Goal: Task Accomplishment & Management: Manage account settings

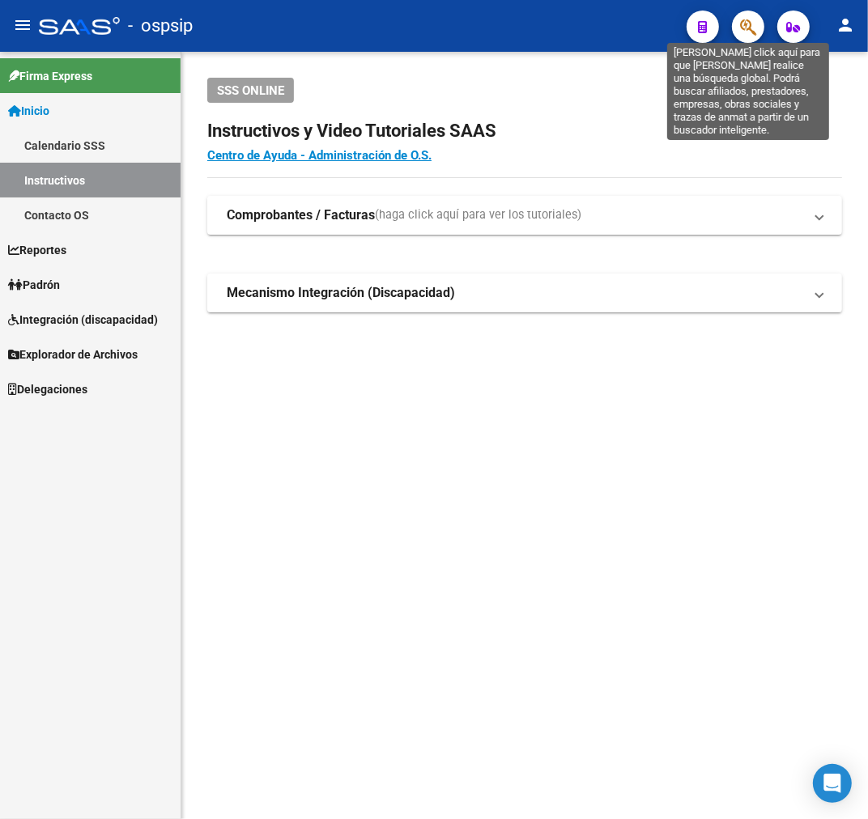
click at [740, 27] on icon "button" at bounding box center [748, 27] width 16 height 19
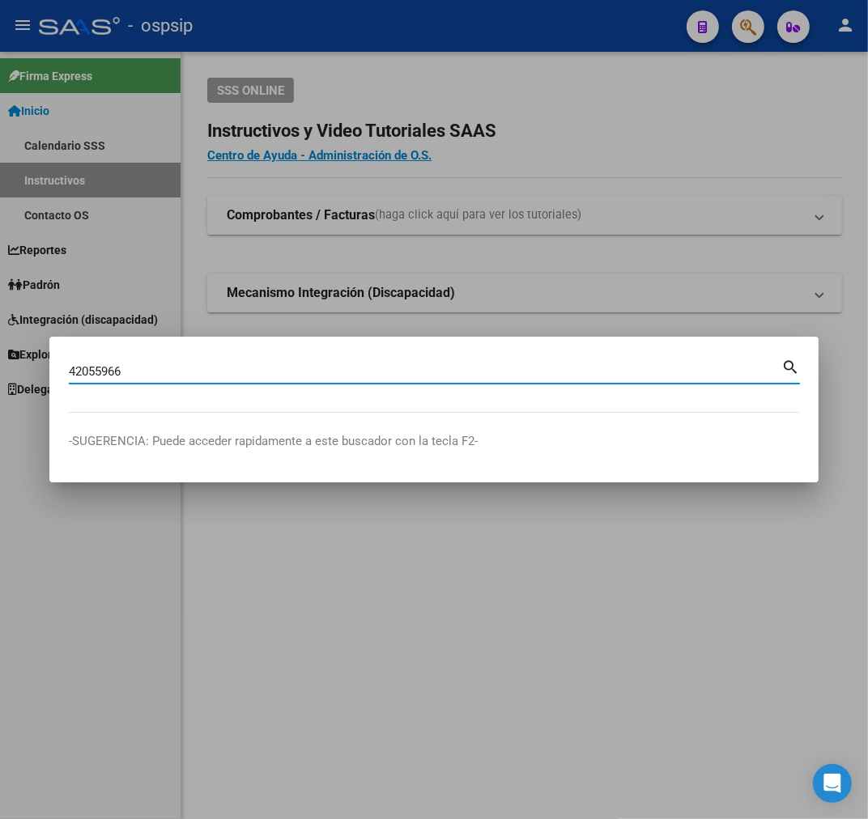
type input "42055966"
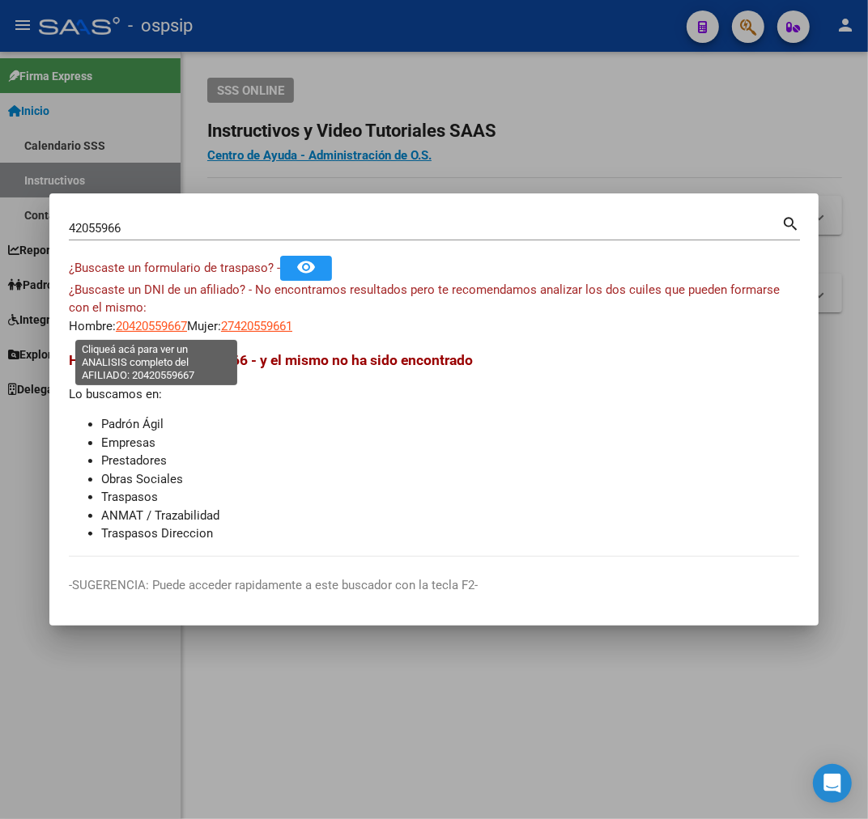
click at [155, 329] on span "20420559667" at bounding box center [151, 326] width 71 height 15
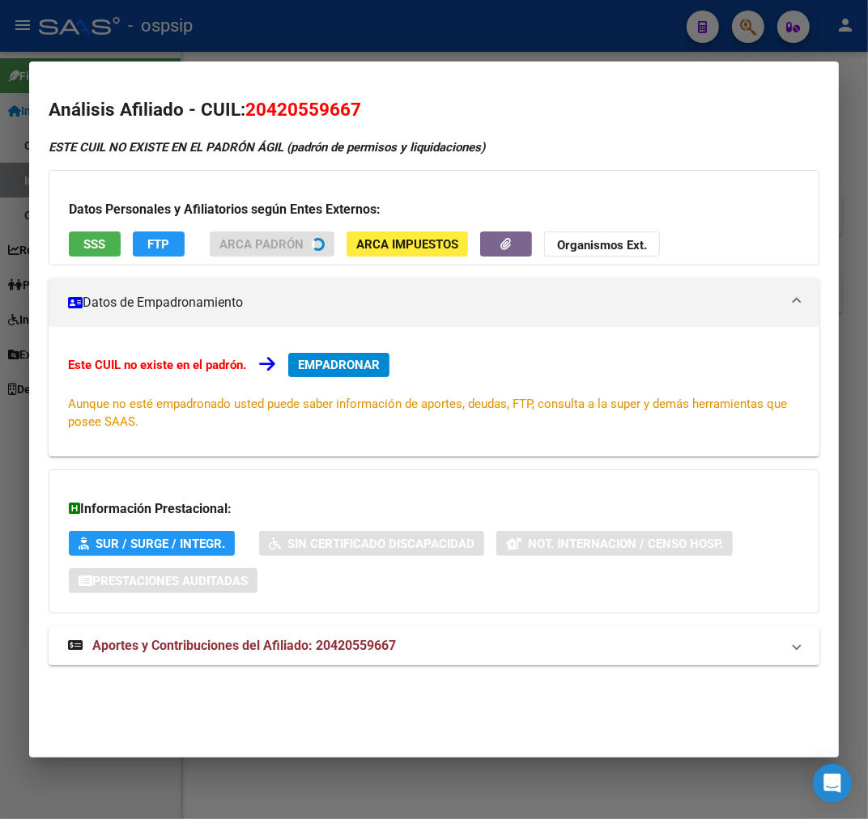
click at [365, 654] on mat-expansion-panel-header "Aportes y Contribuciones del Afiliado: 20420559667" at bounding box center [434, 646] width 771 height 39
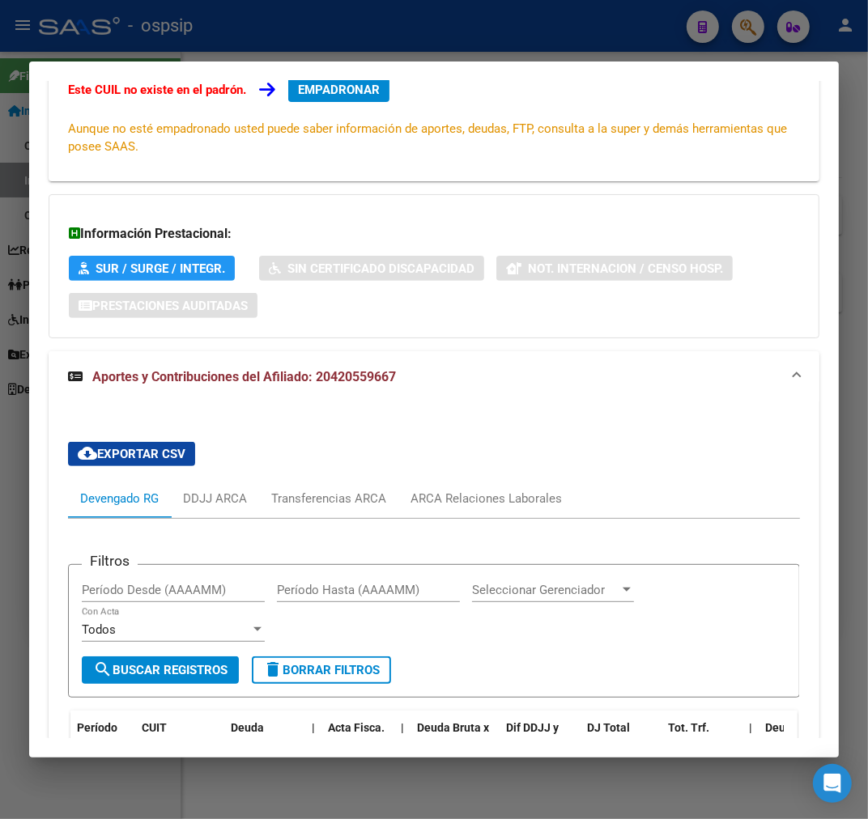
scroll to position [552, 0]
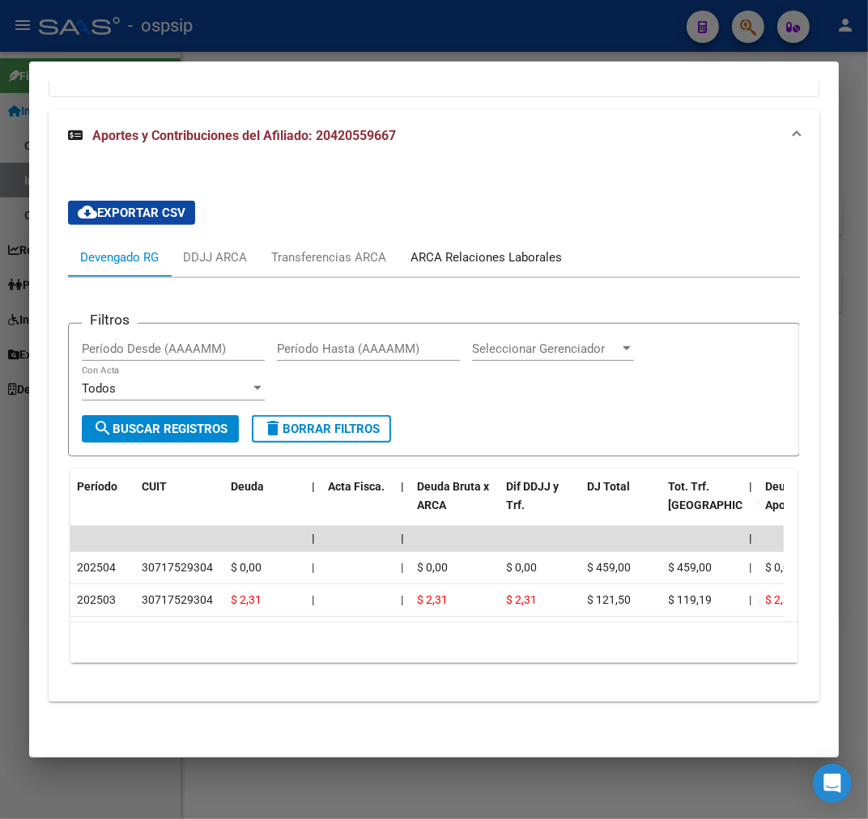
click at [478, 252] on div "ARCA Relaciones Laborales" at bounding box center [485, 258] width 151 height 18
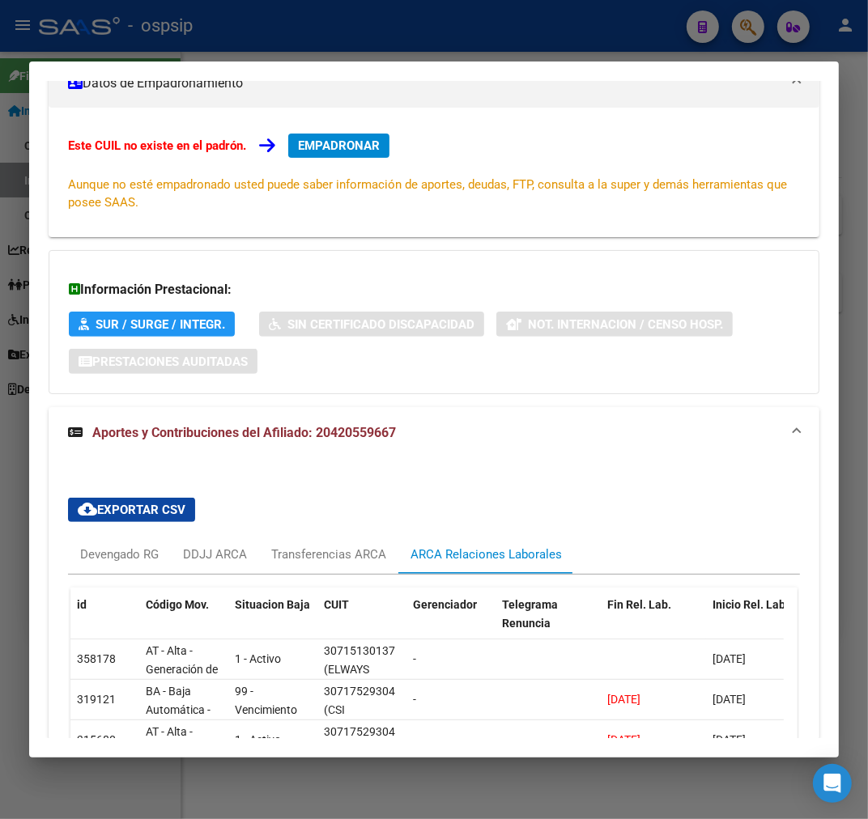
scroll to position [399, 0]
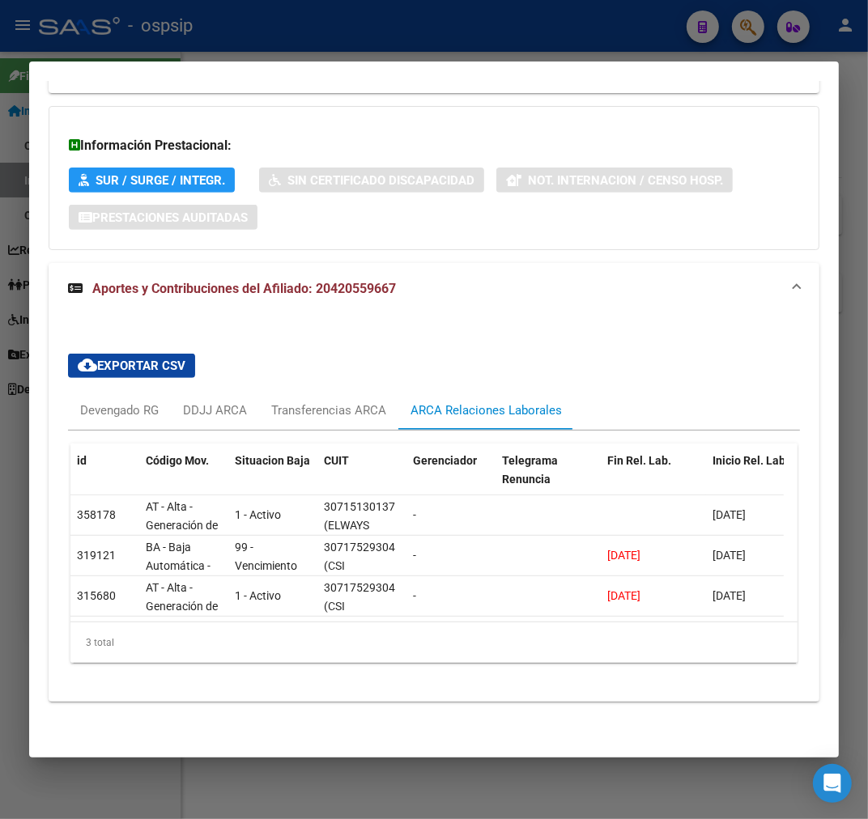
click at [365, 31] on div at bounding box center [434, 409] width 868 height 819
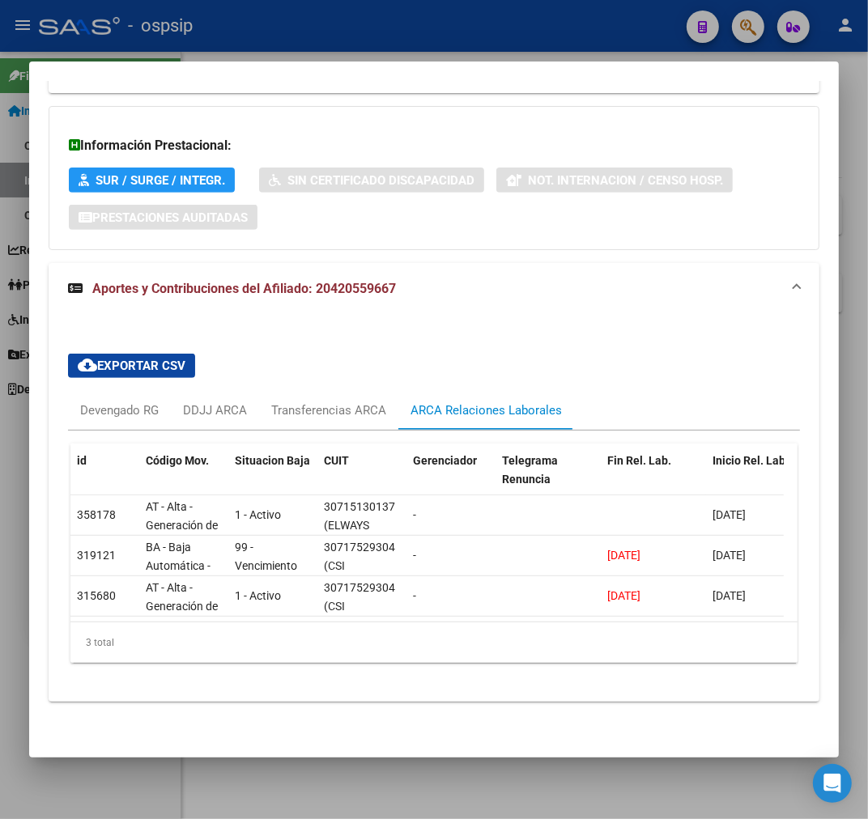
click at [366, 33] on div at bounding box center [434, 409] width 868 height 819
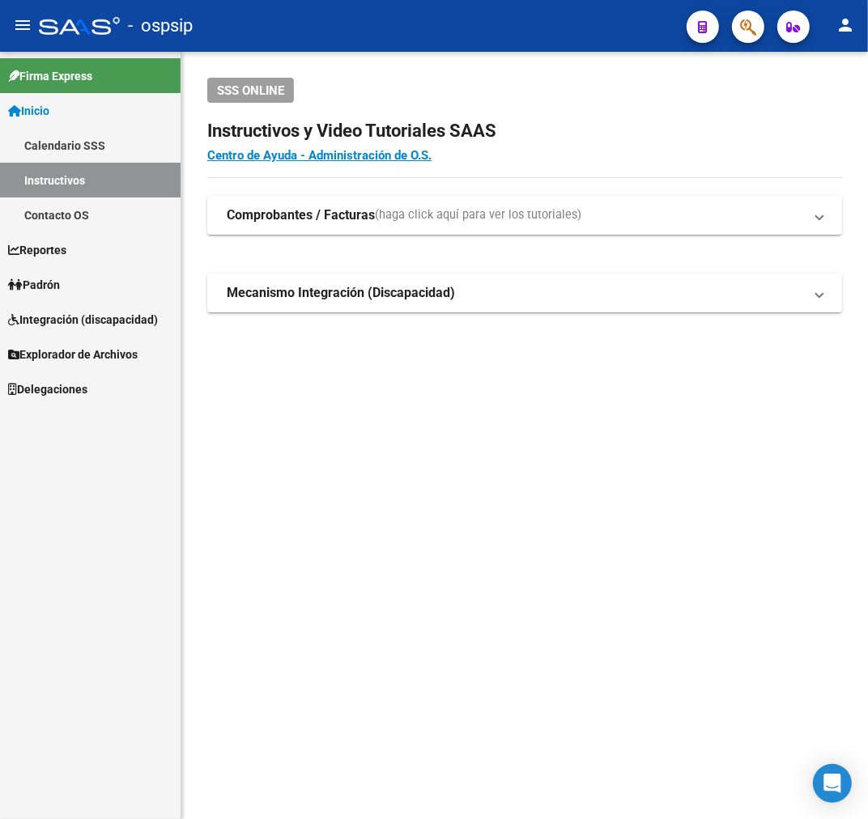
drag, startPoint x: 410, startPoint y: 138, endPoint x: 601, endPoint y: 146, distance: 190.4
click at [421, 142] on app-root-component "SSS ONLINE Instructivos y Video Tutoriales SAAS Centro de Ayuda - Administració…" at bounding box center [524, 195] width 635 height 235
drag, startPoint x: 730, startPoint y: 29, endPoint x: 731, endPoint y: 41, distance: 12.2
click at [731, 36] on div at bounding box center [741, 26] width 45 height 33
click at [738, 34] on button "button" at bounding box center [748, 27] width 32 height 32
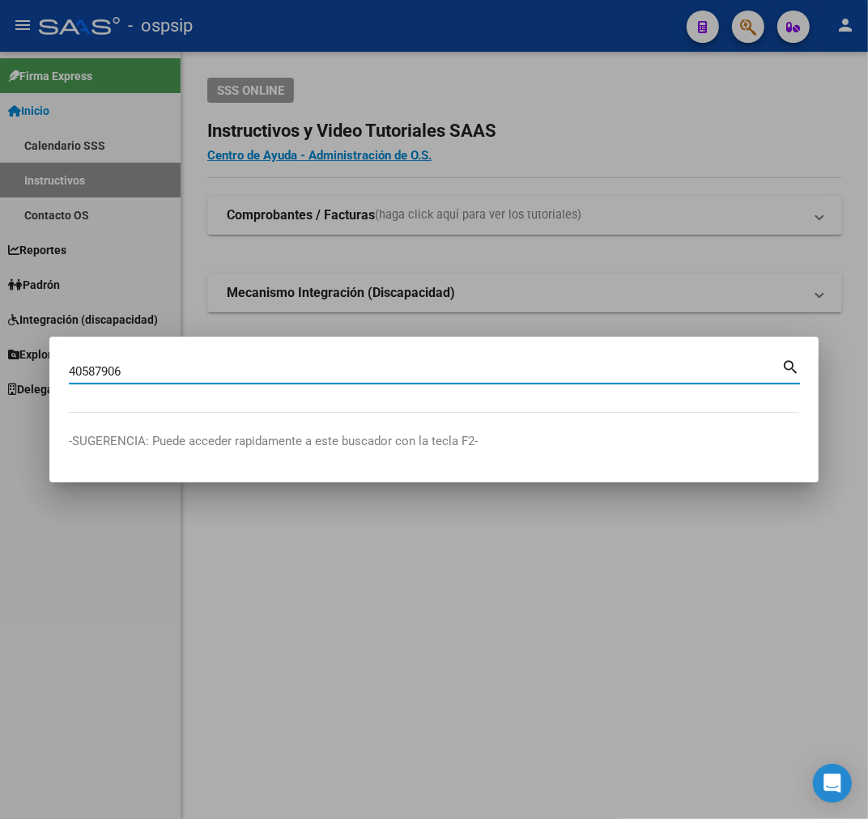
type input "40587906"
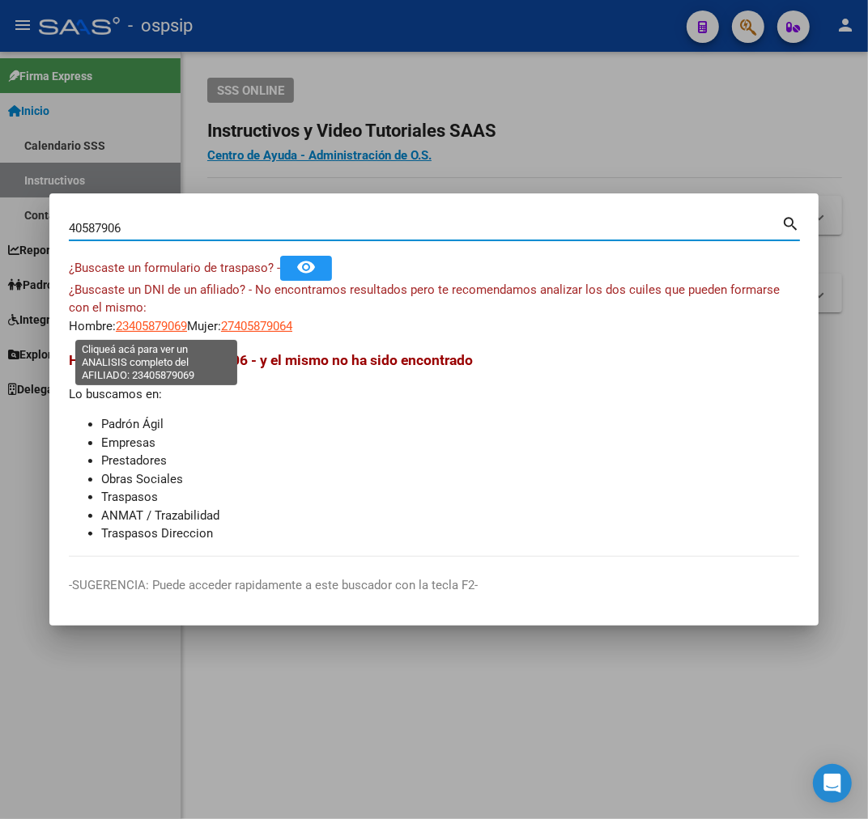
click at [155, 321] on span "23405879069" at bounding box center [151, 326] width 71 height 15
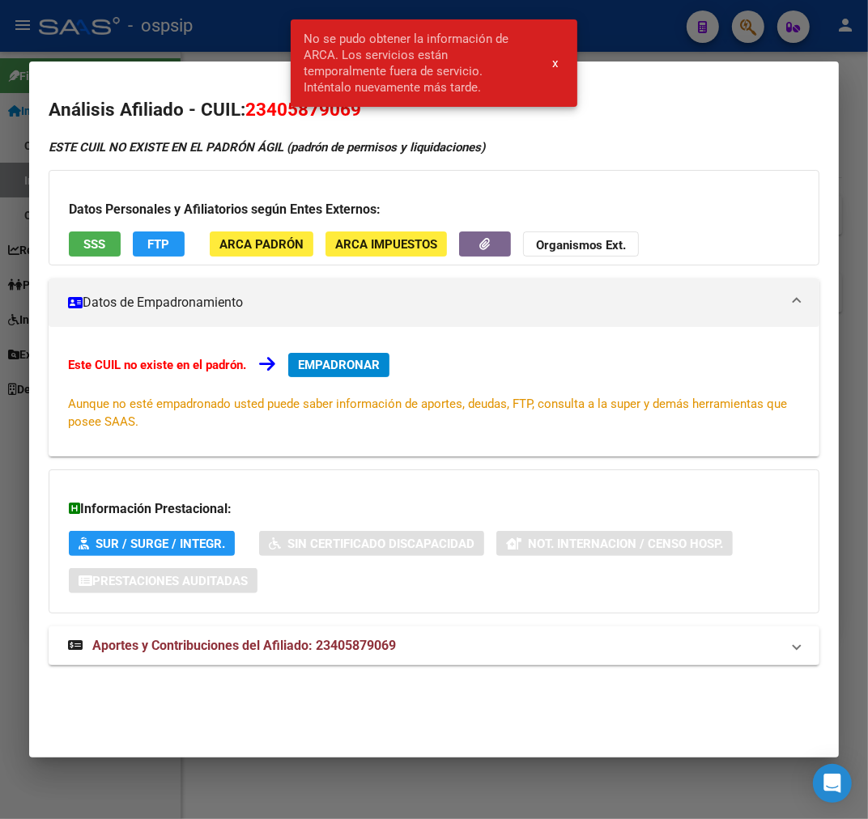
click at [184, 53] on div at bounding box center [434, 409] width 868 height 819
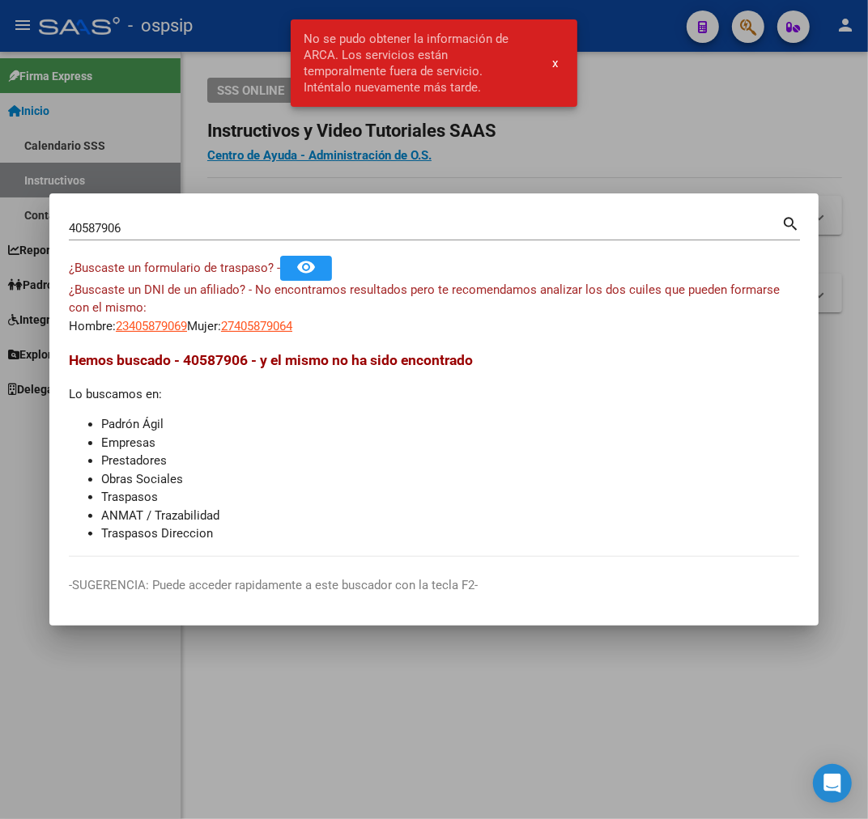
click at [293, 308] on div "¿Buscaste un DNI de un afiliado? - No encontramos resultados pero te recomendam…" at bounding box center [434, 308] width 730 height 55
click at [288, 334] on app-link-go-to "27405879064" at bounding box center [256, 326] width 71 height 19
click at [283, 325] on span "27405879064" at bounding box center [256, 326] width 71 height 15
type textarea "27405879064"
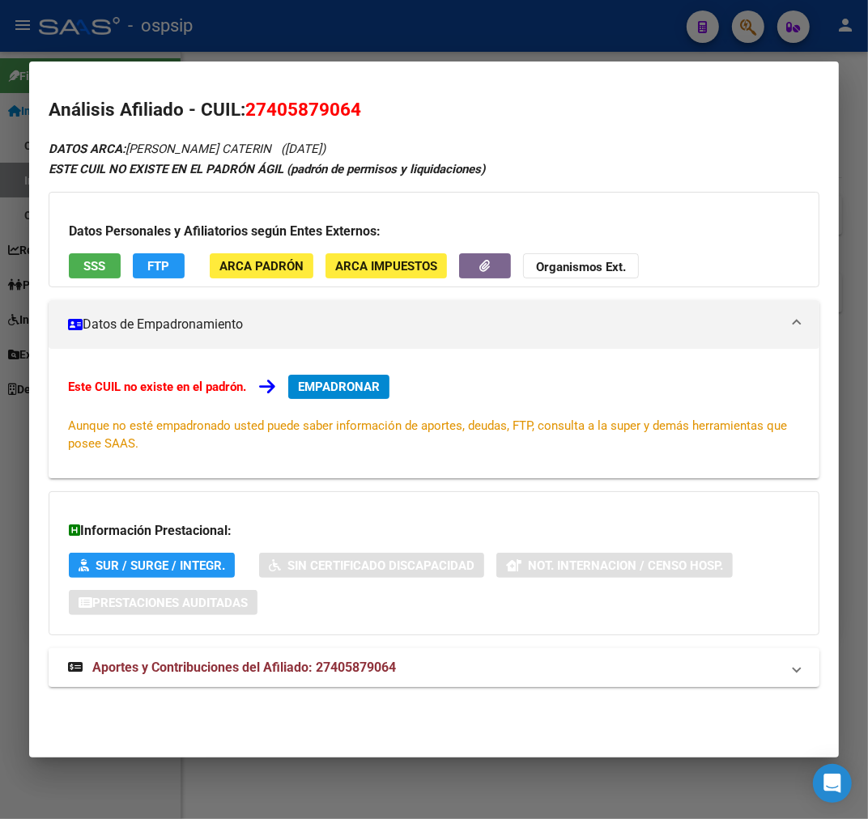
drag, startPoint x: 474, startPoint y: 652, endPoint x: 472, endPoint y: 669, distance: 18.0
click at [474, 661] on mat-expansion-panel-header "Aportes y Contribuciones del Afiliado: 27405879064" at bounding box center [434, 667] width 771 height 39
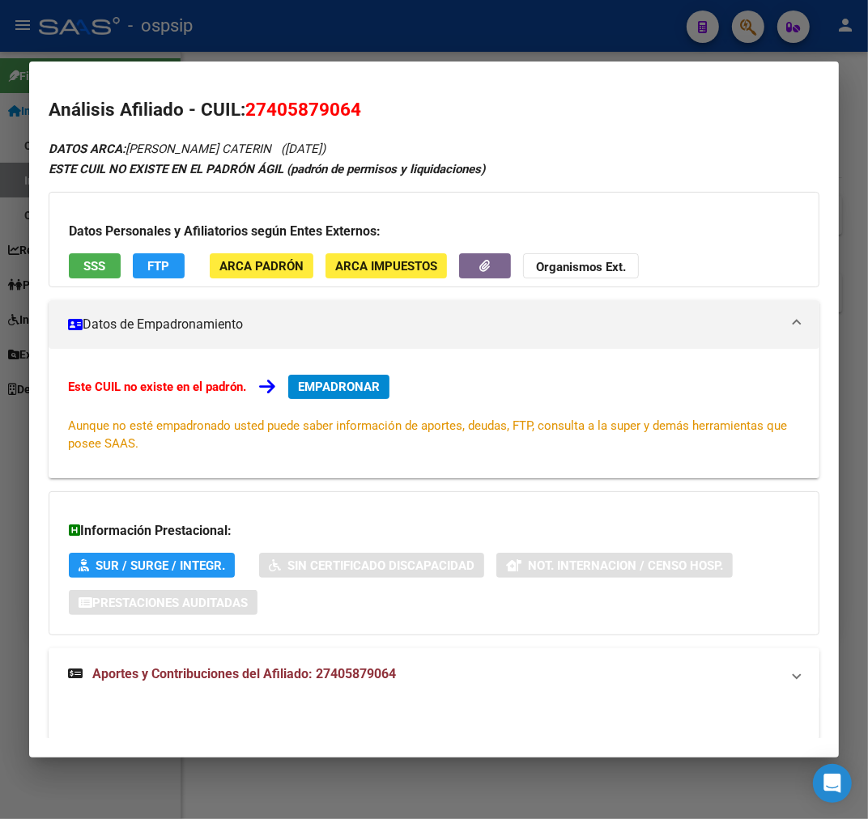
click at [474, 673] on mat-panel-title "Aportes y Contribuciones del Afiliado: 27405879064" at bounding box center [424, 674] width 712 height 19
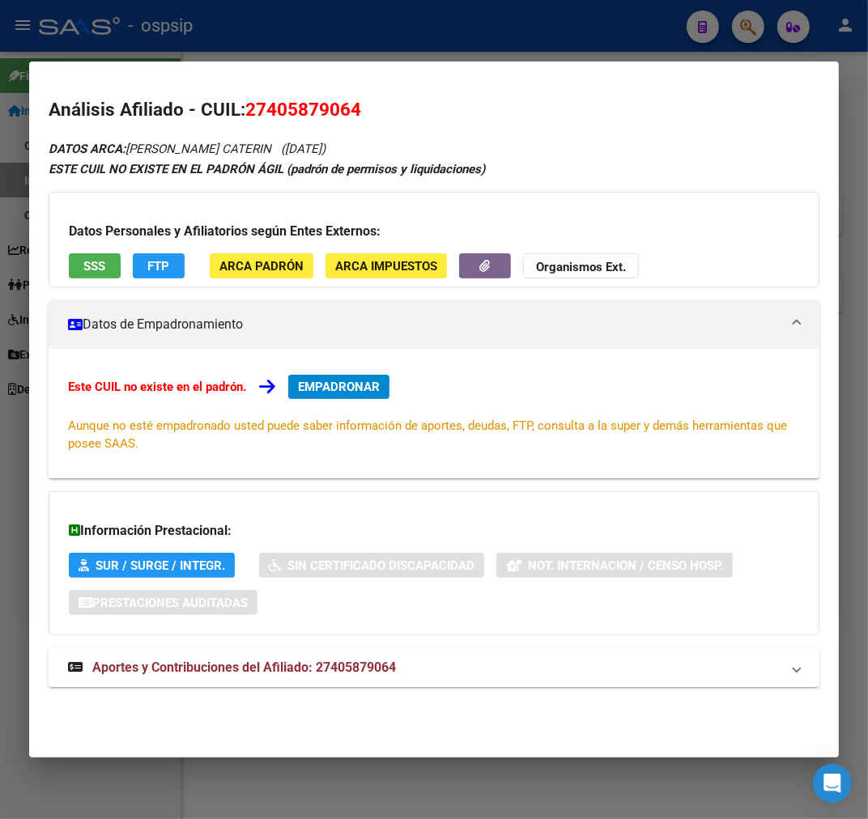
click at [534, 669] on mat-panel-title "Aportes y Contribuciones del Afiliado: 27405879064" at bounding box center [424, 667] width 712 height 19
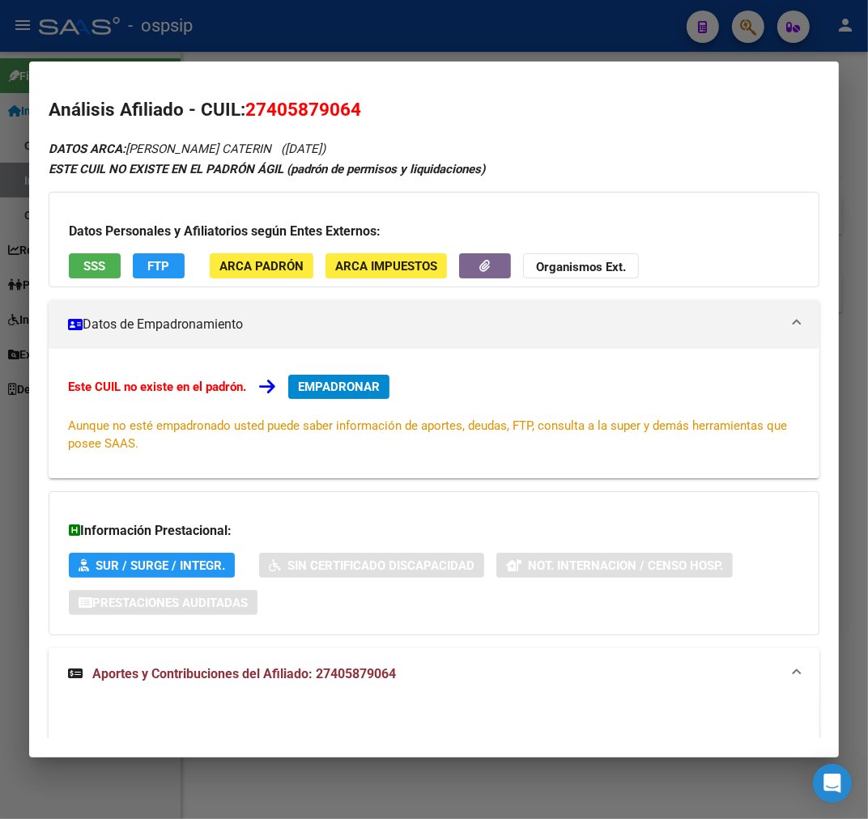
scroll to position [684, 0]
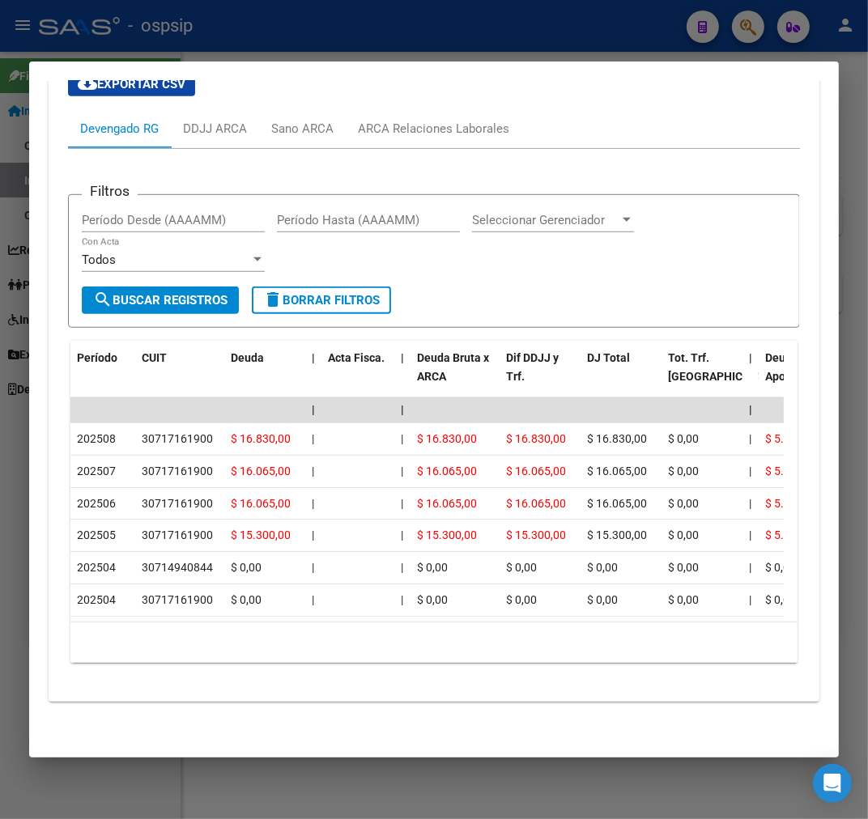
click at [478, 45] on div at bounding box center [434, 409] width 868 height 819
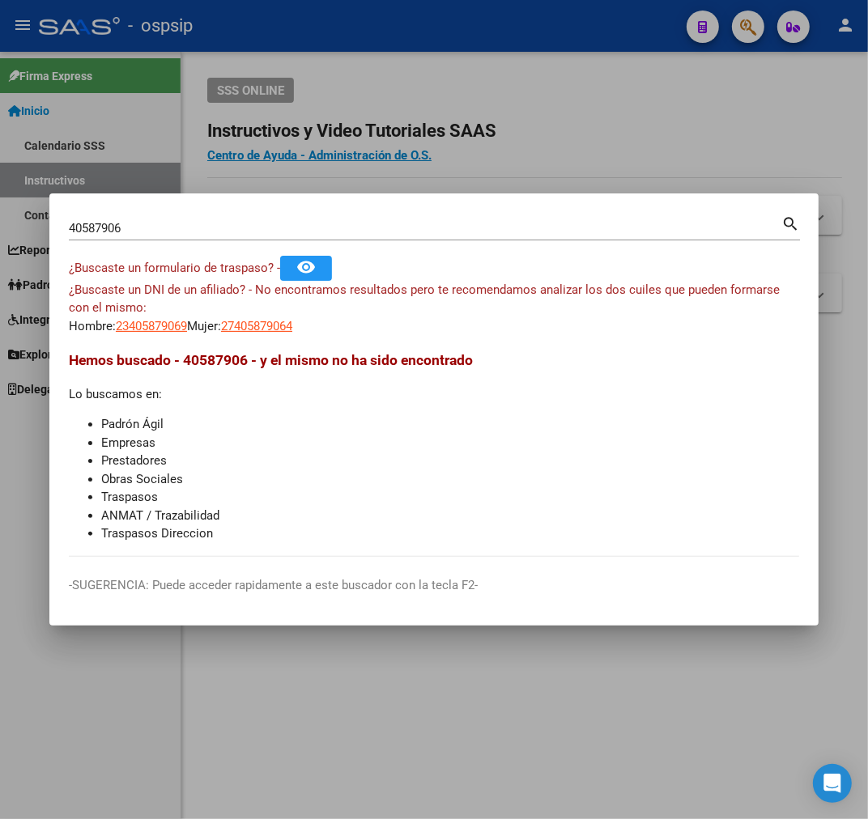
drag, startPoint x: 478, startPoint y: 45, endPoint x: 770, endPoint y: 94, distance: 295.6
click at [479, 46] on div at bounding box center [434, 409] width 868 height 819
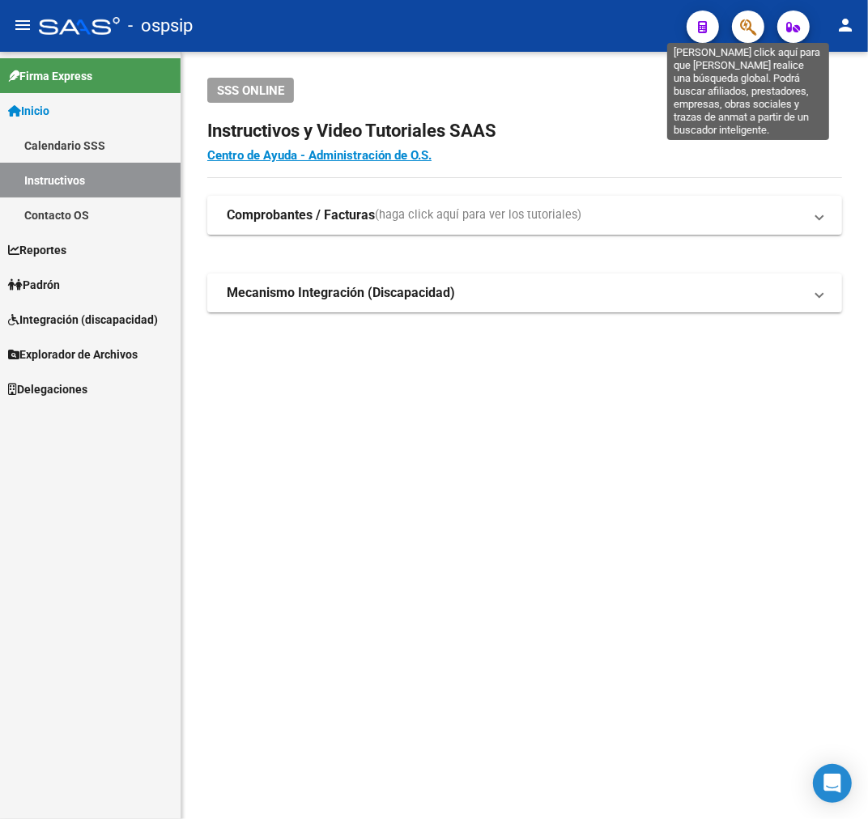
click at [743, 28] on icon "button" at bounding box center [748, 27] width 16 height 19
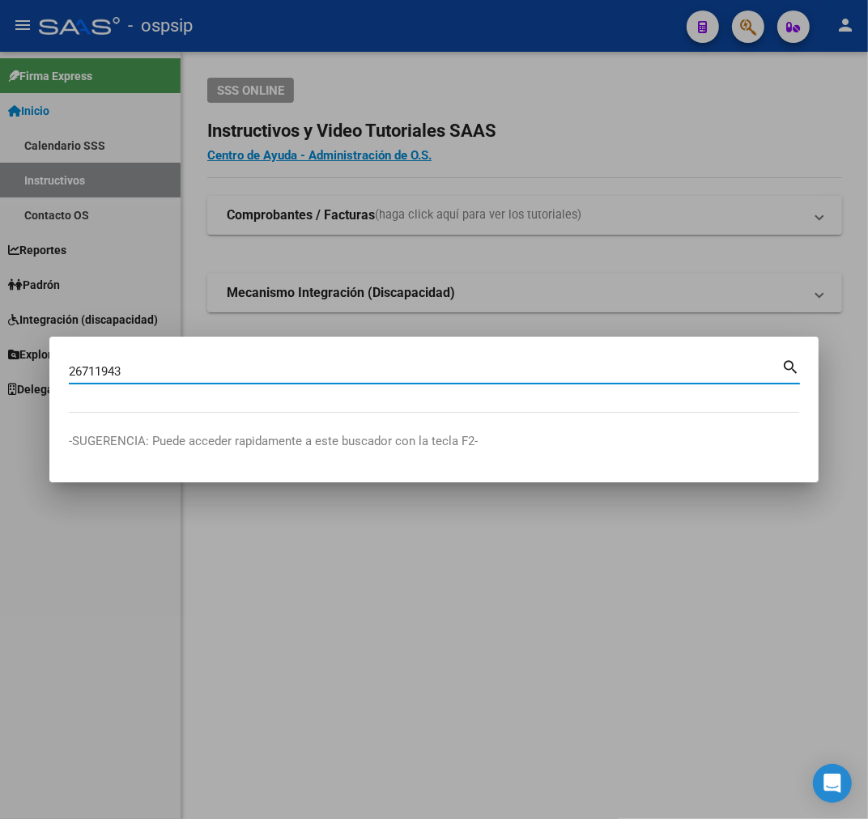
type input "26711943"
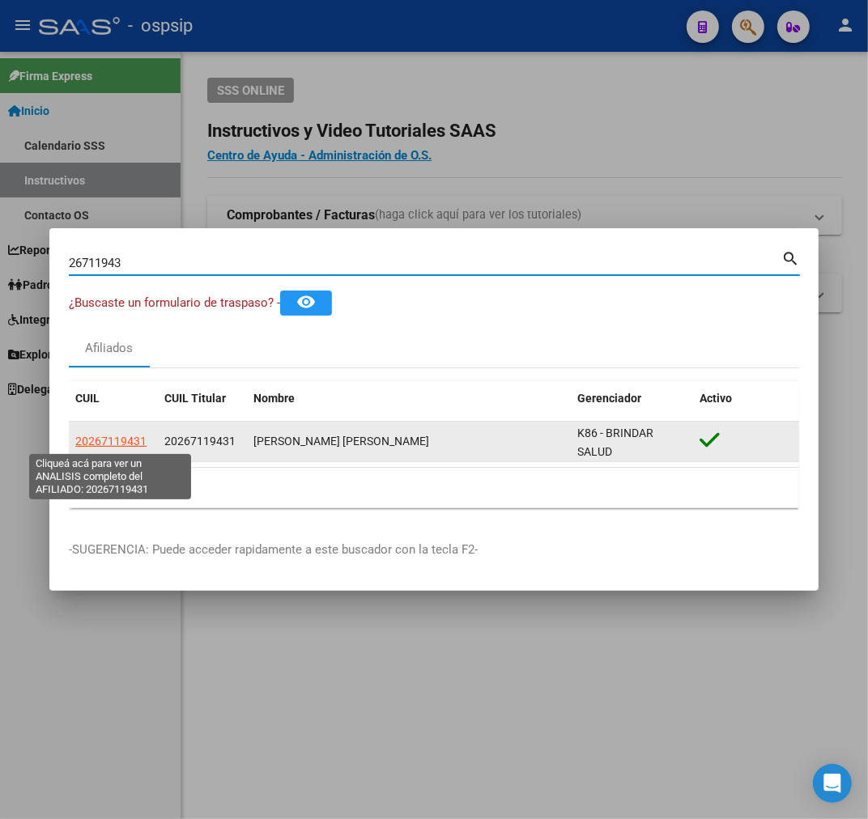
click at [98, 435] on span "20267119431" at bounding box center [110, 441] width 71 height 13
type textarea "20267119431"
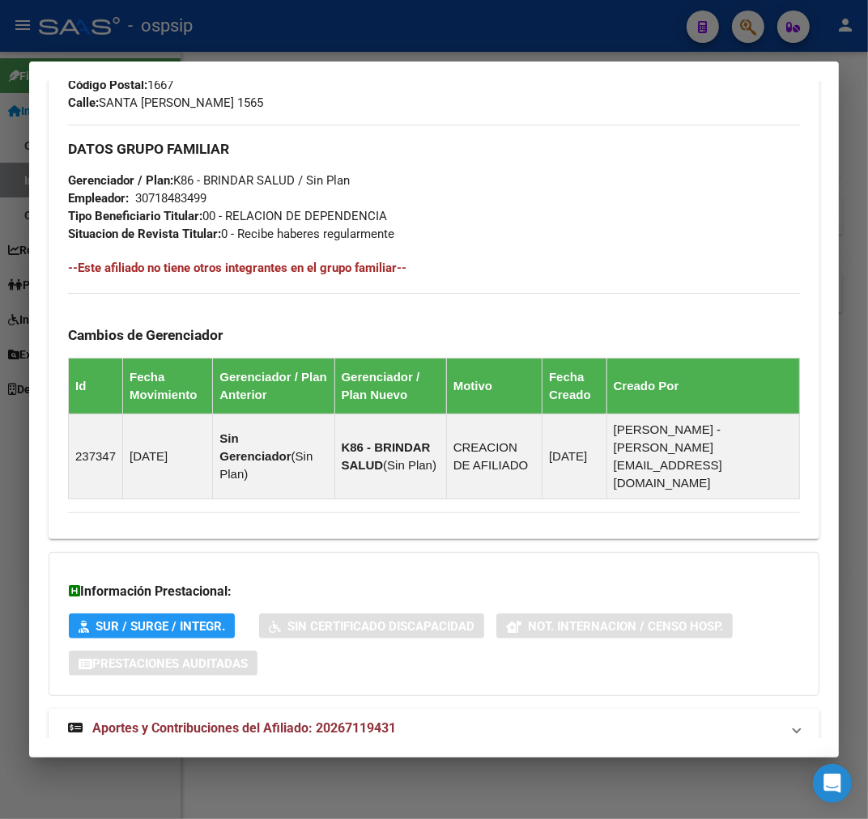
scroll to position [829, 0]
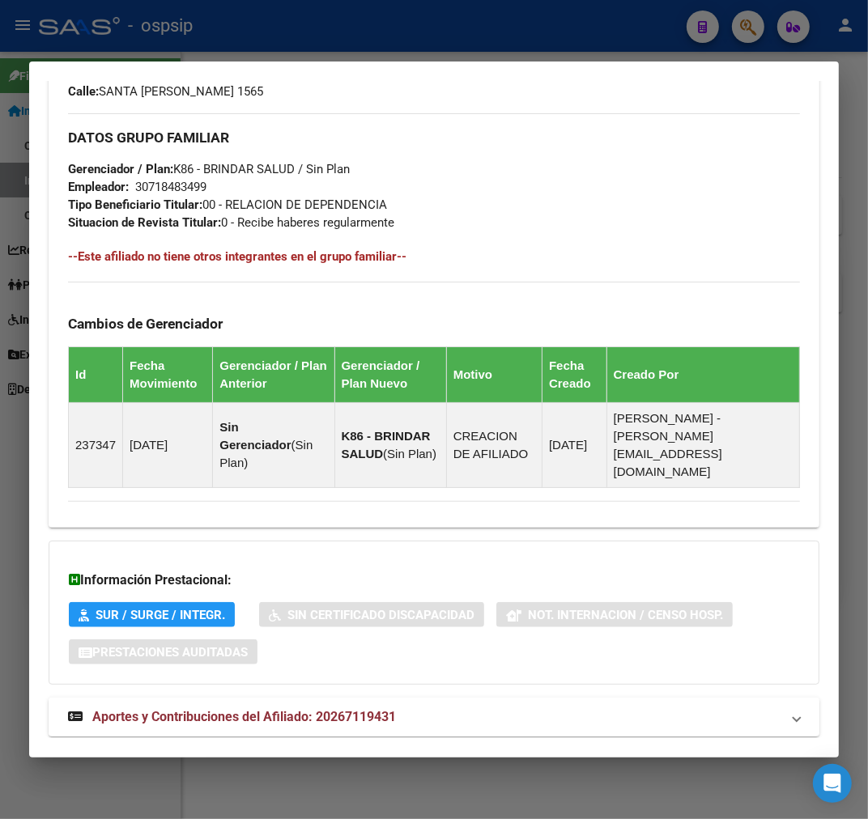
click at [374, 709] on span "Aportes y Contribuciones del Afiliado: 20267119431" at bounding box center [244, 716] width 304 height 15
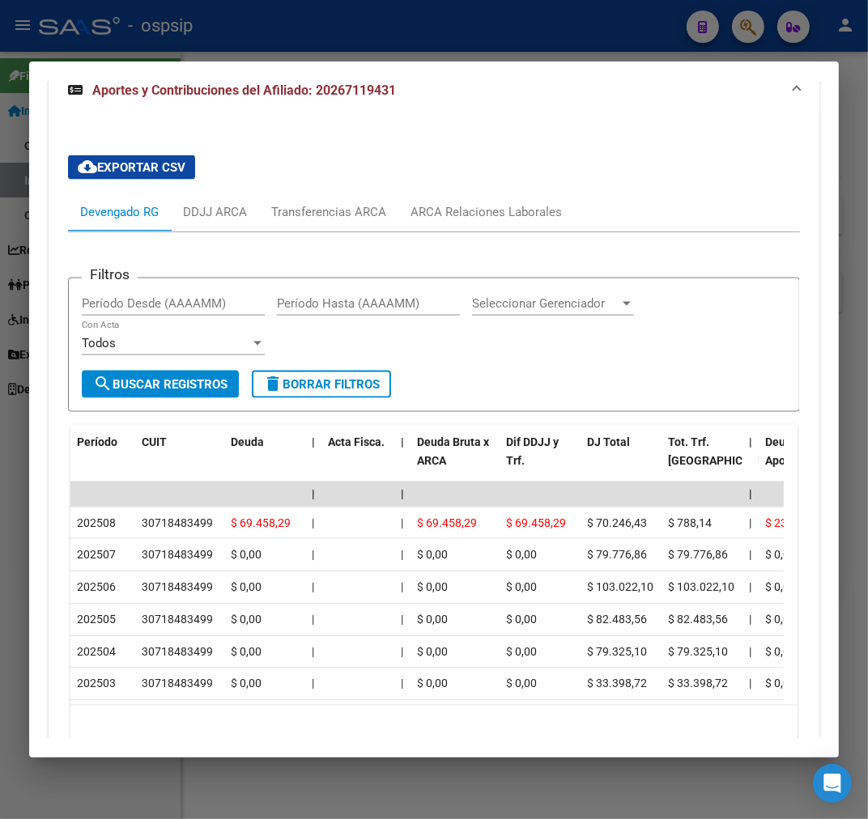
scroll to position [1463, 0]
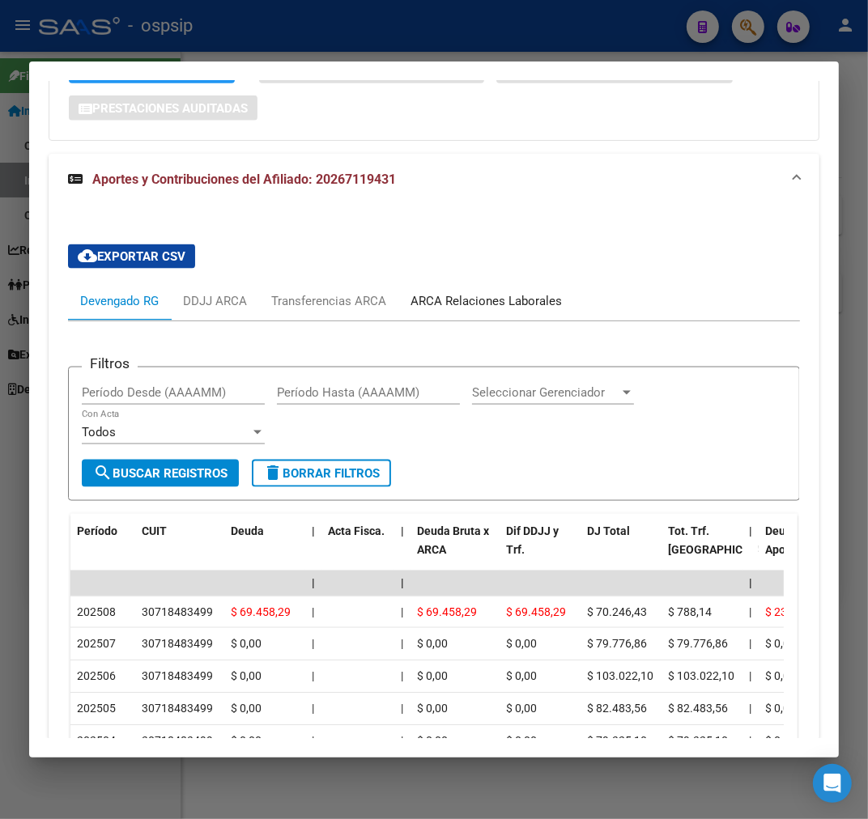
click at [447, 292] on div "ARCA Relaciones Laborales" at bounding box center [485, 301] width 151 height 18
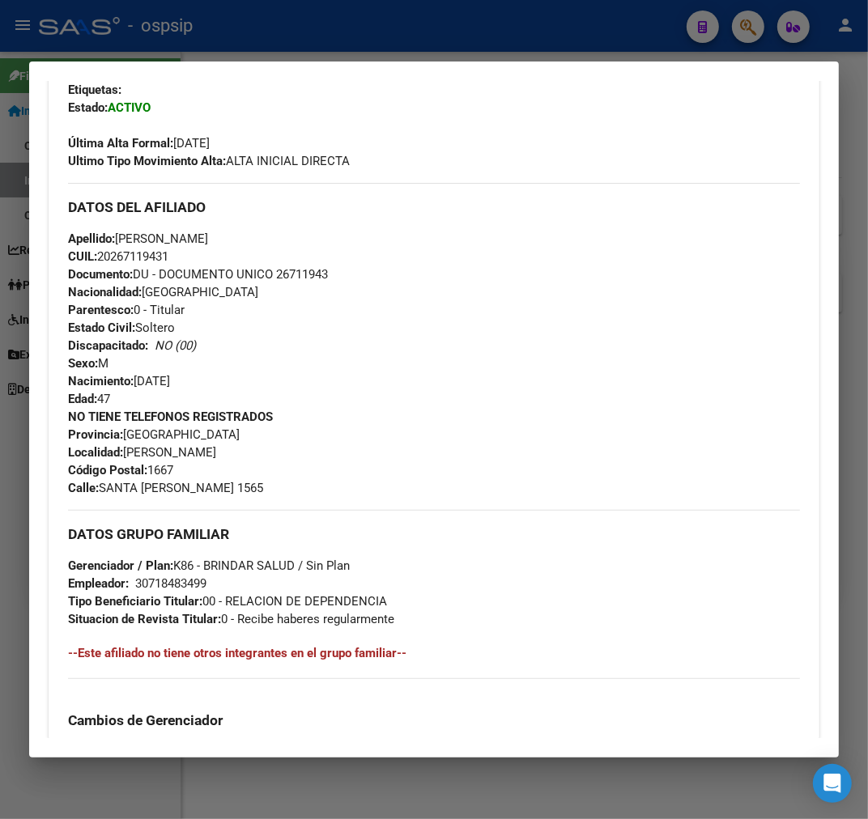
scroll to position [262, 0]
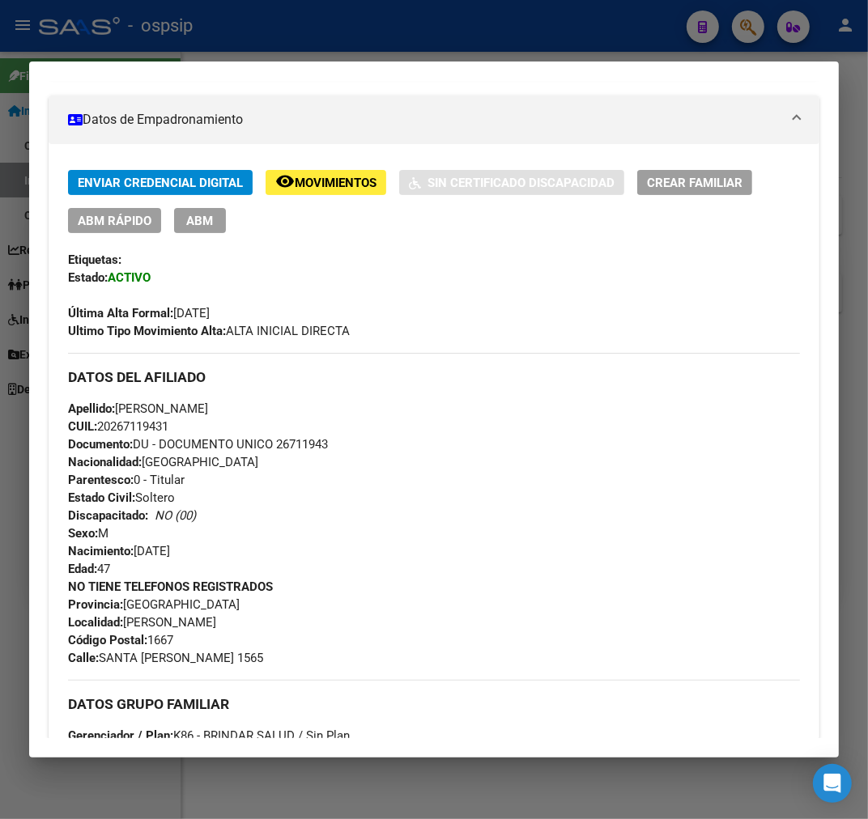
click at [368, 41] on div at bounding box center [434, 409] width 868 height 819
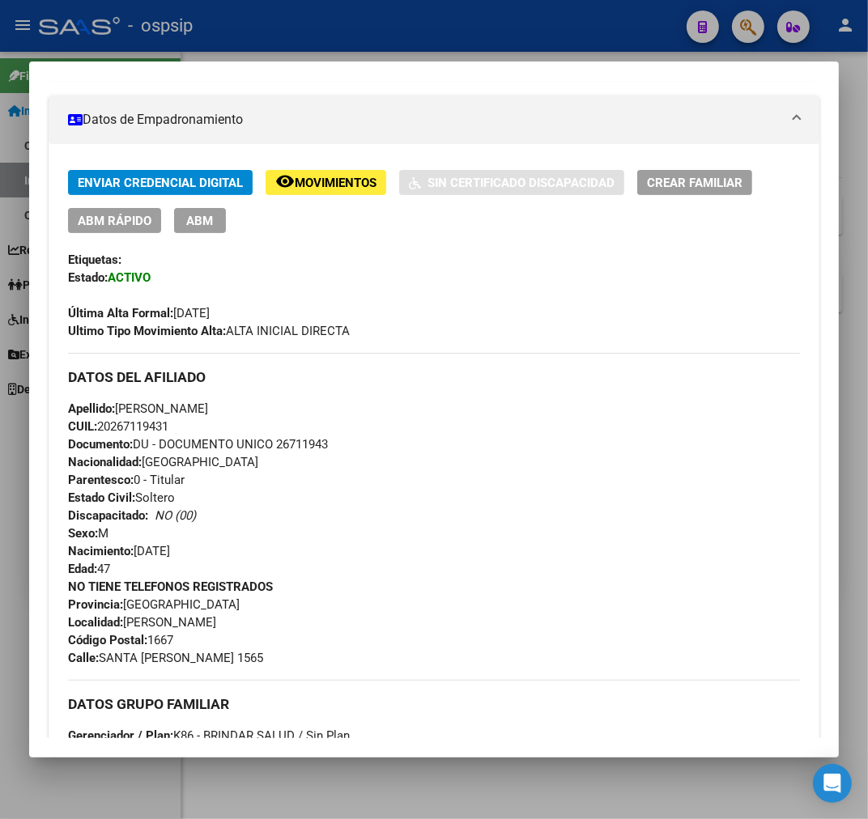
drag, startPoint x: 370, startPoint y: 42, endPoint x: 635, endPoint y: 105, distance: 272.1
click at [372, 45] on div at bounding box center [434, 409] width 868 height 819
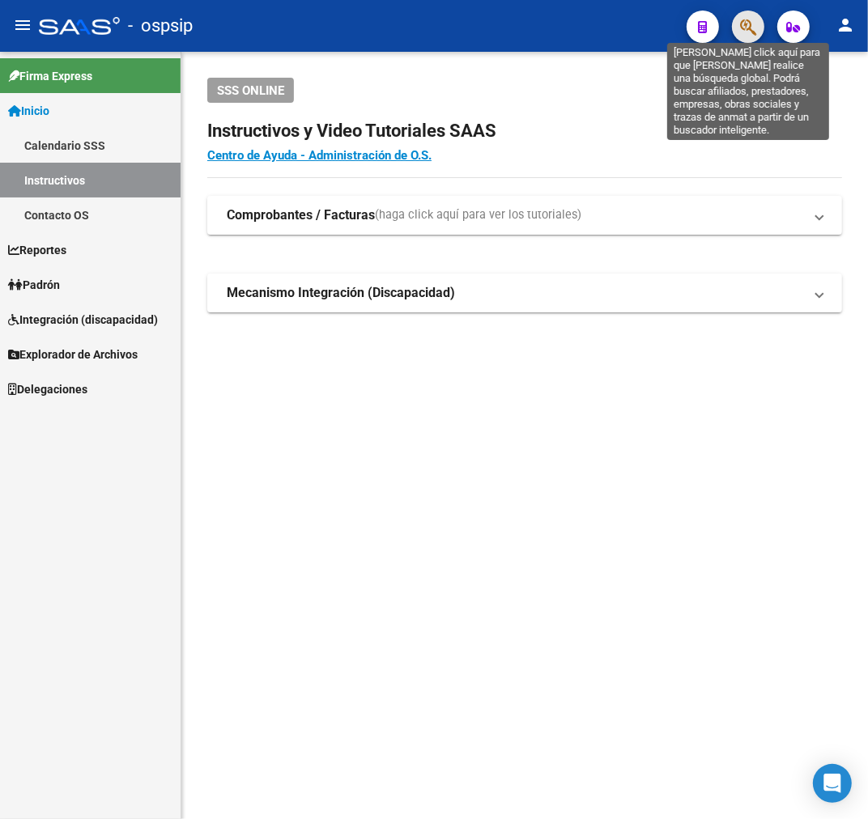
click at [753, 18] on icon "button" at bounding box center [748, 27] width 16 height 19
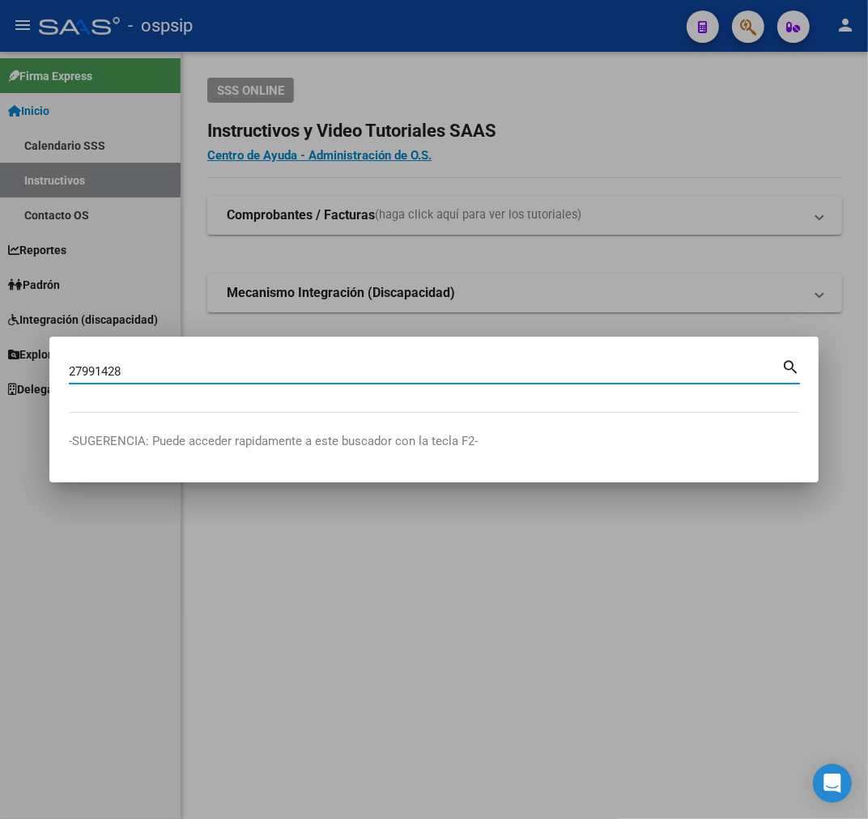
type input "27991428"
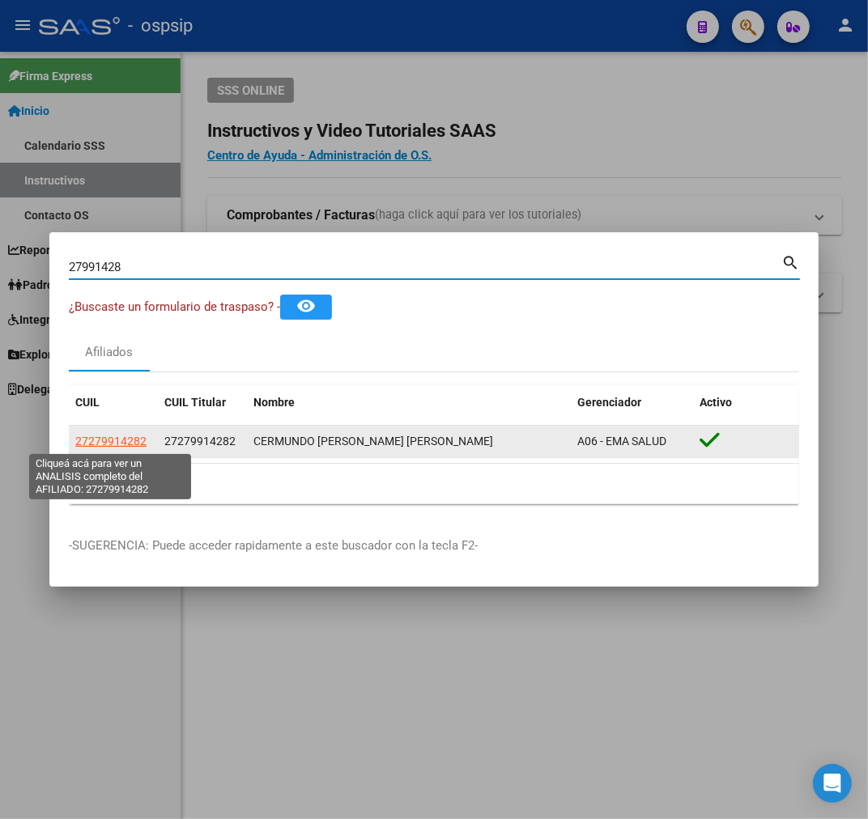
drag, startPoint x: 100, startPoint y: 434, endPoint x: 110, endPoint y: 433, distance: 9.7
click at [99, 432] on app-link-go-to "27279914282" at bounding box center [110, 441] width 71 height 19
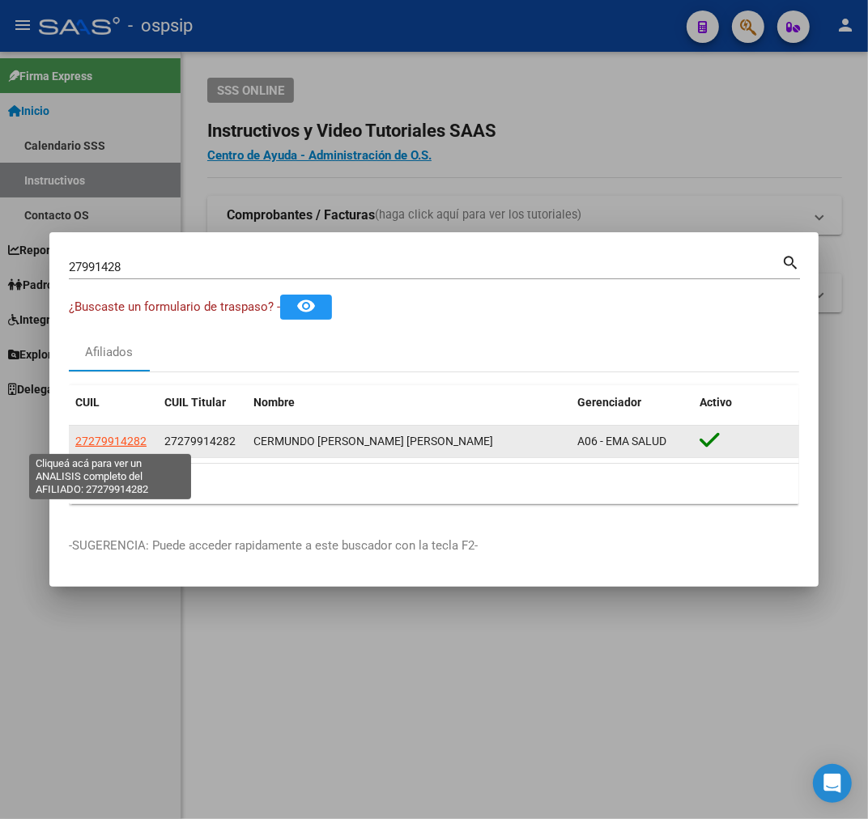
click at [117, 444] on span "27279914282" at bounding box center [110, 441] width 71 height 13
type textarea "27279914282"
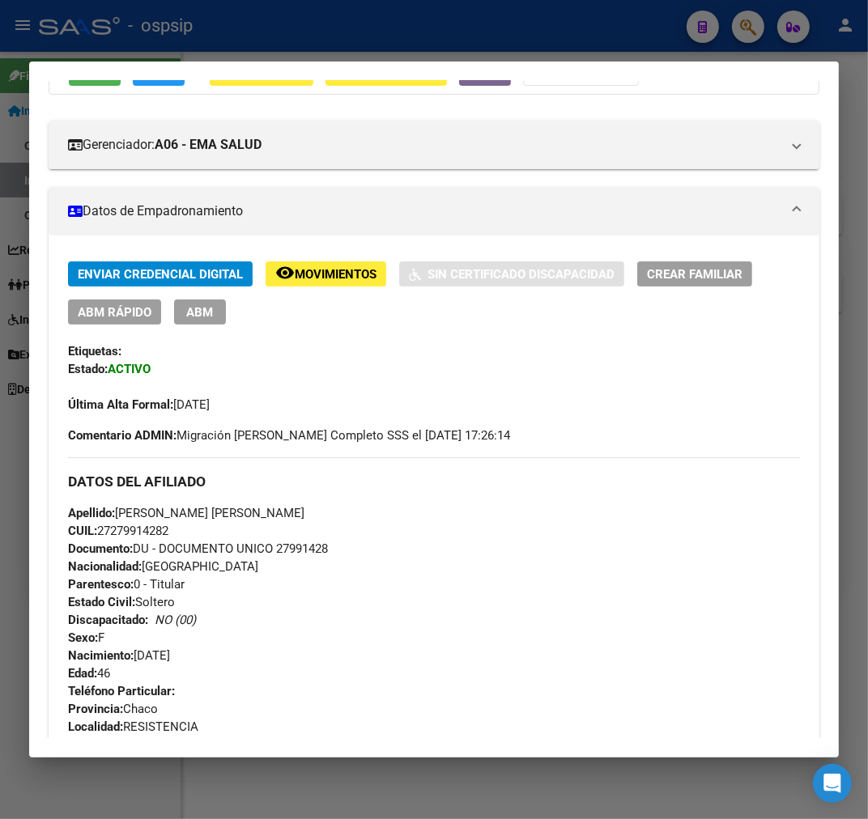
scroll to position [359, 0]
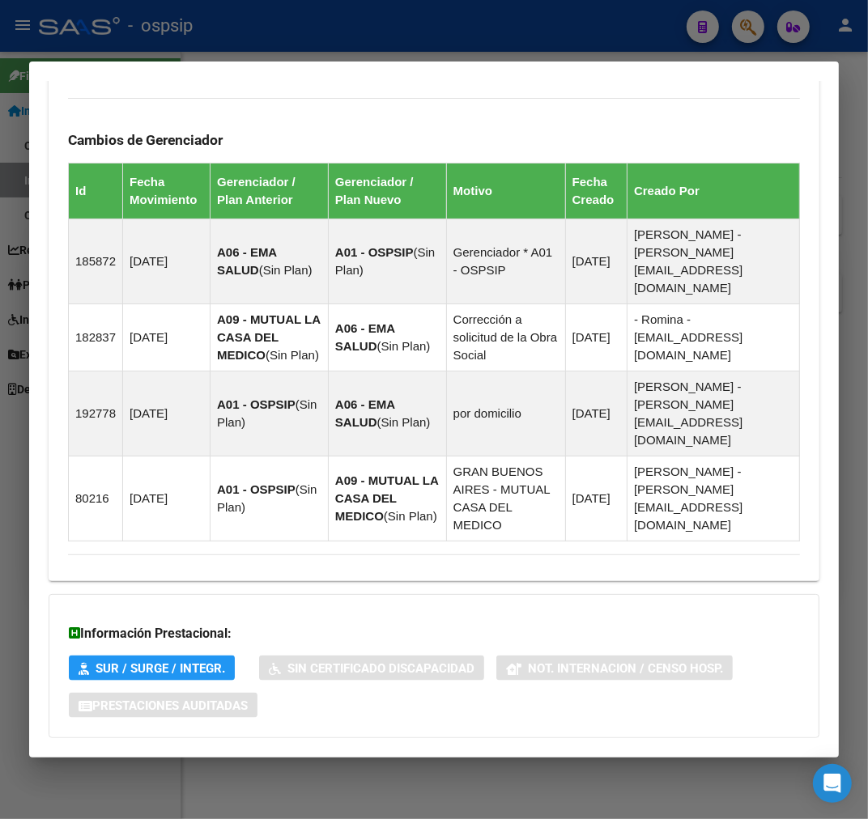
drag, startPoint x: 395, startPoint y: 690, endPoint x: 434, endPoint y: 665, distance: 45.8
click at [395, 761] on strong "Aportes y Contribuciones del Afiliado: 27279914282" at bounding box center [232, 770] width 328 height 19
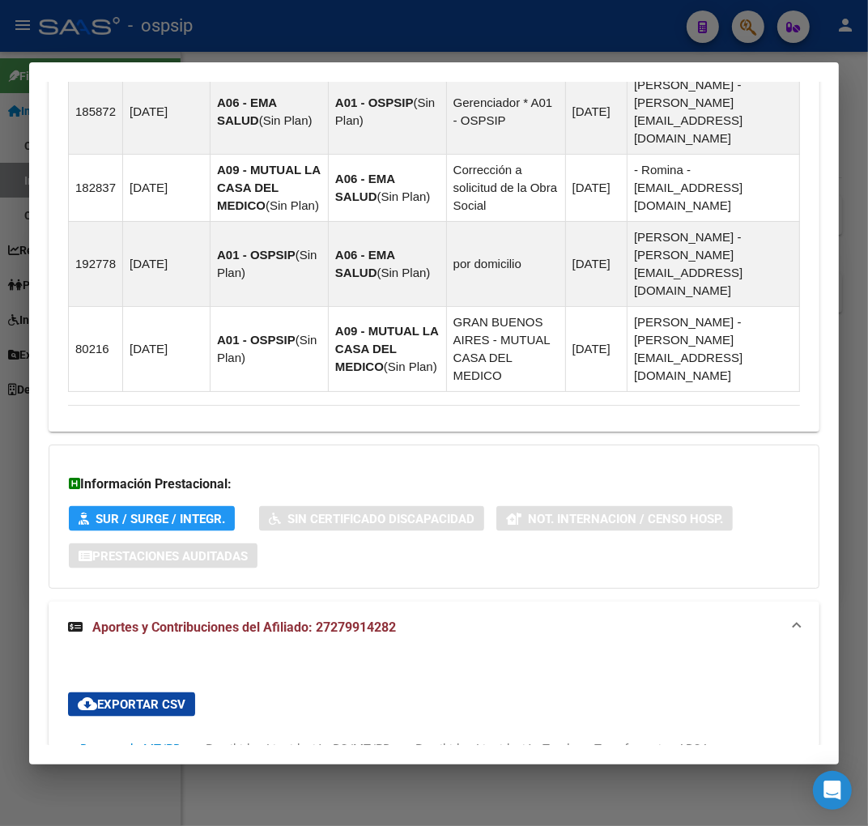
scroll to position [1169, 0]
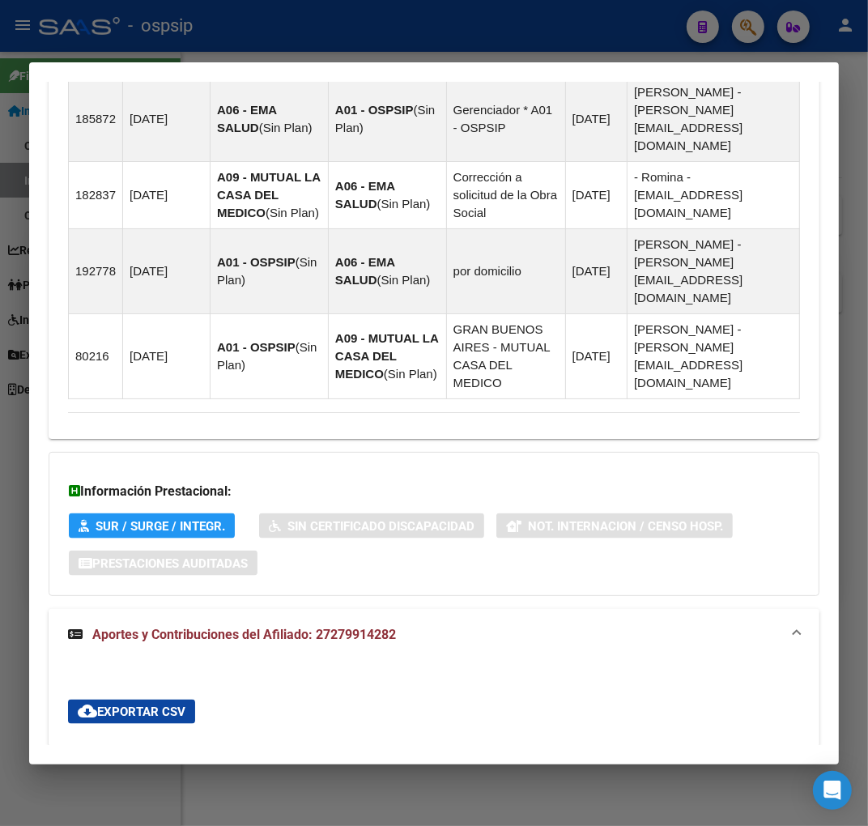
click at [308, 20] on div at bounding box center [434, 413] width 868 height 826
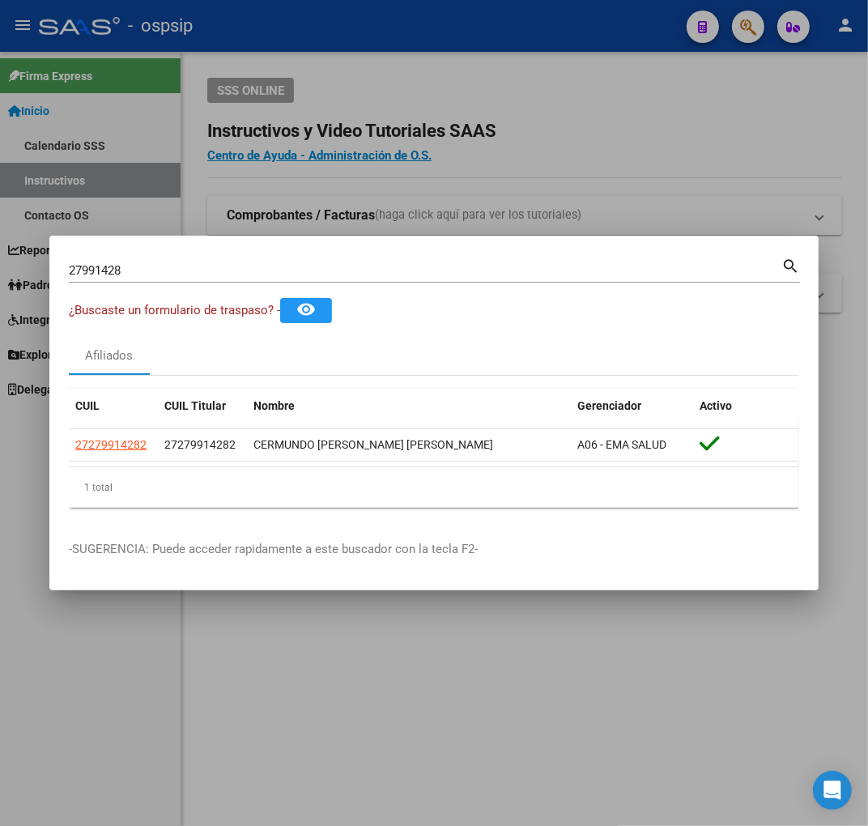
drag, startPoint x: 308, startPoint y: 20, endPoint x: 322, endPoint y: 58, distance: 40.5
click at [308, 24] on div at bounding box center [434, 413] width 868 height 826
drag, startPoint x: 322, startPoint y: 58, endPoint x: 431, endPoint y: 83, distance: 111.3
click at [367, 77] on div "SSS ONLINE Instructivos y Video Tutoriales SAAS Centro de Ayuda - Administració…" at bounding box center [524, 221] width 686 height 338
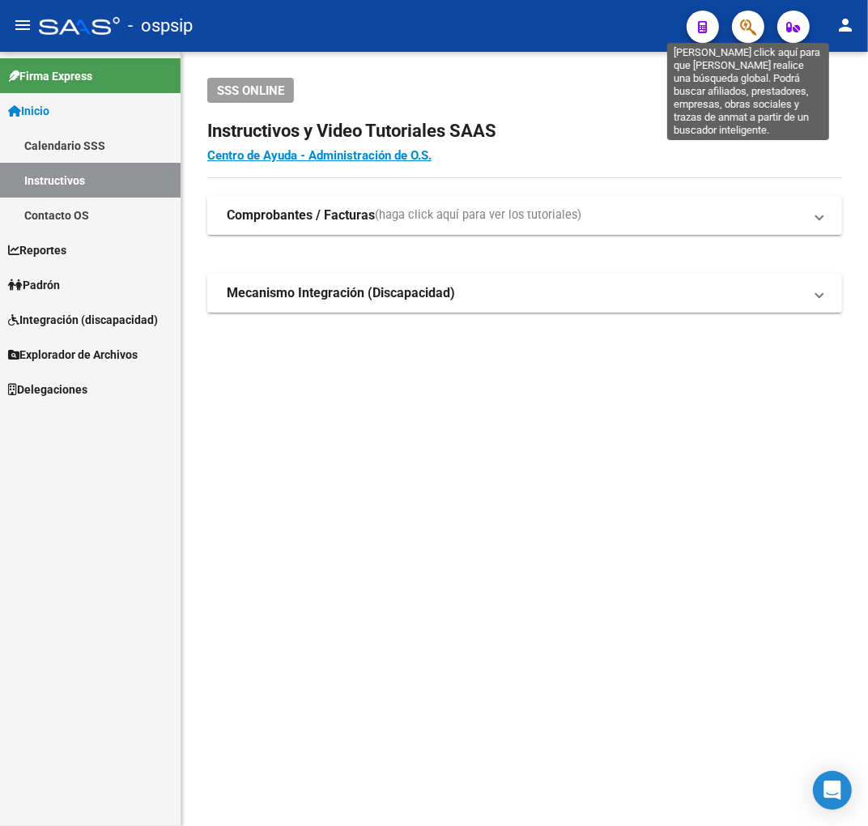
click at [747, 28] on icon "button" at bounding box center [748, 27] width 16 height 19
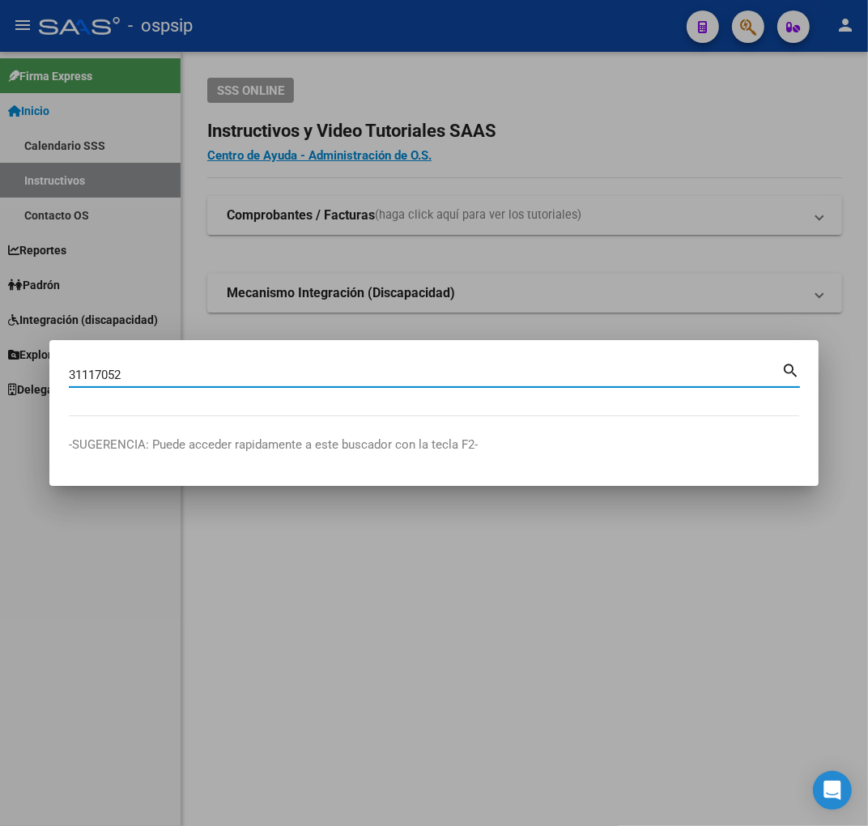
type input "31117052"
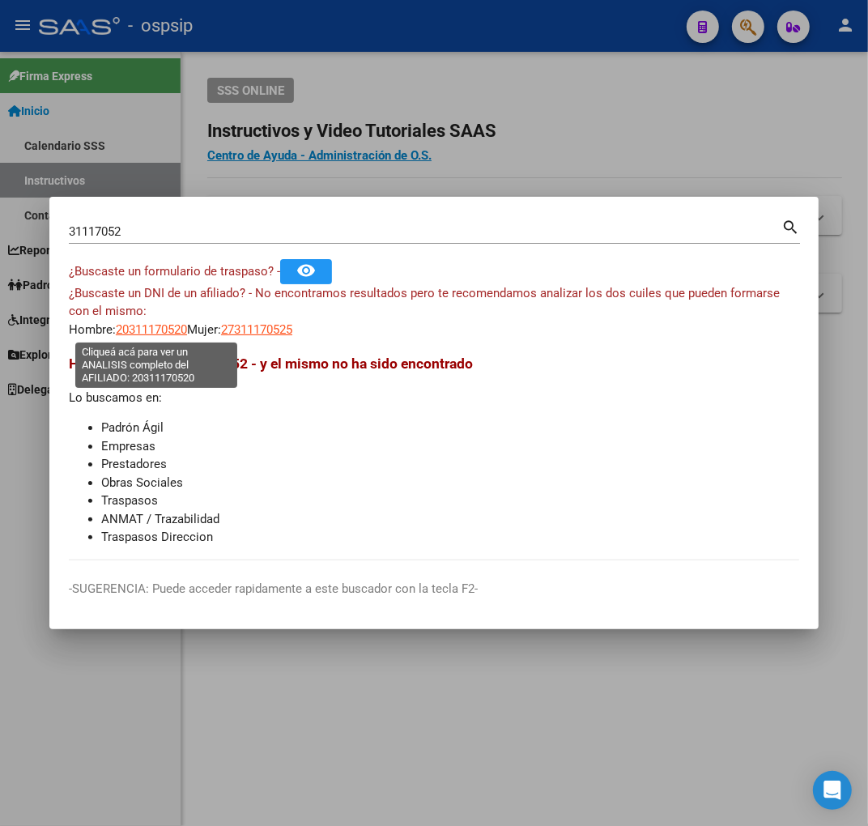
click at [158, 322] on span "20311170520" at bounding box center [151, 329] width 71 height 15
type textarea "20311170520"
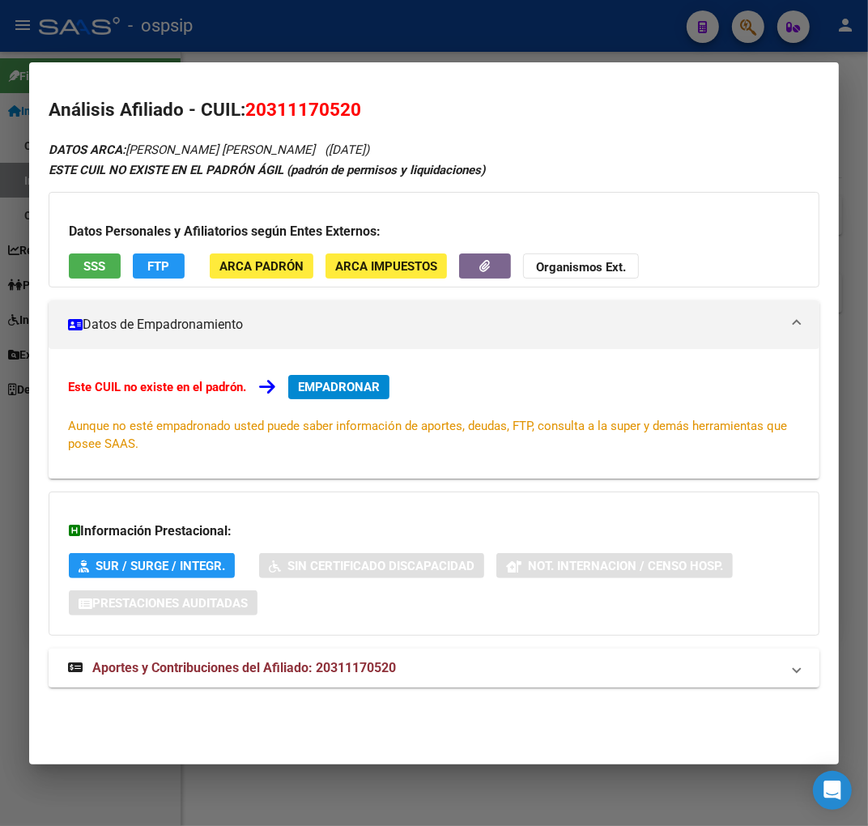
click at [333, 661] on span "Aportes y Contribuciones del Afiliado: 20311170520" at bounding box center [244, 667] width 304 height 15
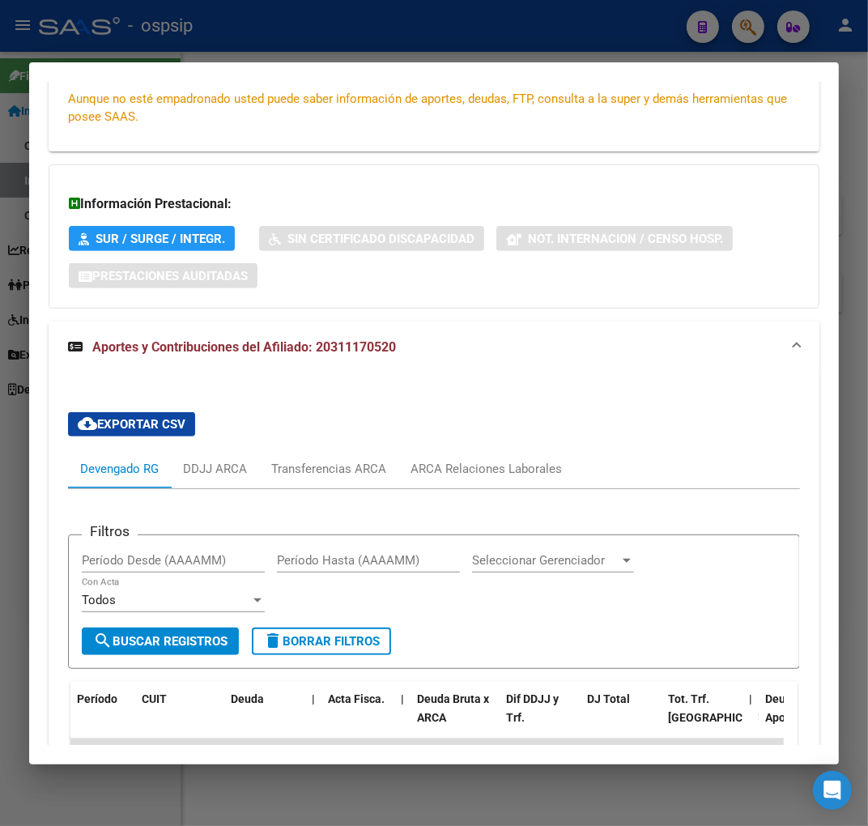
scroll to position [253, 0]
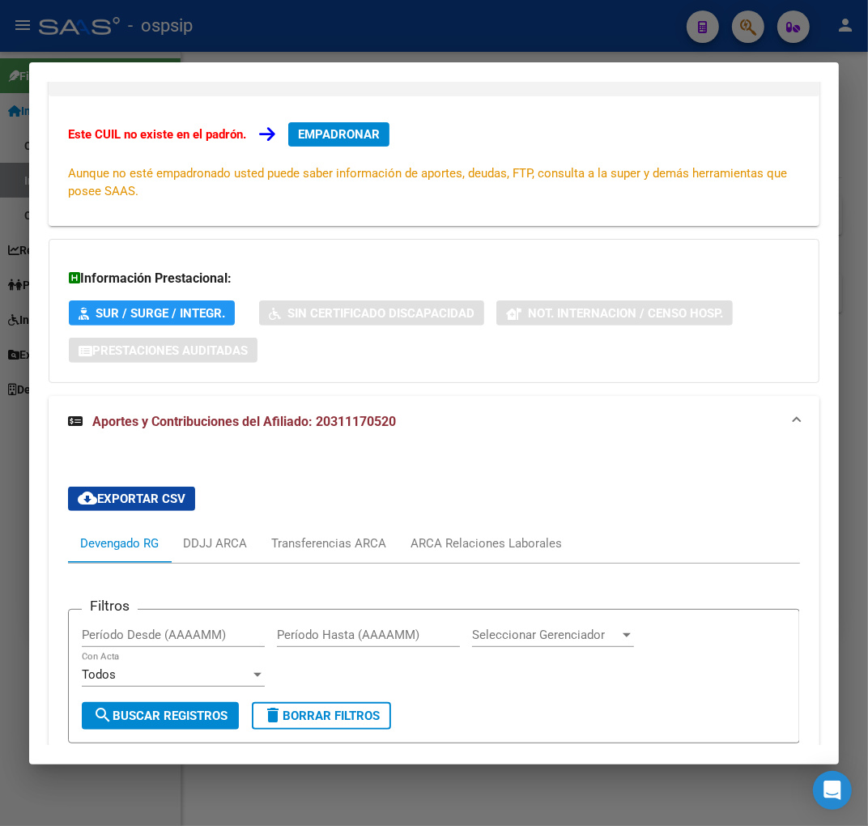
click at [406, 44] on div at bounding box center [434, 413] width 868 height 826
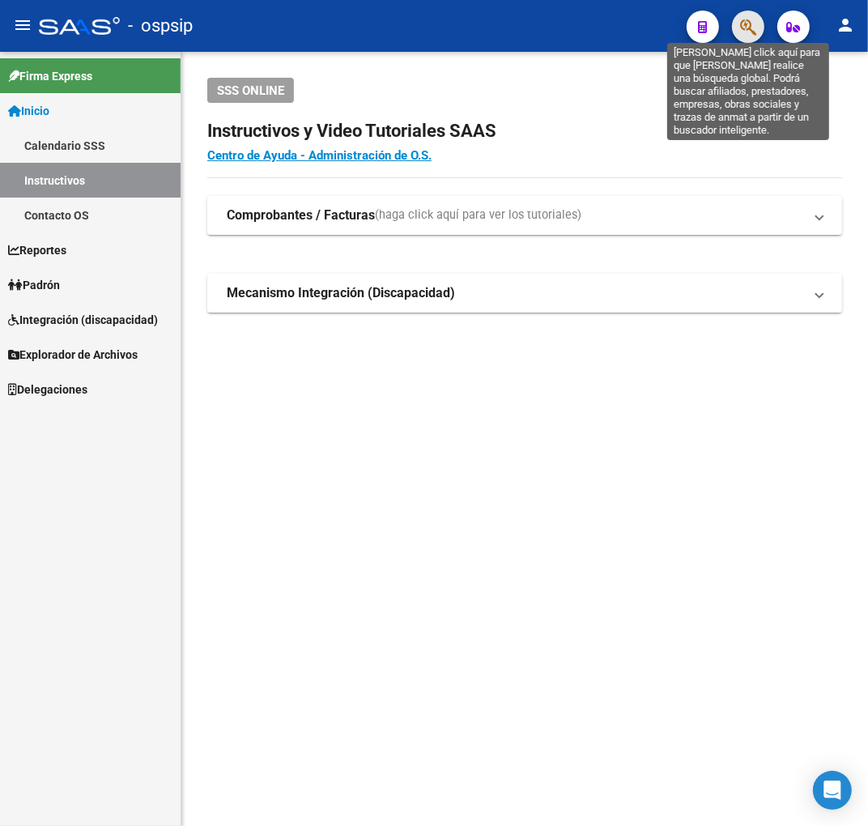
click at [750, 29] on icon "button" at bounding box center [748, 27] width 16 height 19
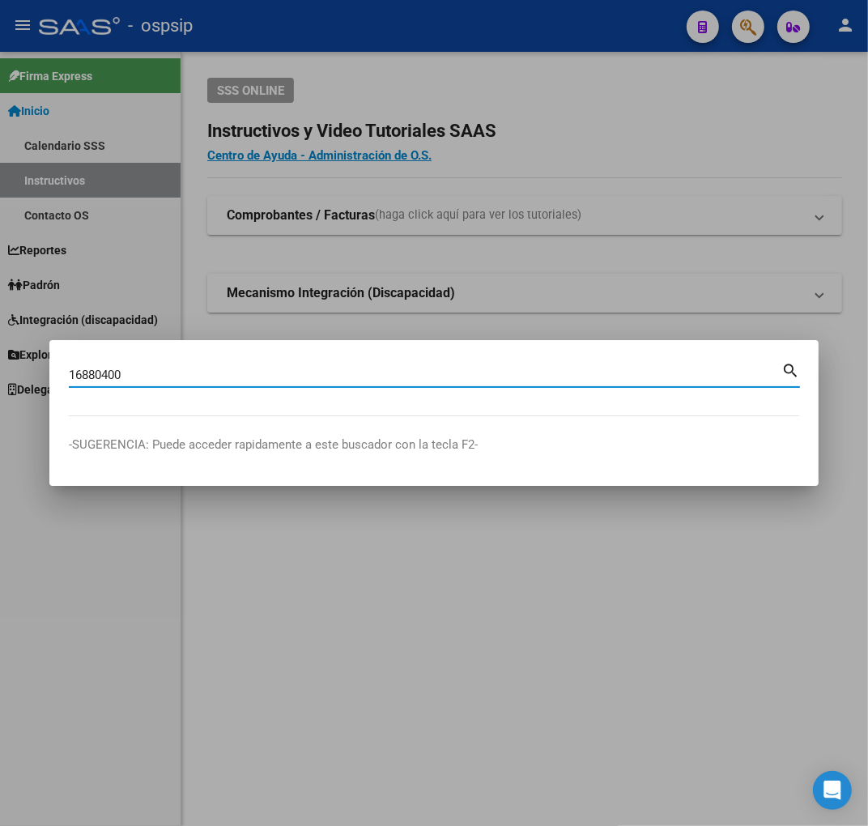
type input "16880400"
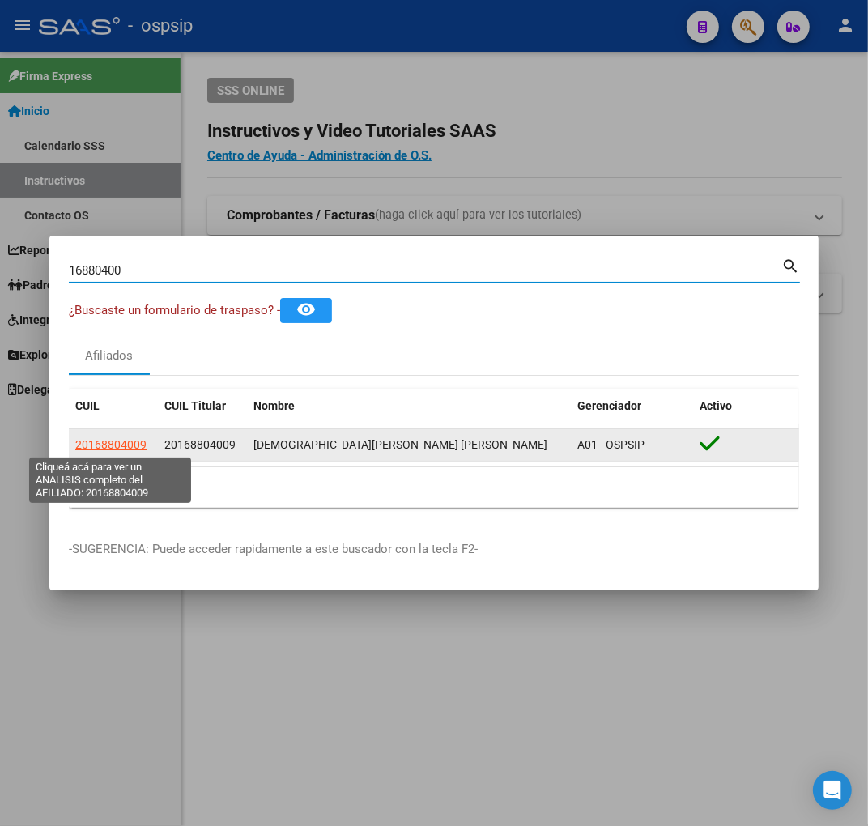
click at [127, 440] on span "20168804009" at bounding box center [110, 444] width 71 height 13
type textarea "20168804009"
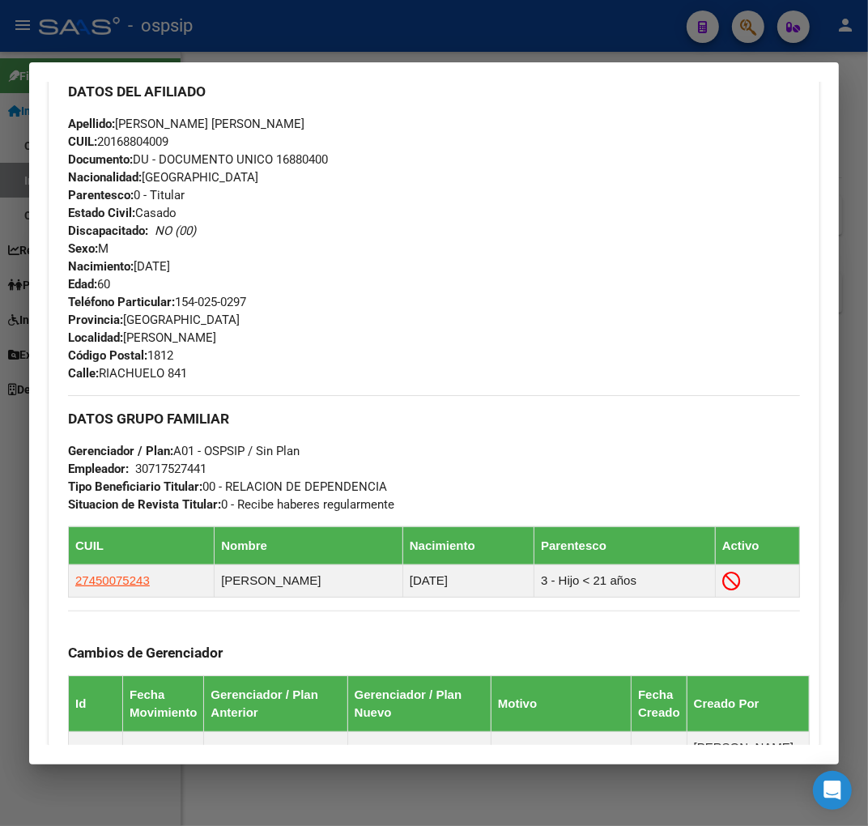
scroll to position [629, 0]
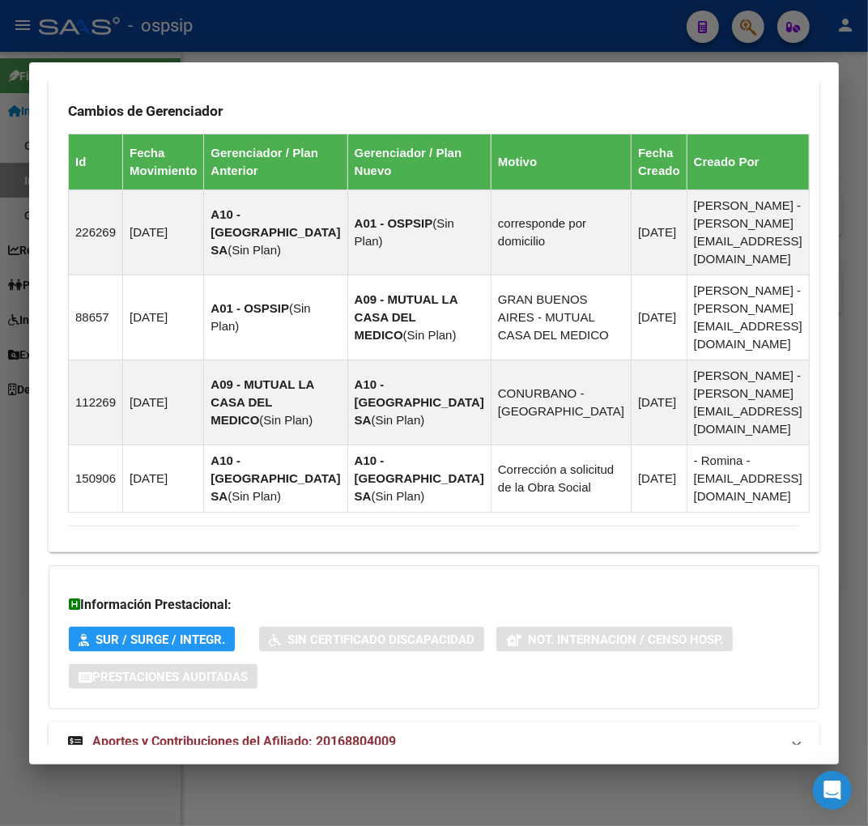
drag, startPoint x: 490, startPoint y: 677, endPoint x: 504, endPoint y: 669, distance: 15.6
click at [491, 722] on mat-expansion-panel-header "Aportes y Contribuciones del Afiliado: 20168804009" at bounding box center [434, 741] width 771 height 39
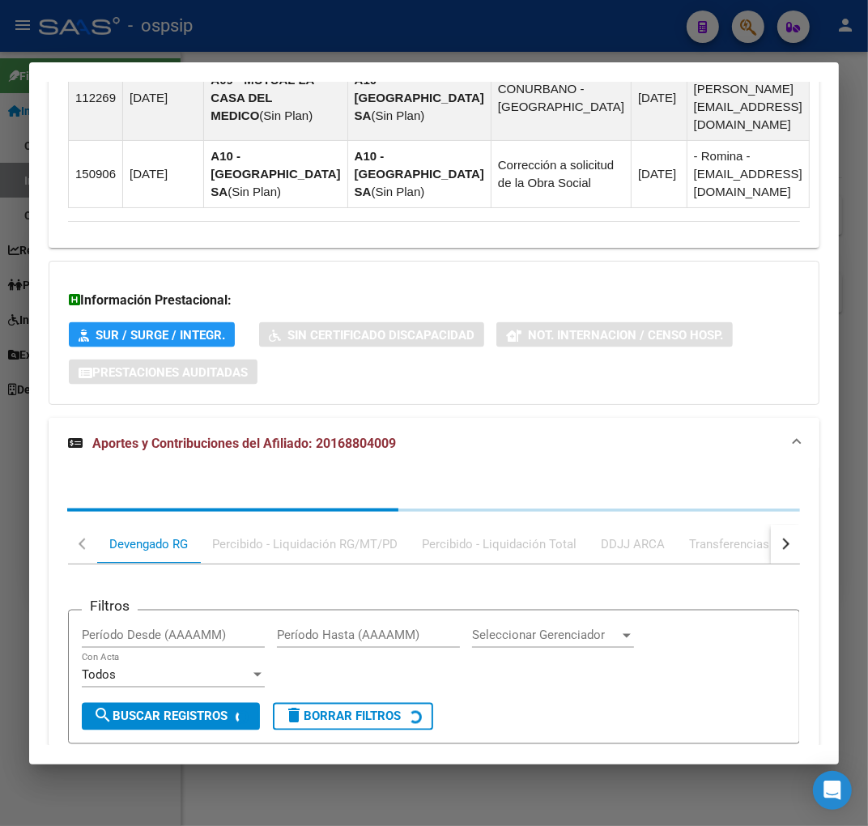
scroll to position [1579, 0]
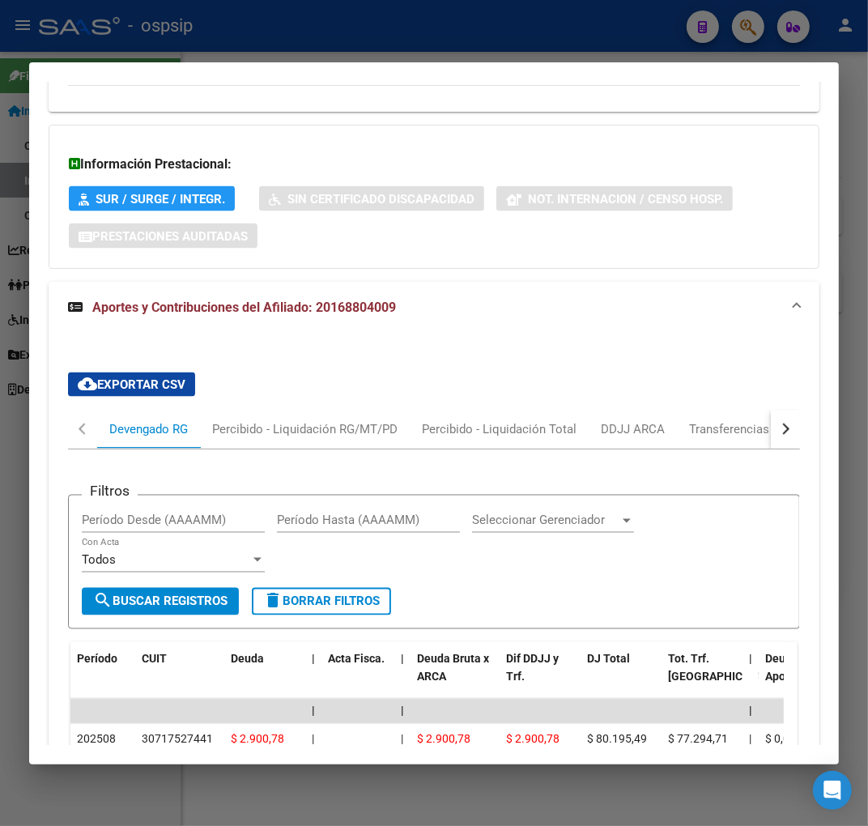
click at [784, 410] on button "button" at bounding box center [785, 429] width 29 height 39
click at [745, 420] on div "ARCA Relaciones Laborales" at bounding box center [674, 429] width 151 height 18
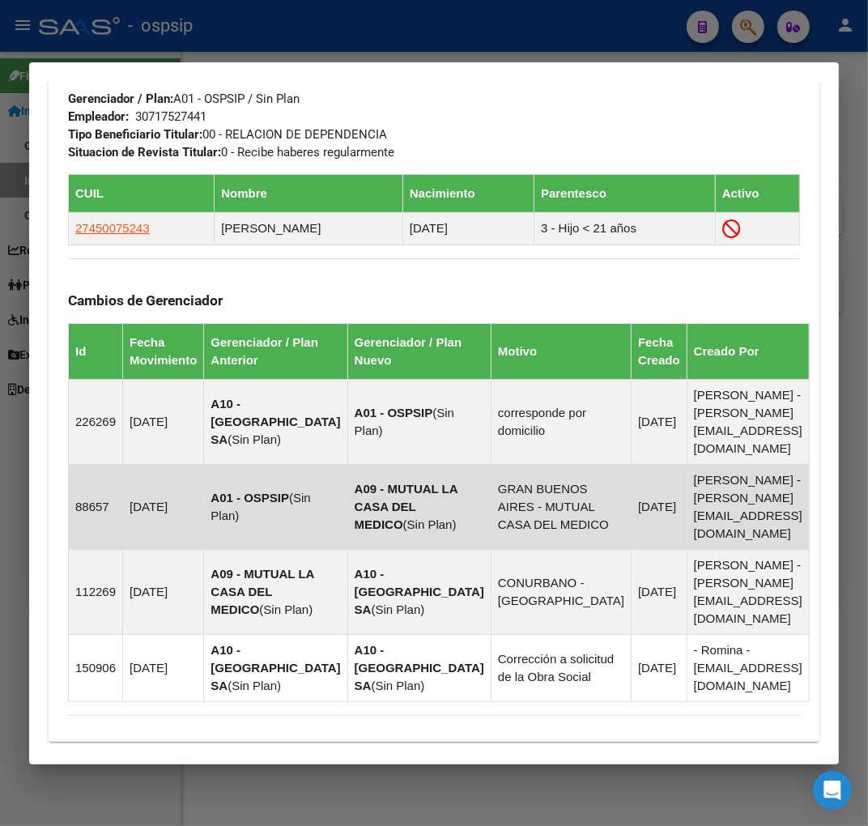
scroll to position [229, 0]
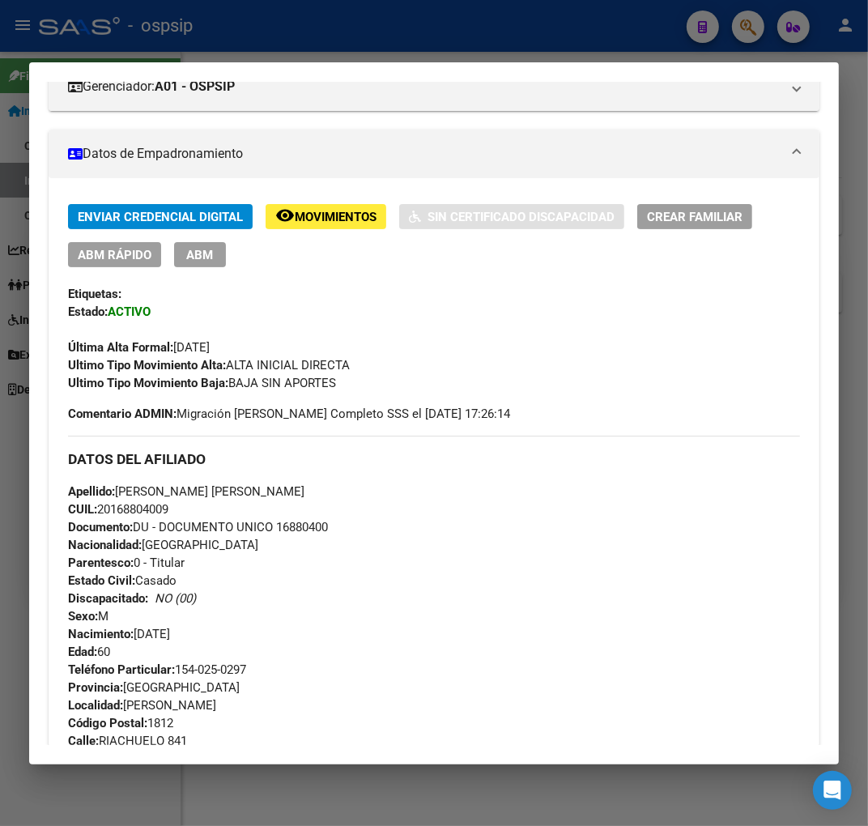
click at [397, 31] on div at bounding box center [434, 413] width 868 height 826
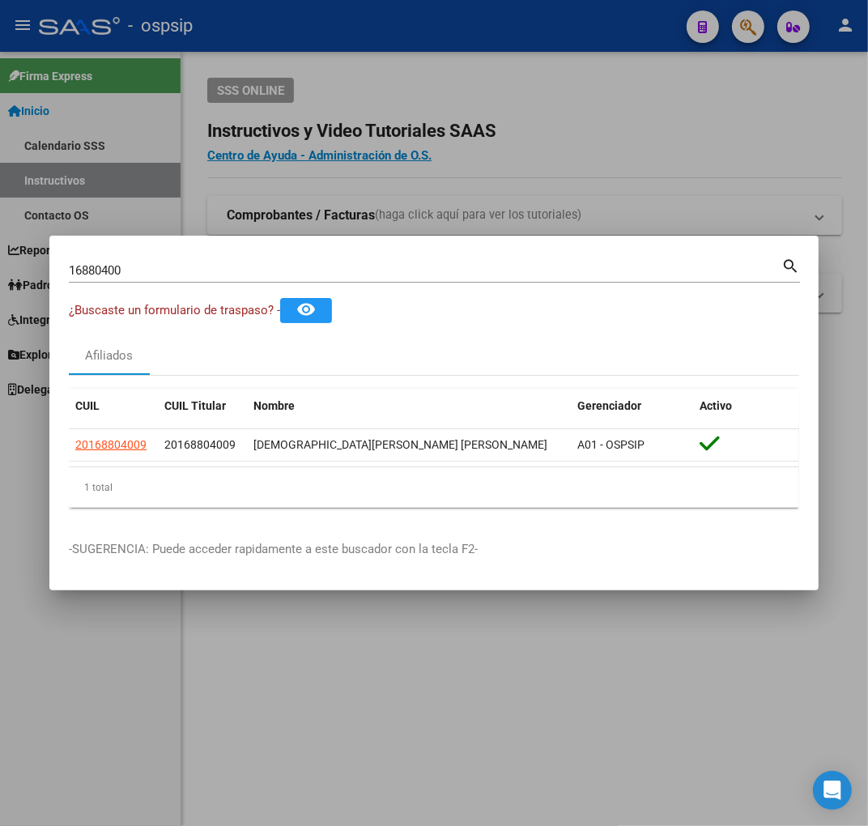
click at [397, 31] on div at bounding box center [434, 413] width 868 height 826
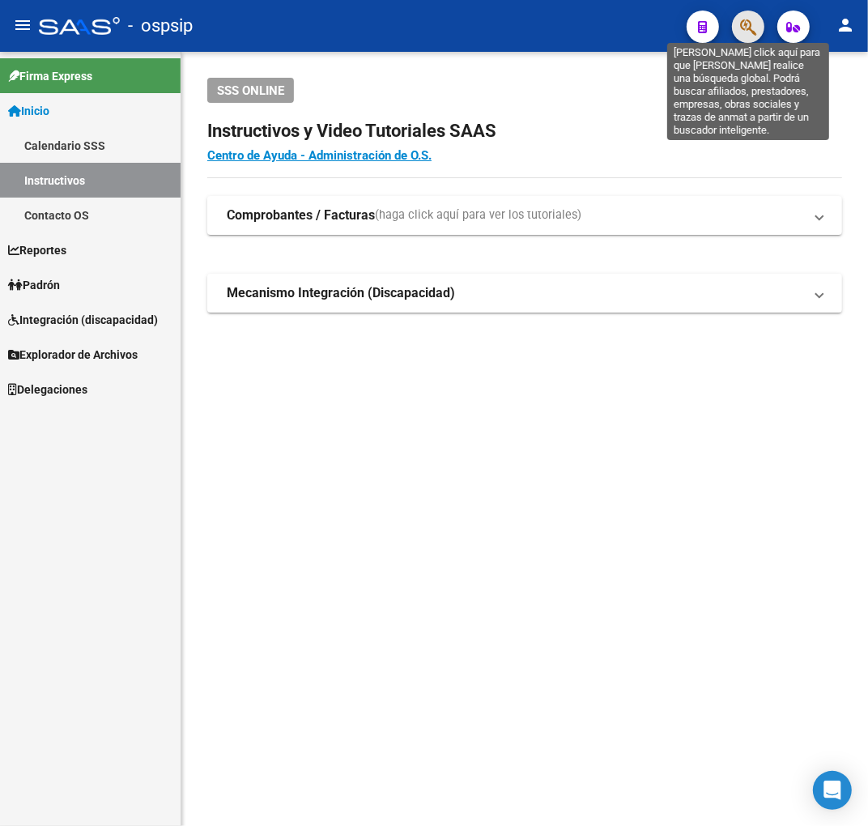
click at [754, 24] on icon "button" at bounding box center [748, 27] width 16 height 19
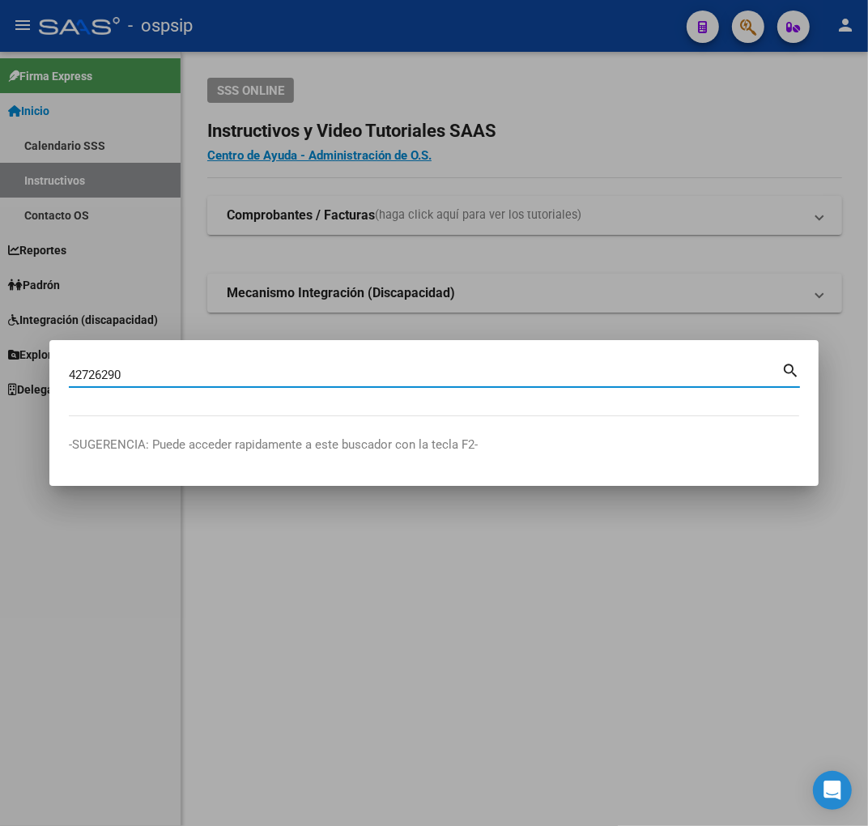
type input "42726290"
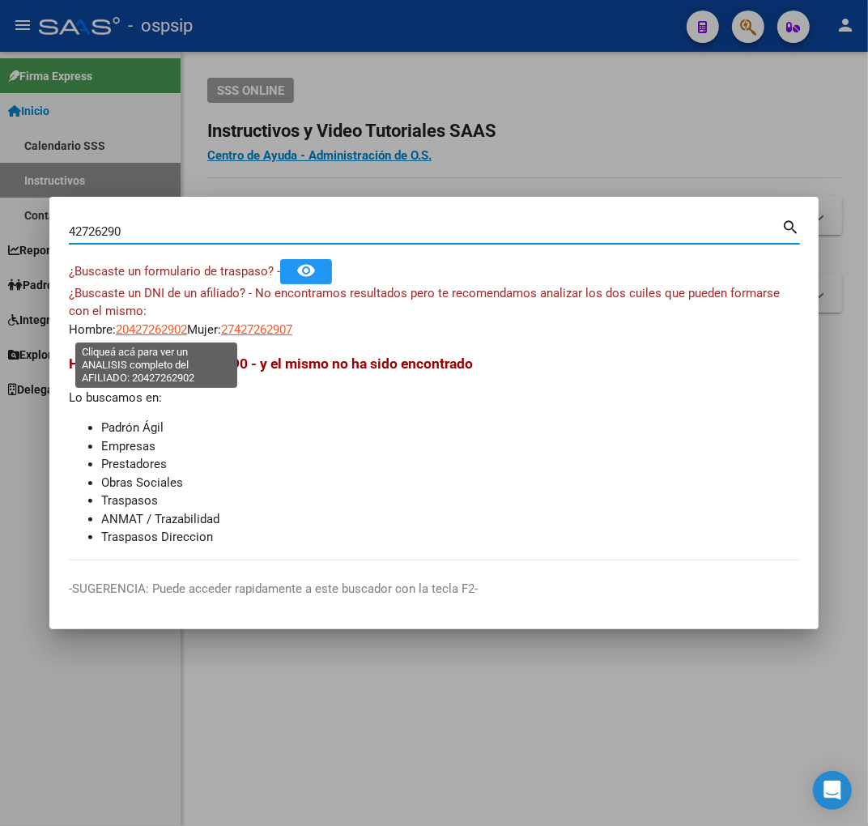
click at [166, 329] on span "20427262902" at bounding box center [151, 329] width 71 height 15
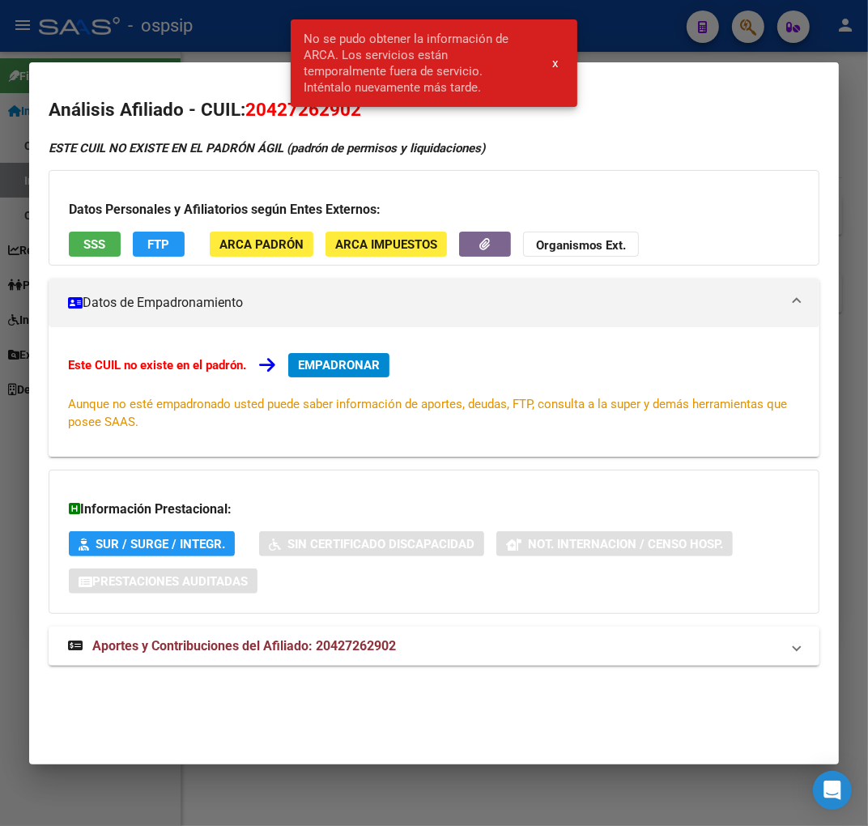
click at [151, 54] on div at bounding box center [434, 413] width 868 height 826
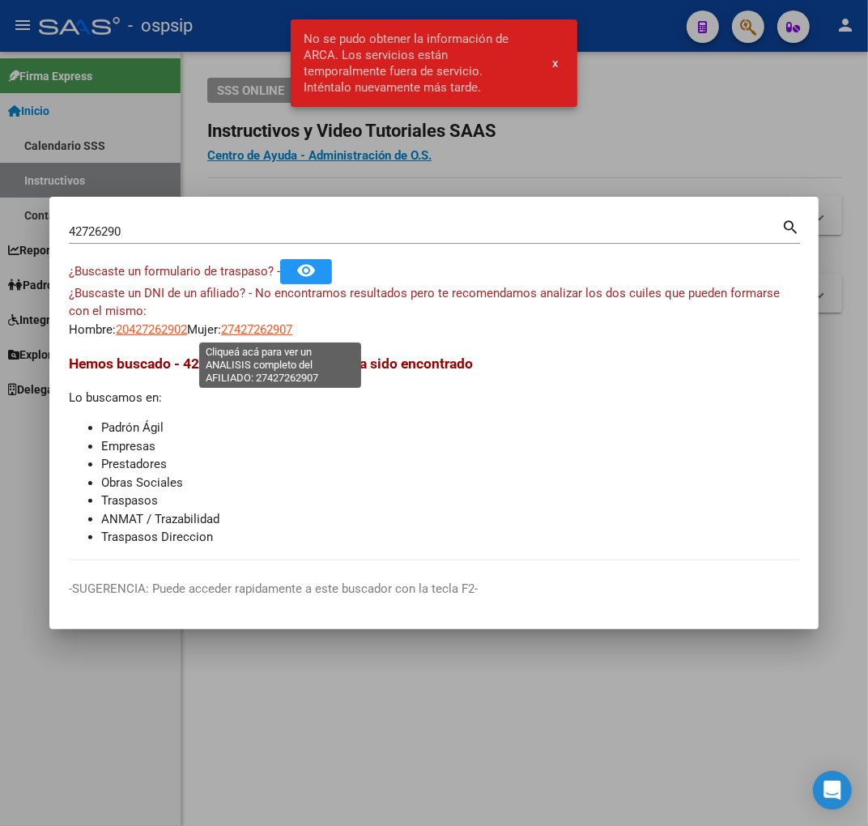
click at [275, 325] on span "27427262907" at bounding box center [256, 329] width 71 height 15
type textarea "27427262907"
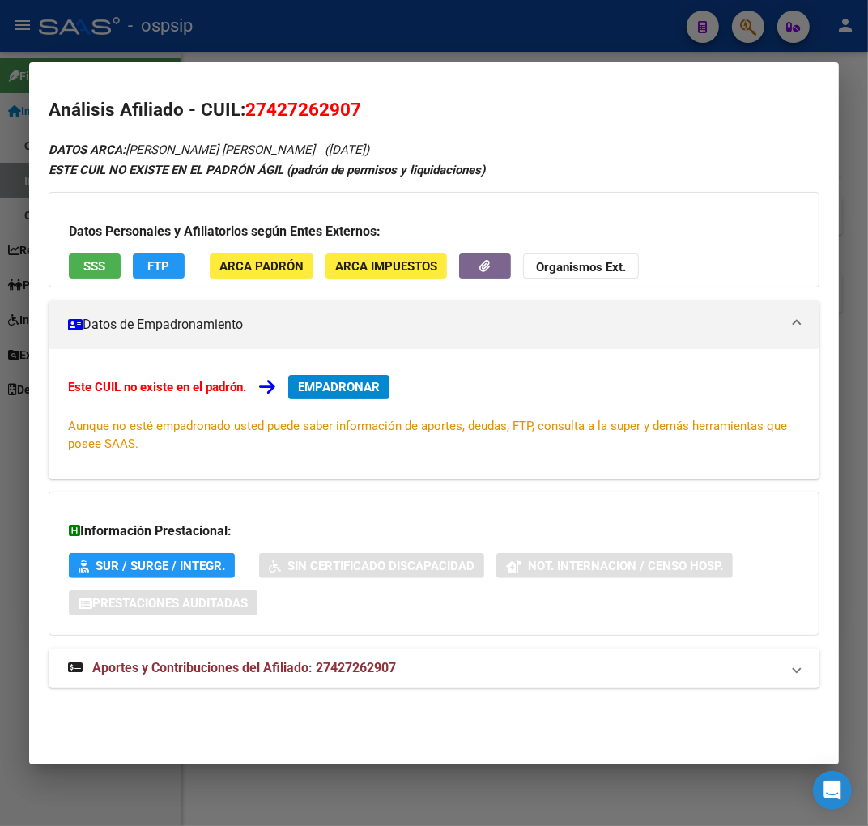
click at [371, 674] on span "Aportes y Contribuciones del Afiliado: 27427262907" at bounding box center [244, 667] width 304 height 15
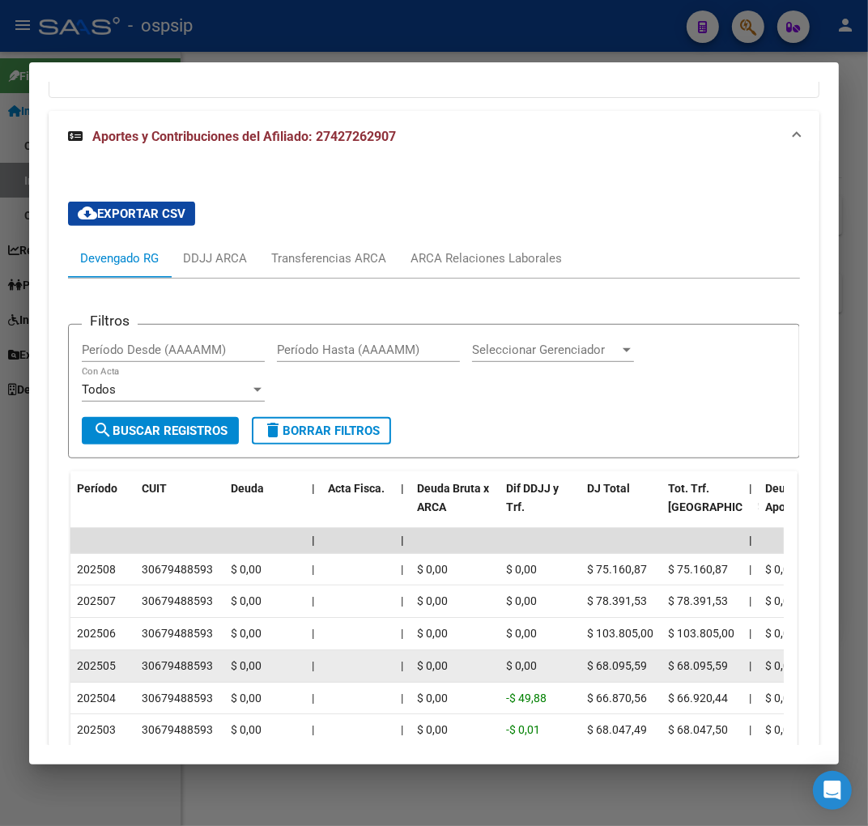
scroll to position [599, 0]
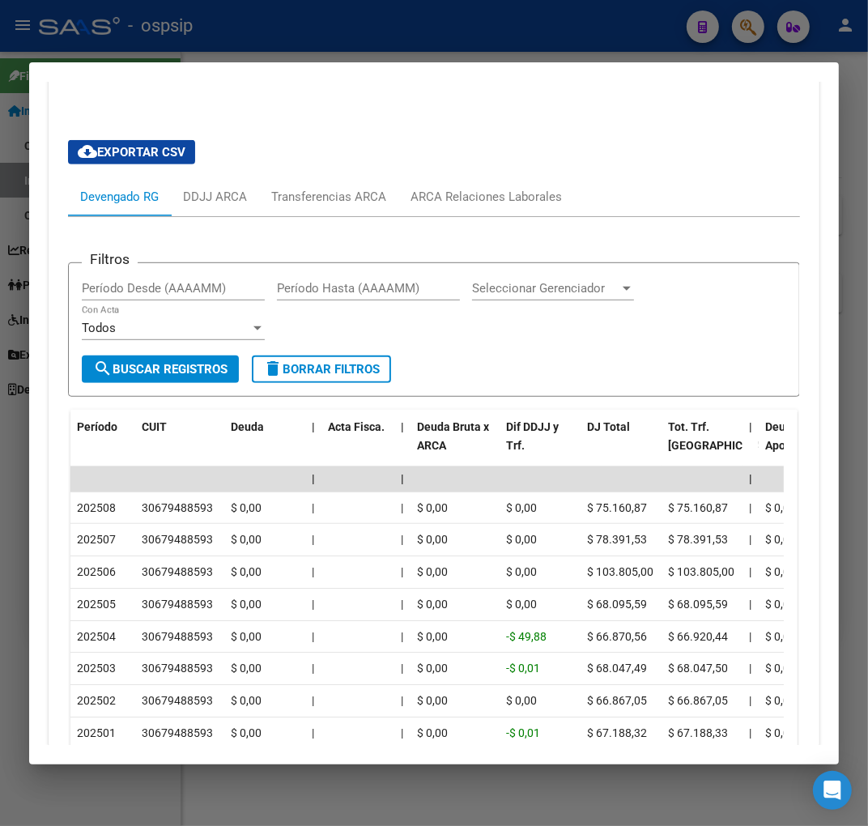
click at [379, 41] on div at bounding box center [434, 413] width 868 height 826
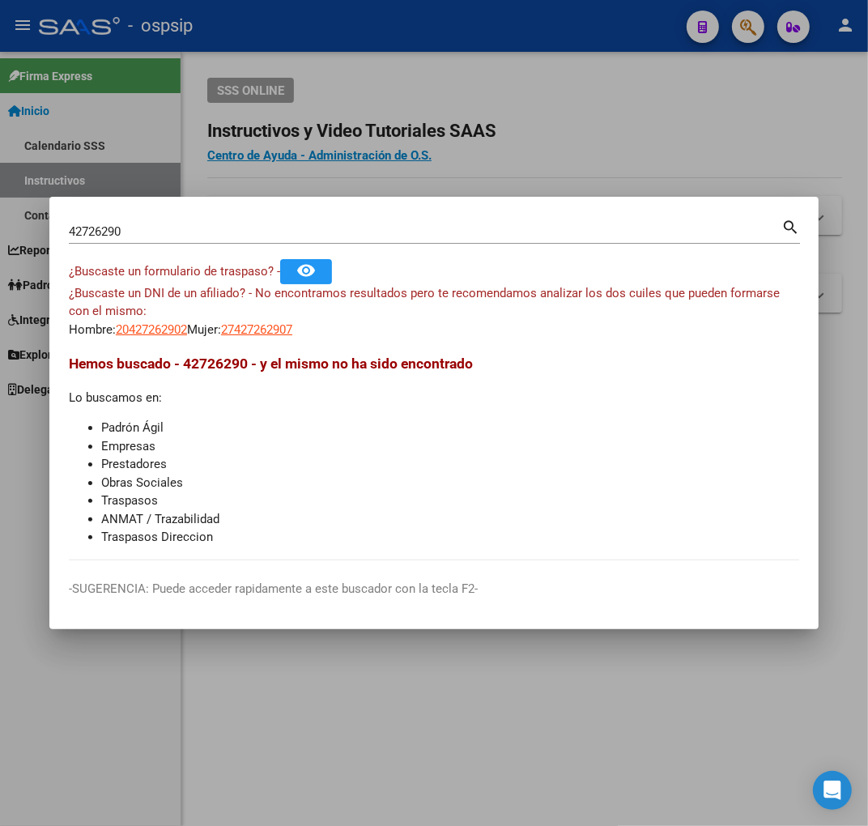
click at [380, 40] on div at bounding box center [434, 413] width 868 height 826
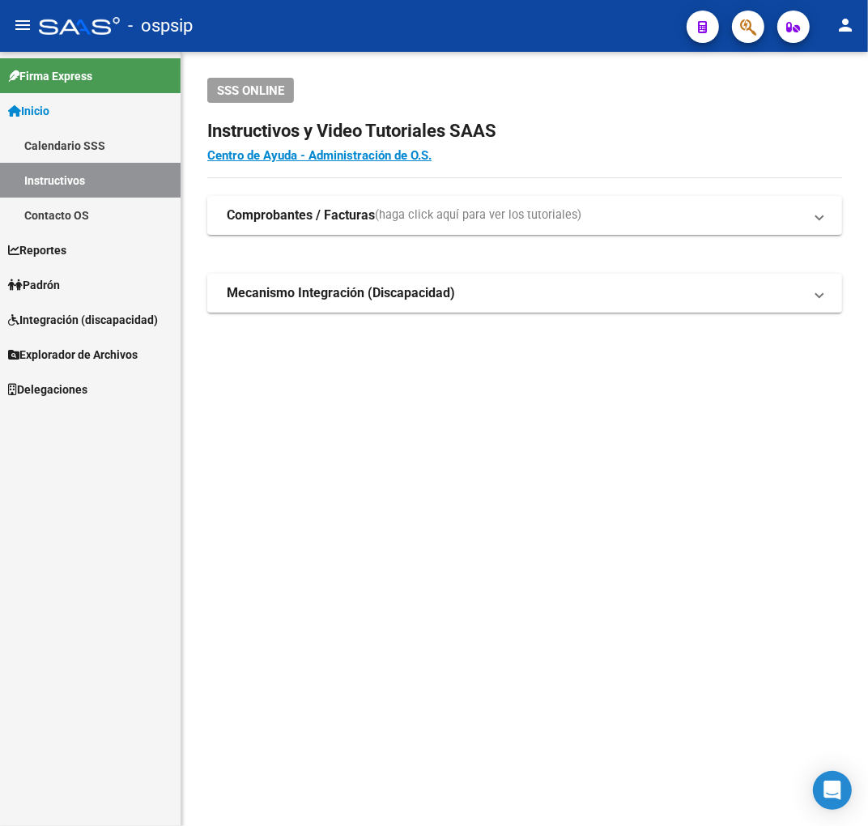
click at [759, 35] on button "button" at bounding box center [748, 27] width 32 height 32
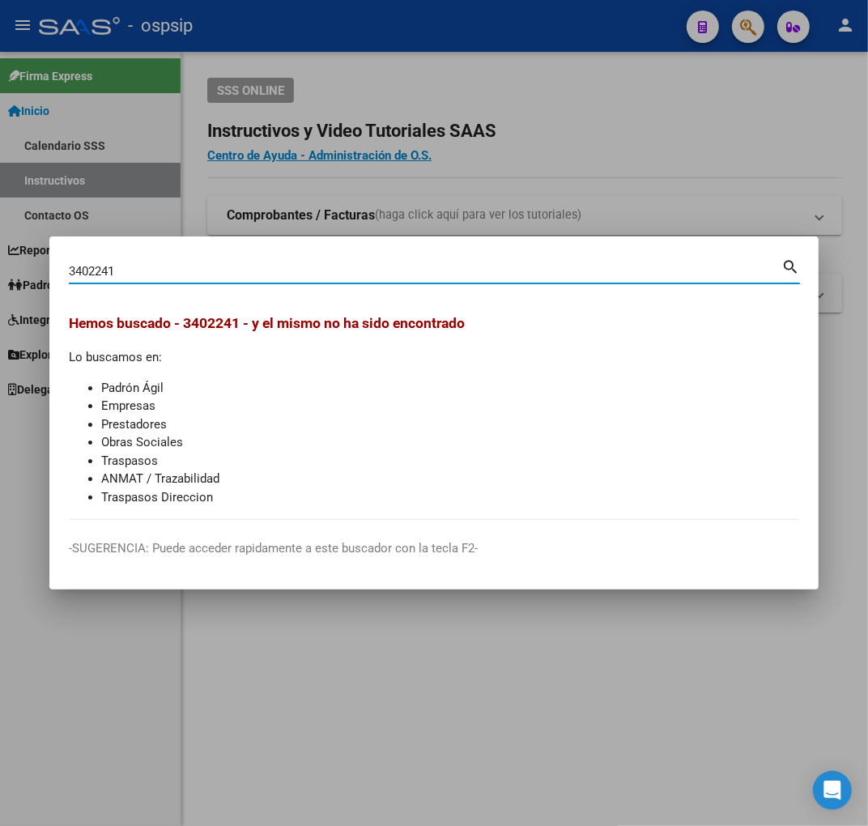
click at [92, 270] on input "3402241" at bounding box center [425, 271] width 712 height 15
type input "34042241"
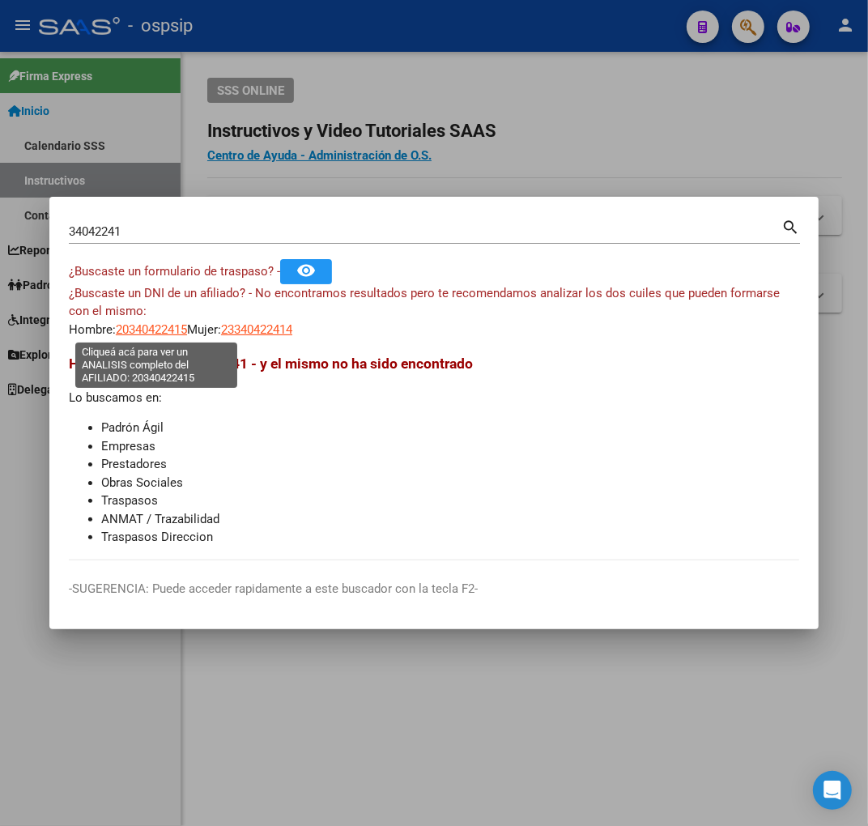
click at [147, 329] on span "20340422415" at bounding box center [151, 329] width 71 height 15
type textarea "20340422415"
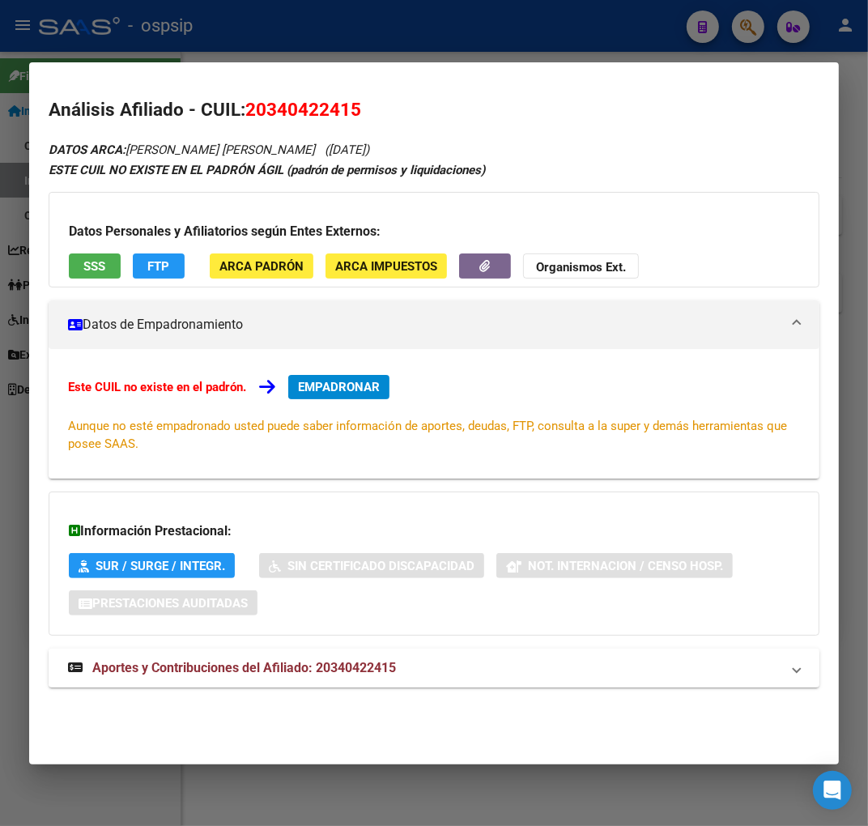
click at [426, 674] on mat-panel-title "Aportes y Contribuciones del Afiliado: 20340422415" at bounding box center [424, 667] width 712 height 19
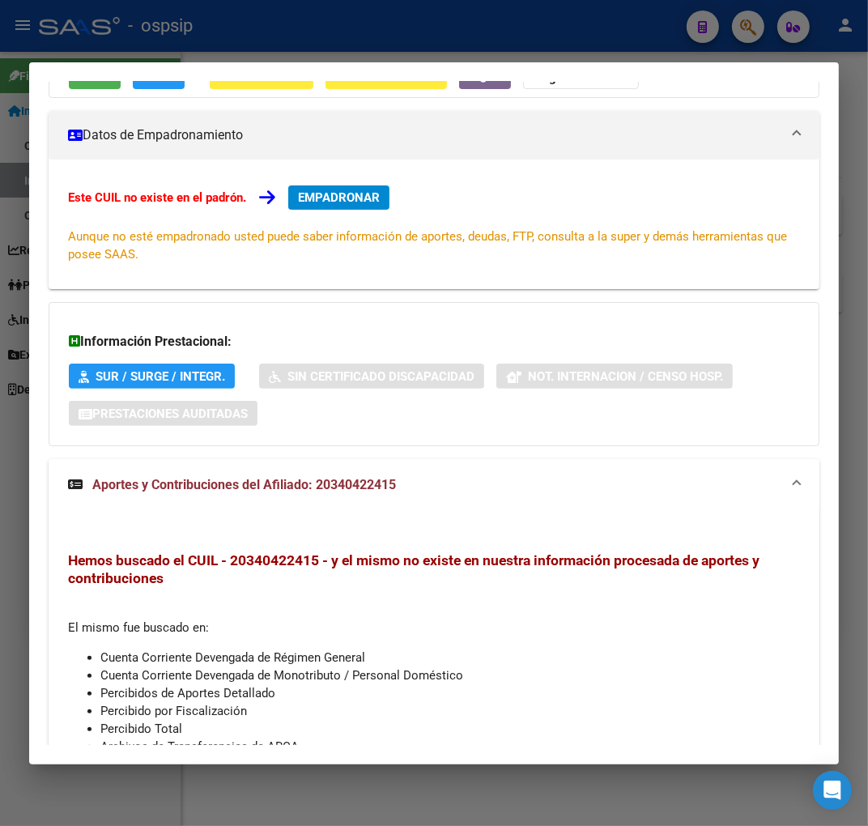
scroll to position [0, 0]
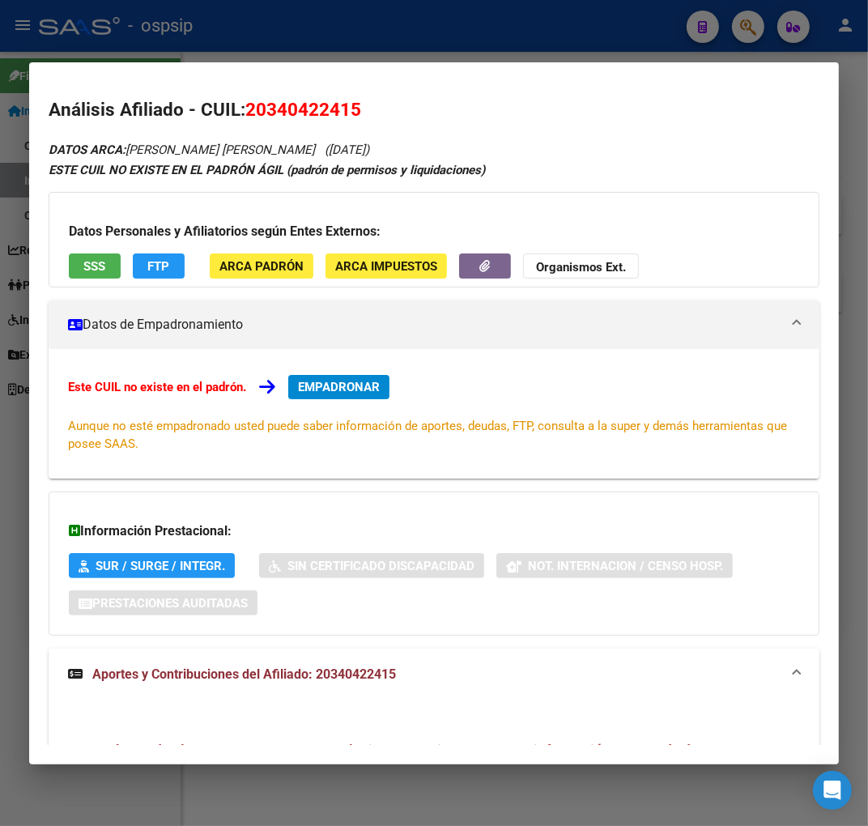
click at [371, 49] on div at bounding box center [434, 413] width 868 height 826
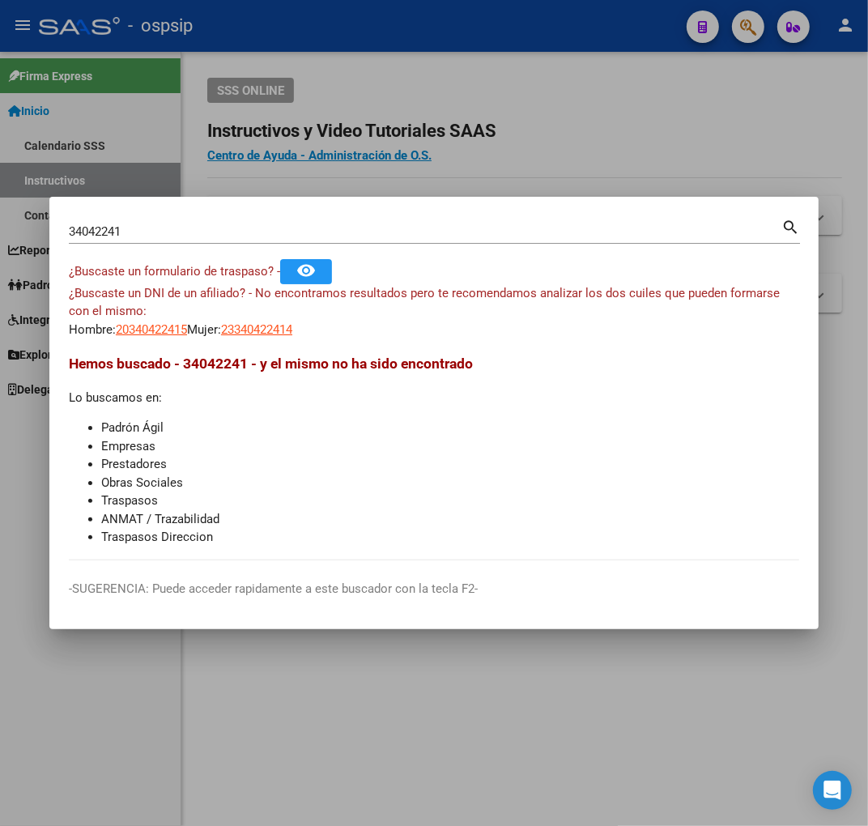
click at [371, 49] on div at bounding box center [434, 413] width 868 height 826
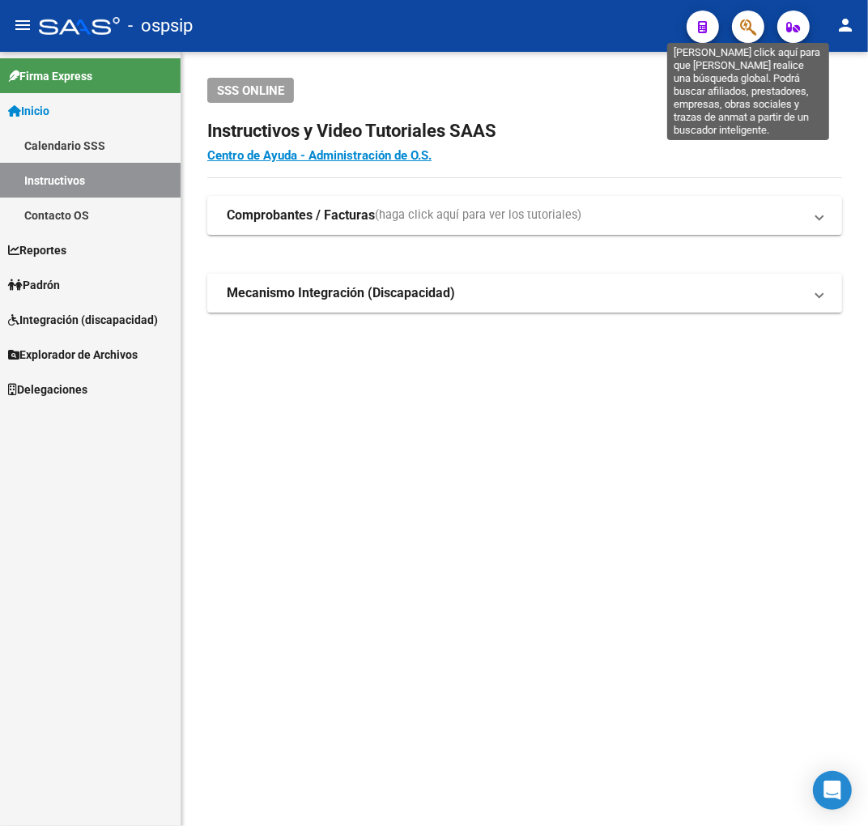
click at [748, 21] on icon "button" at bounding box center [748, 27] width 16 height 19
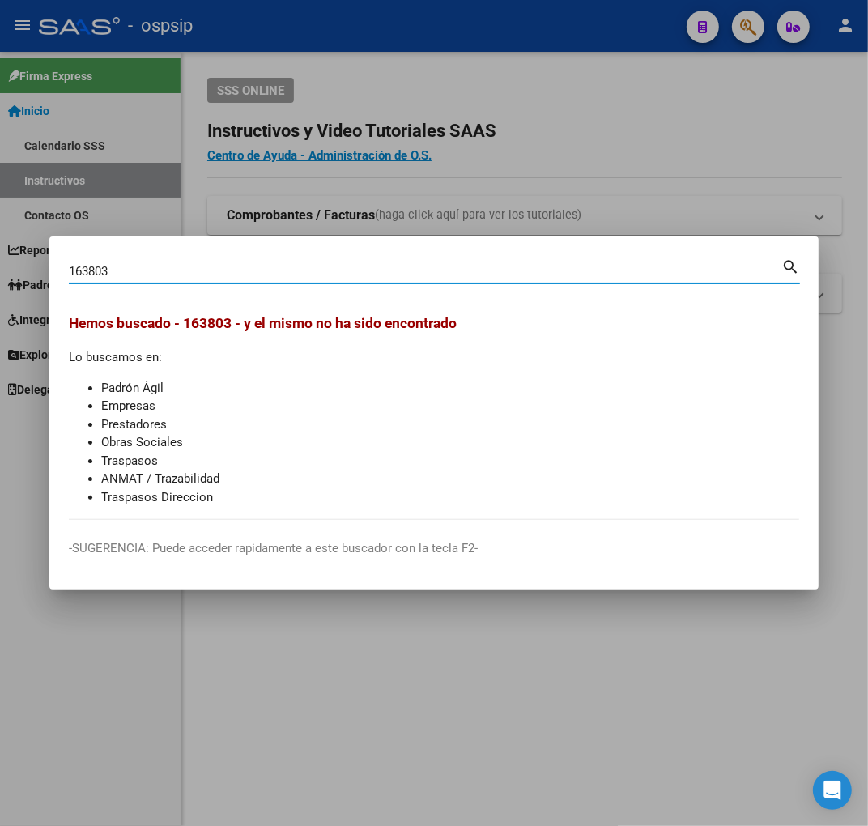
type input "1638032"
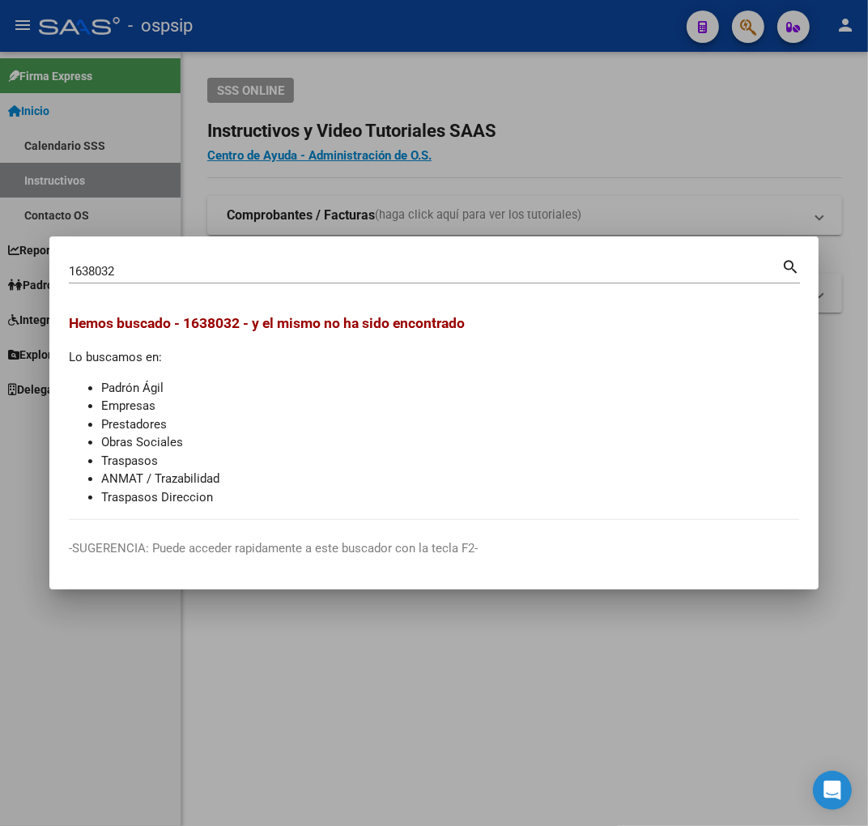
drag, startPoint x: 183, startPoint y: 281, endPoint x: 142, endPoint y: 291, distance: 42.6
click at [112, 289] on div "1638032 Buscar (apellido, dni, cuil, nro traspaso, cuit, obra social) search" at bounding box center [434, 277] width 731 height 43
drag, startPoint x: 295, startPoint y: 243, endPoint x: 282, endPoint y: 247, distance: 13.6
click at [282, 247] on mat-dialog-container "1638032 Buscar (apellido, dni, cuil, nro traspaso, cuit, obra social) search He…" at bounding box center [433, 412] width 769 height 353
click at [244, 278] on div "1638032 Buscar (apellido, dni, cuil, nro traspaso, cuit, obra social)" at bounding box center [425, 271] width 712 height 24
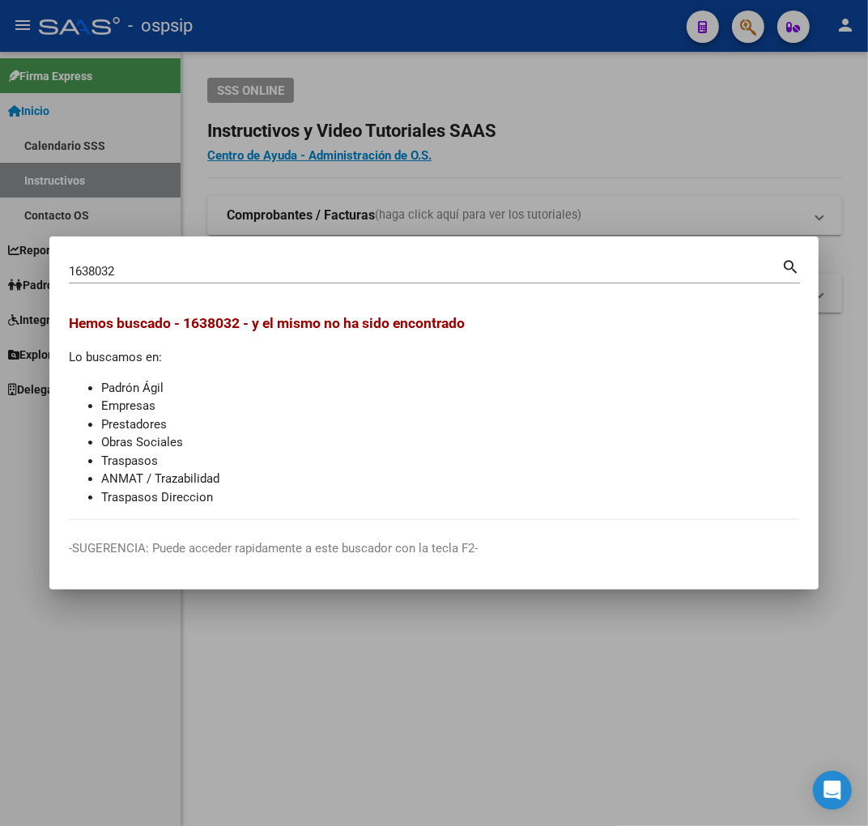
click at [244, 278] on div "1638032 Buscar (apellido, dni, cuil, nro traspaso, cuit, obra social)" at bounding box center [425, 271] width 712 height 24
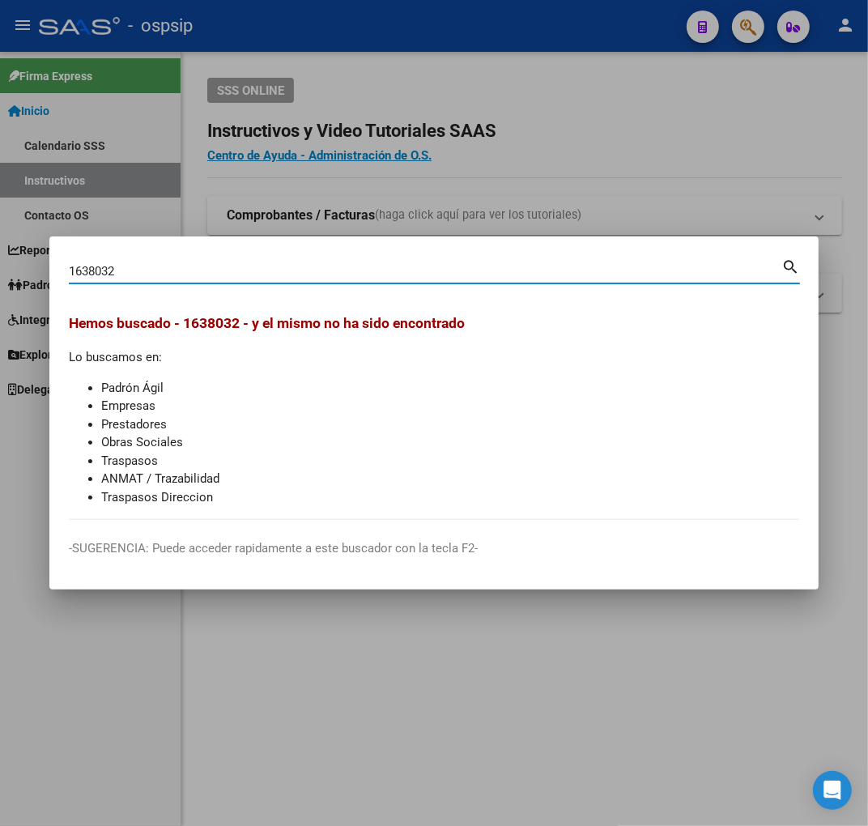
drag, startPoint x: 131, startPoint y: 246, endPoint x: 134, endPoint y: 266, distance: 19.6
click at [134, 259] on mat-dialog-container "1638032 Buscar (apellido, dni, cuil, nro traspaso, cuit, obra social) search He…" at bounding box center [433, 412] width 769 height 353
drag, startPoint x: 134, startPoint y: 266, endPoint x: 57, endPoint y: 289, distance: 80.4
click at [57, 289] on mat-dialog-content "1638032 Buscar (apellido, dni, cuil, nro traspaso, cuit, obra social) search He…" at bounding box center [433, 388] width 769 height 264
type input "44058640"
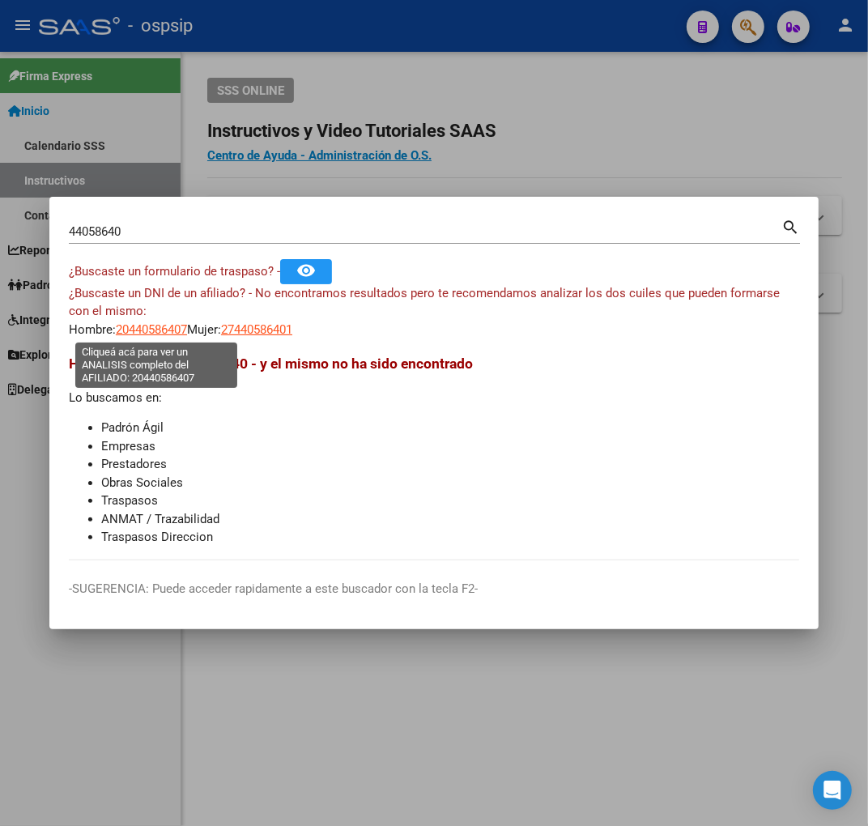
click at [168, 332] on span "20440586407" at bounding box center [151, 329] width 71 height 15
type textarea "20440586407"
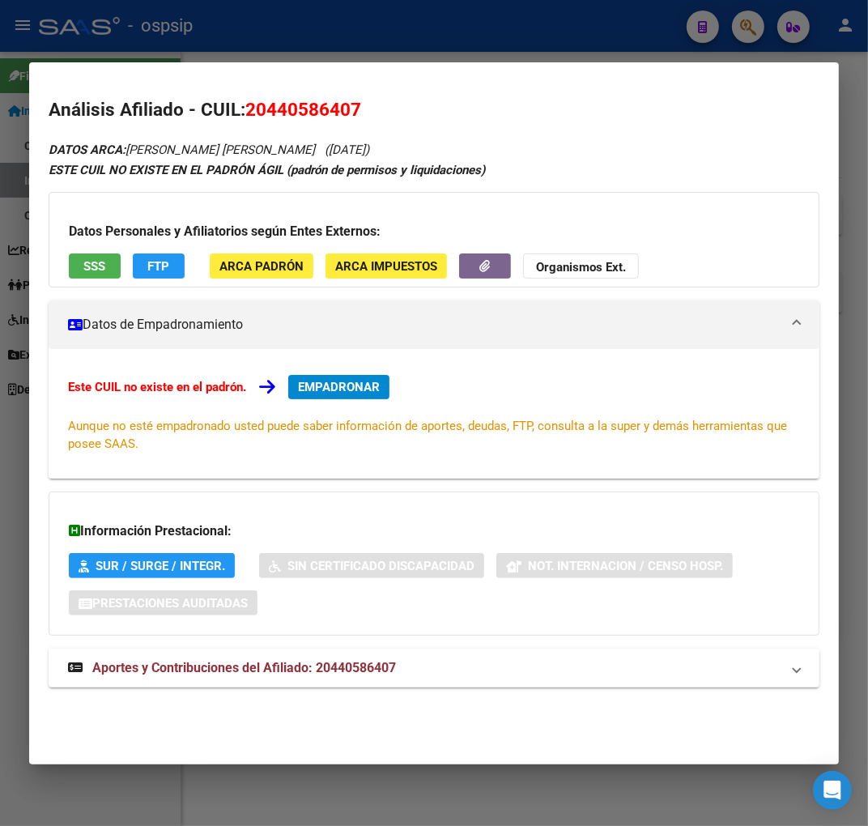
drag, startPoint x: 416, startPoint y: 666, endPoint x: 431, endPoint y: 629, distance: 40.3
click at [414, 661] on mat-panel-title "Aportes y Contribuciones del Afiliado: 20440586407" at bounding box center [424, 667] width 712 height 19
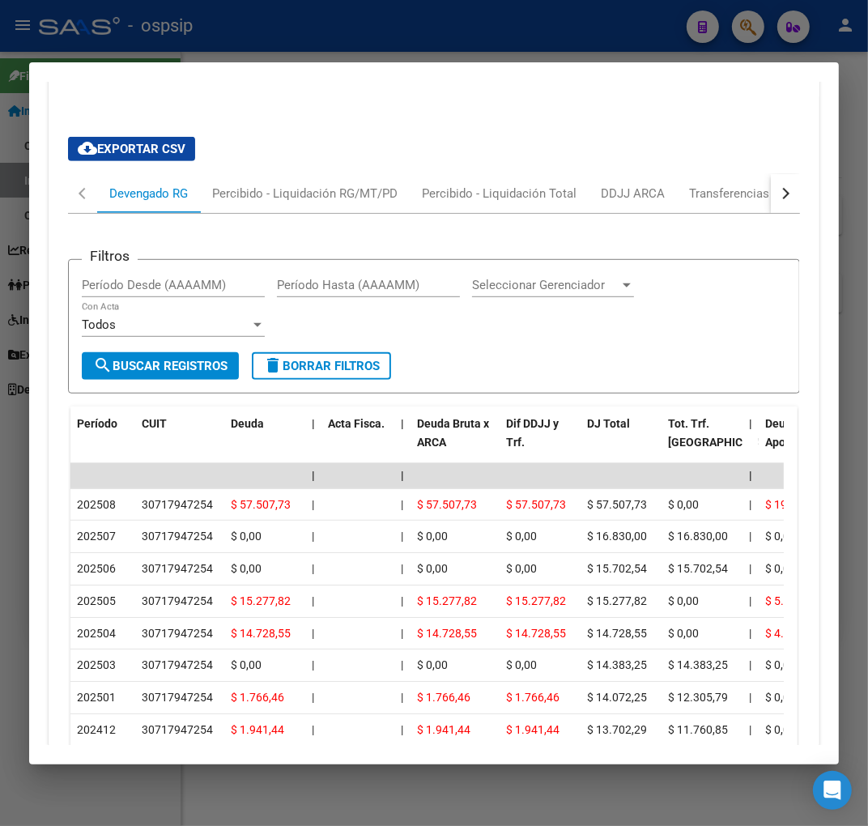
scroll to position [614, 0]
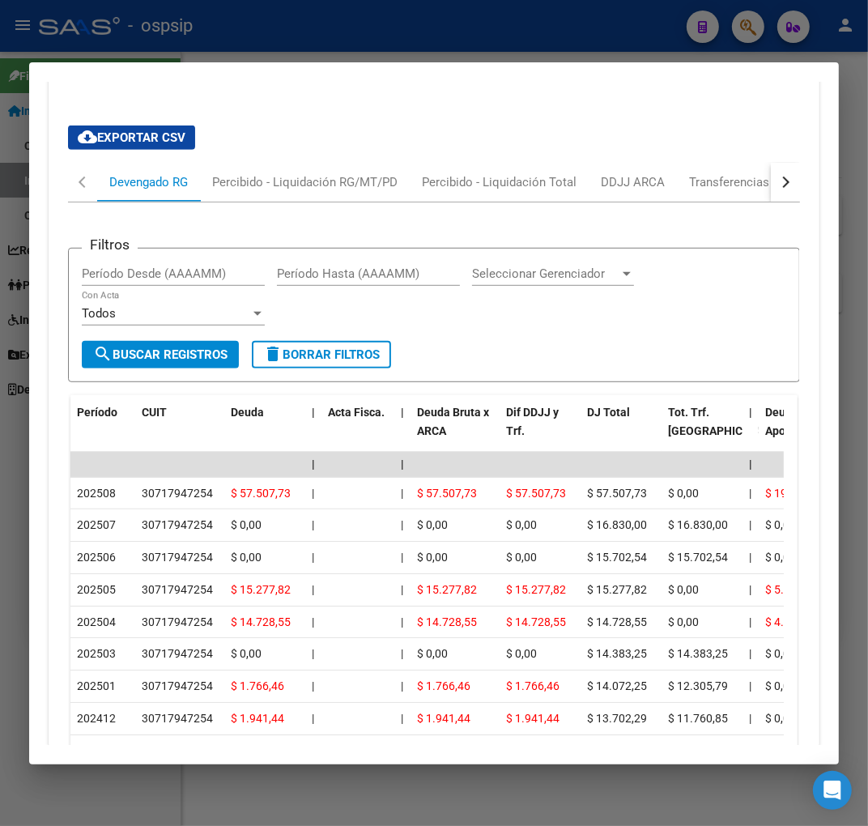
click at [443, 14] on div at bounding box center [434, 413] width 868 height 826
click at [448, 24] on div at bounding box center [434, 413] width 868 height 826
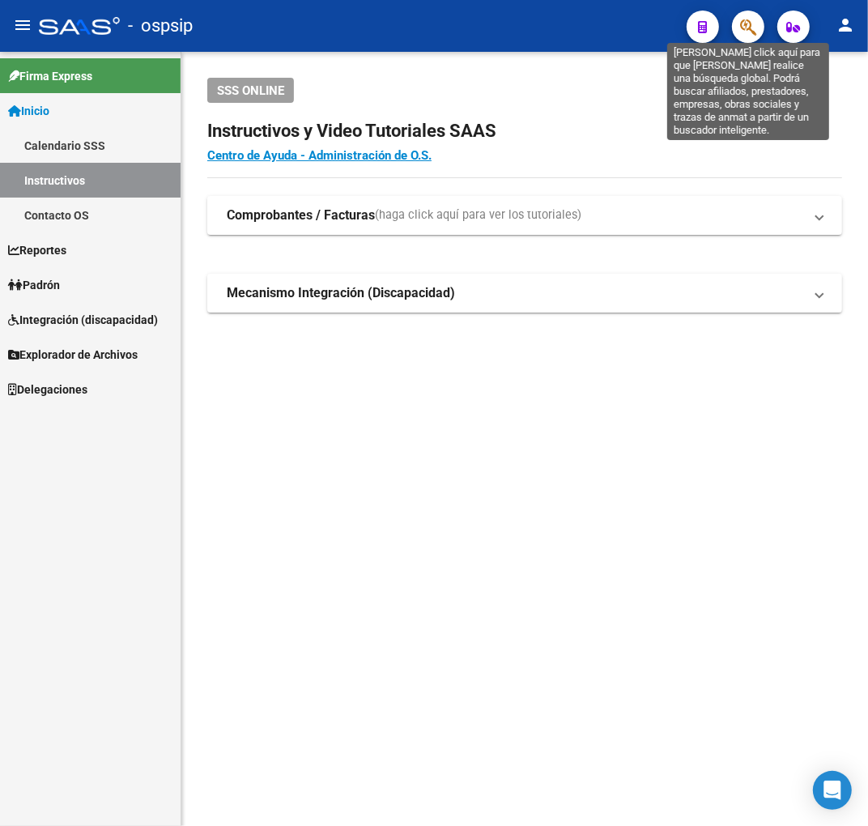
click at [746, 26] on icon "button" at bounding box center [748, 27] width 16 height 19
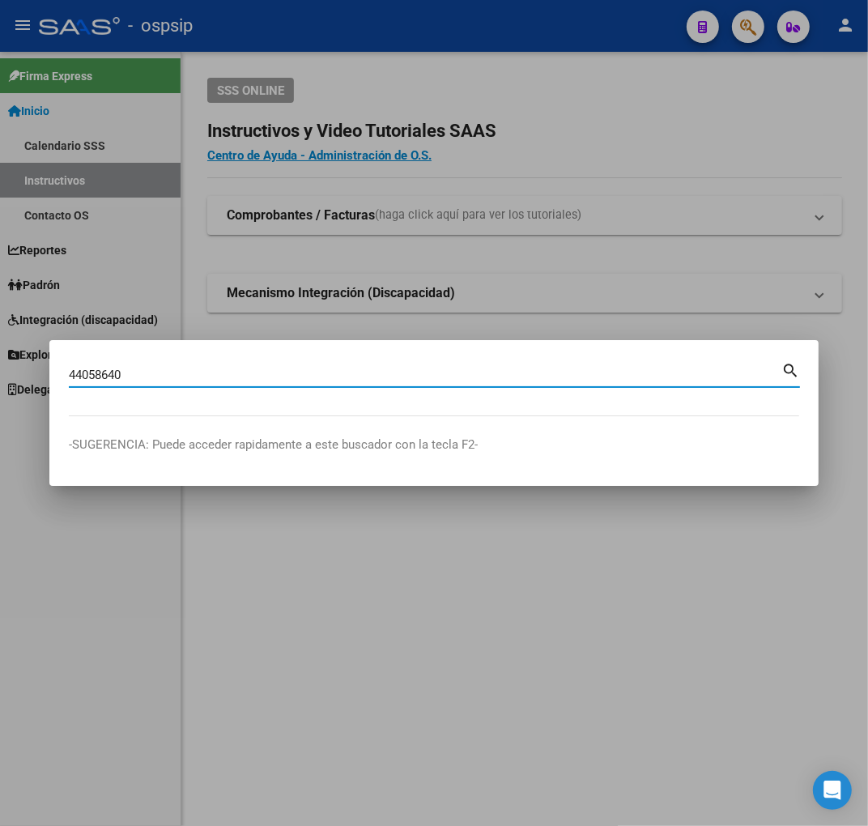
type input "44058640"
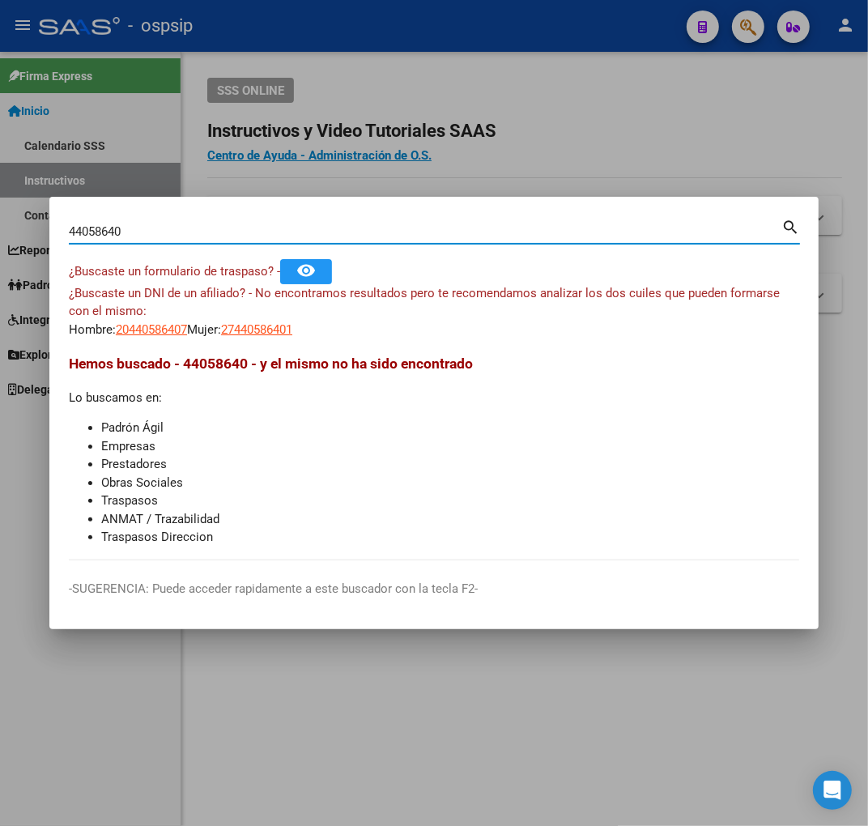
click at [166, 337] on app-link-go-to "20440586407" at bounding box center [151, 330] width 71 height 19
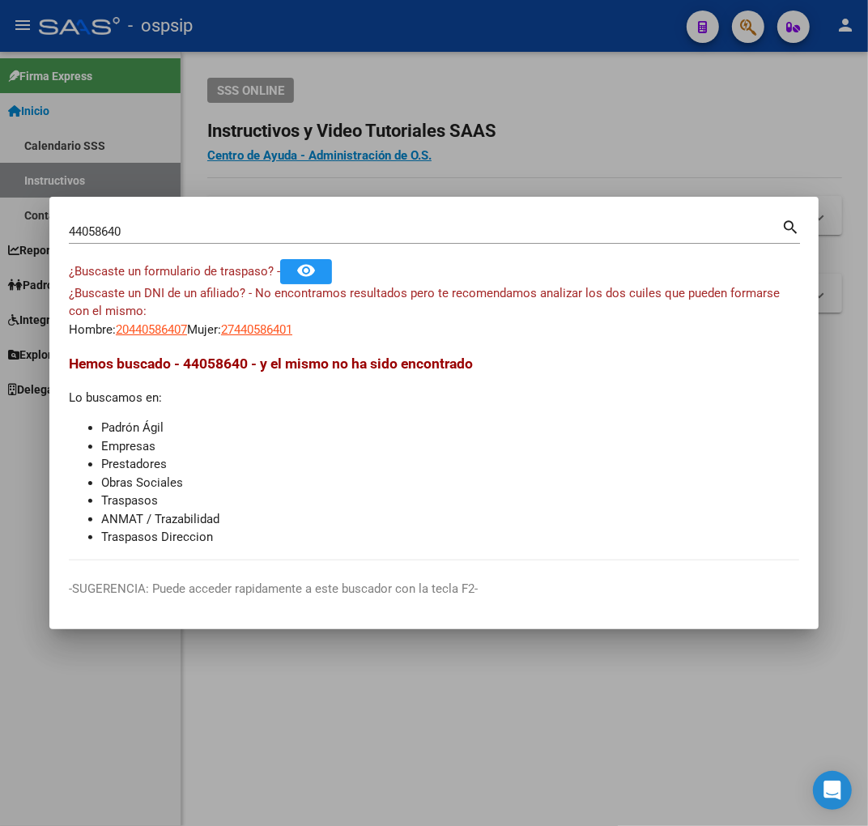
click at [164, 338] on app-link-go-to "20440586407" at bounding box center [151, 330] width 71 height 19
click at [155, 326] on span "20440586407" at bounding box center [151, 329] width 71 height 15
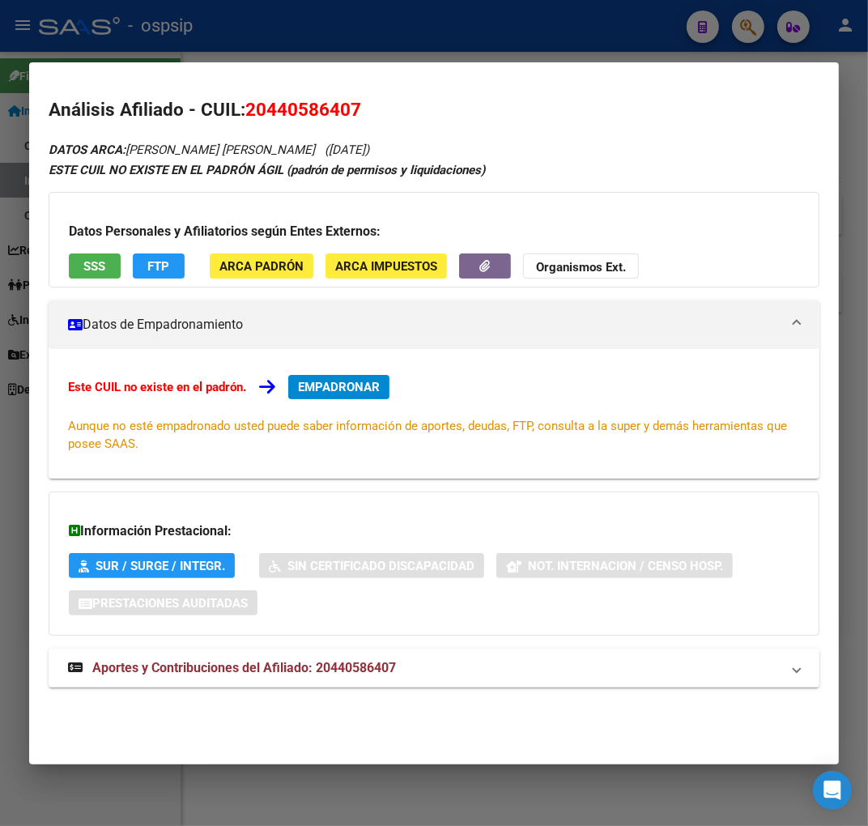
drag, startPoint x: 406, startPoint y: 665, endPoint x: 423, endPoint y: 642, distance: 29.0
click at [406, 659] on mat-panel-title "Aportes y Contribuciones del Afiliado: 20440586407" at bounding box center [424, 667] width 712 height 19
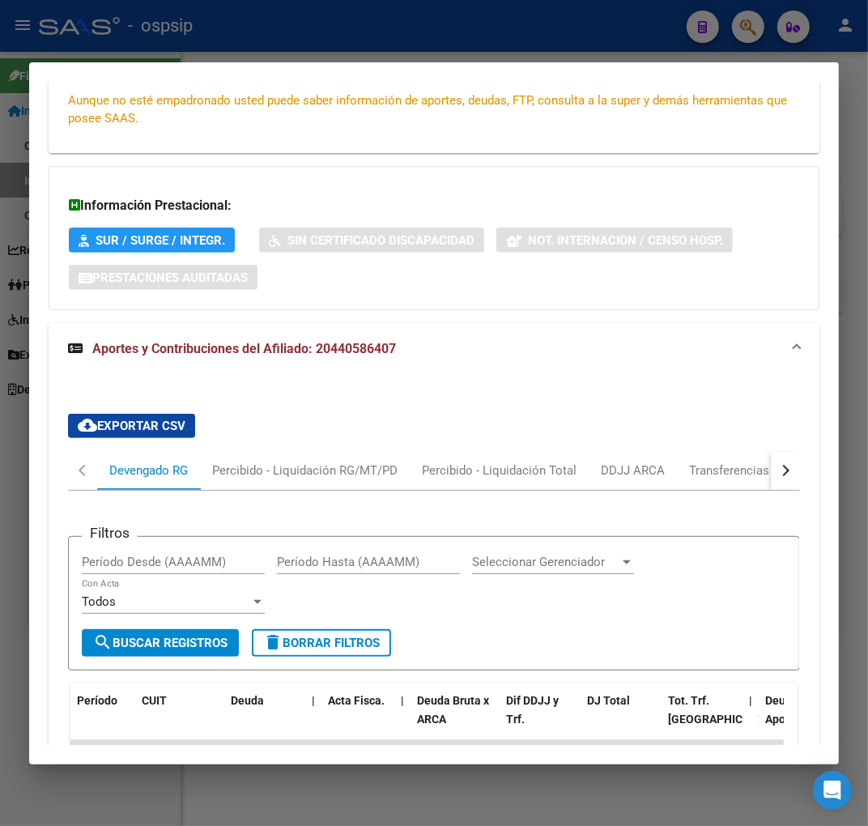
scroll to position [270, 0]
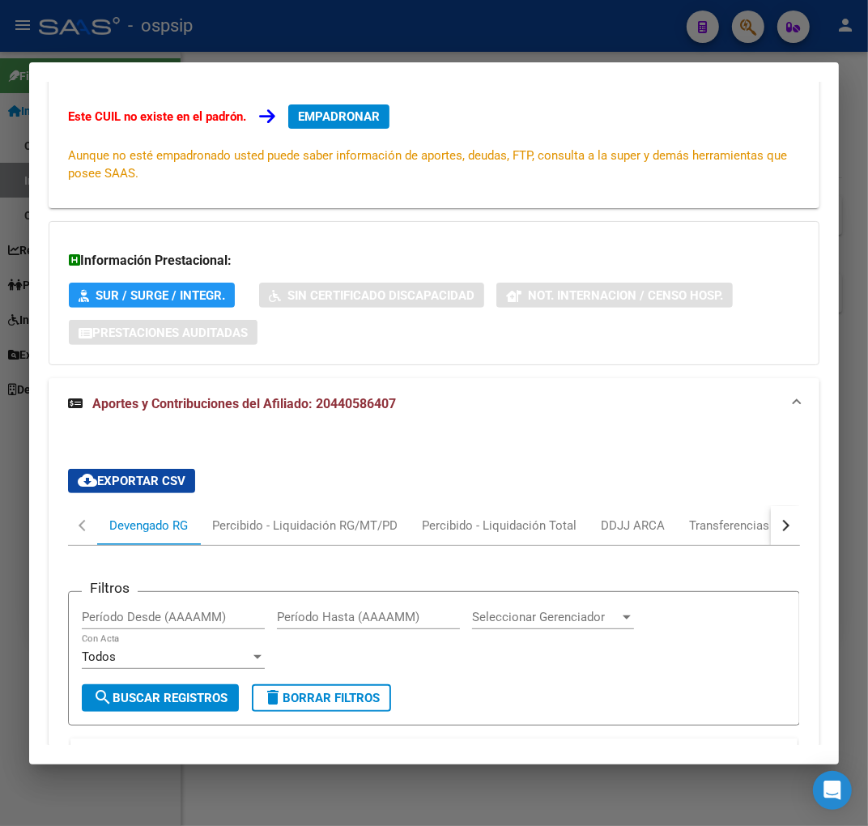
click at [781, 534] on button "button" at bounding box center [785, 525] width 29 height 39
click at [782, 534] on button "button" at bounding box center [785, 525] width 29 height 39
click at [701, 521] on mat-tab-header "Devengado RG Percibido - Liquidación RG/MT/PD Percibido - Liquidación Total DDJ…" at bounding box center [434, 526] width 732 height 40
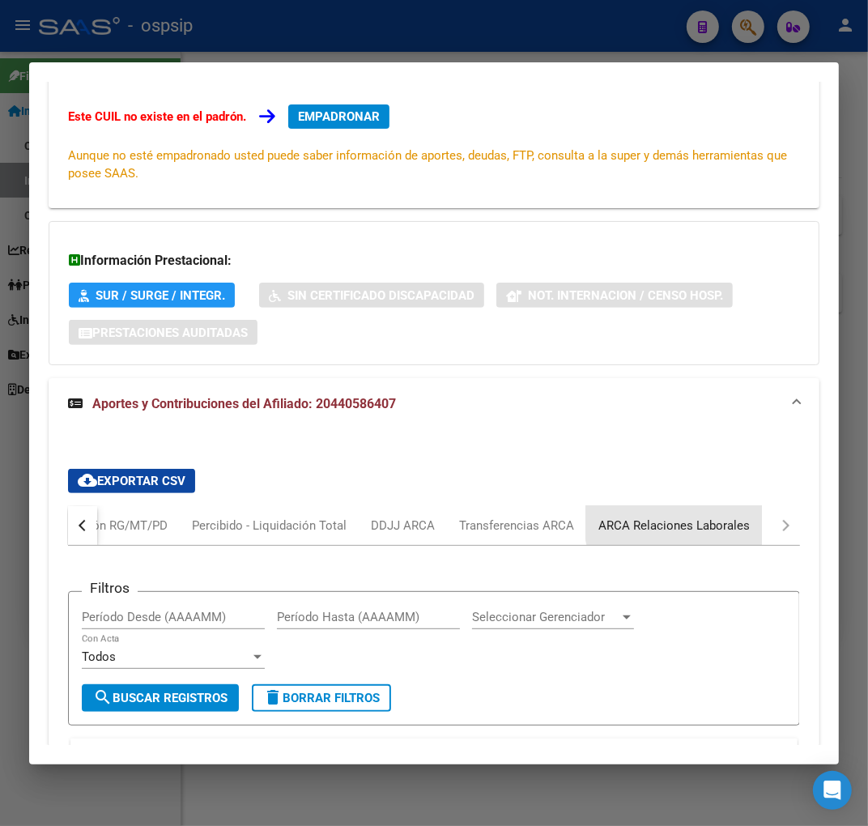
click at [675, 519] on div "ARCA Relaciones Laborales" at bounding box center [673, 525] width 151 height 18
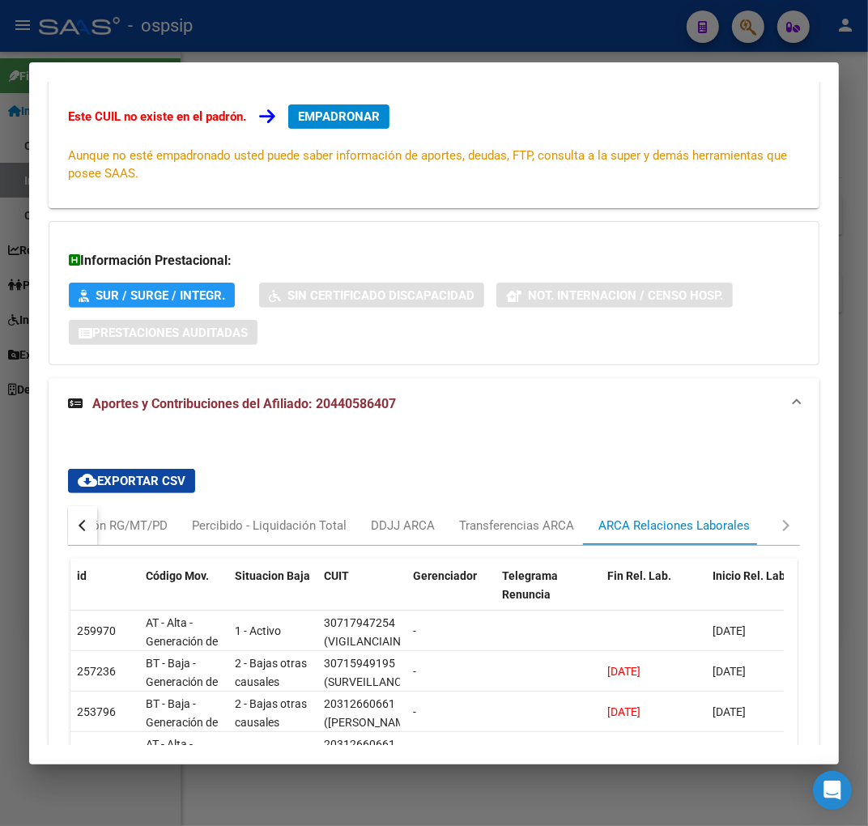
click at [316, 26] on div at bounding box center [434, 413] width 868 height 826
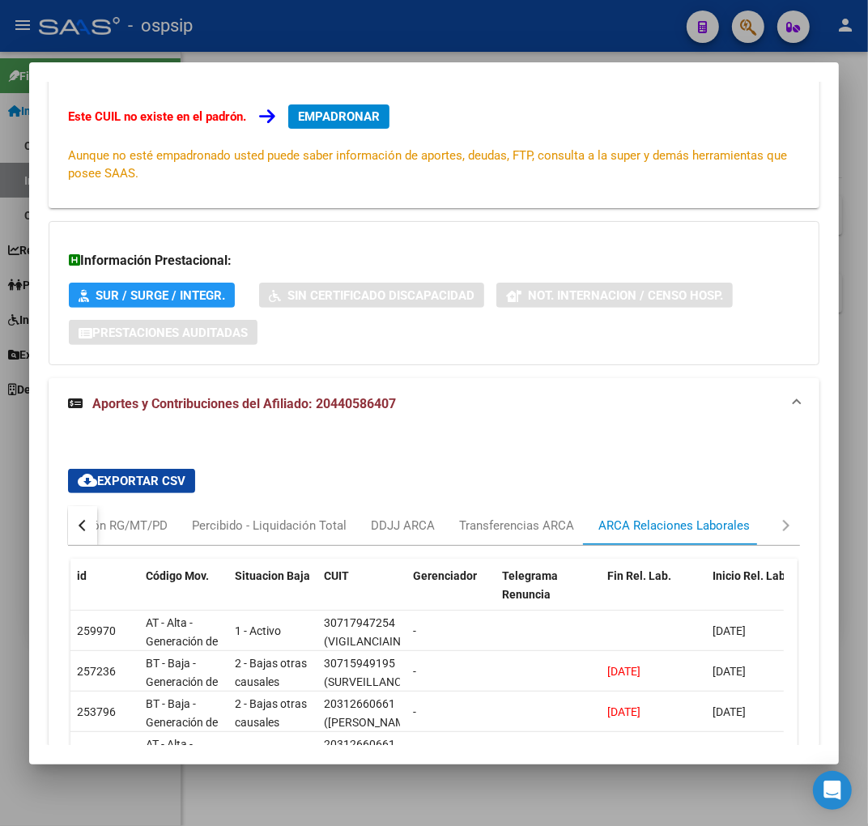
click at [320, 28] on div at bounding box center [434, 413] width 868 height 826
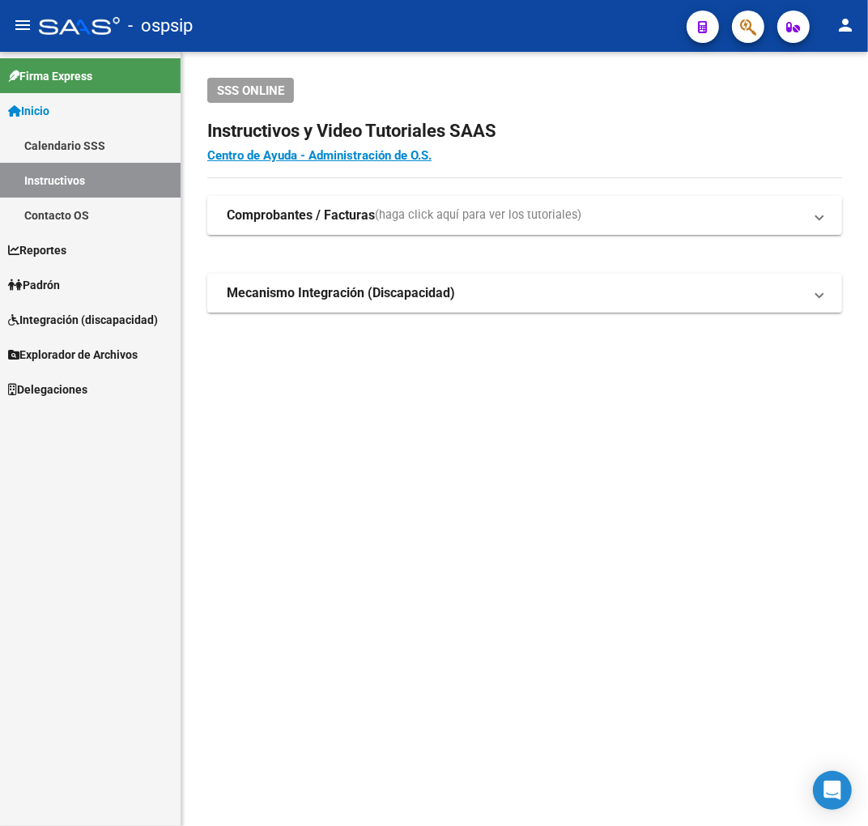
click at [741, 42] on span "button" at bounding box center [748, 27] width 16 height 33
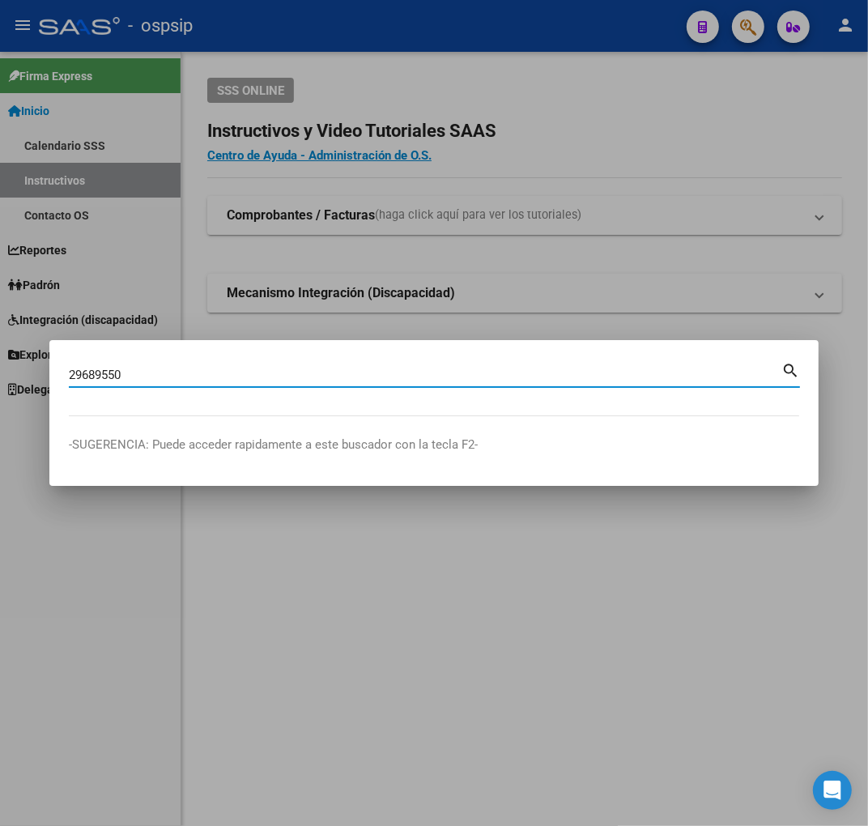
type input "29689550"
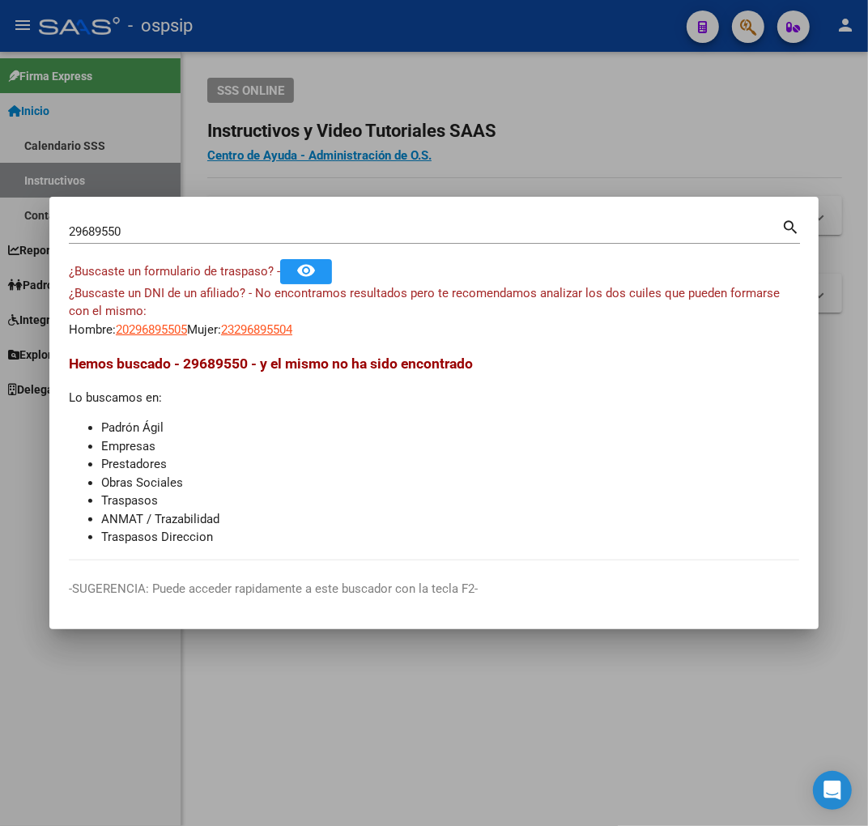
click at [141, 336] on app-link-go-to "20296895505" at bounding box center [151, 330] width 71 height 19
click at [152, 333] on span "20296895505" at bounding box center [151, 329] width 71 height 15
type textarea "20296895505"
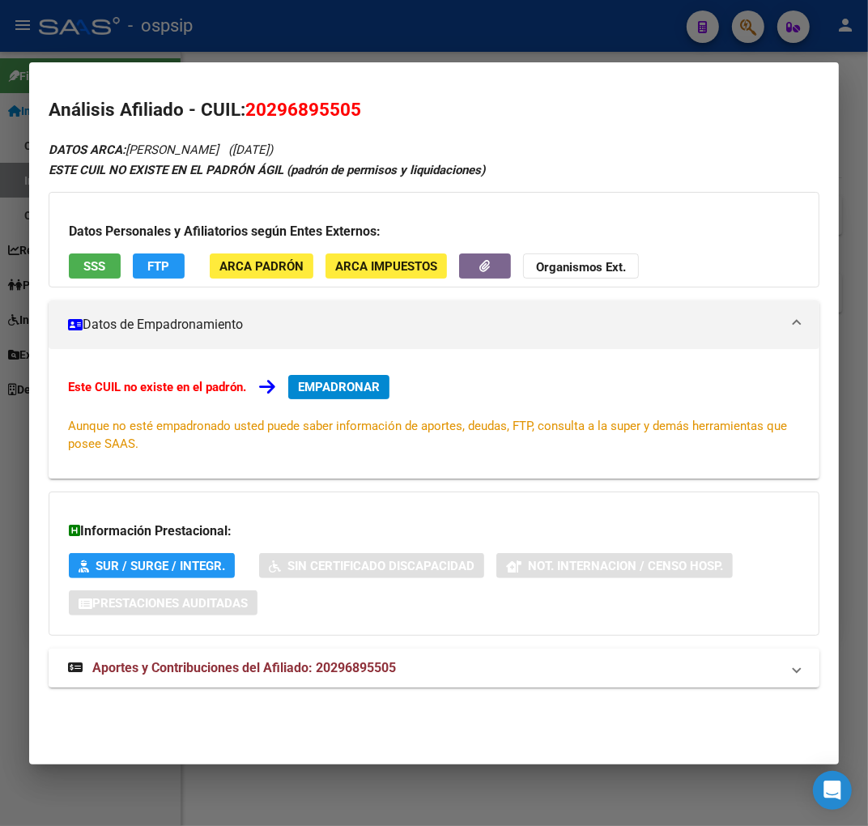
click at [442, 669] on mat-panel-title "Aportes y Contribuciones del Afiliado: 20296895505" at bounding box center [424, 667] width 712 height 19
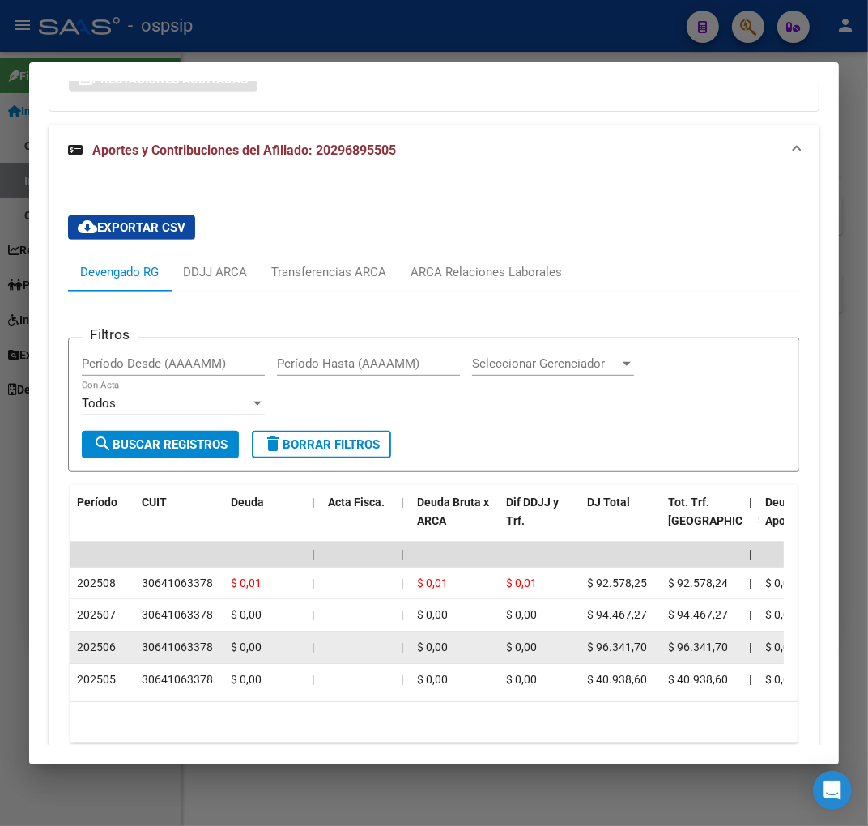
scroll to position [539, 0]
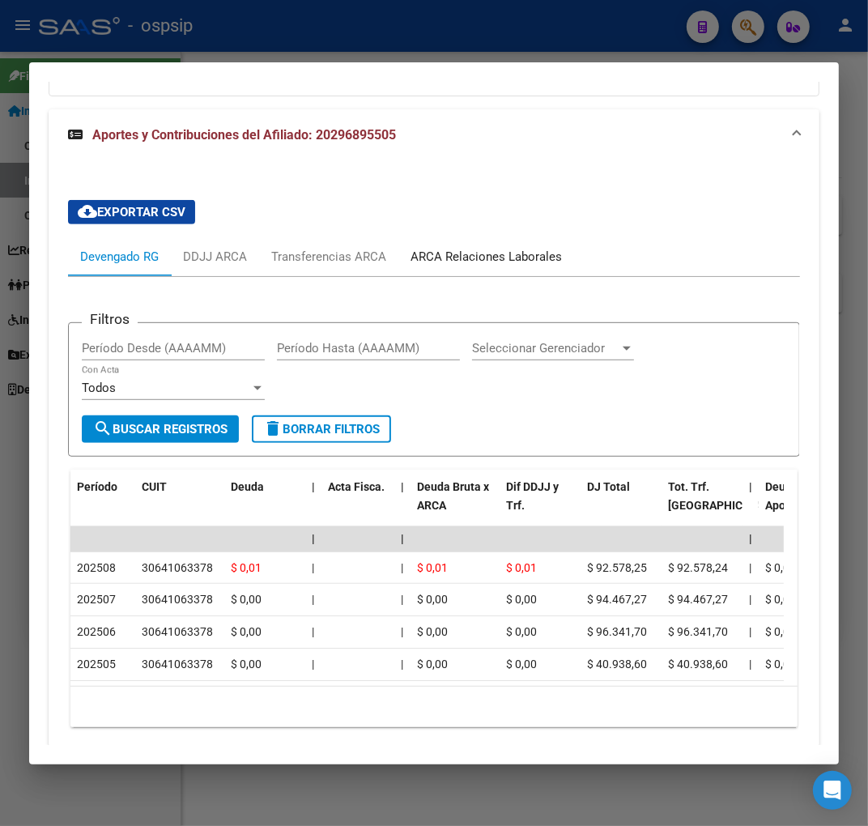
click at [502, 259] on div "ARCA Relaciones Laborales" at bounding box center [485, 257] width 151 height 18
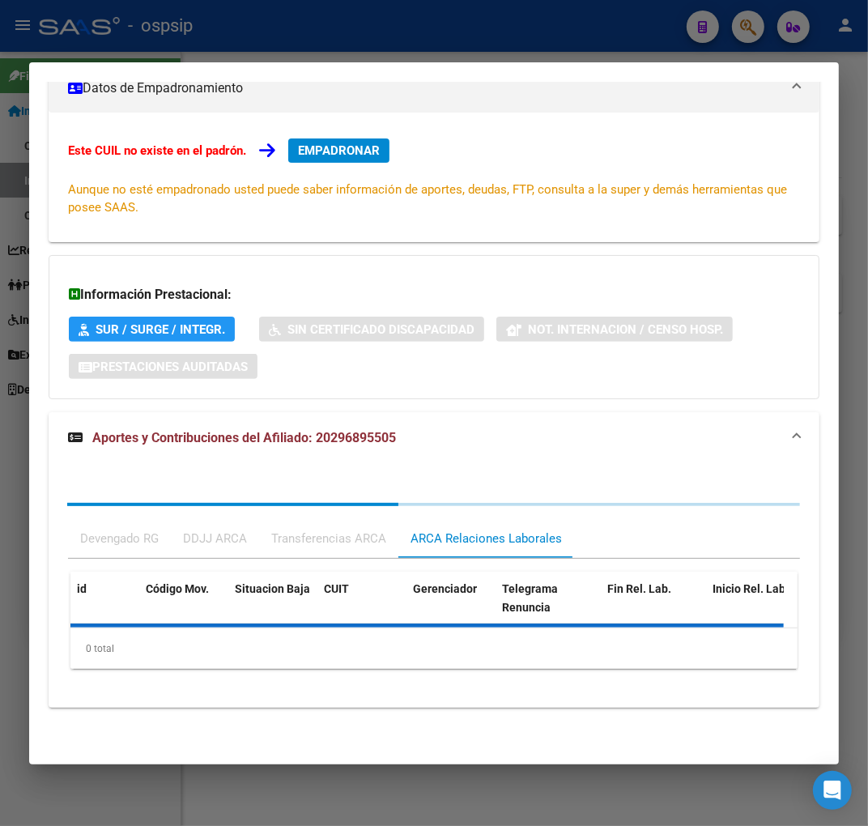
scroll to position [312, 0]
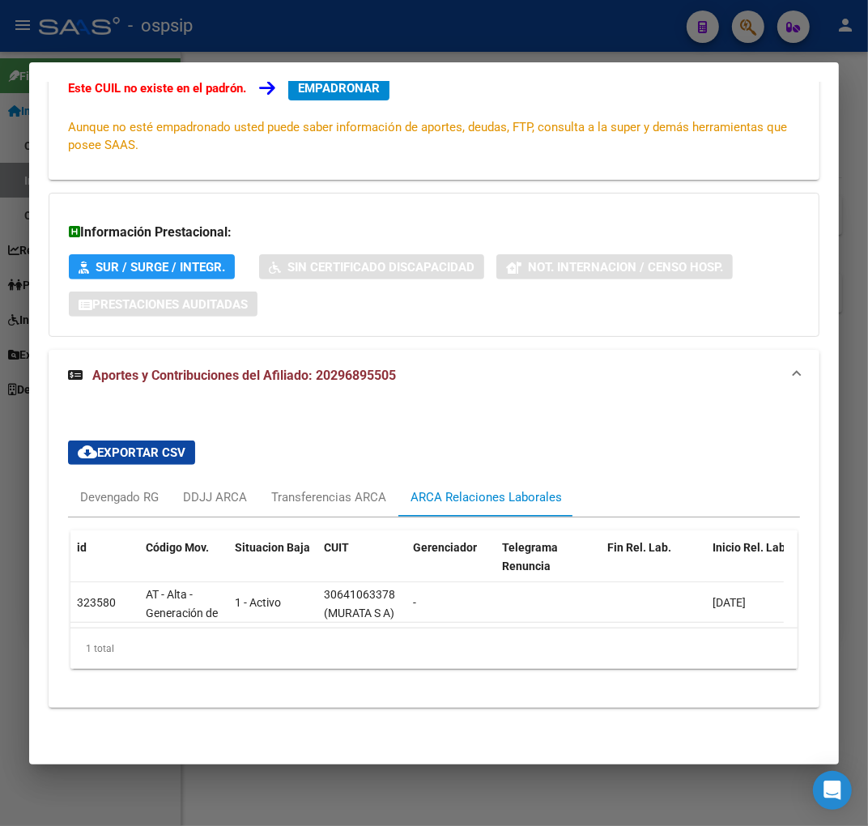
click at [466, 39] on div at bounding box center [434, 413] width 868 height 826
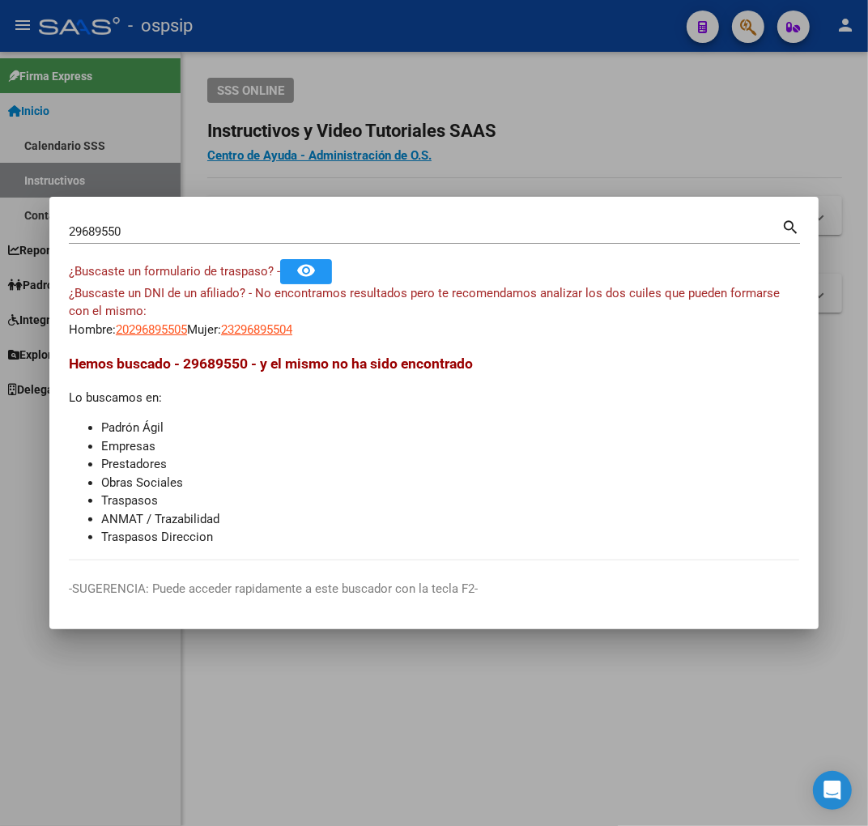
drag, startPoint x: 466, startPoint y: 39, endPoint x: 502, endPoint y: 115, distance: 84.0
click at [463, 46] on div at bounding box center [434, 413] width 868 height 826
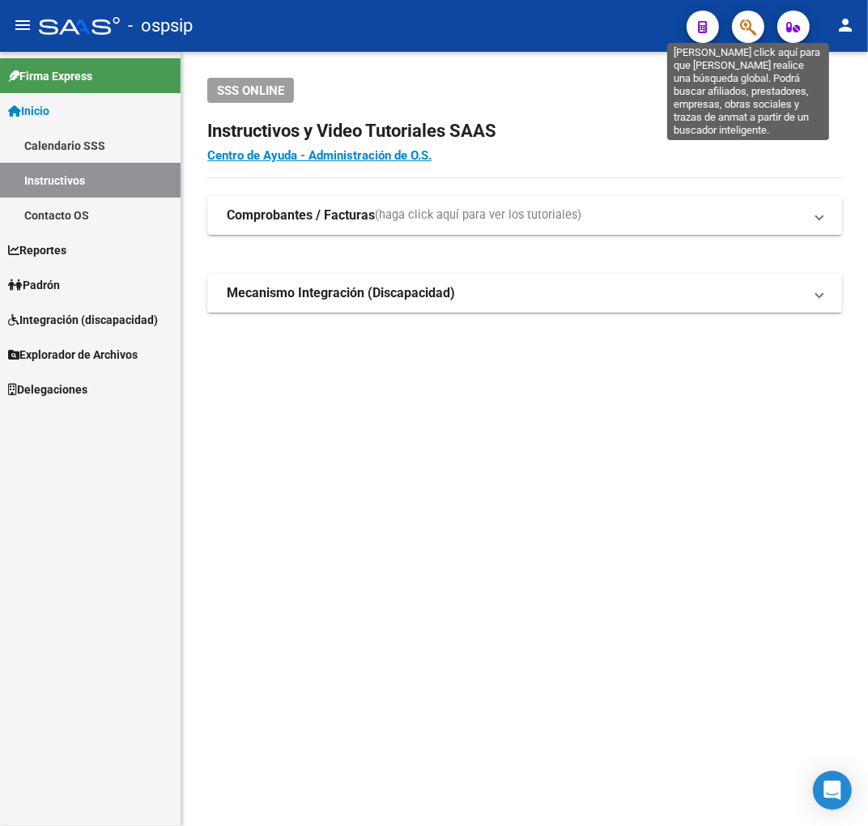
click at [747, 19] on icon "button" at bounding box center [748, 27] width 16 height 19
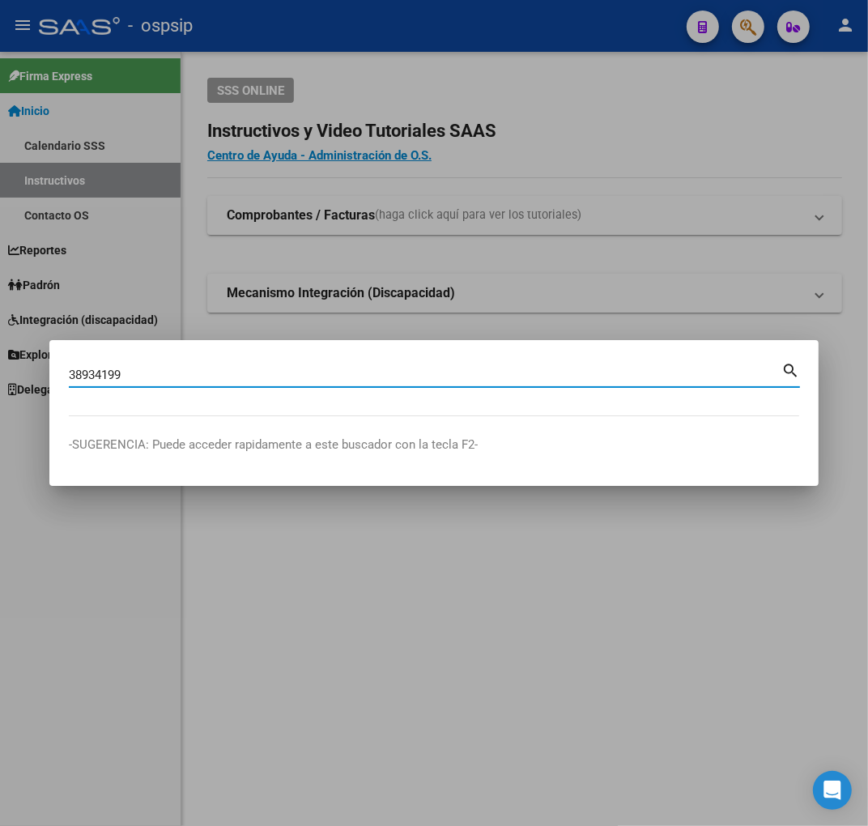
type input "38934199"
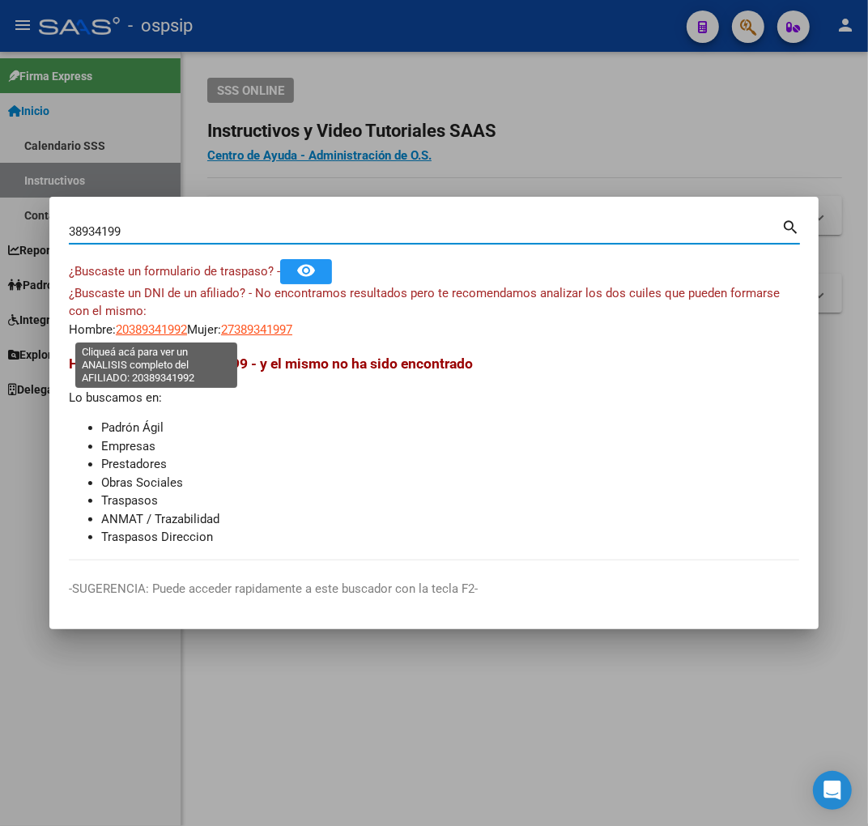
click at [167, 332] on span "20389341992" at bounding box center [151, 329] width 71 height 15
type textarea "20389341992"
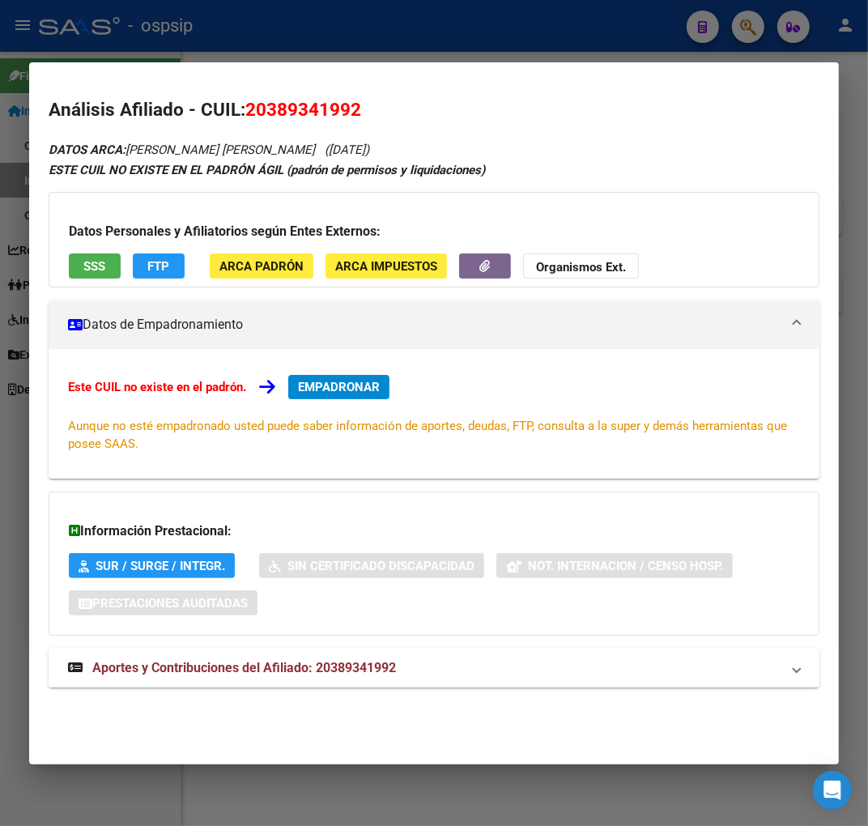
click at [386, 665] on span "Aportes y Contribuciones del Afiliado: 20389341992" at bounding box center [244, 667] width 304 height 15
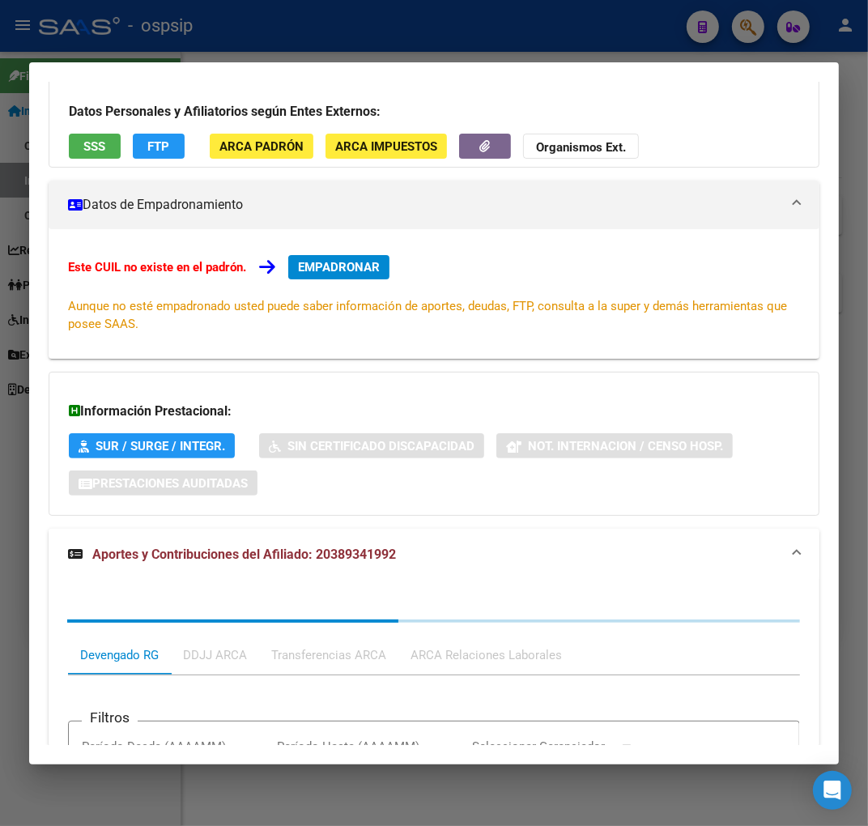
scroll to position [419, 0]
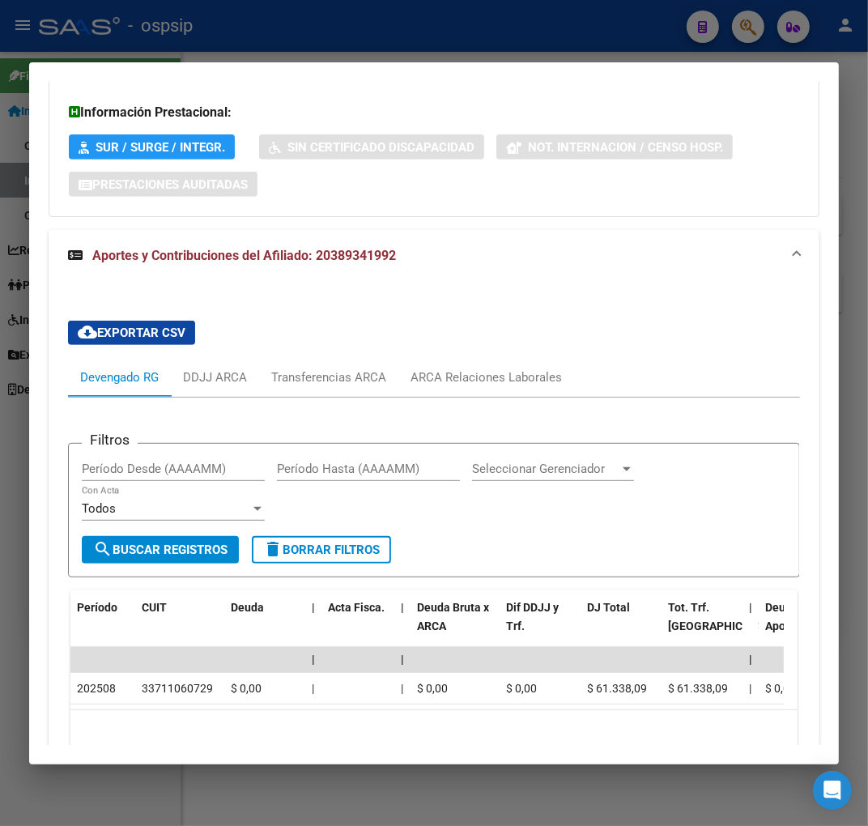
click at [389, 17] on div at bounding box center [434, 413] width 868 height 826
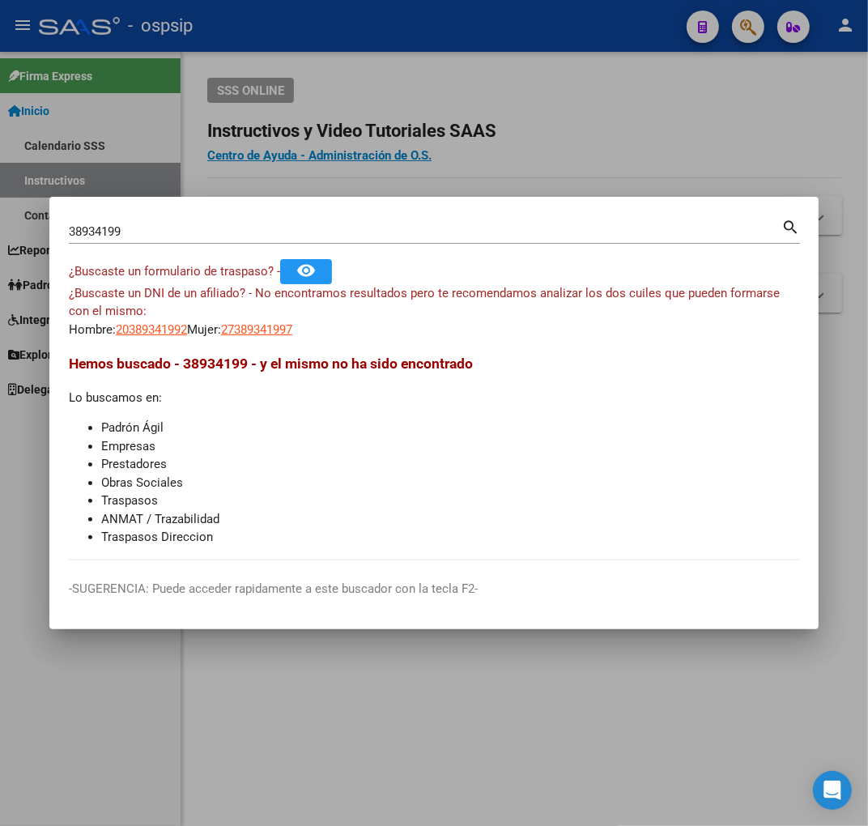
click at [389, 19] on div at bounding box center [434, 413] width 868 height 826
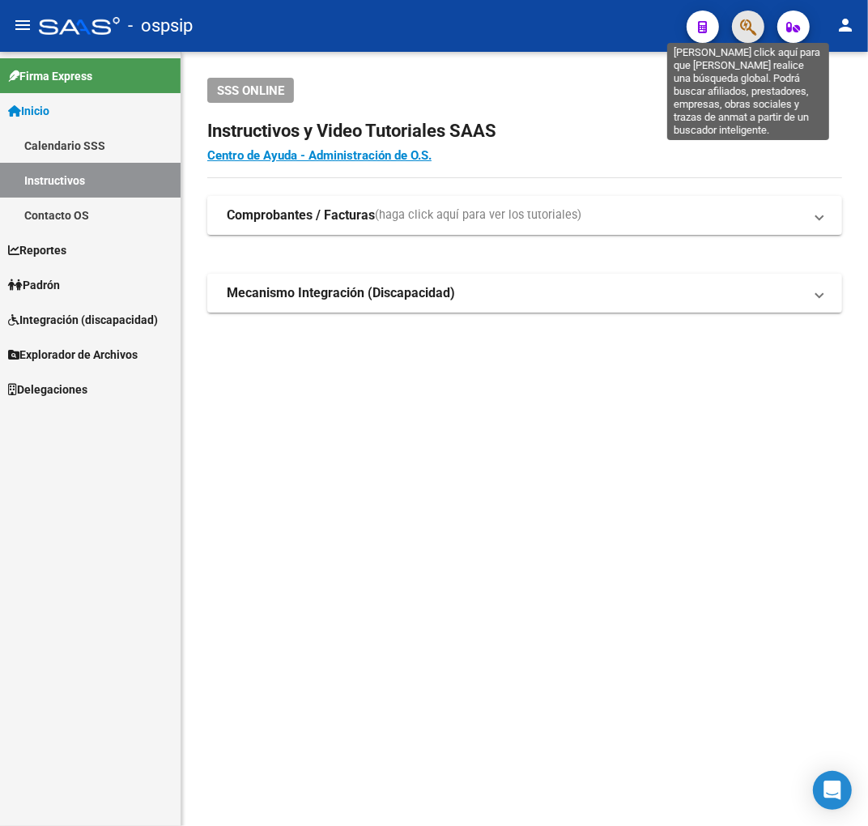
click at [740, 29] on icon "button" at bounding box center [748, 27] width 16 height 19
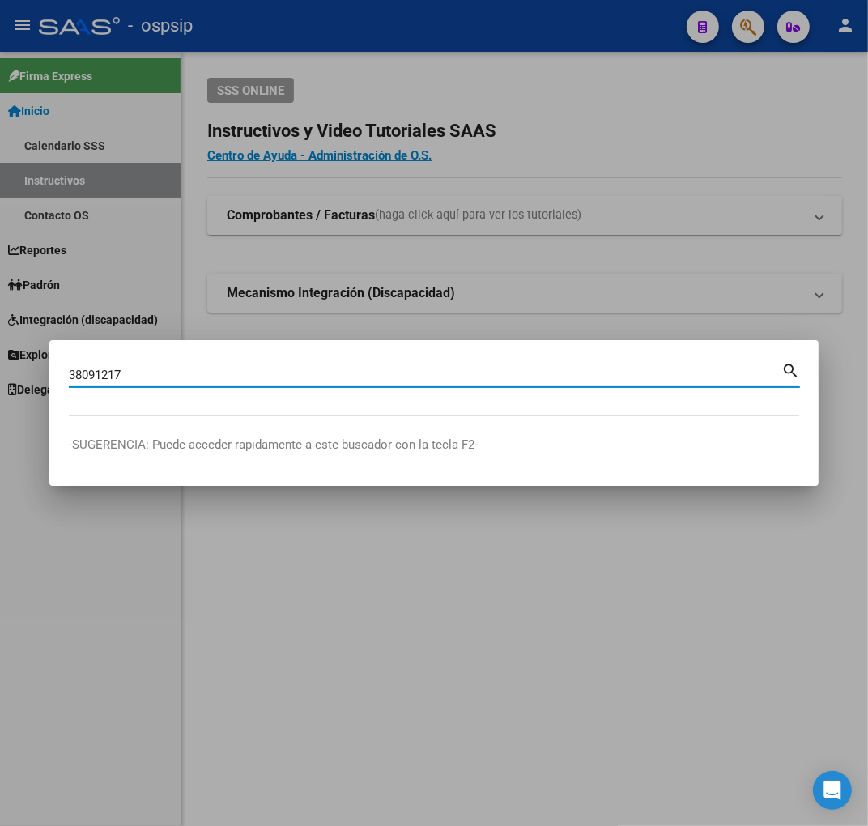
type input "38091217"
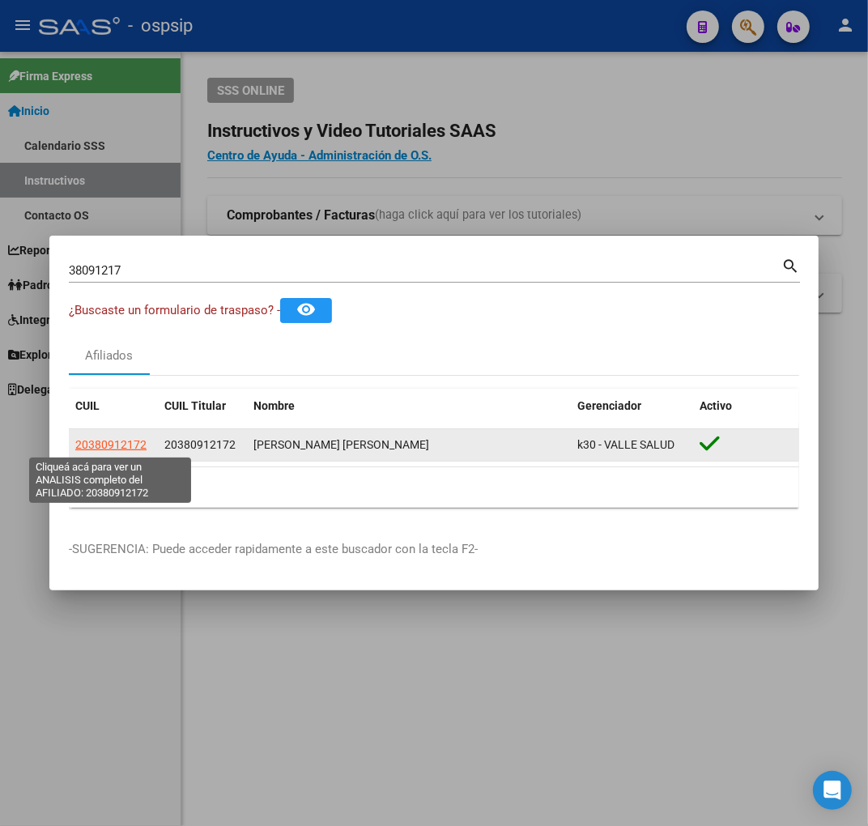
click at [111, 448] on span "20380912172" at bounding box center [110, 444] width 71 height 13
type textarea "20380912172"
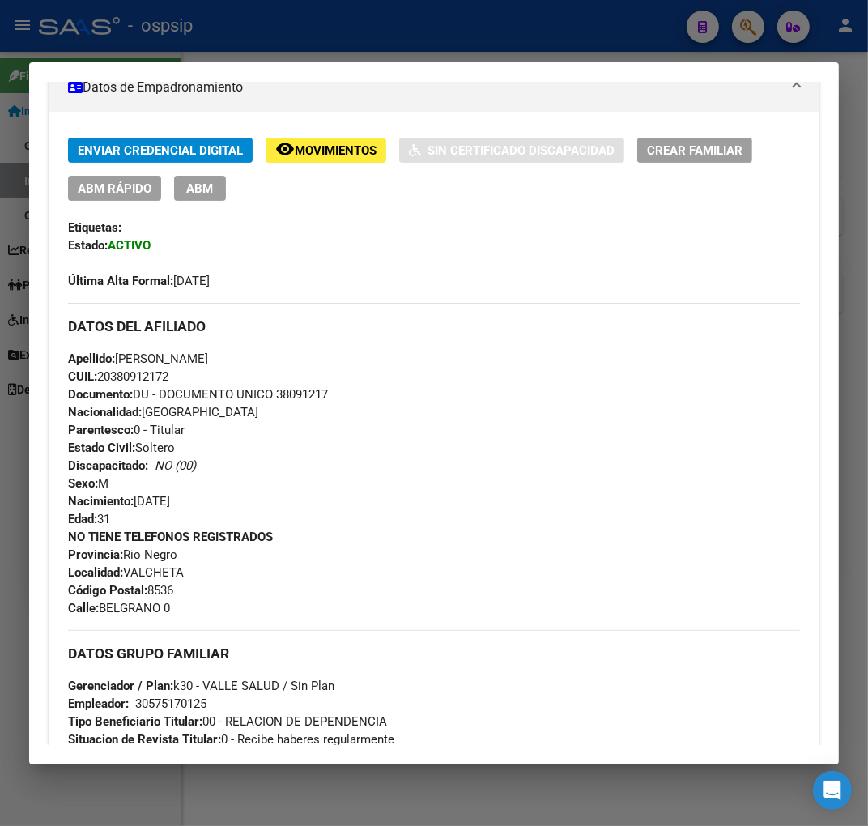
scroll to position [265, 0]
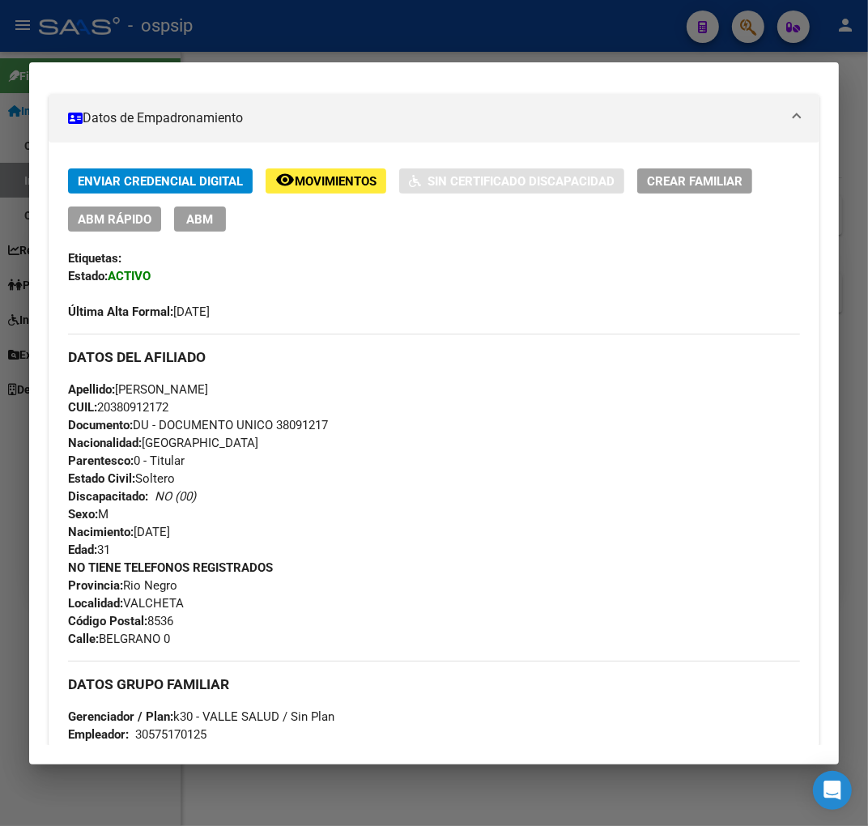
click at [275, 49] on div at bounding box center [434, 413] width 868 height 826
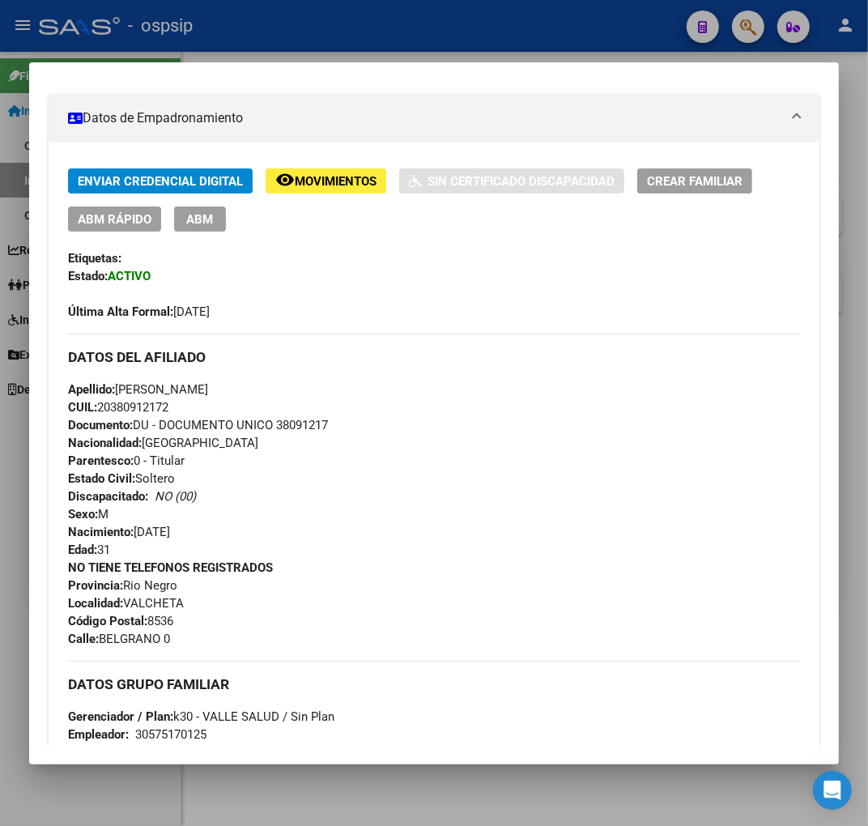
click at [279, 49] on div at bounding box center [434, 413] width 868 height 826
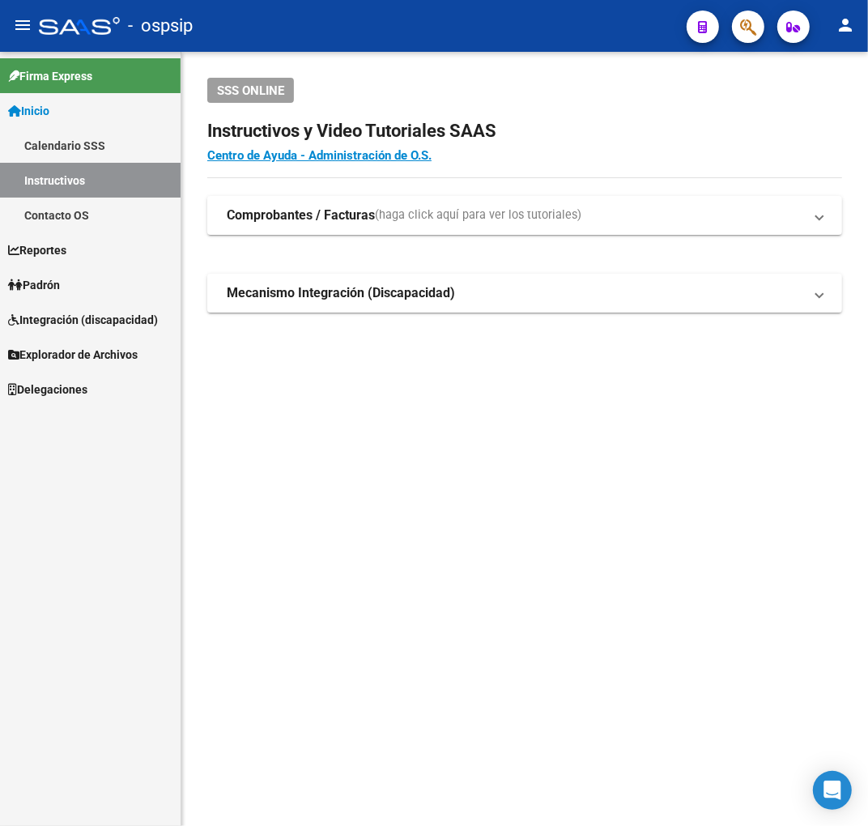
click at [759, 15] on app-search-popup at bounding box center [748, 25] width 32 height 20
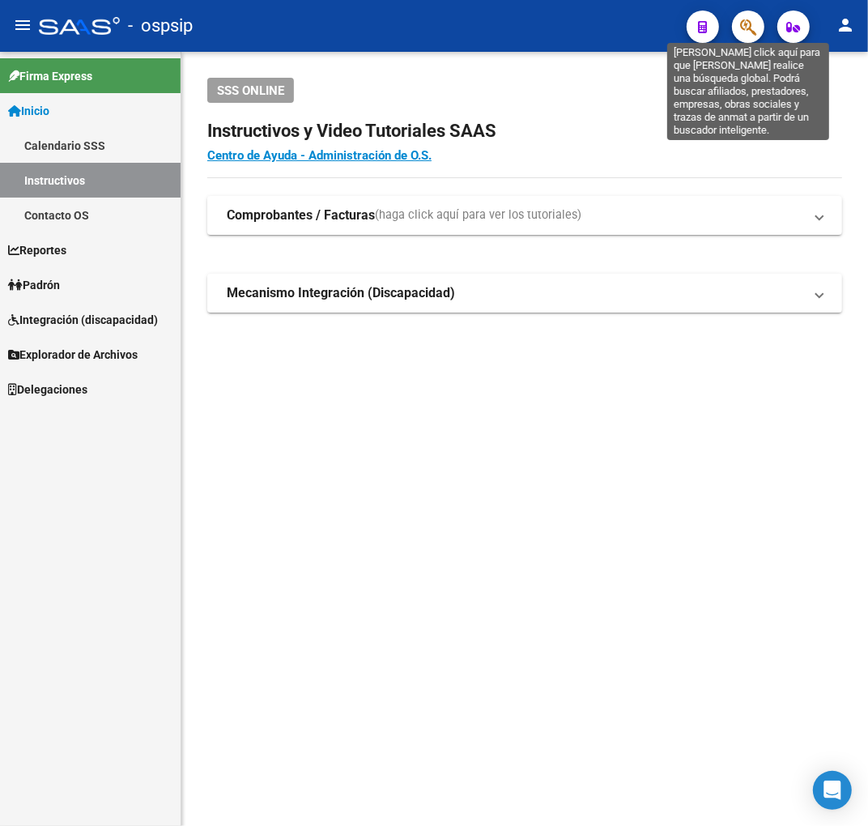
click at [754, 31] on icon "button" at bounding box center [748, 27] width 16 height 19
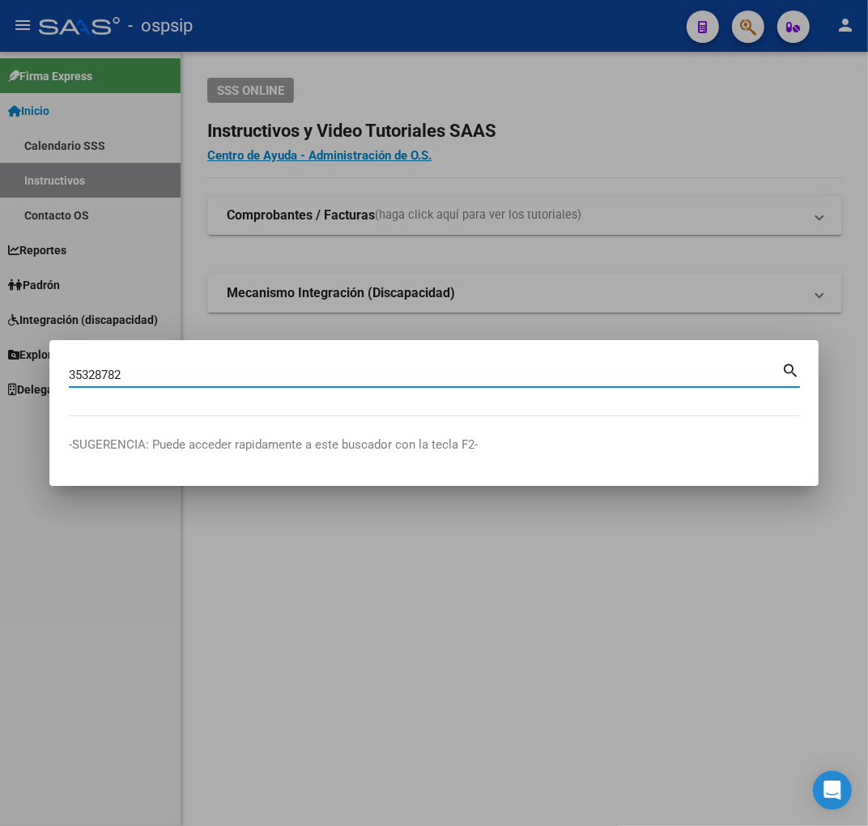
type input "35328782"
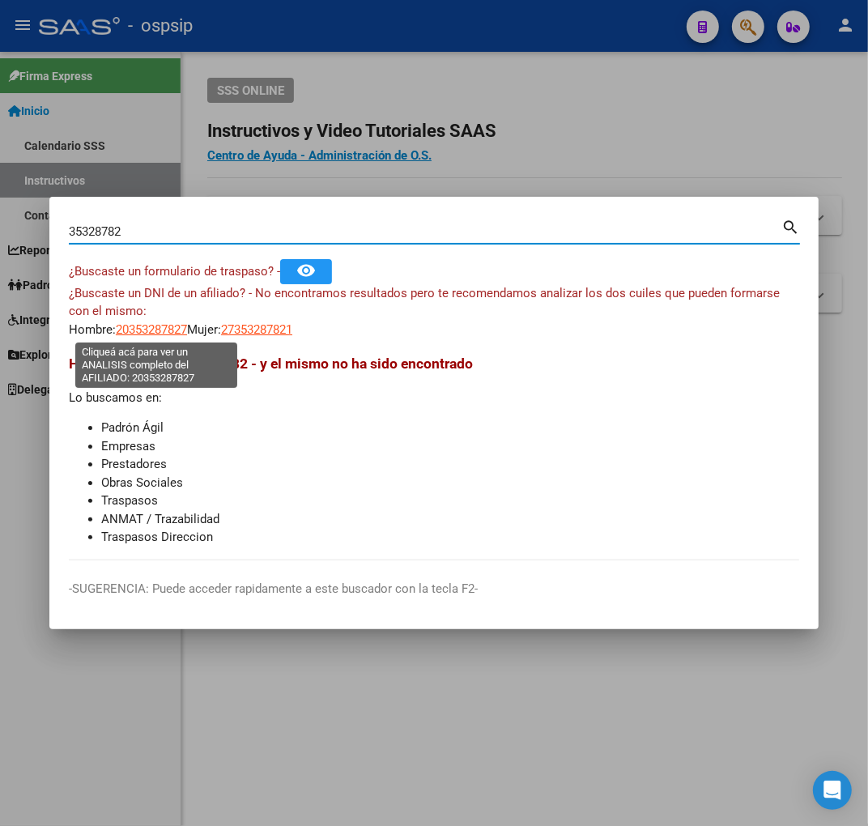
click at [154, 322] on span "20353287827" at bounding box center [151, 329] width 71 height 15
type textarea "20353287827"
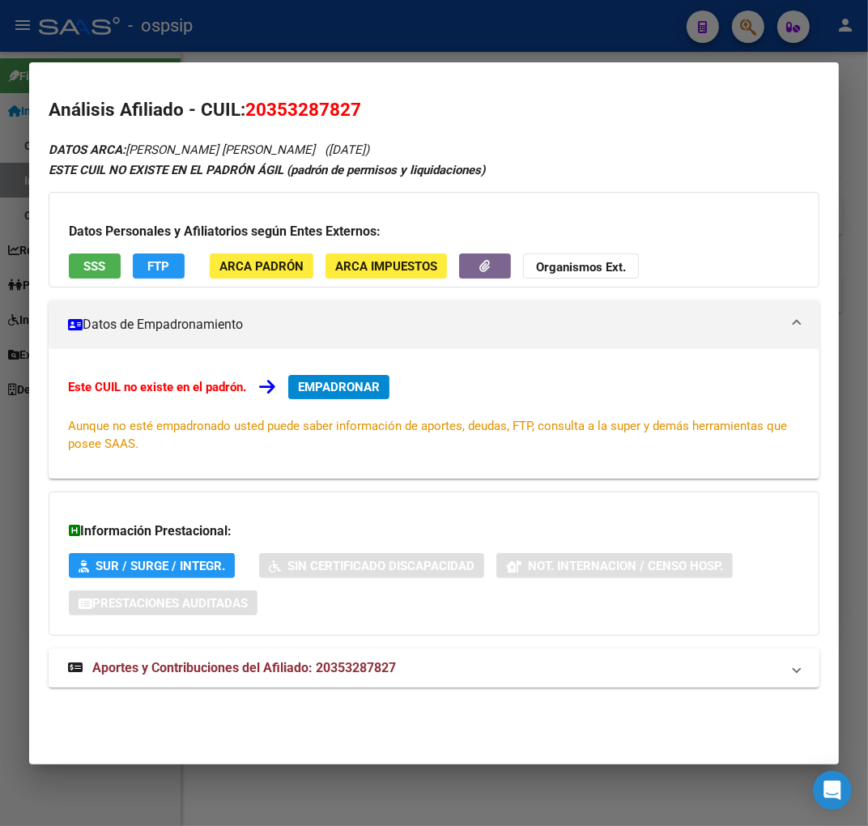
click at [470, 680] on mat-expansion-panel-header "Aportes y Contribuciones del Afiliado: 20353287827" at bounding box center [434, 667] width 771 height 39
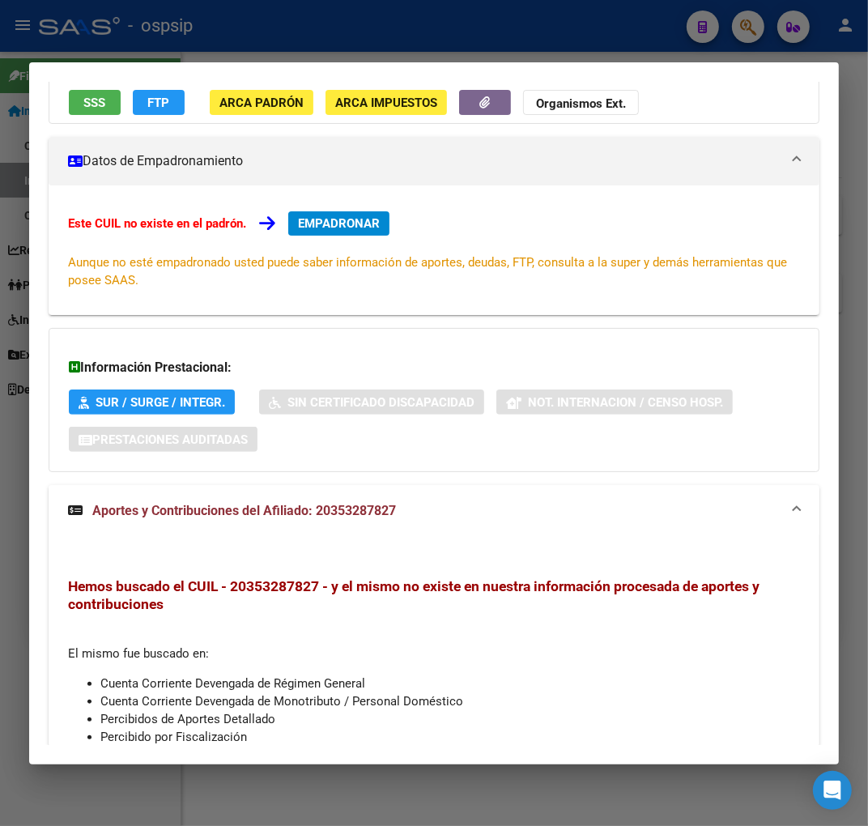
scroll to position [0, 0]
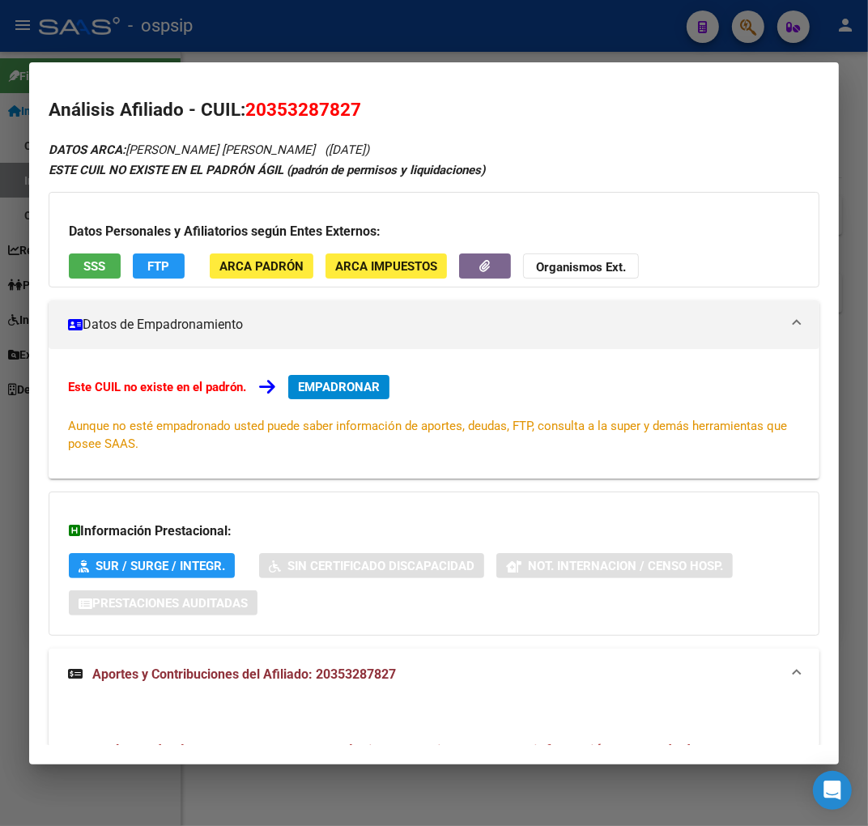
click at [335, 53] on div at bounding box center [434, 413] width 868 height 826
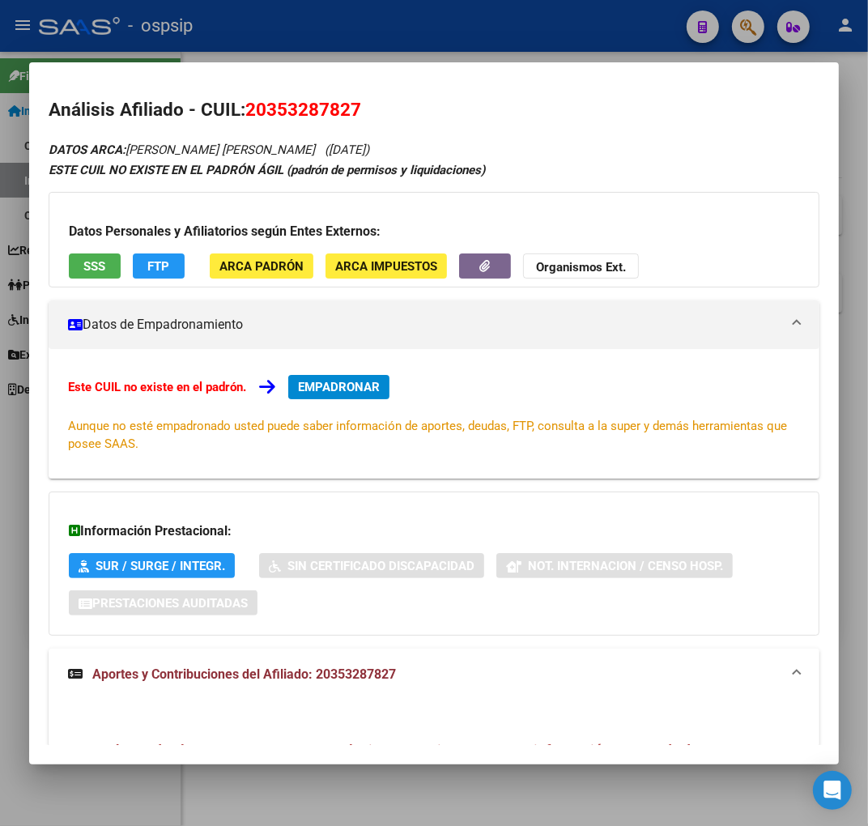
click at [338, 52] on div at bounding box center [434, 413] width 868 height 826
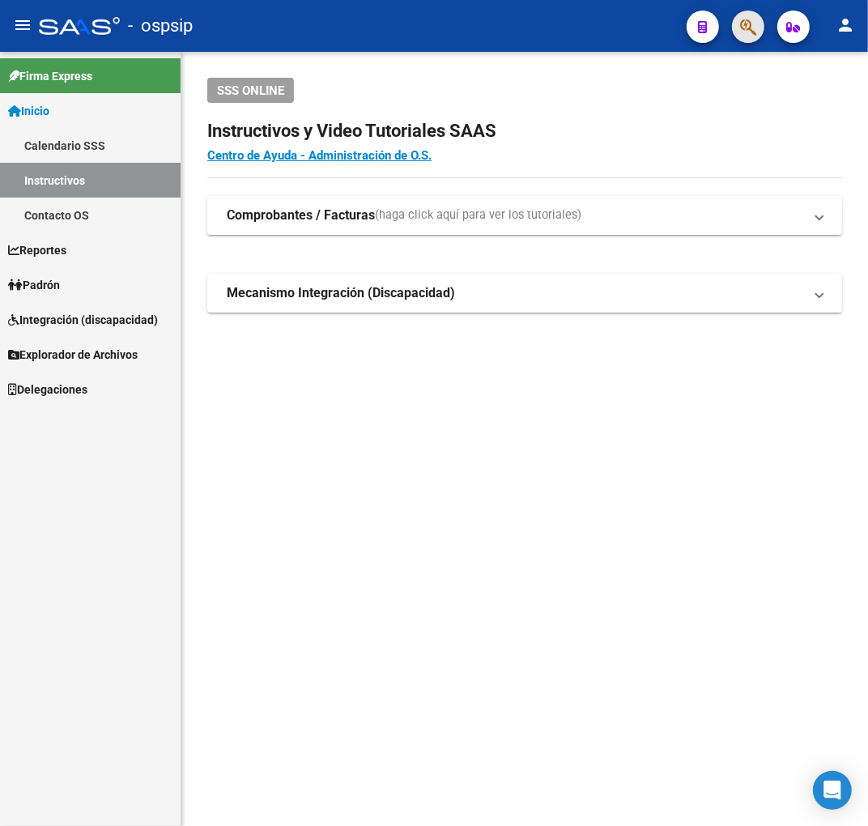
click at [759, 32] on button "button" at bounding box center [748, 27] width 32 height 32
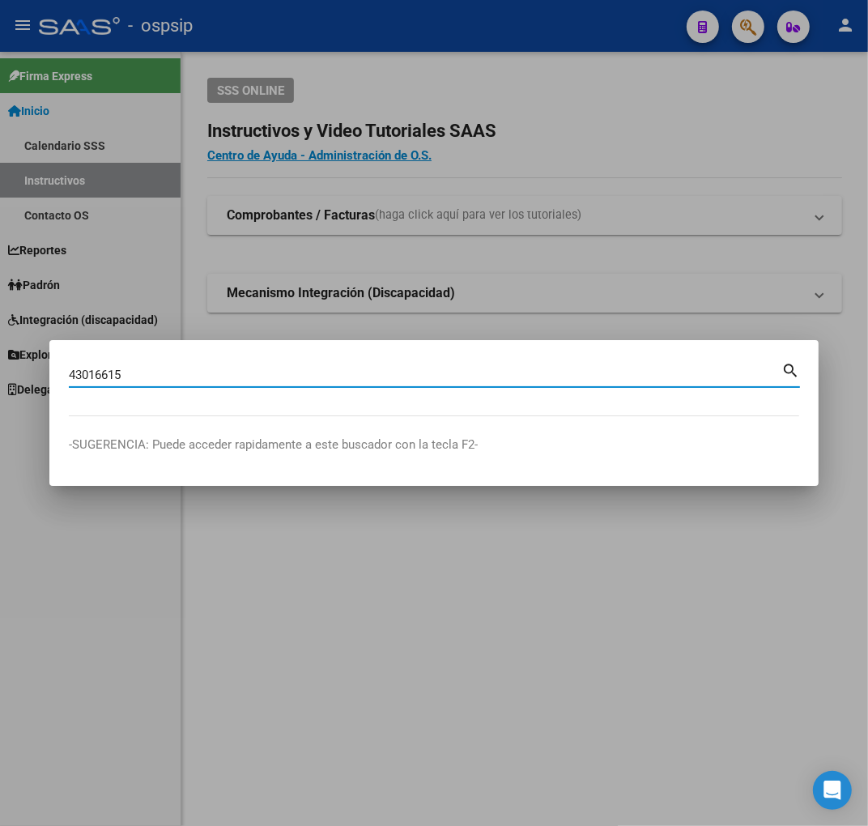
type input "43016615"
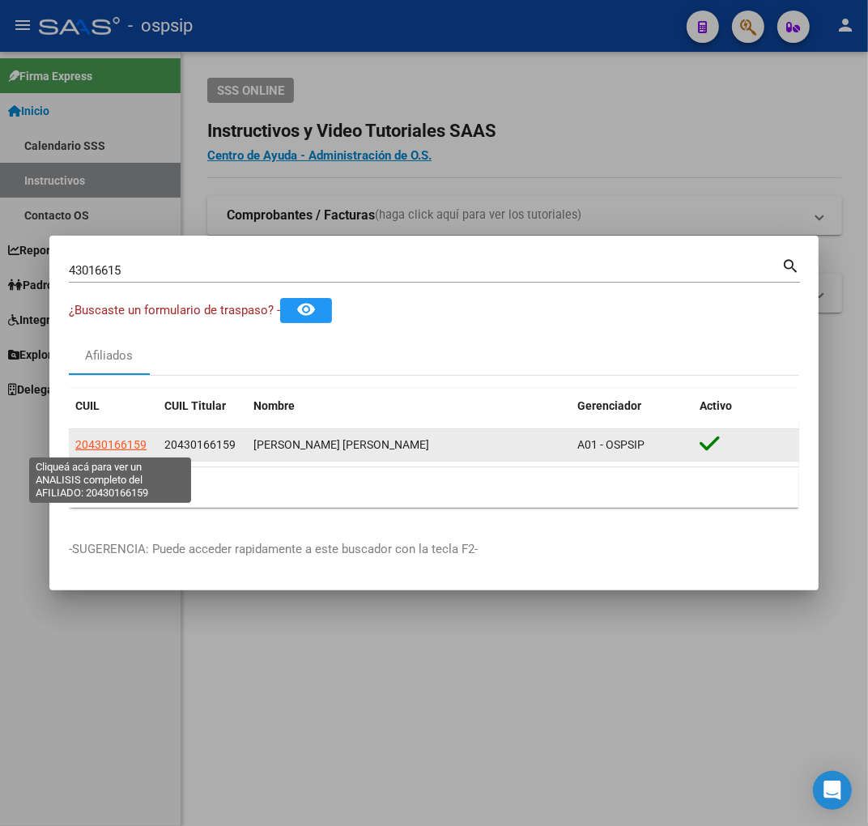
click at [107, 448] on span "20430166159" at bounding box center [110, 444] width 71 height 13
type textarea "20430166159"
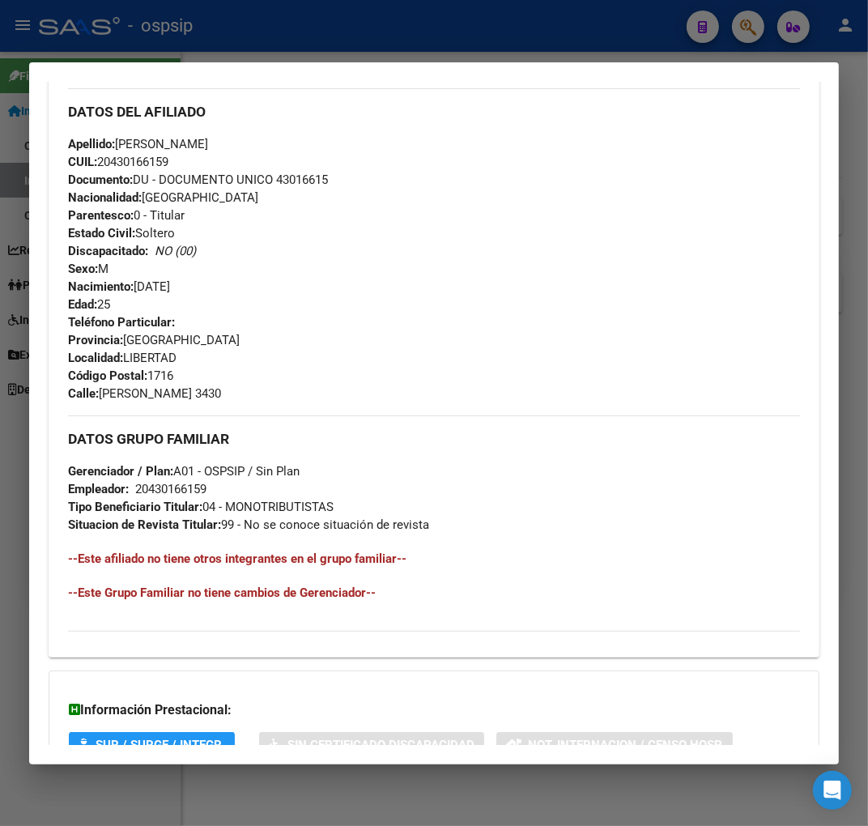
scroll to position [699, 0]
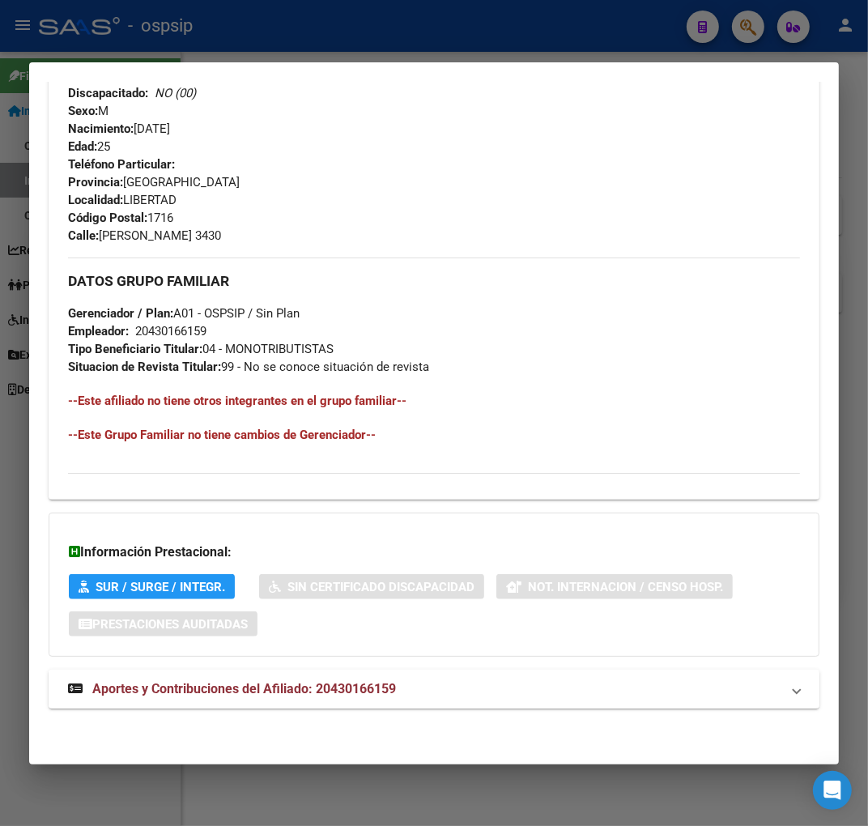
drag, startPoint x: 462, startPoint y: 691, endPoint x: 506, endPoint y: 641, distance: 66.6
click at [462, 691] on mat-panel-title "Aportes y Contribuciones del Afiliado: 20430166159" at bounding box center [424, 688] width 712 height 19
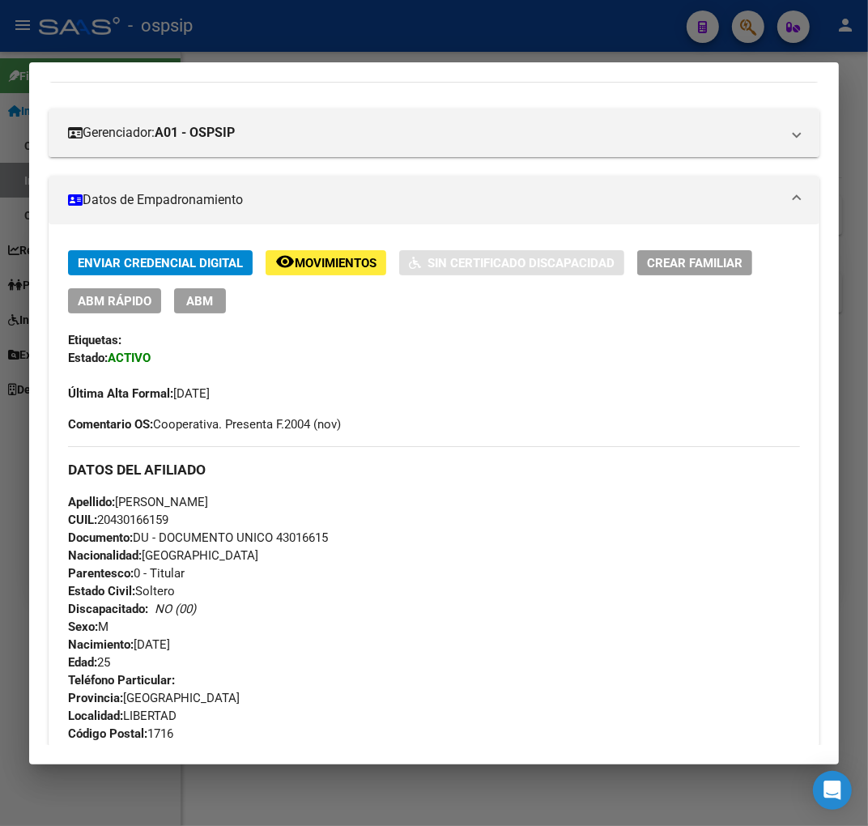
scroll to position [0, 0]
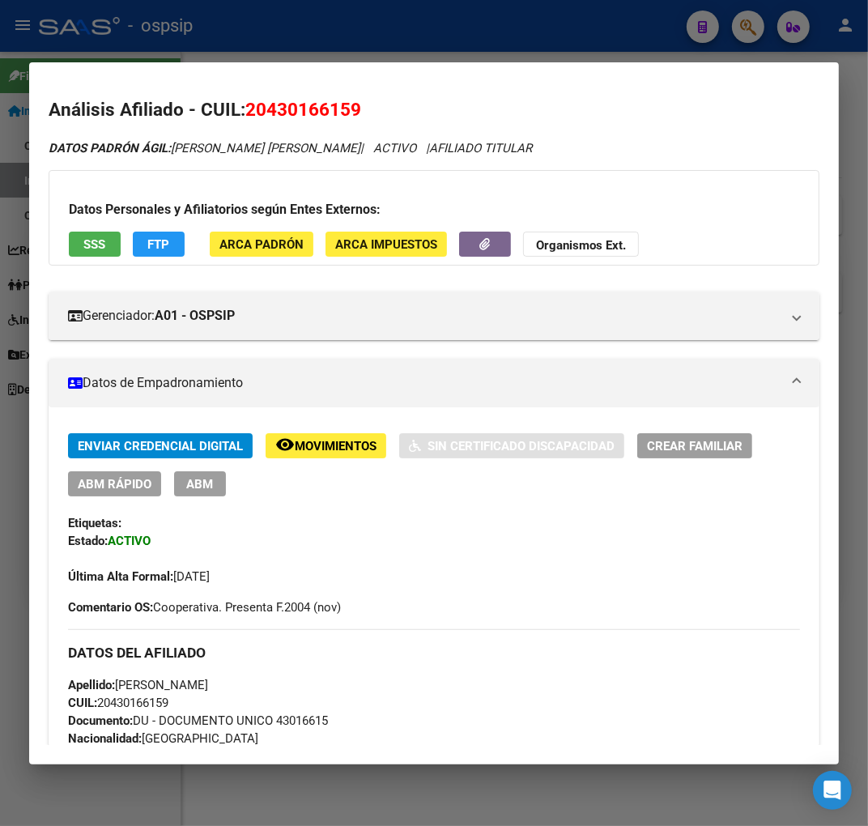
click at [155, 248] on span "FTP" at bounding box center [159, 244] width 22 height 15
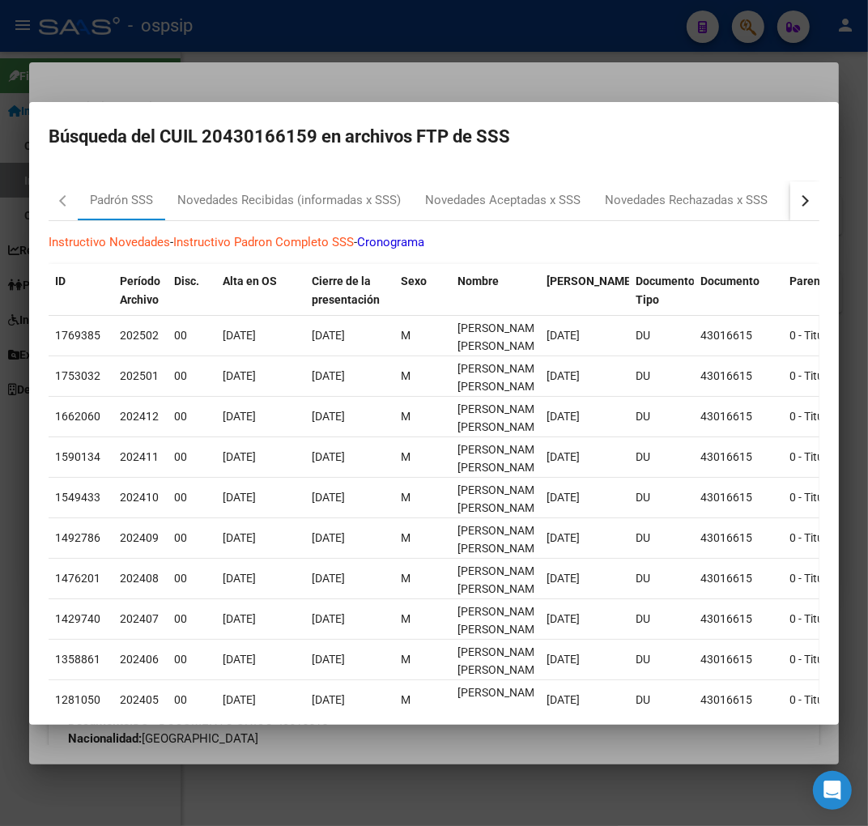
click at [790, 191] on button "button" at bounding box center [804, 200] width 29 height 39
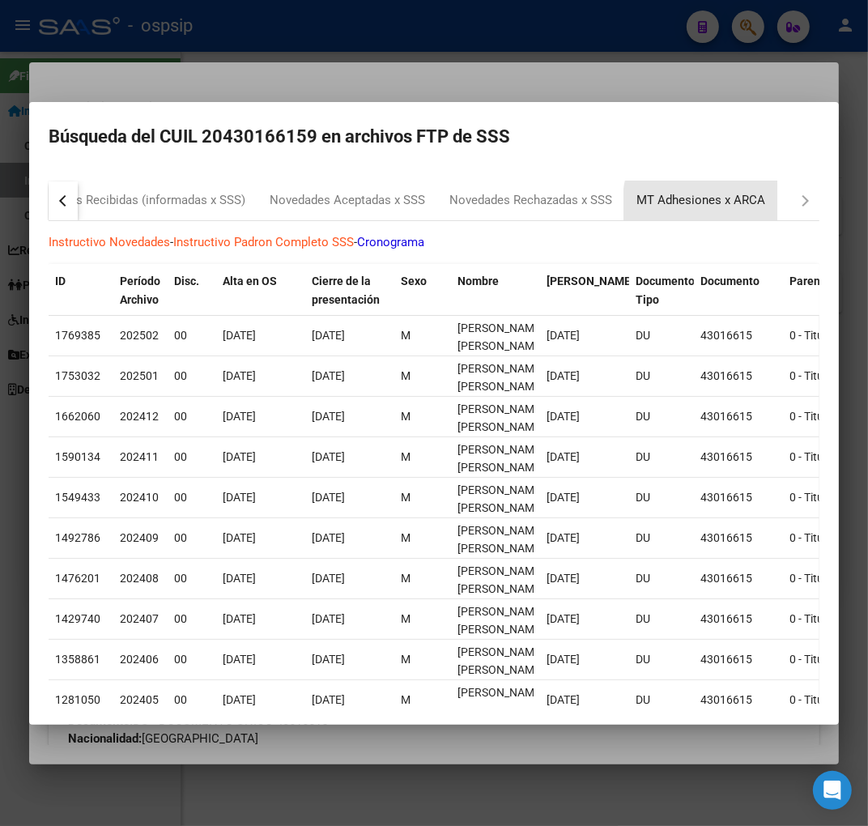
click at [746, 207] on div "MT Adhesiones x ARCA" at bounding box center [700, 200] width 129 height 19
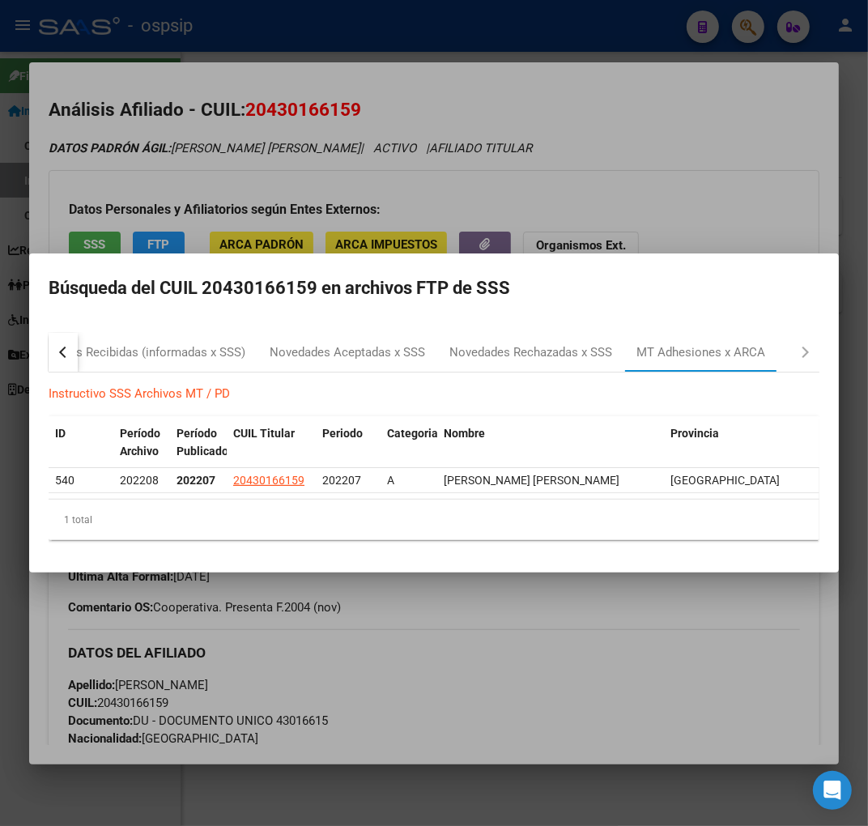
click at [478, 701] on div at bounding box center [434, 413] width 868 height 826
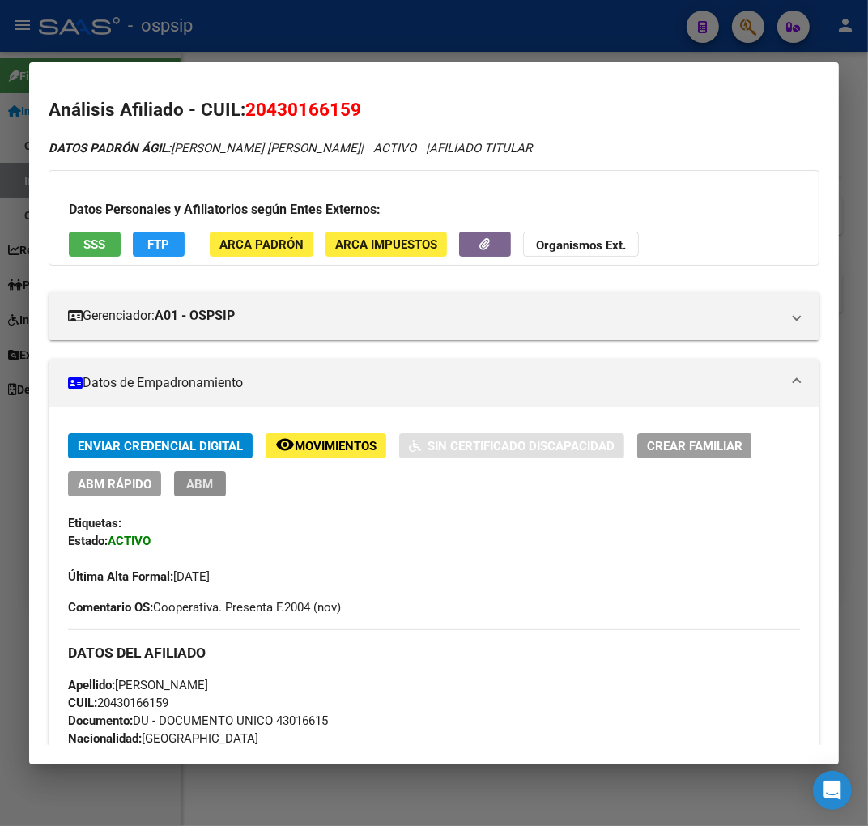
drag, startPoint x: 201, startPoint y: 491, endPoint x: 231, endPoint y: 546, distance: 62.0
click at [199, 491] on button "ABM" at bounding box center [200, 483] width 52 height 25
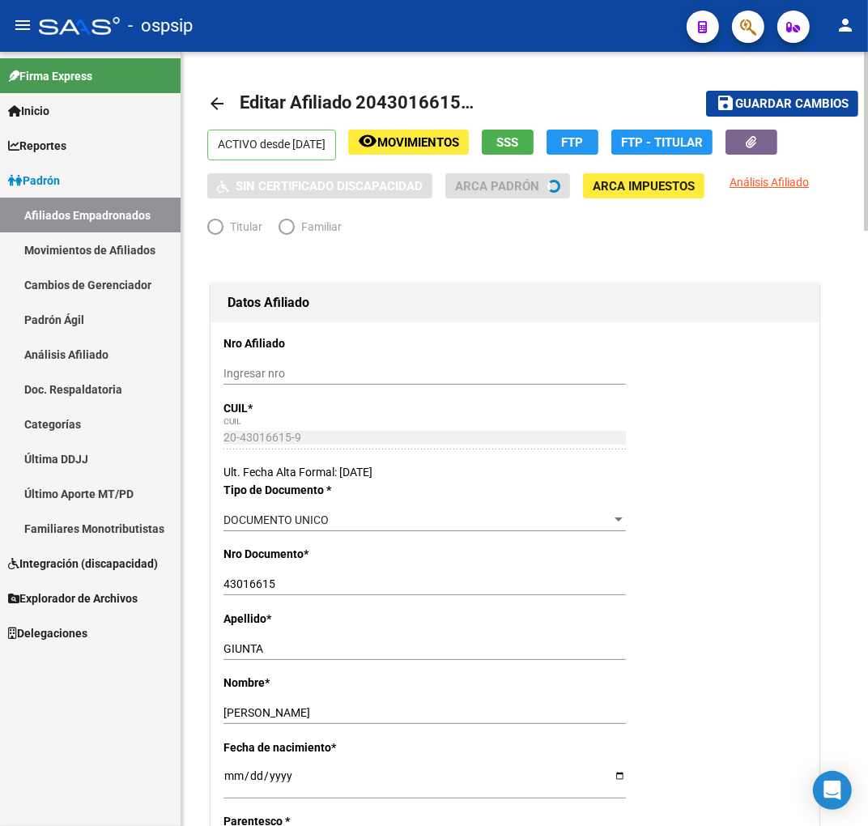
radio input "true"
type input "20-43016615-9"
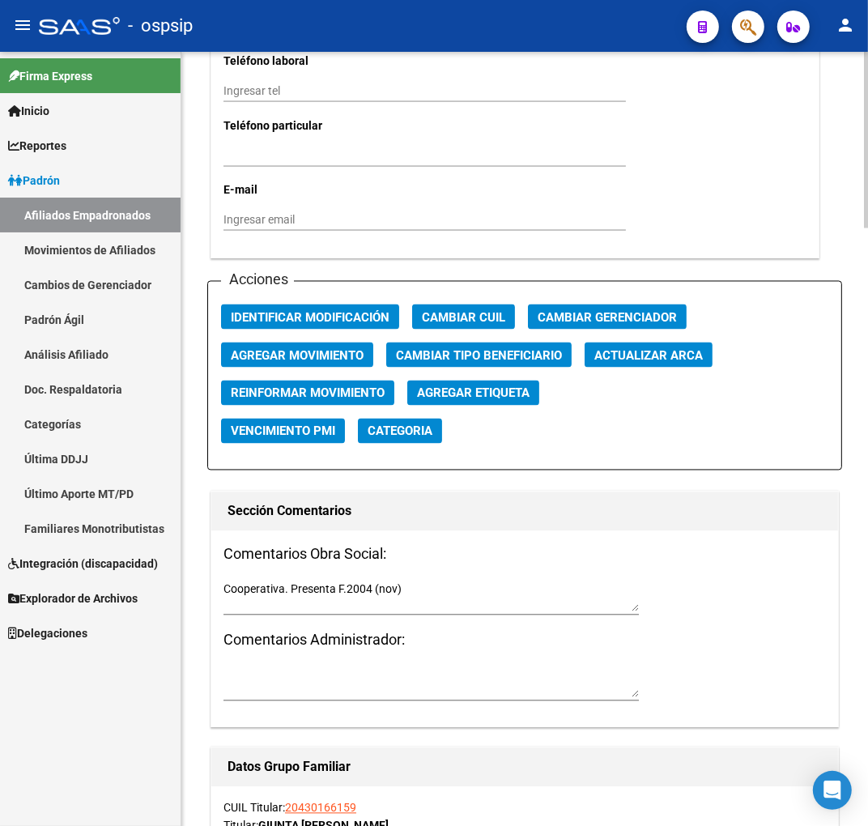
scroll to position [1709, 0]
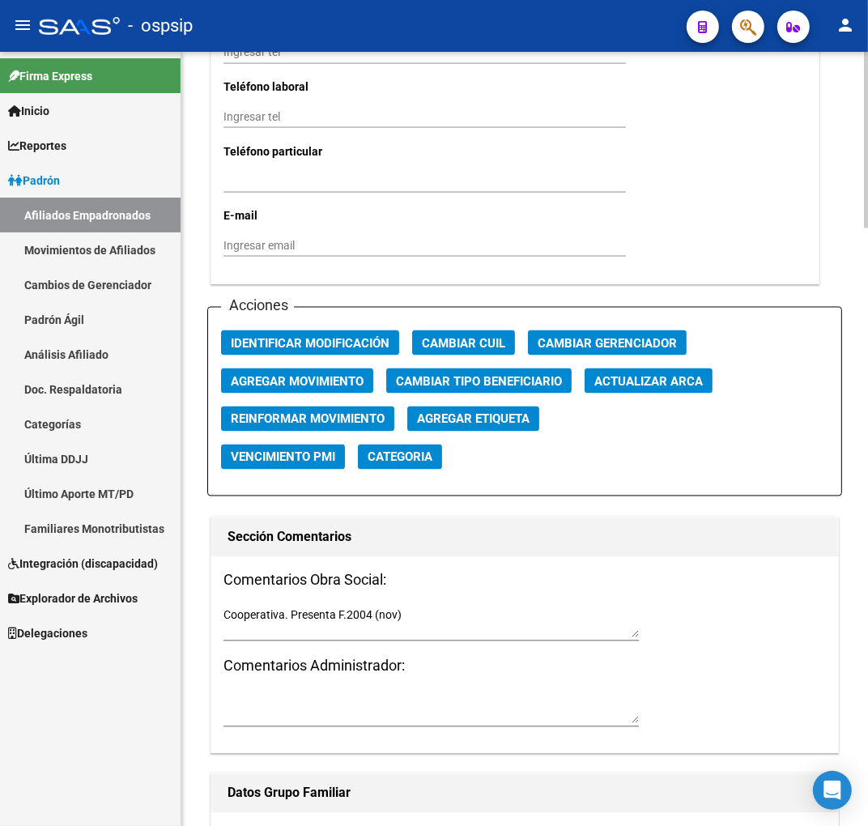
click at [310, 368] on button "Agregar Movimiento" at bounding box center [297, 380] width 152 height 25
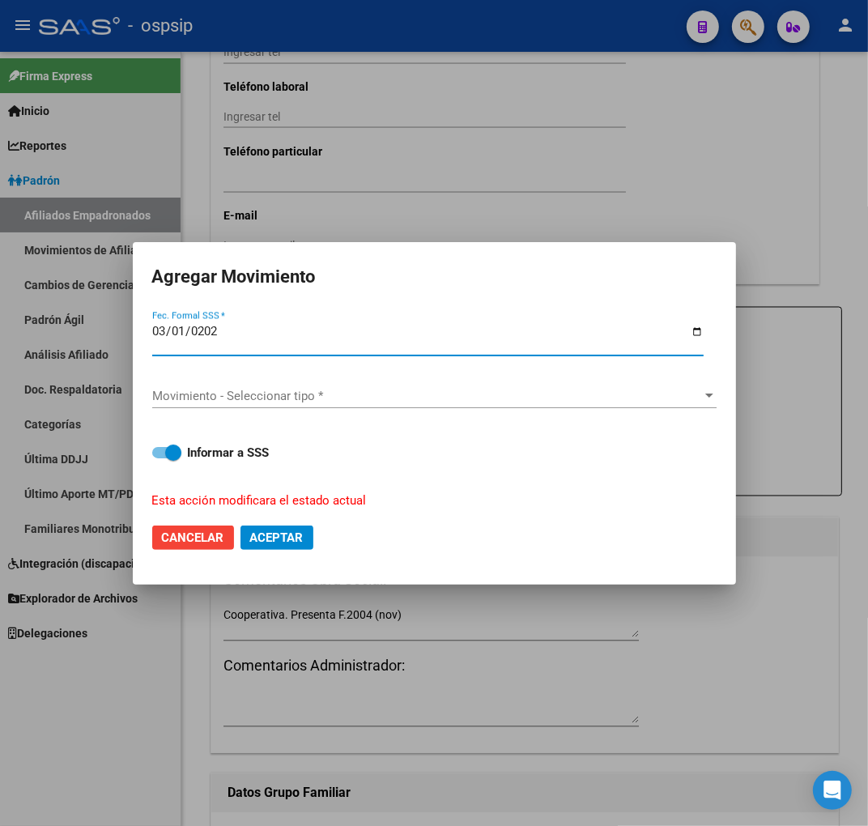
type input "2025-03-01"
click at [263, 391] on span "Movimiento - Seleccionar tipo *" at bounding box center [427, 396] width 550 height 15
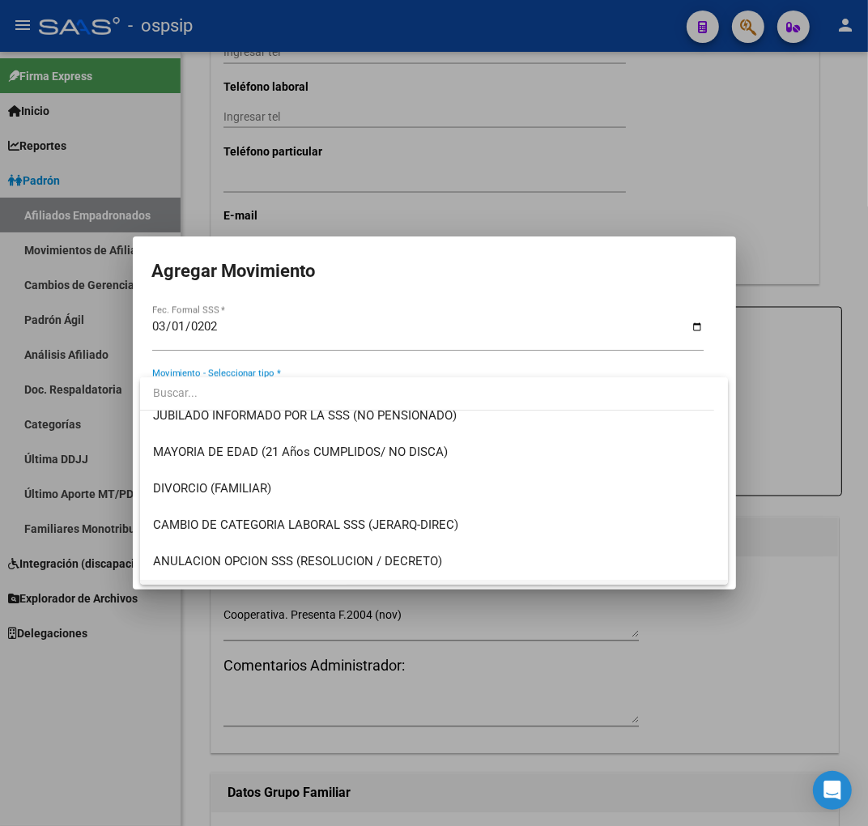
scroll to position [359, 0]
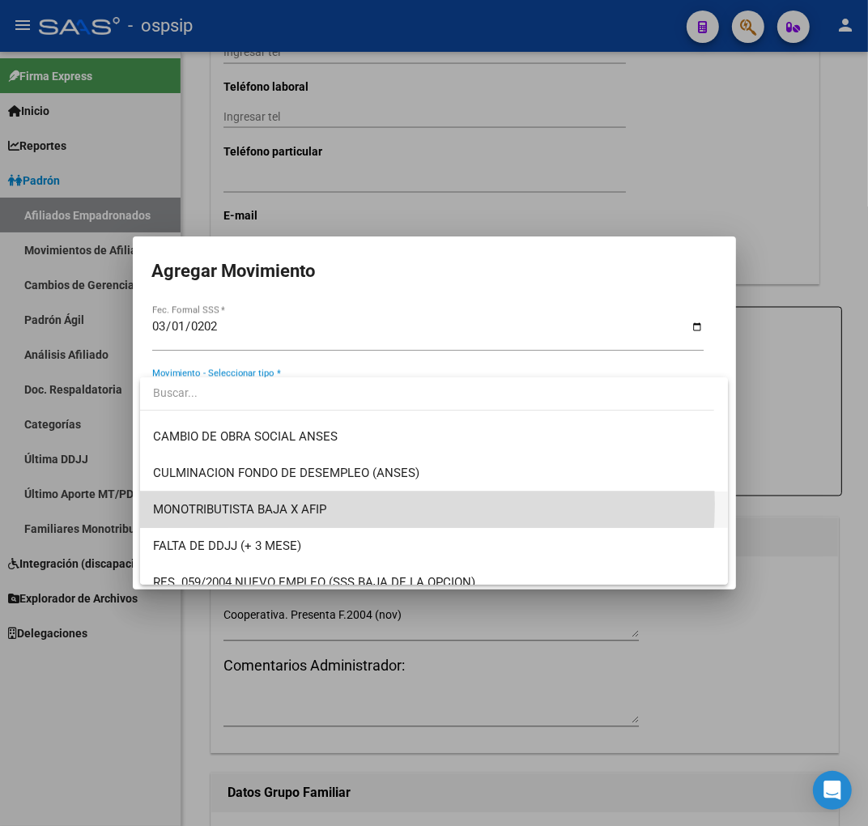
click at [368, 504] on span "MONOTRIBUTISTA BAJA X AFIP" at bounding box center [434, 509] width 562 height 36
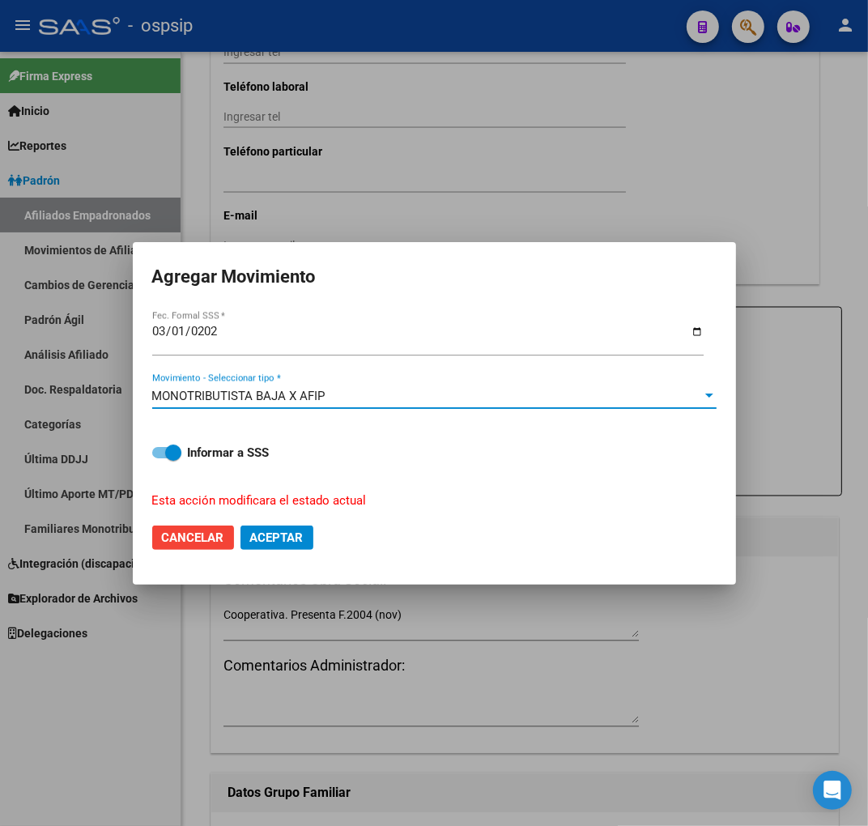
click at [288, 536] on span "Aceptar" at bounding box center [276, 537] width 53 height 15
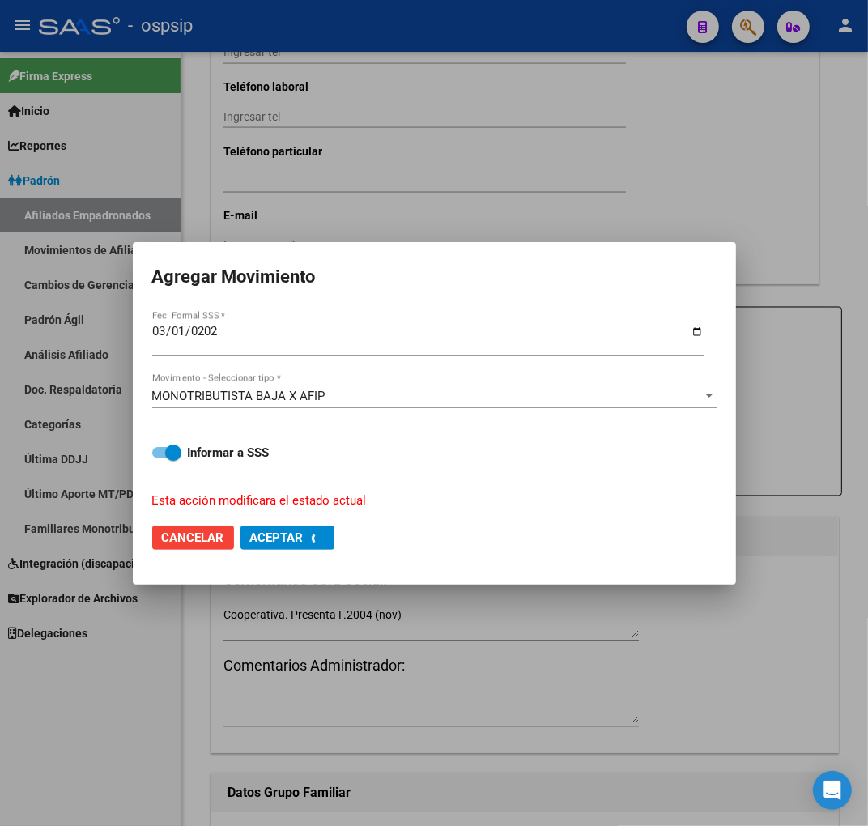
checkbox input "false"
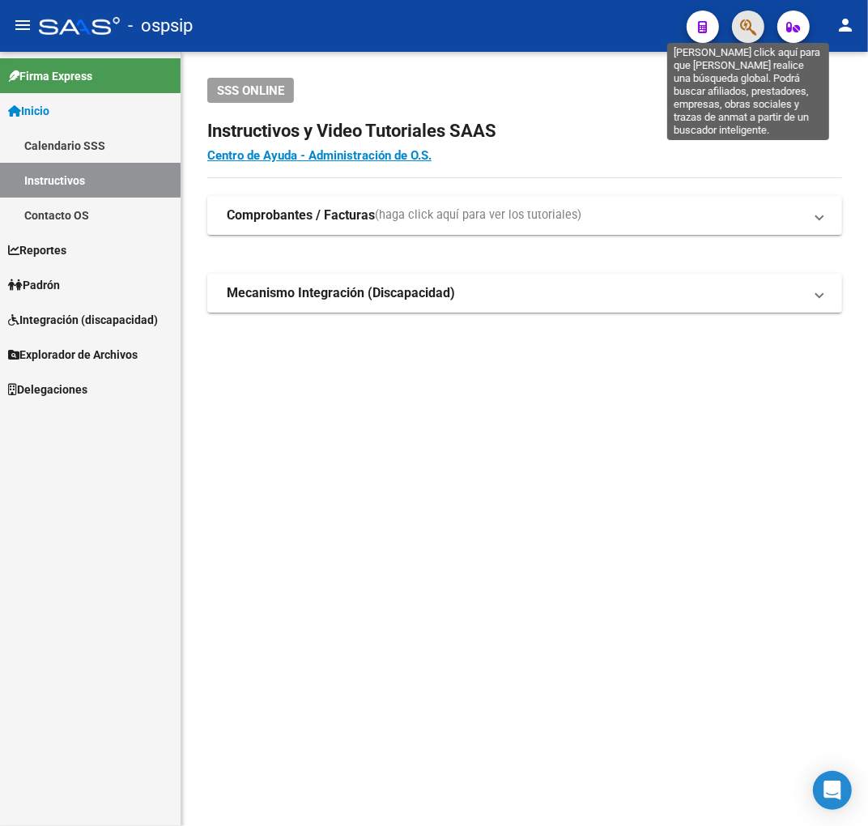
click at [750, 26] on icon "button" at bounding box center [748, 27] width 16 height 19
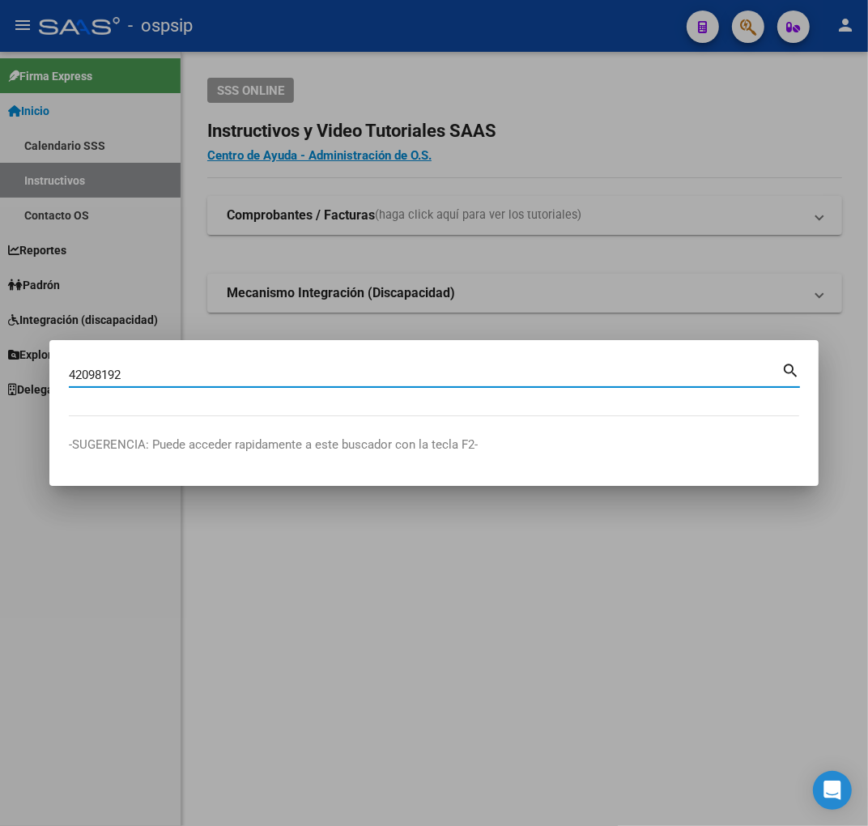
type input "42098192"
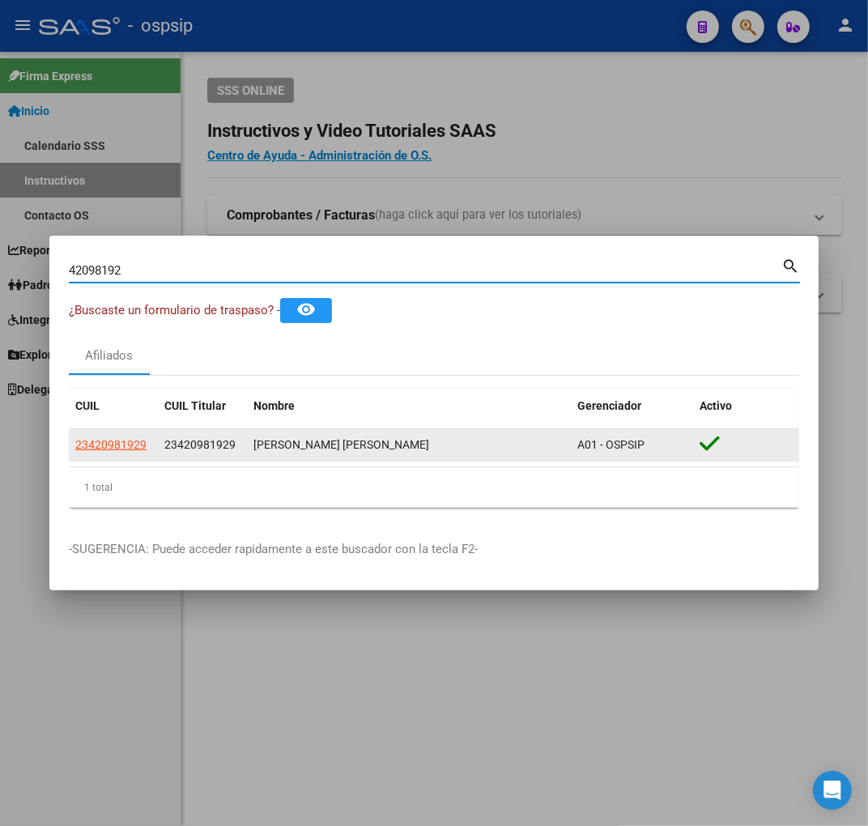
click at [116, 452] on app-link-go-to "23420981929" at bounding box center [110, 445] width 71 height 19
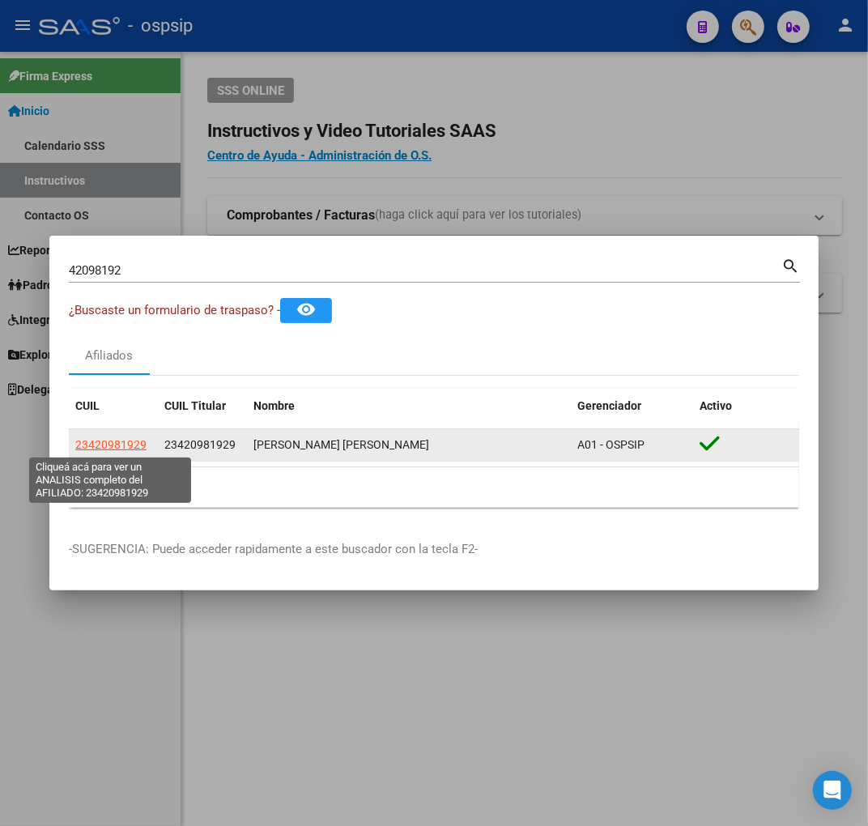
click at [122, 443] on span "23420981929" at bounding box center [110, 444] width 71 height 13
type textarea "23420981929"
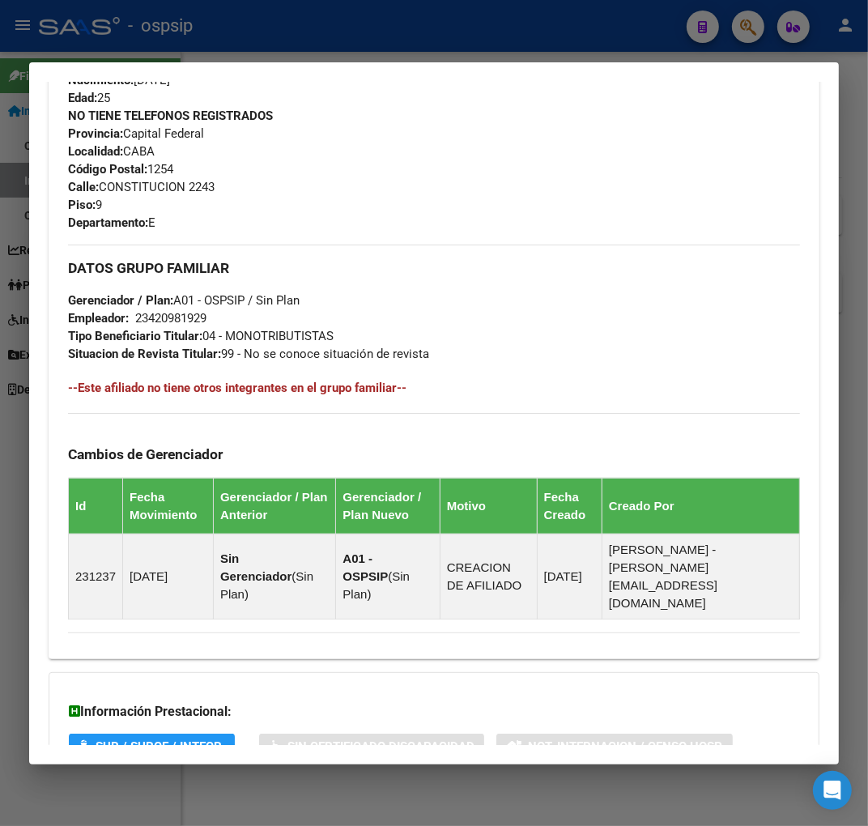
scroll to position [871, 0]
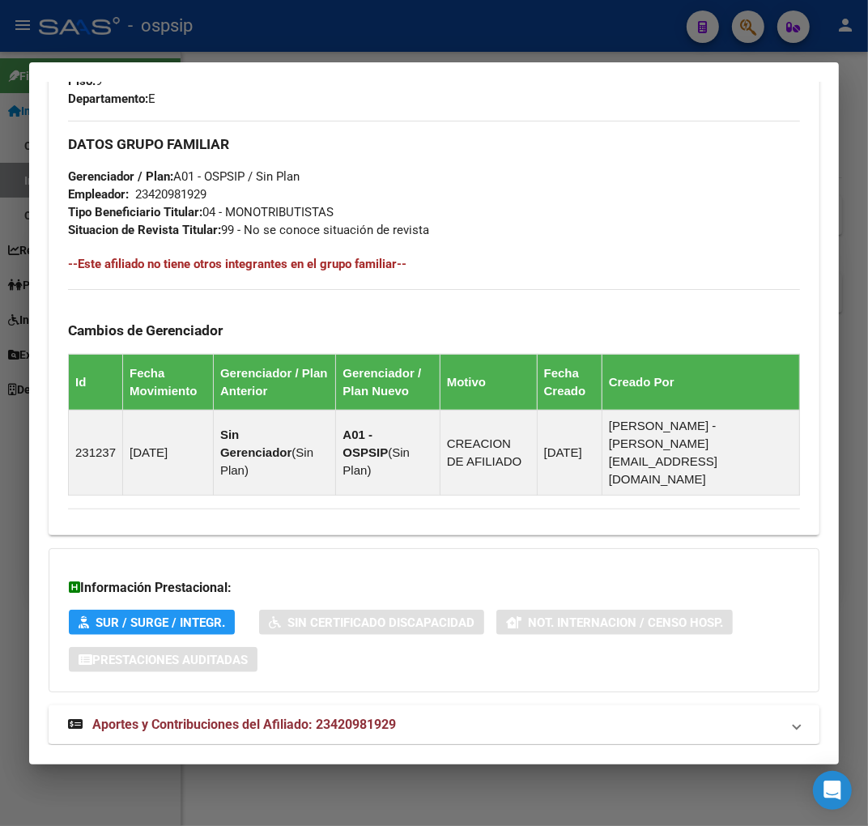
click at [358, 716] on span "Aportes y Contribuciones del Afiliado: 23420981929" at bounding box center [244, 723] width 304 height 15
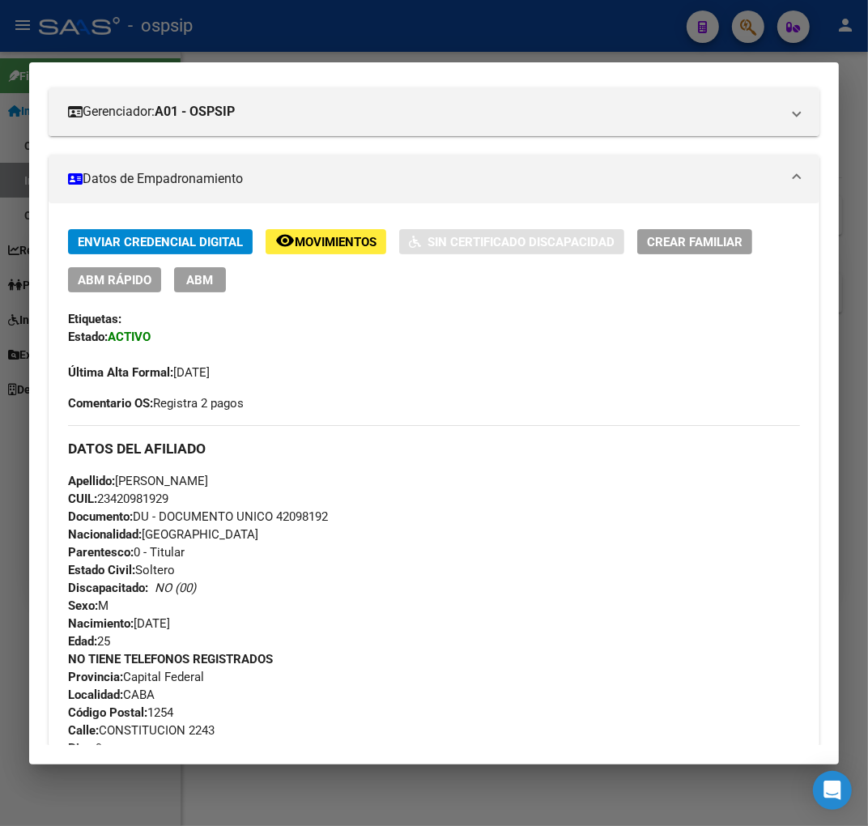
scroll to position [0, 0]
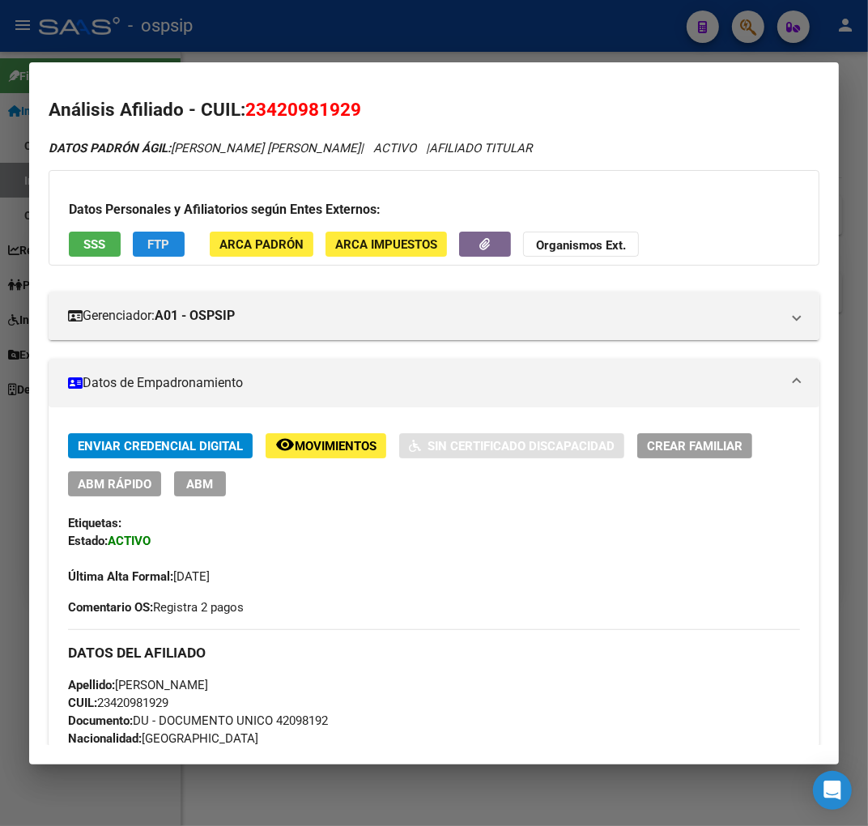
click at [168, 249] on span "FTP" at bounding box center [159, 244] width 22 height 15
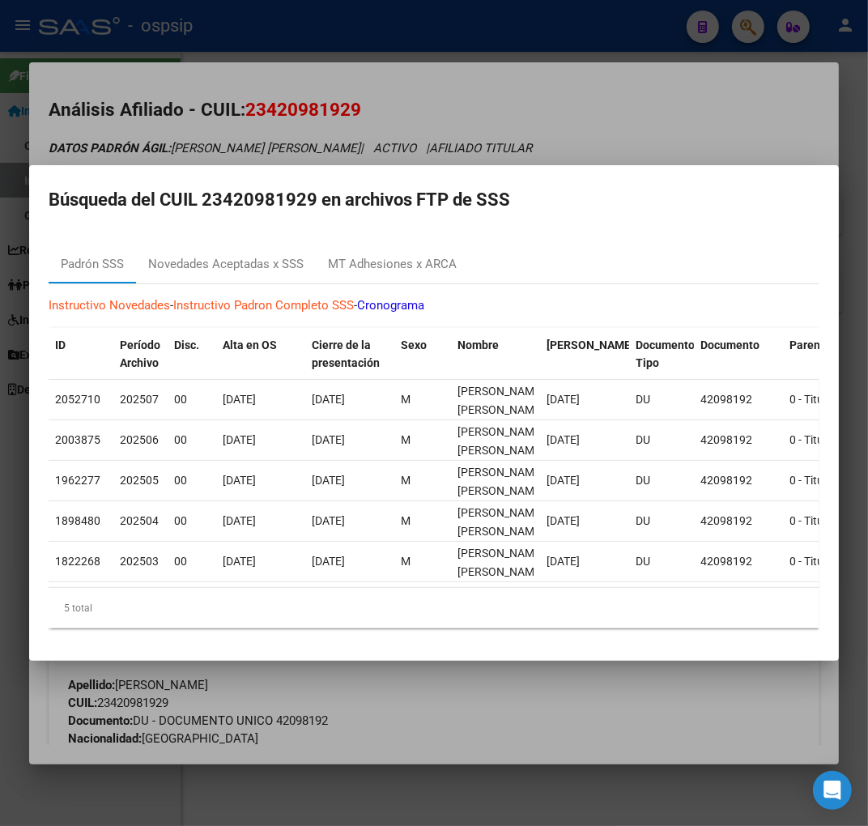
click at [547, 120] on div at bounding box center [434, 413] width 868 height 826
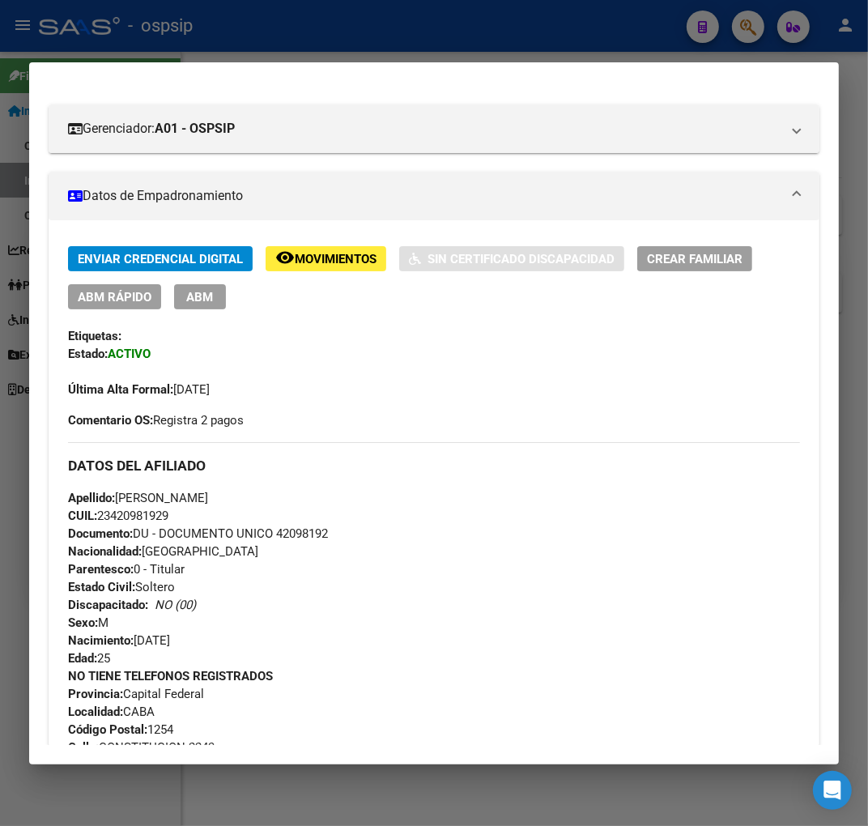
scroll to position [180, 0]
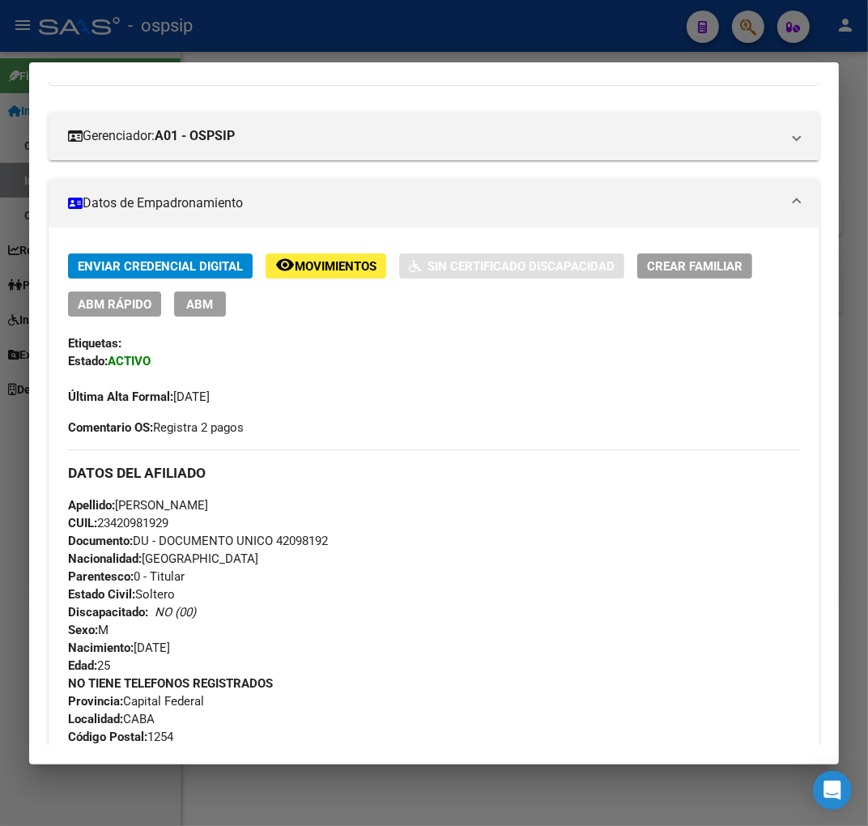
click at [204, 317] on div "Enviar Credencial Digital remove_red_eye Movimientos Sin Certificado Discapacid…" at bounding box center [434, 329] width 732 height 152
click at [211, 310] on span "ABM" at bounding box center [200, 304] width 27 height 15
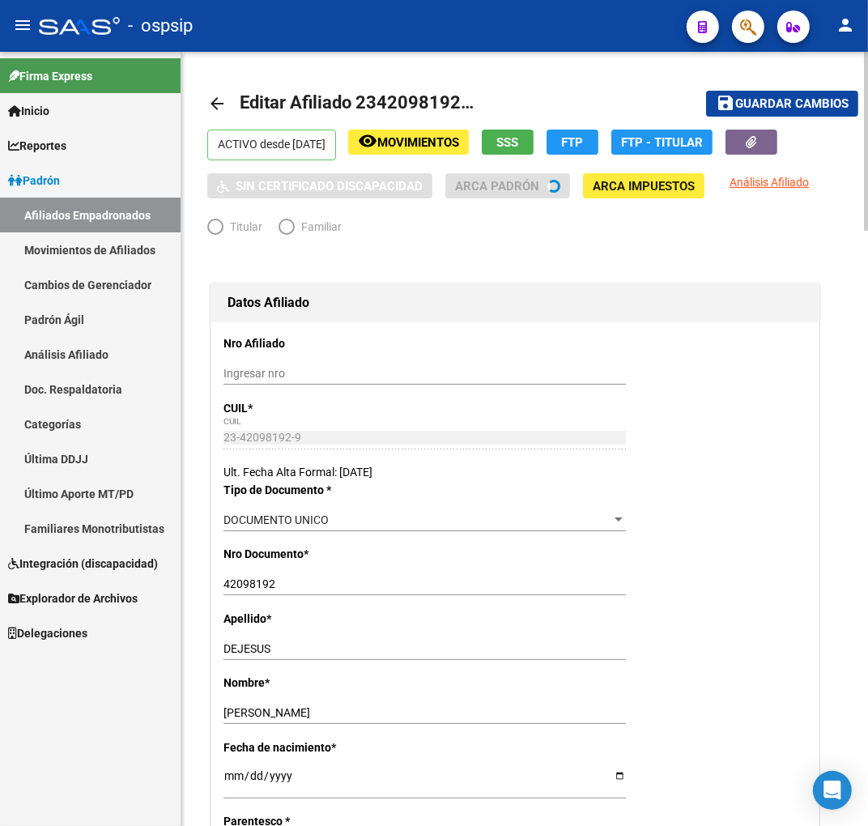
radio input "true"
type input "23-42098192-9"
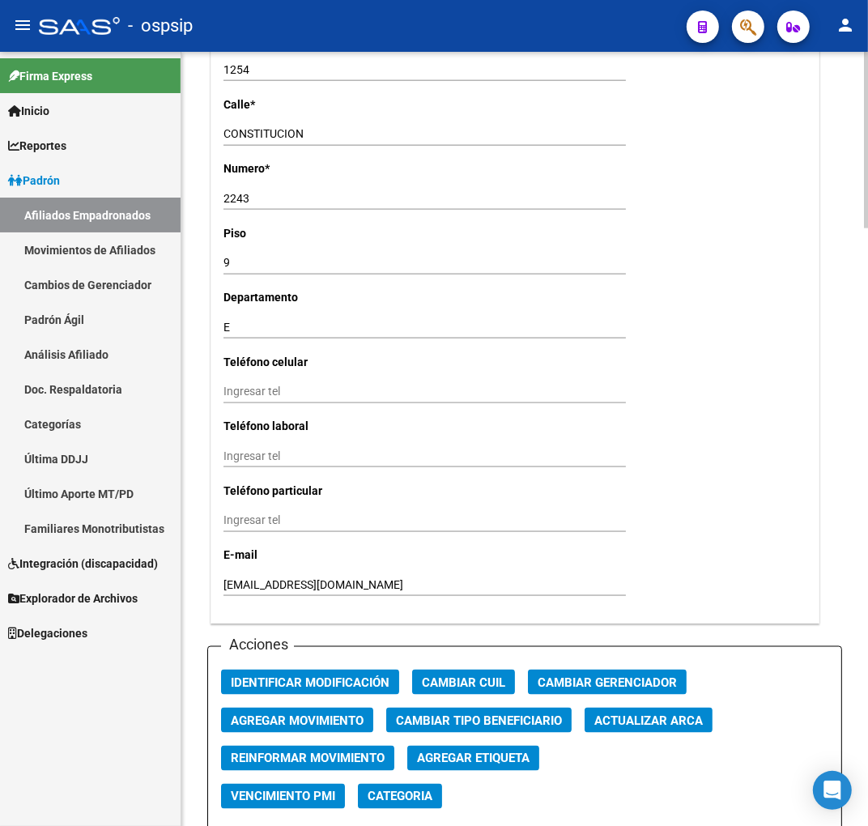
scroll to position [1619, 0]
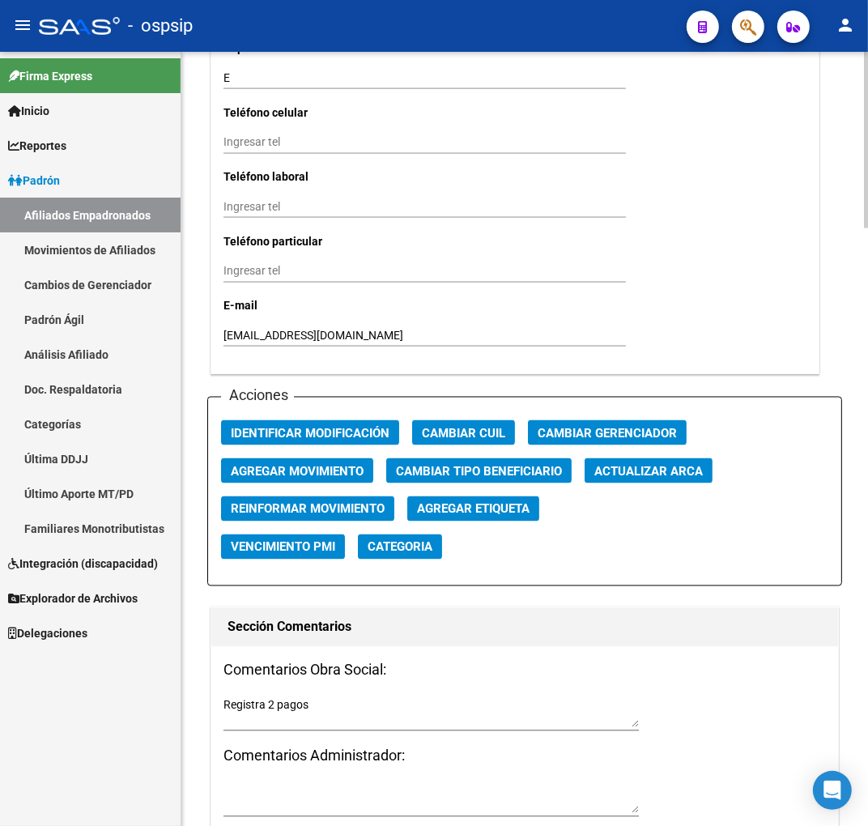
click at [342, 476] on span "Agregar Movimiento" at bounding box center [297, 471] width 133 height 15
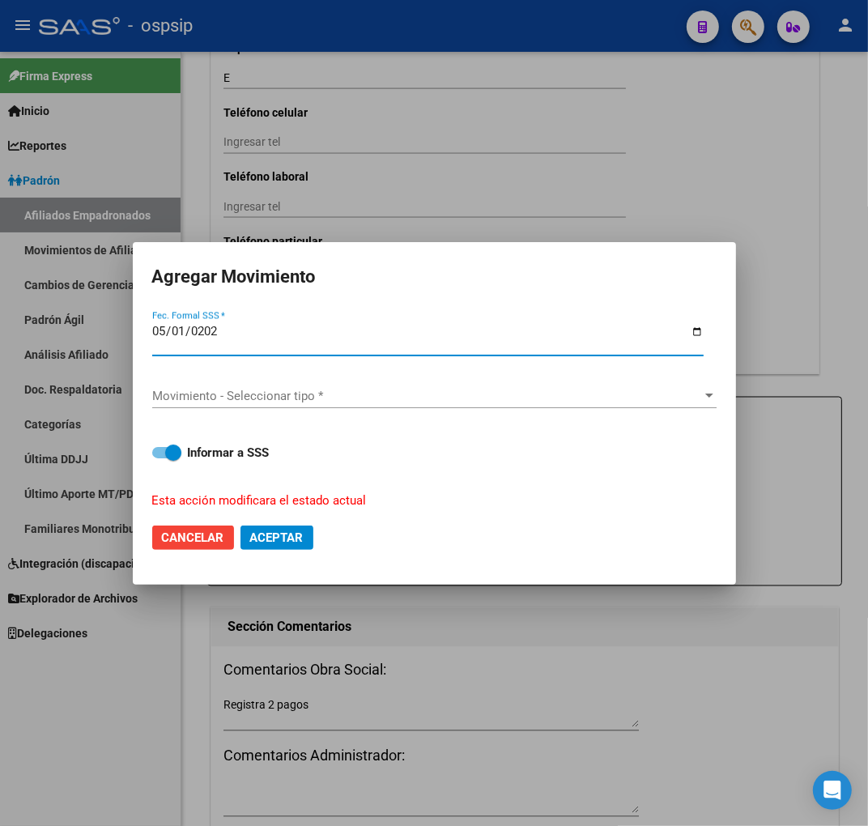
type input "2025-05-01"
click at [397, 383] on div "Movimiento - Seleccionar tipo * Movimiento - Seleccionar tipo *" at bounding box center [434, 397] width 564 height 53
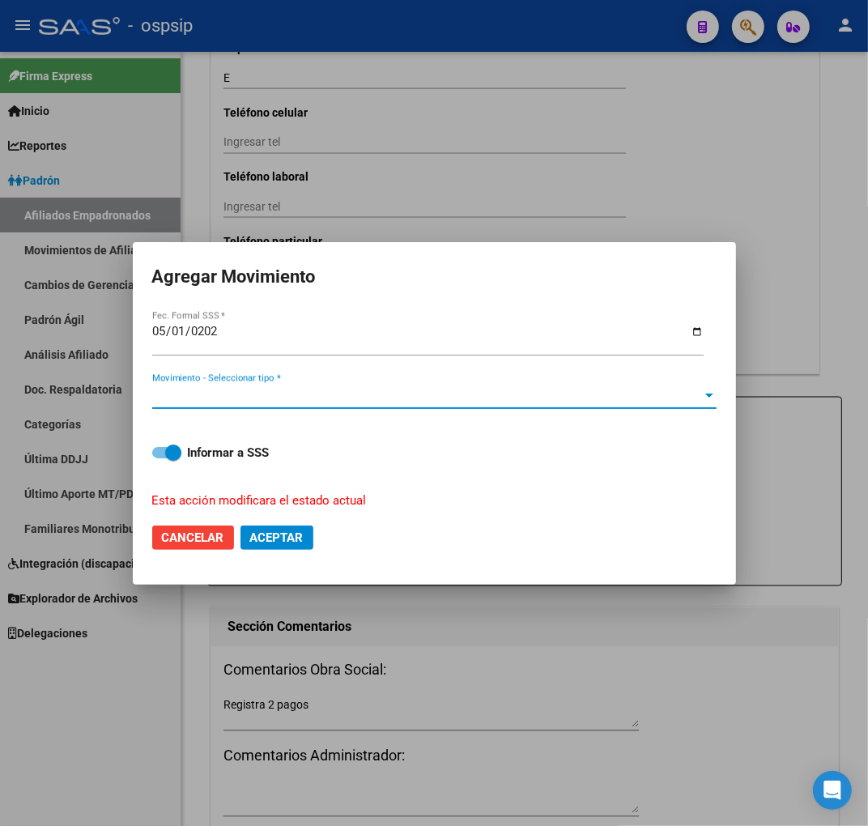
click at [405, 393] on span "Movimiento - Seleccionar tipo *" at bounding box center [427, 396] width 550 height 15
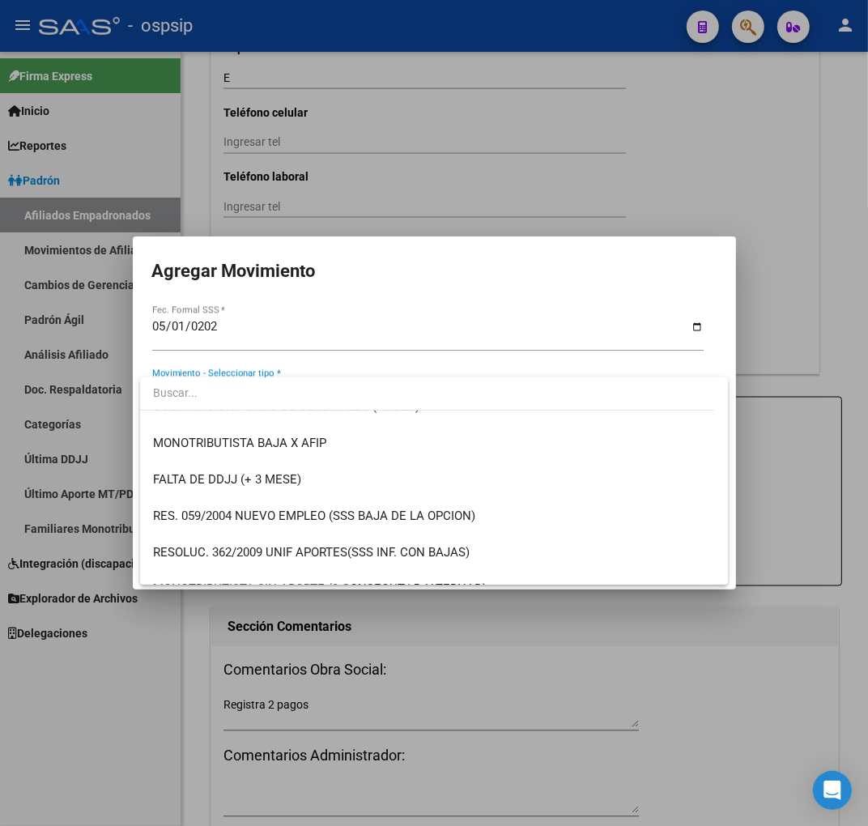
scroll to position [449, 0]
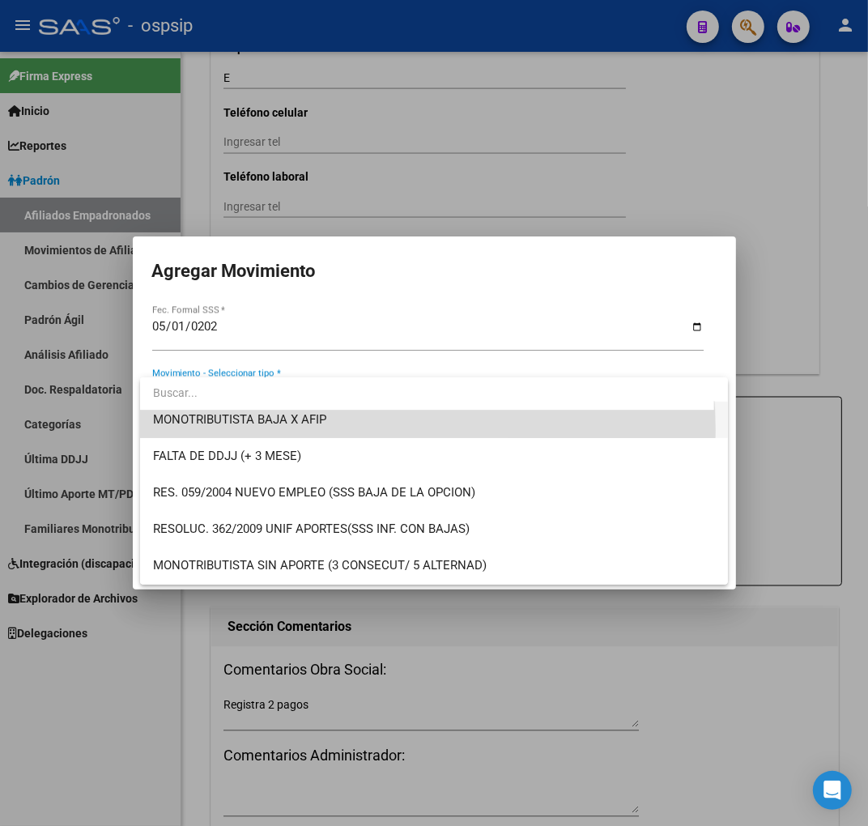
click at [303, 430] on span "MONOTRIBUTISTA BAJA X AFIP" at bounding box center [434, 420] width 562 height 36
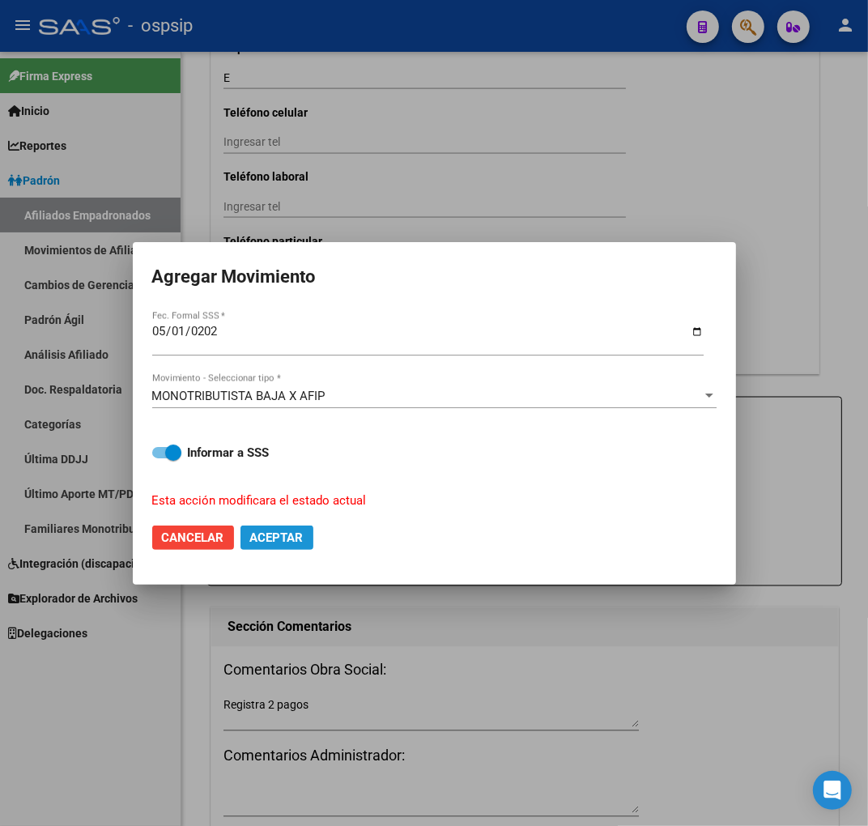
click at [300, 536] on span "Aceptar" at bounding box center [276, 537] width 53 height 15
checkbox input "false"
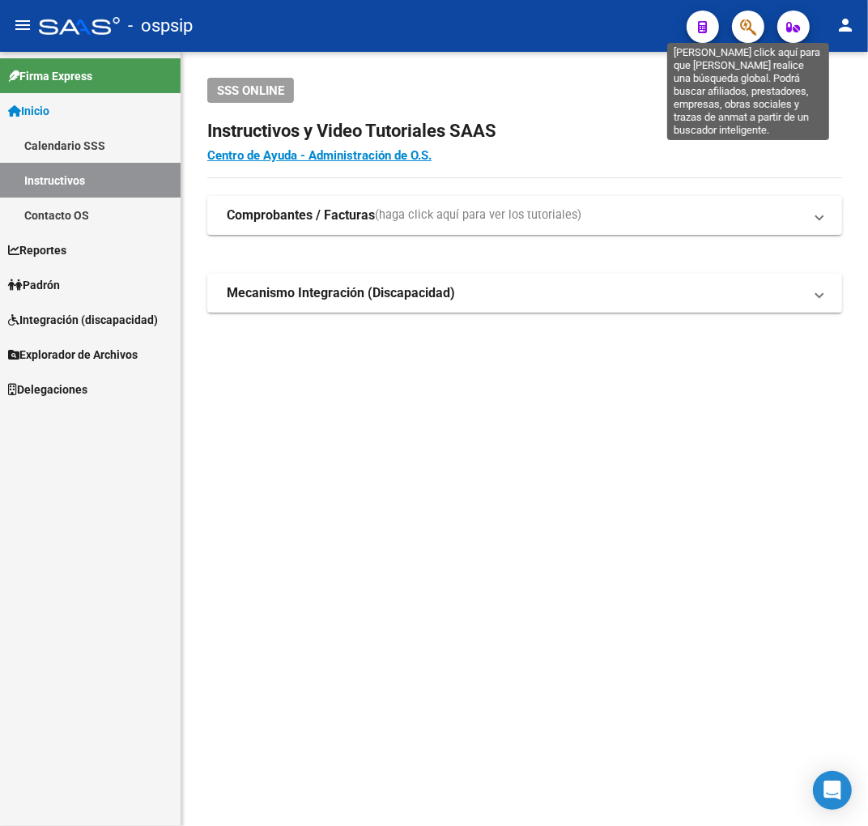
click at [745, 26] on icon "button" at bounding box center [748, 27] width 16 height 19
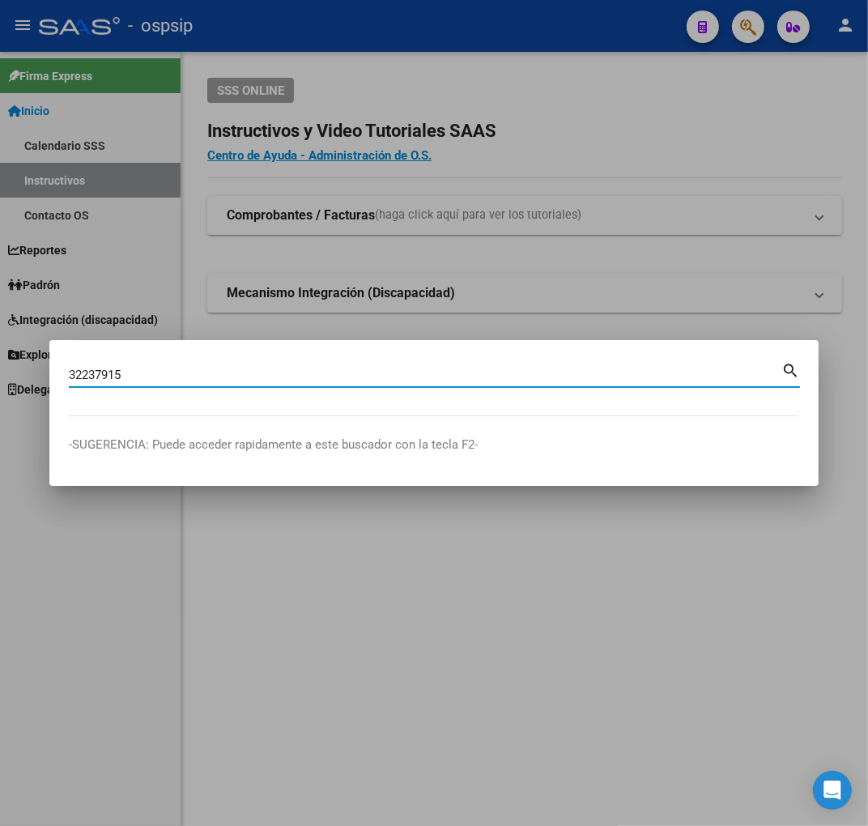
type input "32237915"
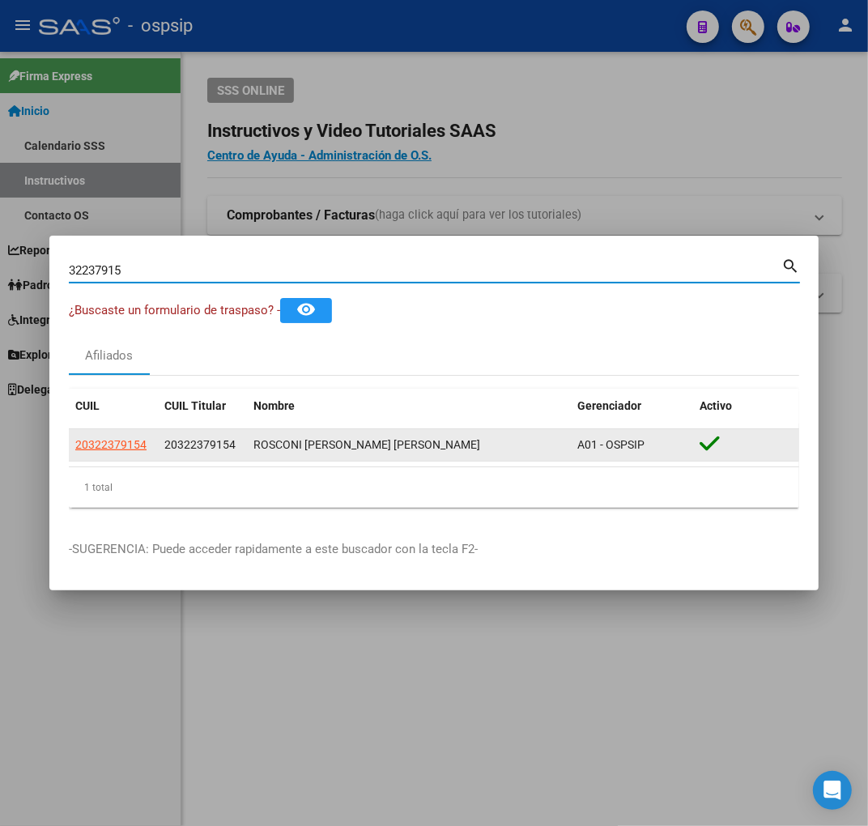
click at [124, 451] on app-link-go-to "20322379154" at bounding box center [110, 445] width 71 height 19
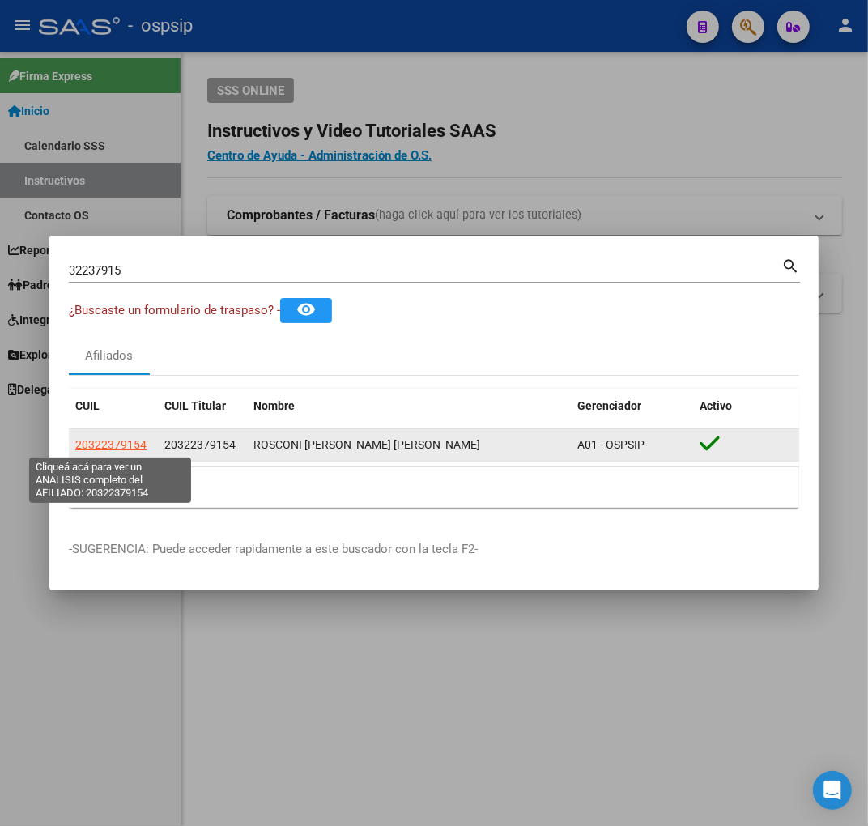
click at [124, 442] on span "20322379154" at bounding box center [110, 444] width 71 height 13
type textarea "20322379154"
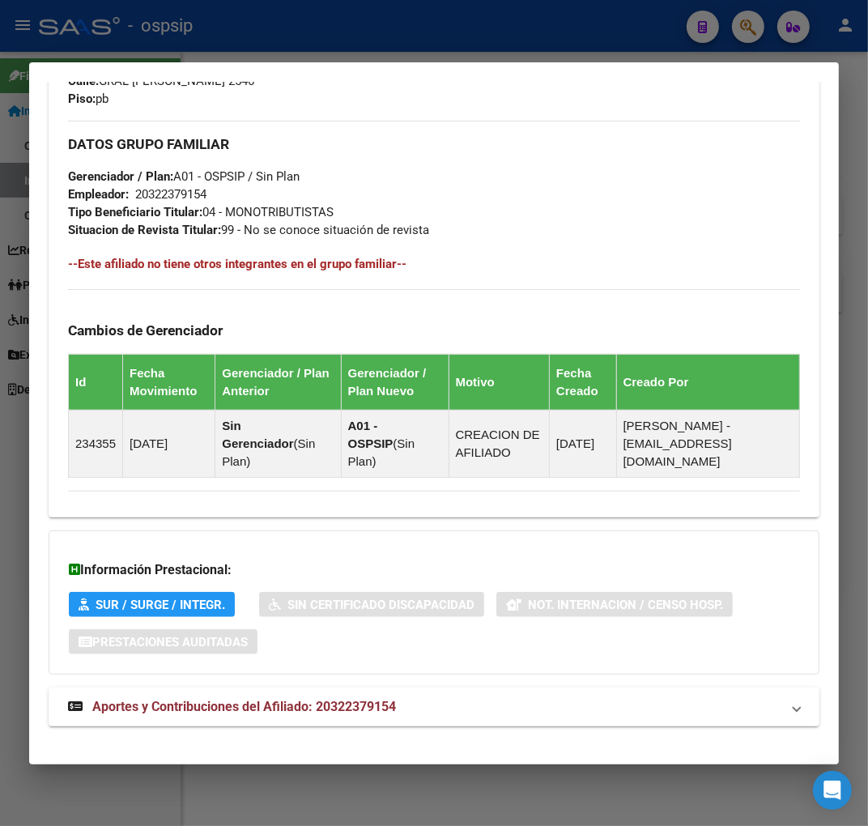
scroll to position [859, 0]
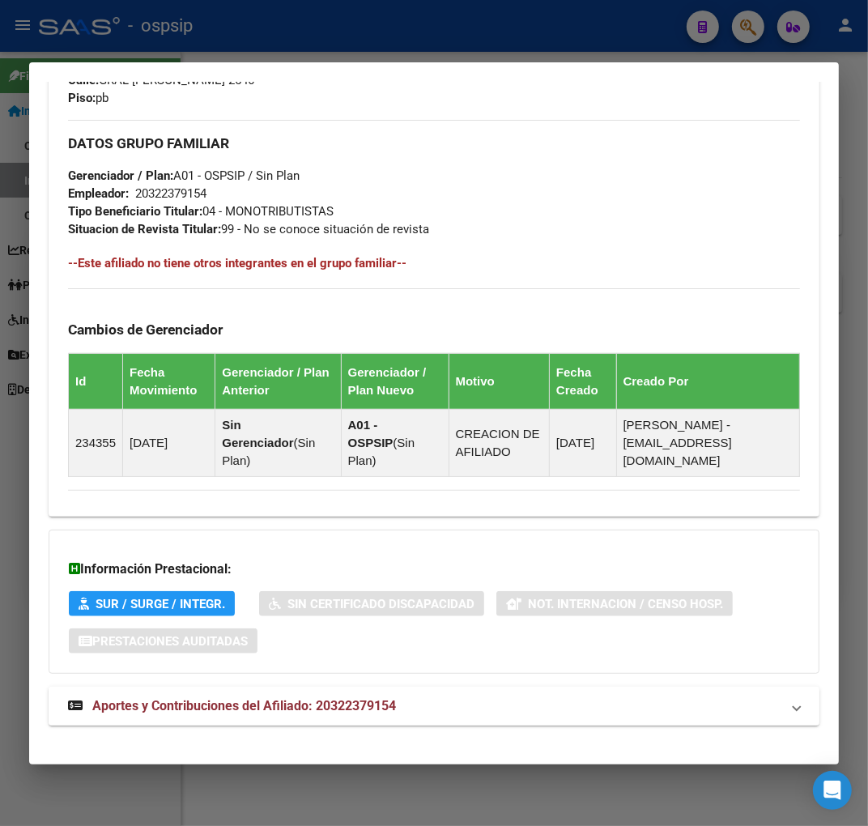
click at [425, 696] on mat-panel-title "Aportes y Contribuciones del Afiliado: 20322379154" at bounding box center [424, 705] width 712 height 19
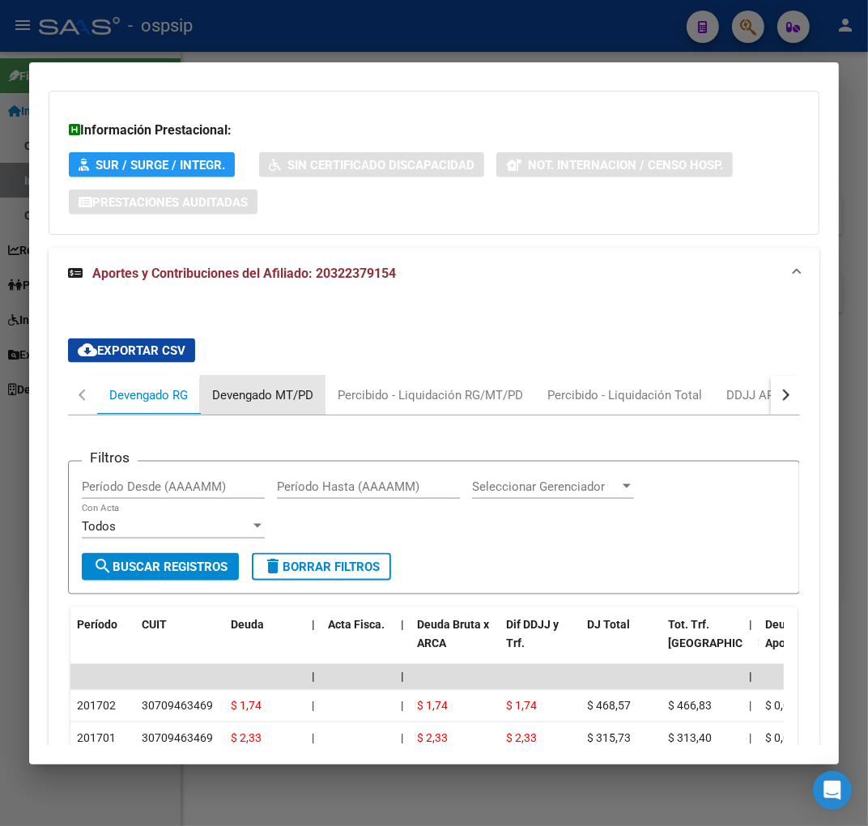
click at [279, 386] on div "Devengado MT/PD" at bounding box center [262, 395] width 101 height 18
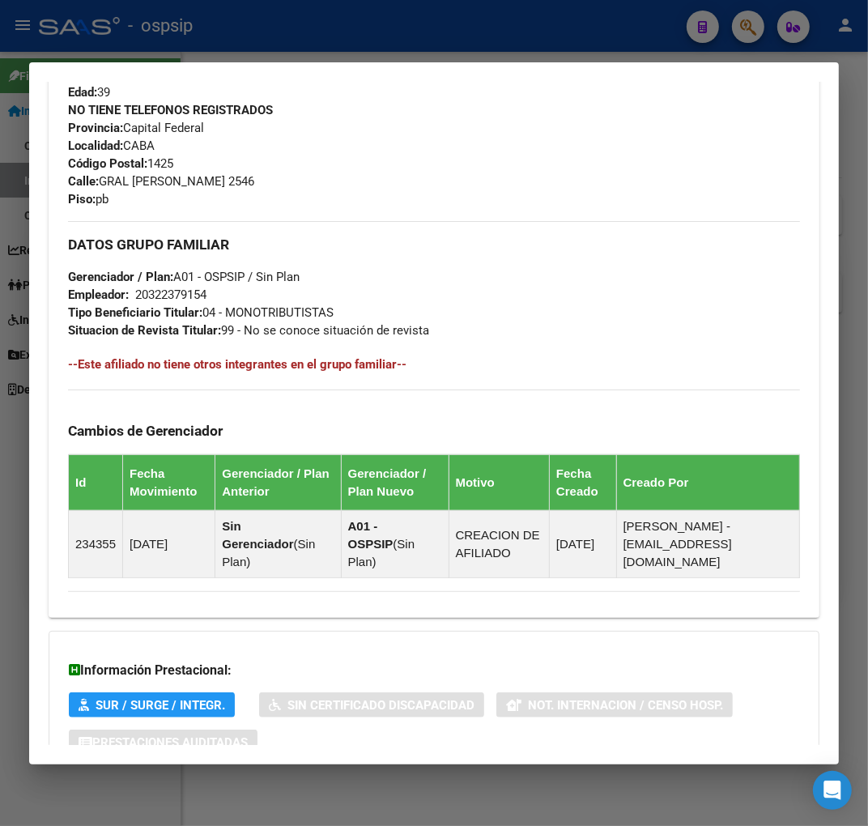
scroll to position [398, 0]
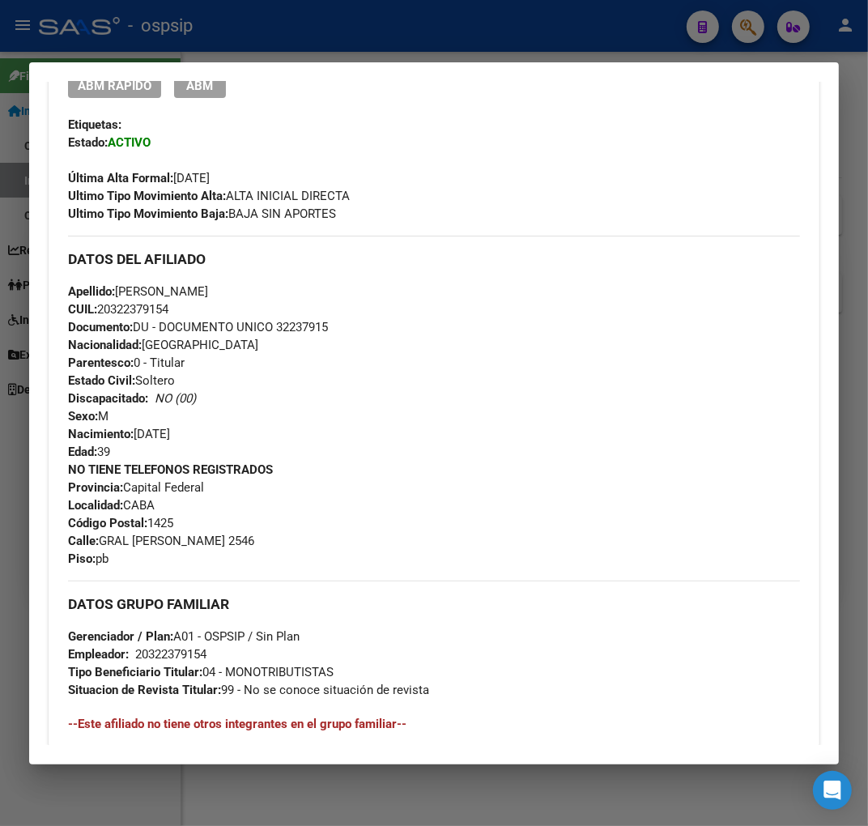
drag, startPoint x: 196, startPoint y: 104, endPoint x: 199, endPoint y: 91, distance: 13.4
click at [196, 101] on div "Enviar Credencial Digital remove_red_eye Movimientos Sin Certificado Discapacid…" at bounding box center [434, 129] width 732 height 188
click at [199, 90] on span "ABM" at bounding box center [200, 86] width 27 height 15
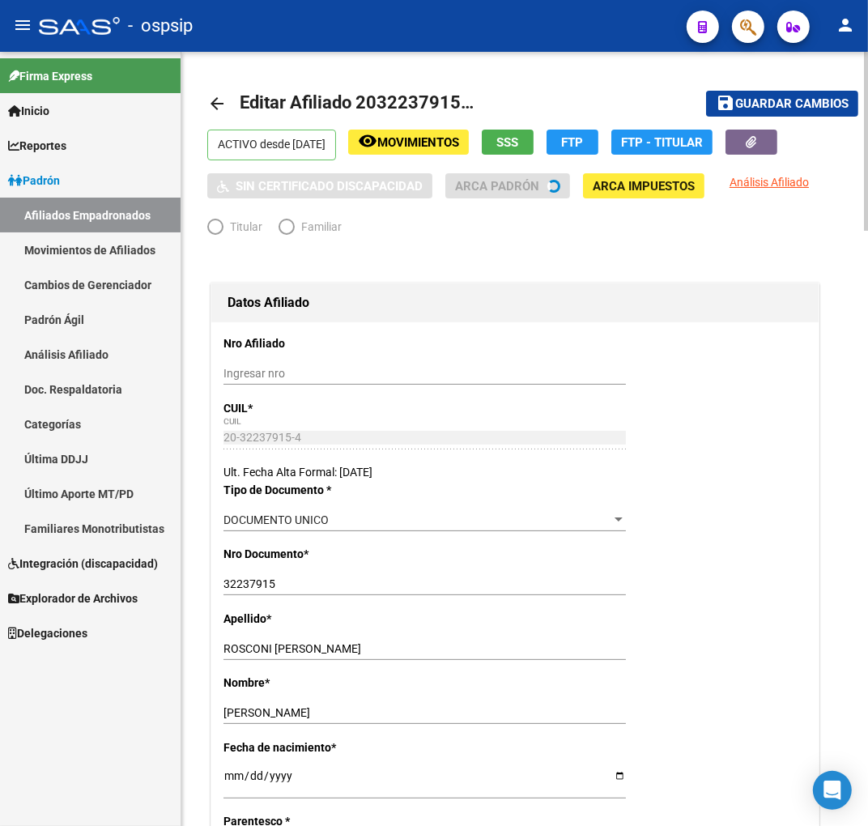
radio input "true"
type input "20-32237915-4"
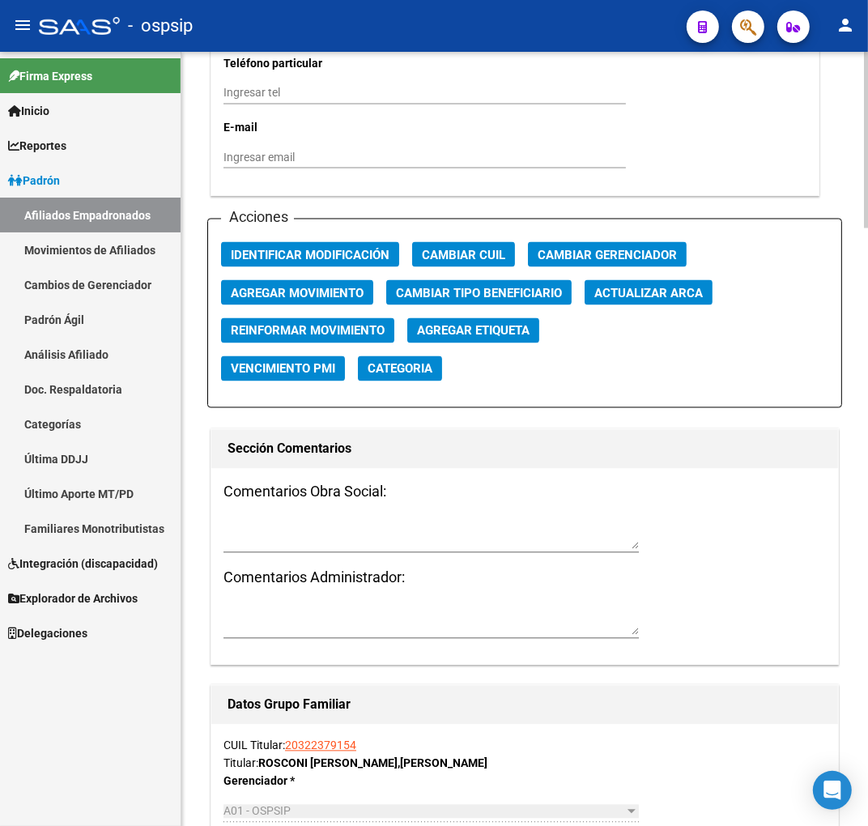
scroll to position [1799, 0]
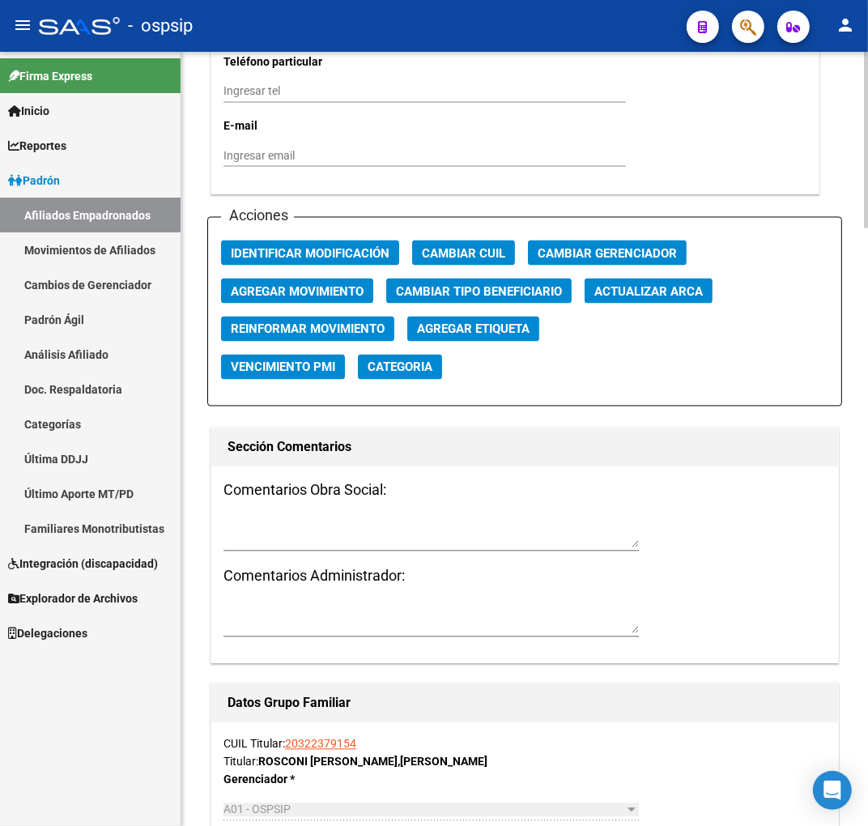
click at [330, 295] on span "Agregar Movimiento" at bounding box center [297, 291] width 133 height 15
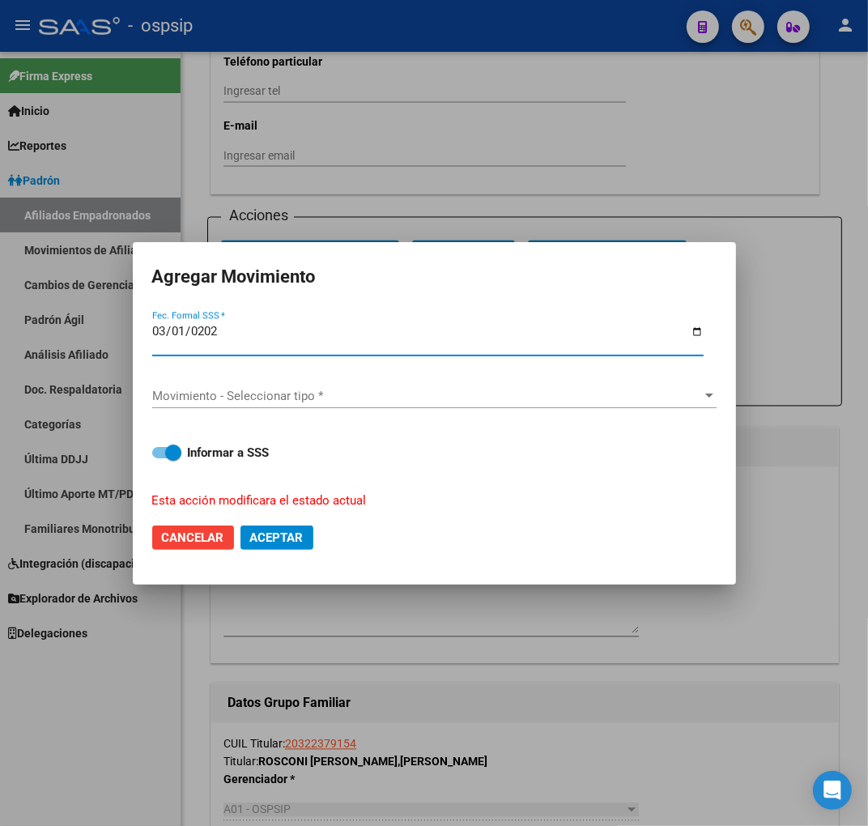
type input "2025-03-01"
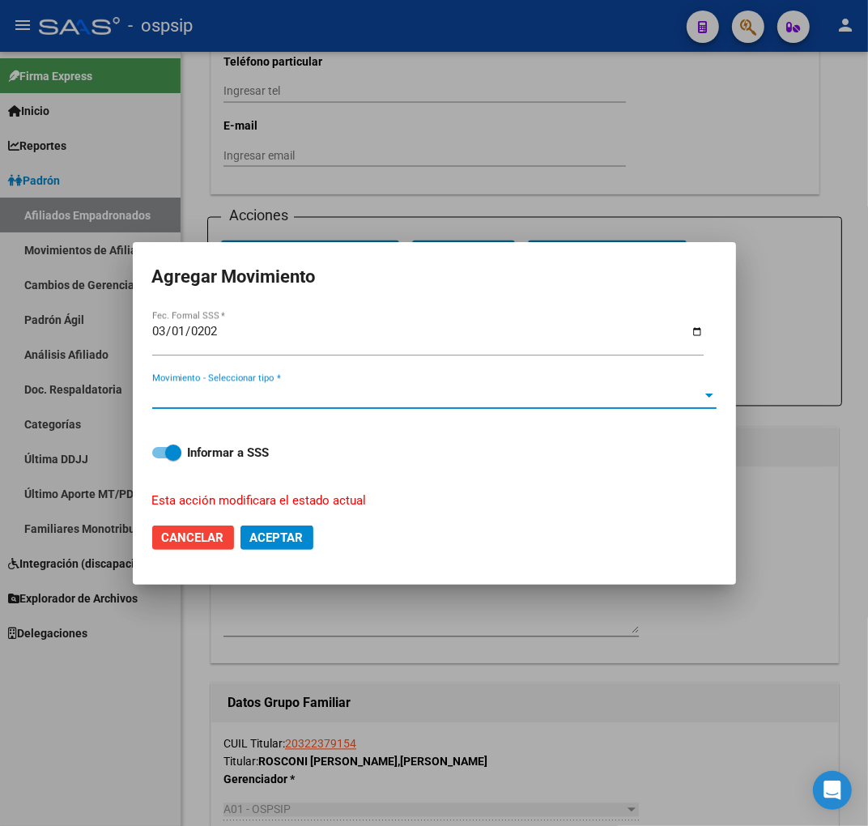
click at [411, 394] on span "Movimiento - Seleccionar tipo *" at bounding box center [427, 396] width 550 height 15
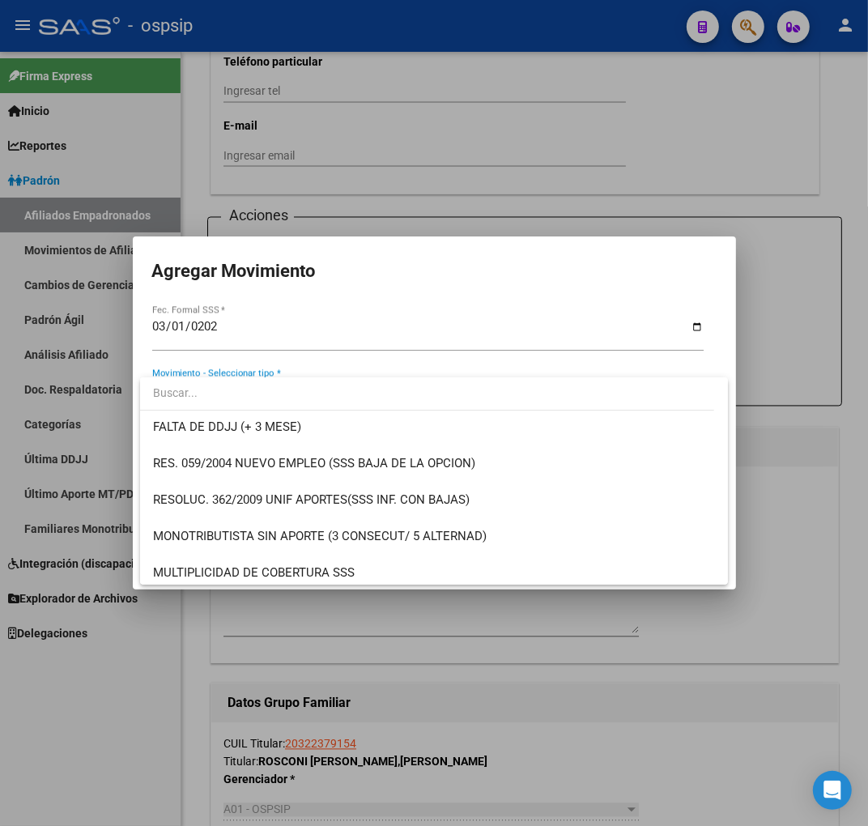
scroll to position [449, 0]
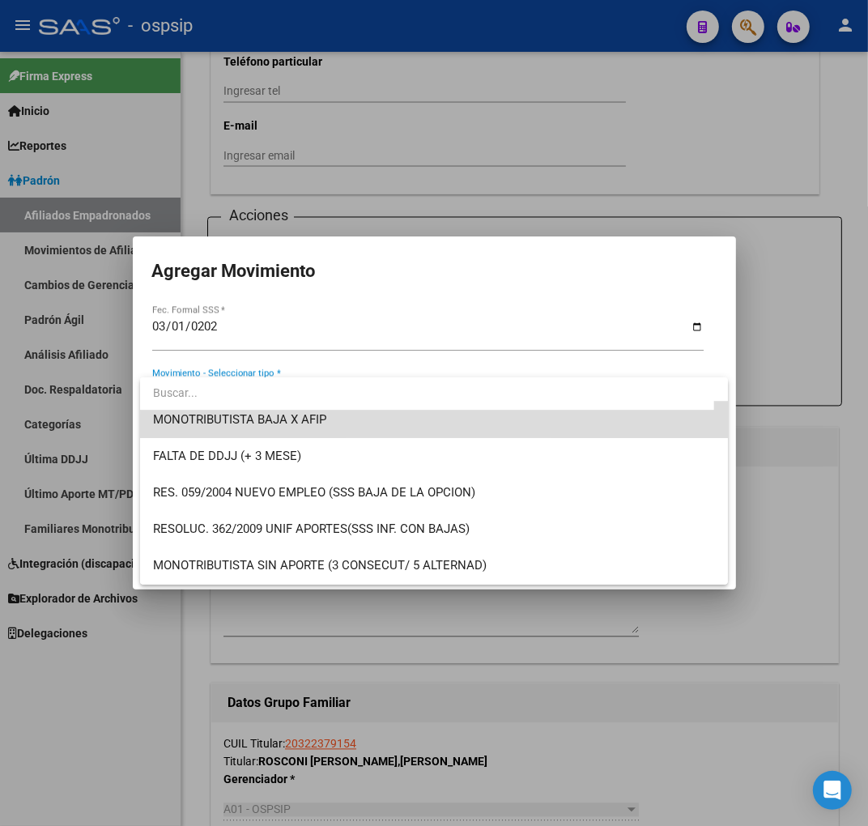
click at [431, 430] on span "MONOTRIBUTISTA BAJA X AFIP" at bounding box center [434, 420] width 562 height 36
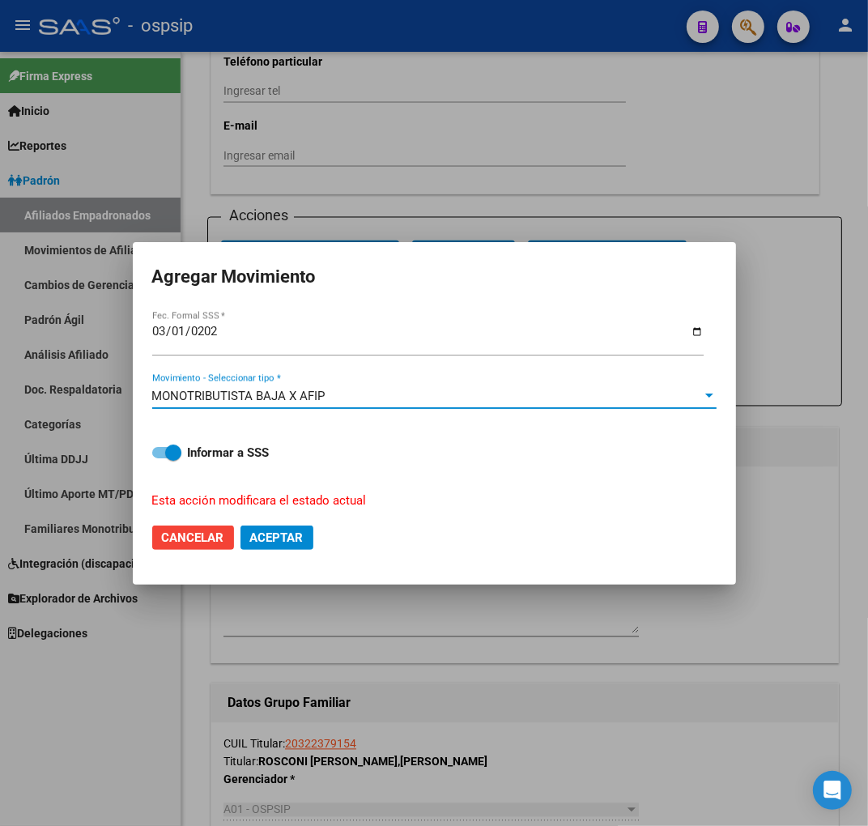
click at [310, 539] on button "Aceptar" at bounding box center [276, 537] width 73 height 24
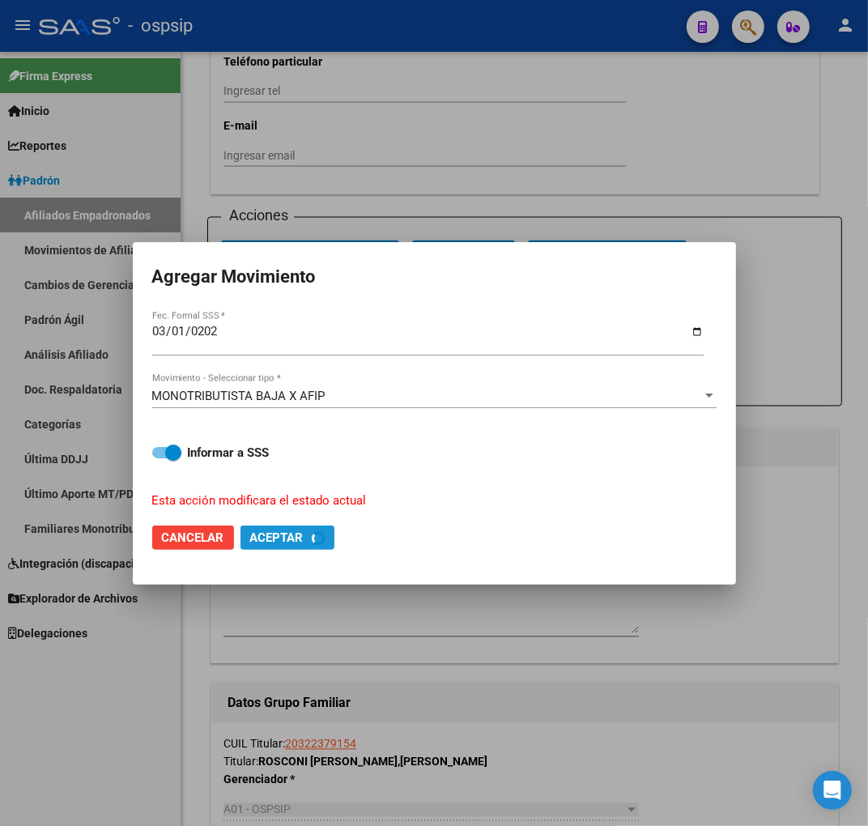
checkbox input "false"
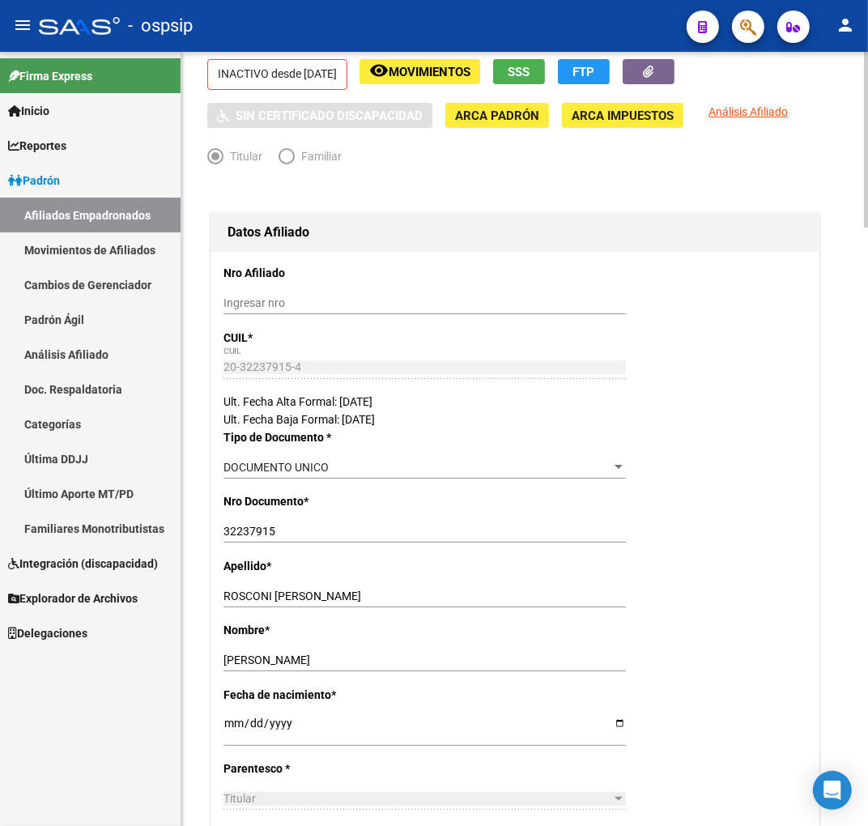
scroll to position [0, 0]
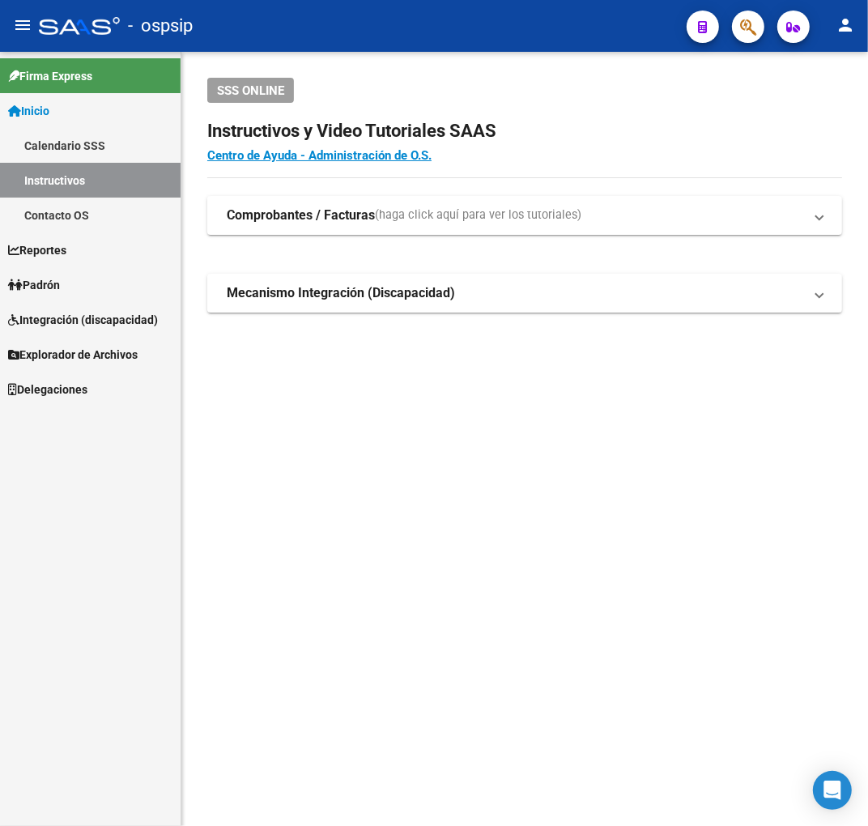
click at [759, 38] on div at bounding box center [741, 26] width 45 height 33
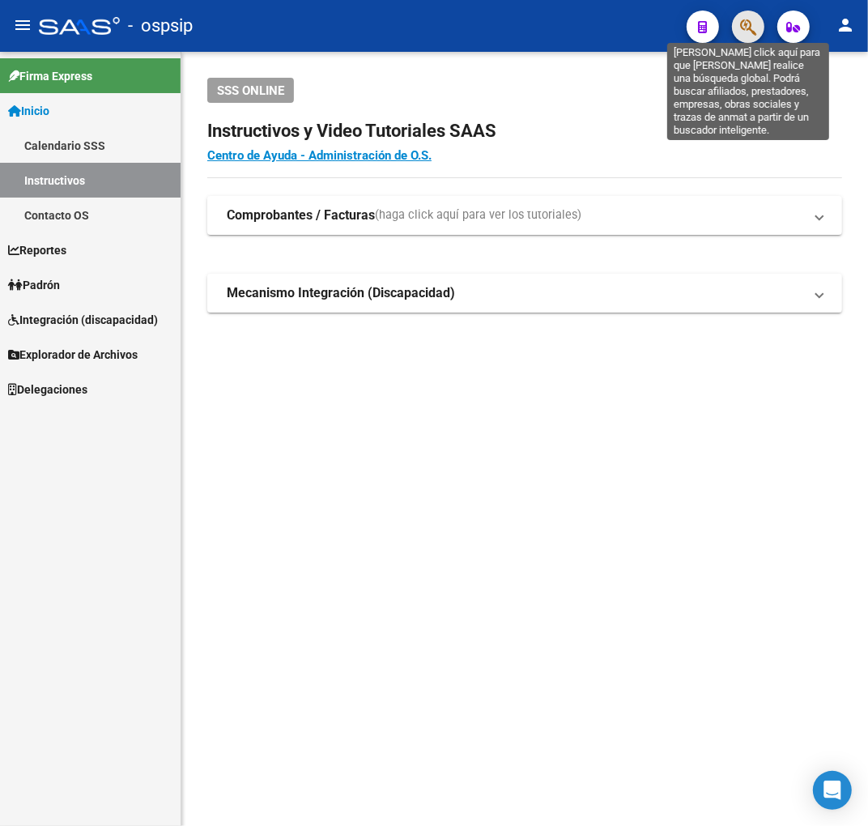
click at [746, 28] on icon "button" at bounding box center [748, 27] width 16 height 19
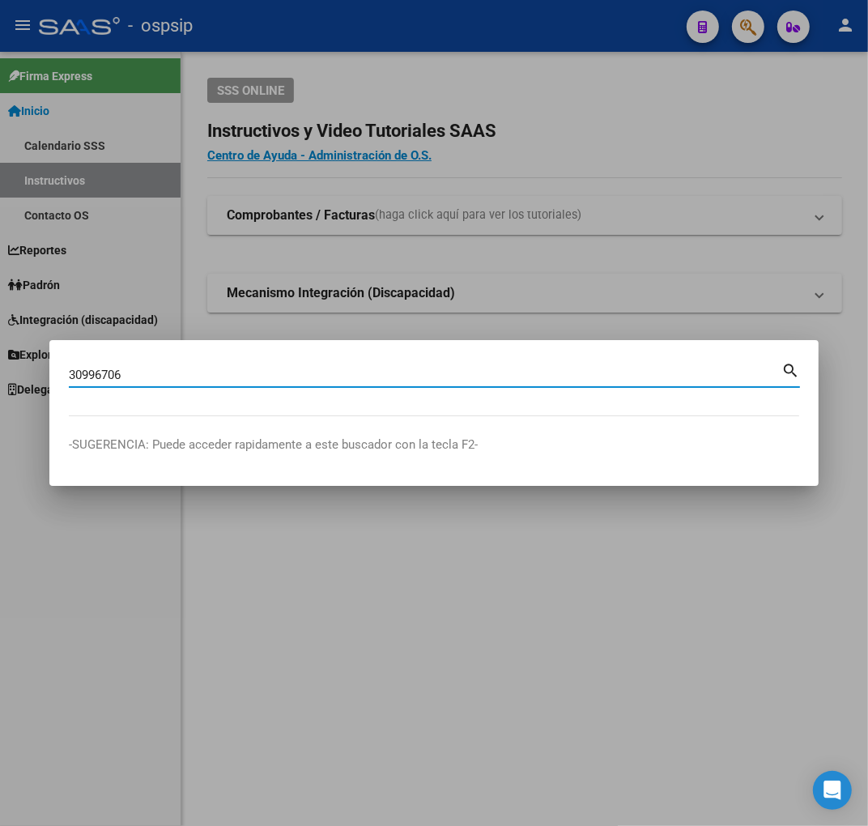
type input "30996706"
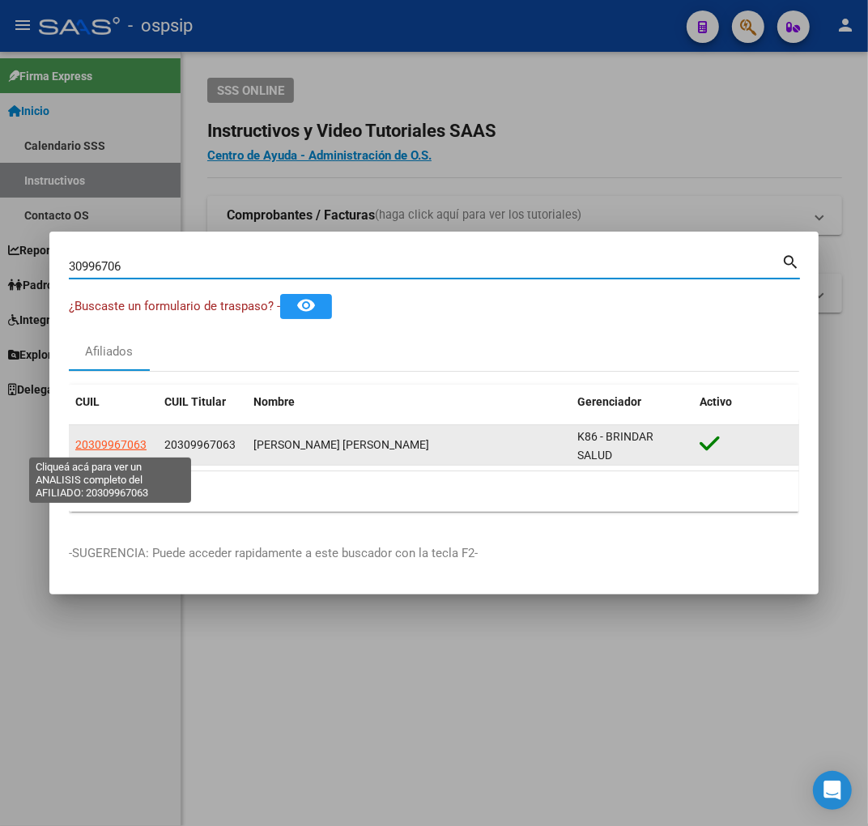
click at [120, 449] on span "20309967063" at bounding box center [110, 444] width 71 height 13
type textarea "20309967063"
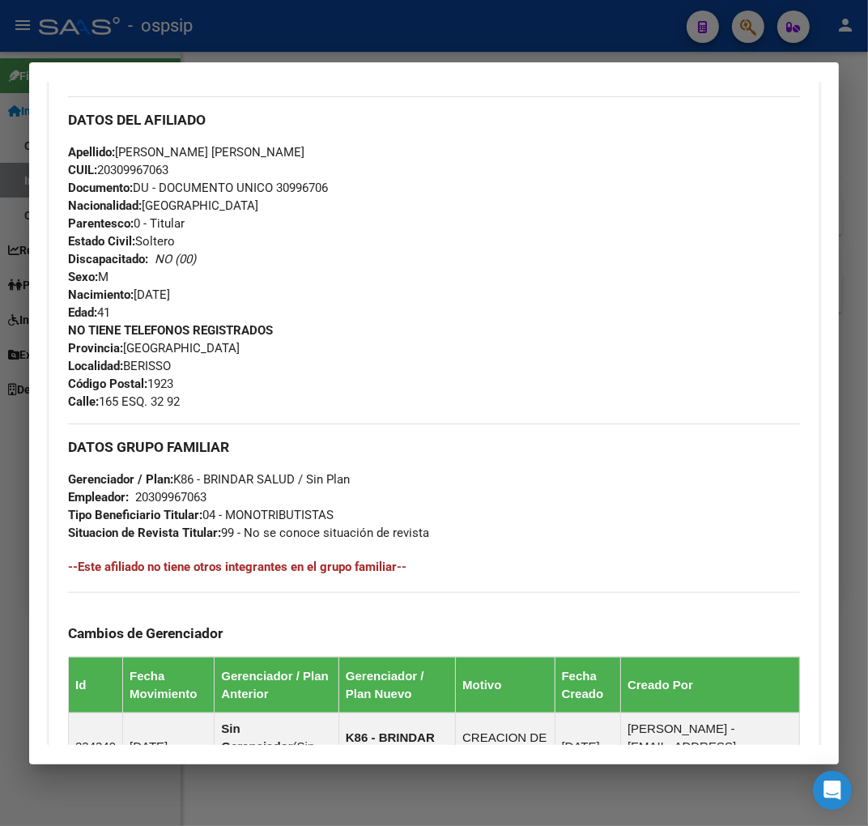
scroll to position [822, 0]
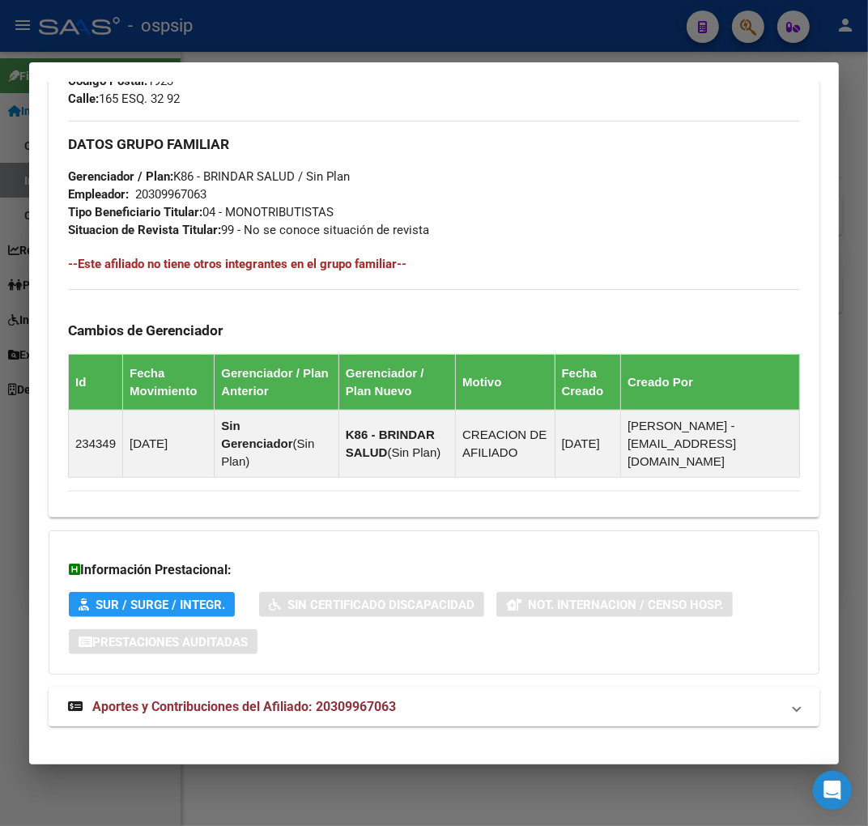
click at [440, 697] on mat-panel-title "Aportes y Contribuciones del Afiliado: 20309967063" at bounding box center [424, 706] width 712 height 19
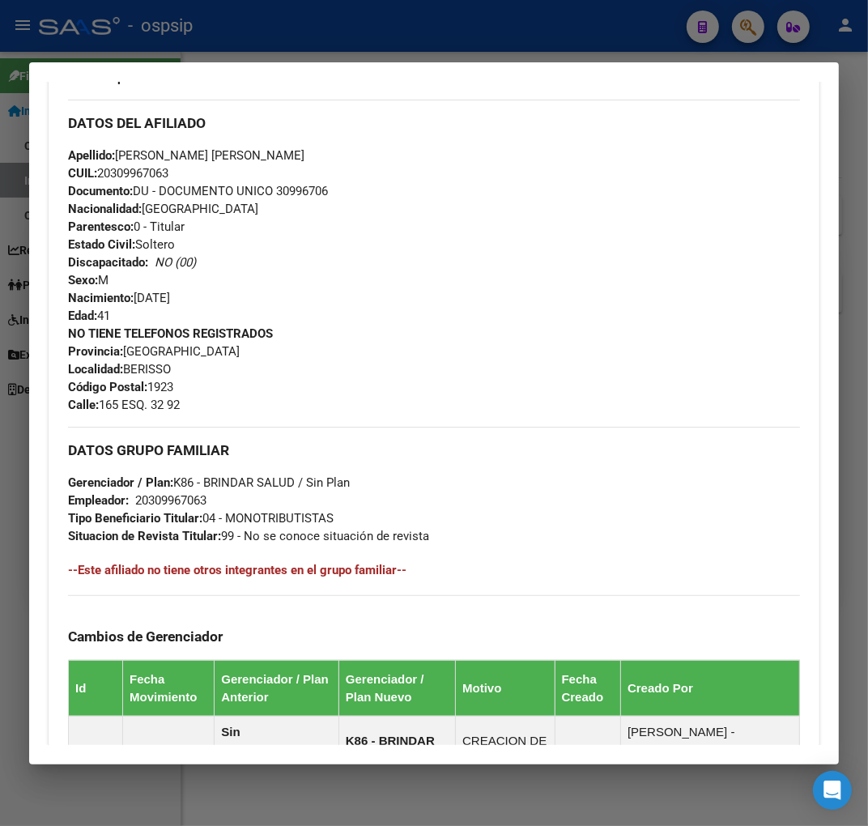
scroll to position [90, 0]
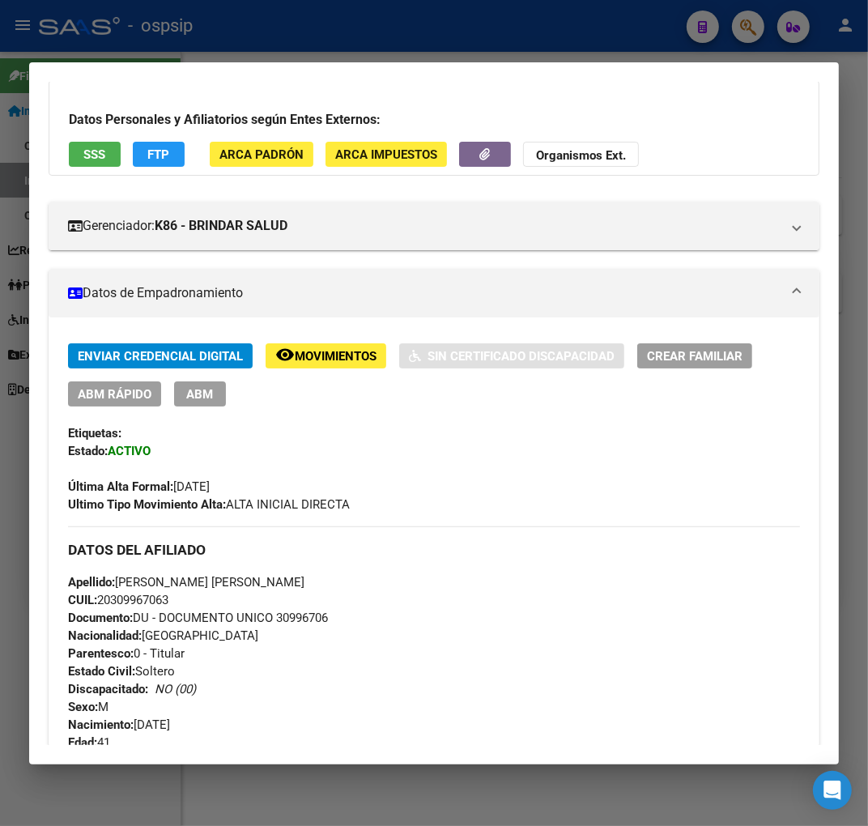
click at [285, 44] on div at bounding box center [434, 413] width 868 height 826
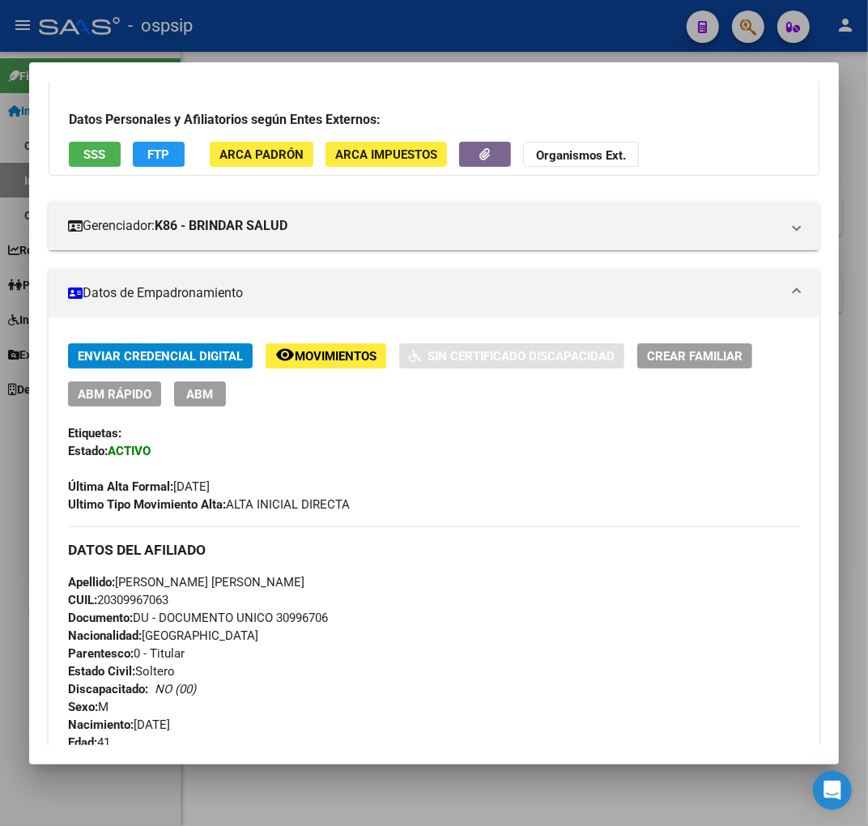
click at [288, 42] on div at bounding box center [434, 413] width 868 height 826
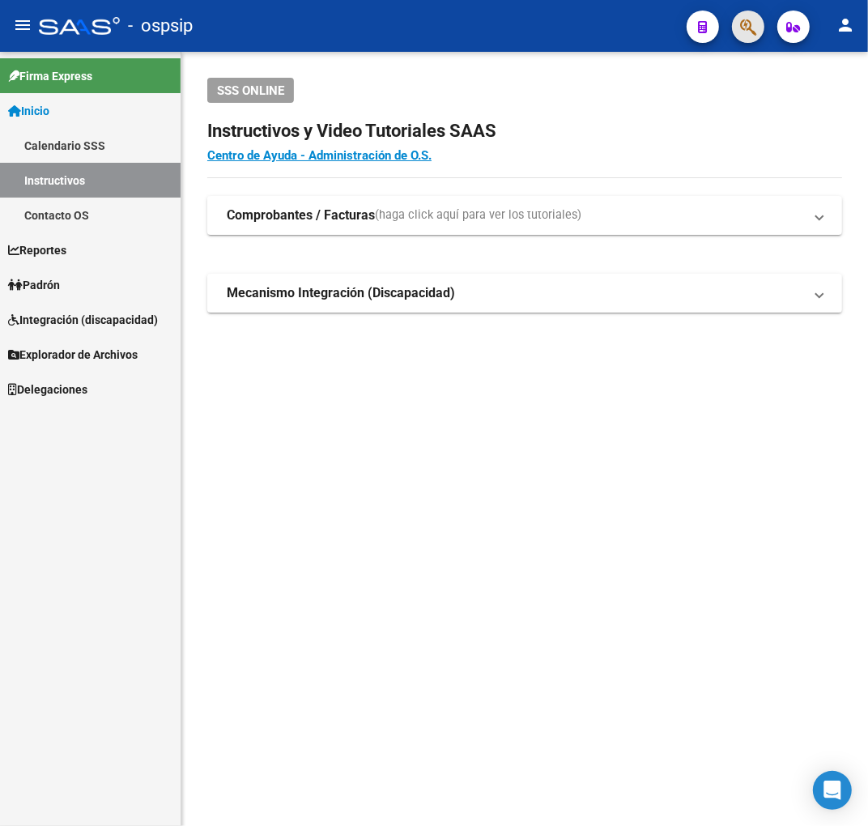
click at [750, 37] on span "button" at bounding box center [748, 27] width 16 height 33
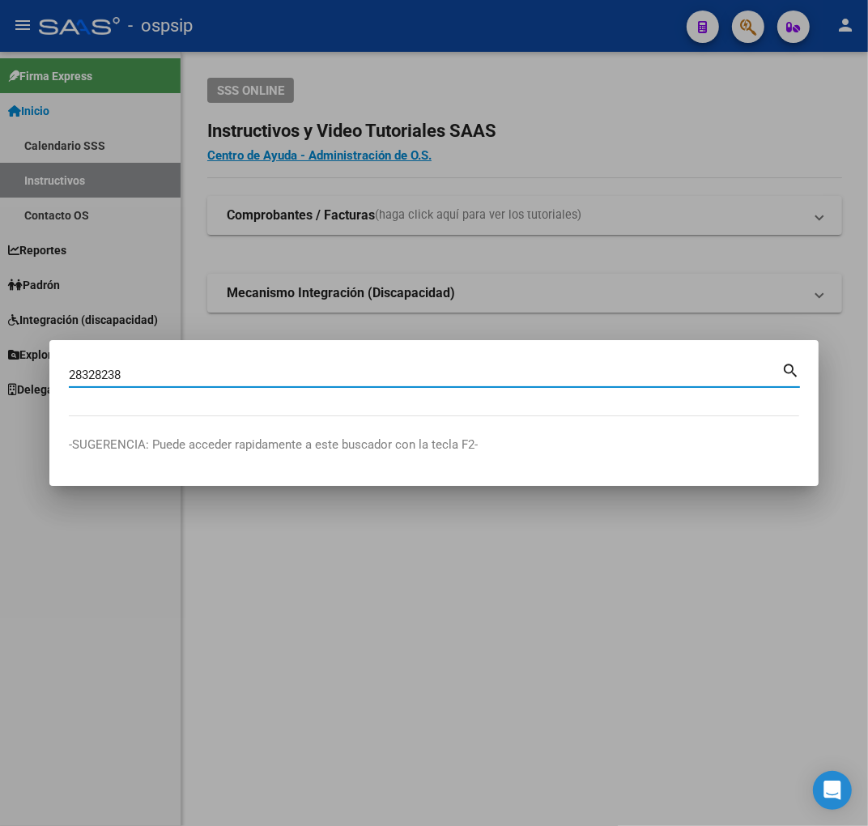
type input "28328238"
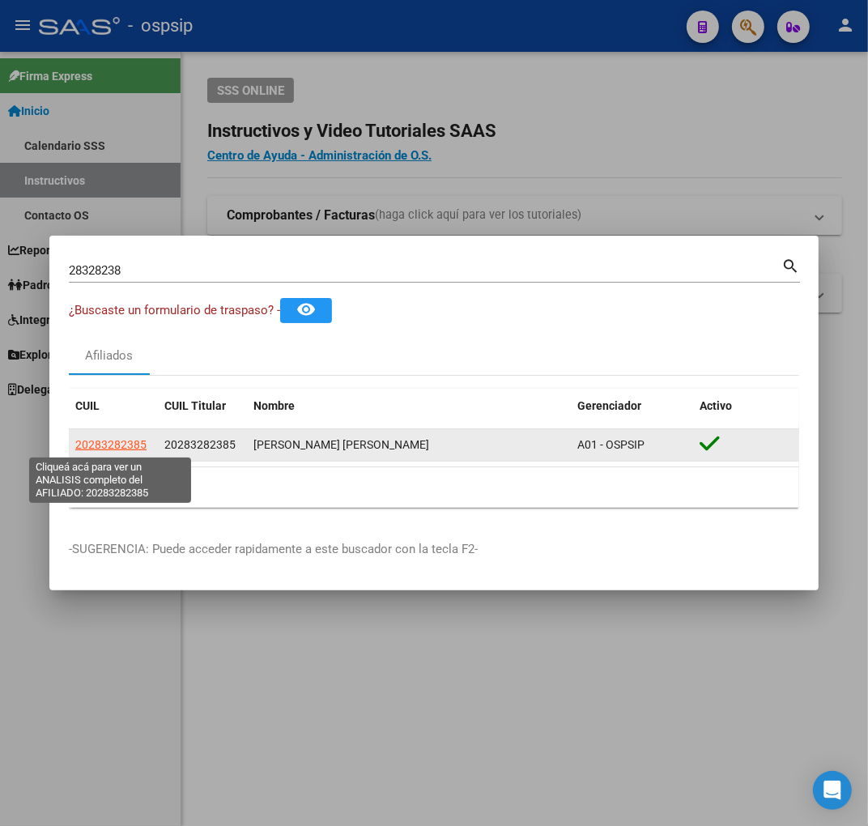
click at [111, 440] on span "20283282385" at bounding box center [110, 444] width 71 height 13
type textarea "20283282385"
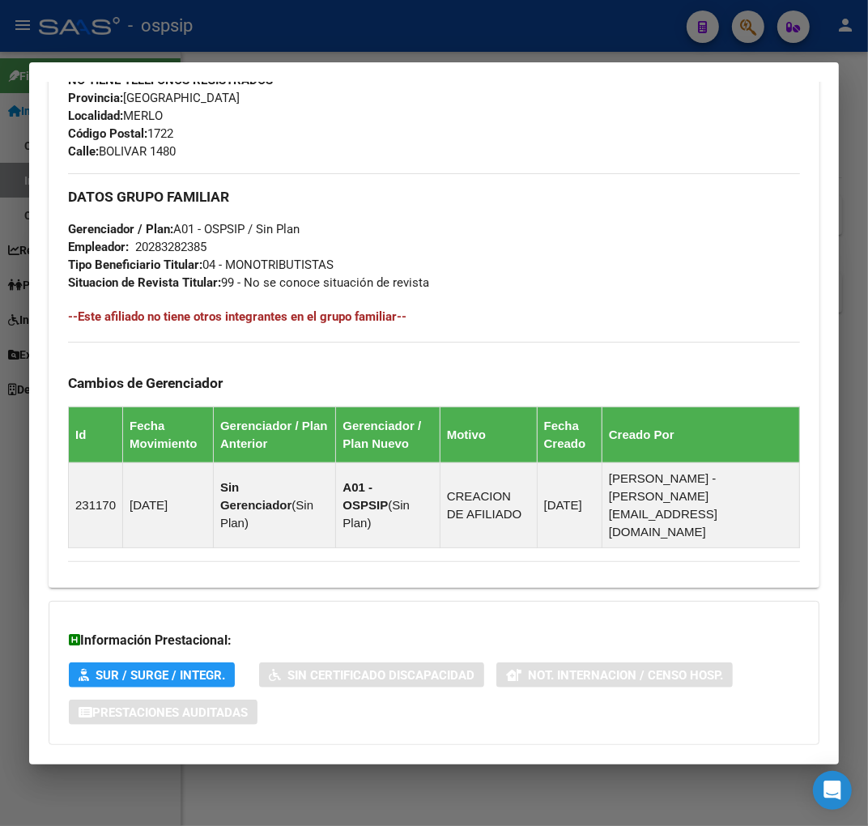
scroll to position [840, 0]
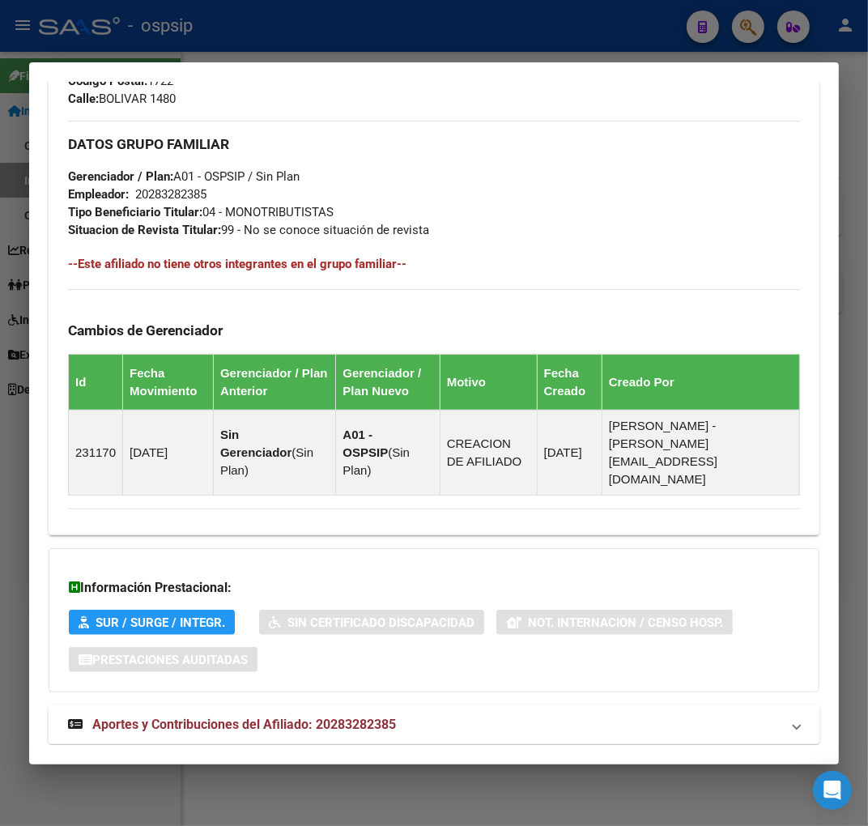
click at [503, 715] on mat-panel-title "Aportes y Contribuciones del Afiliado: 20283282385" at bounding box center [424, 724] width 712 height 19
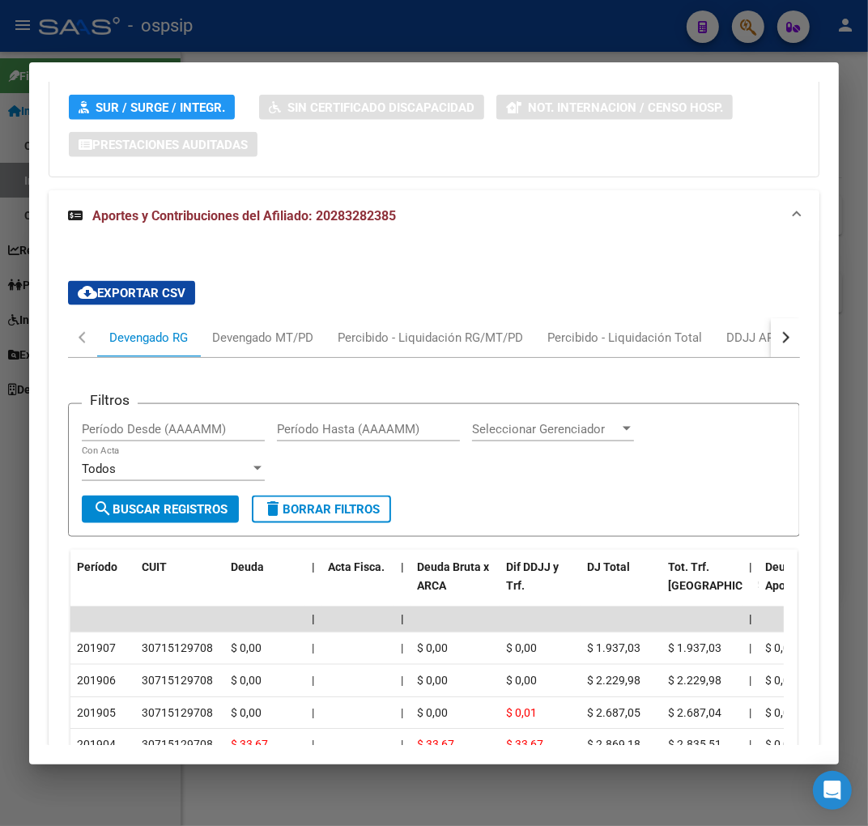
scroll to position [1460, 0]
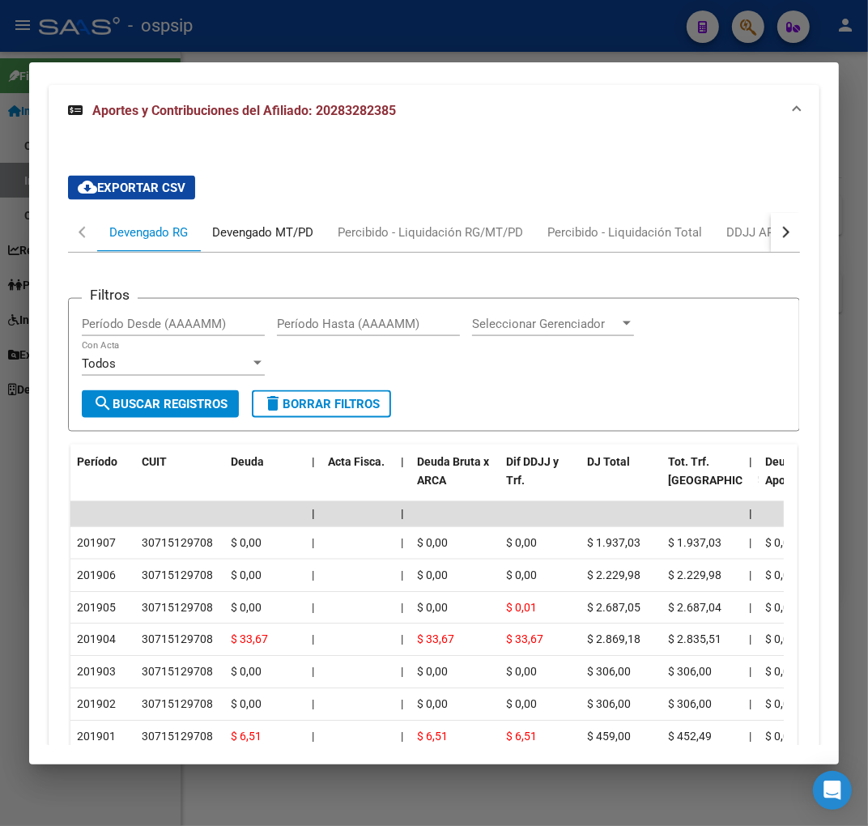
click at [279, 213] on div "Devengado MT/PD" at bounding box center [262, 232] width 125 height 39
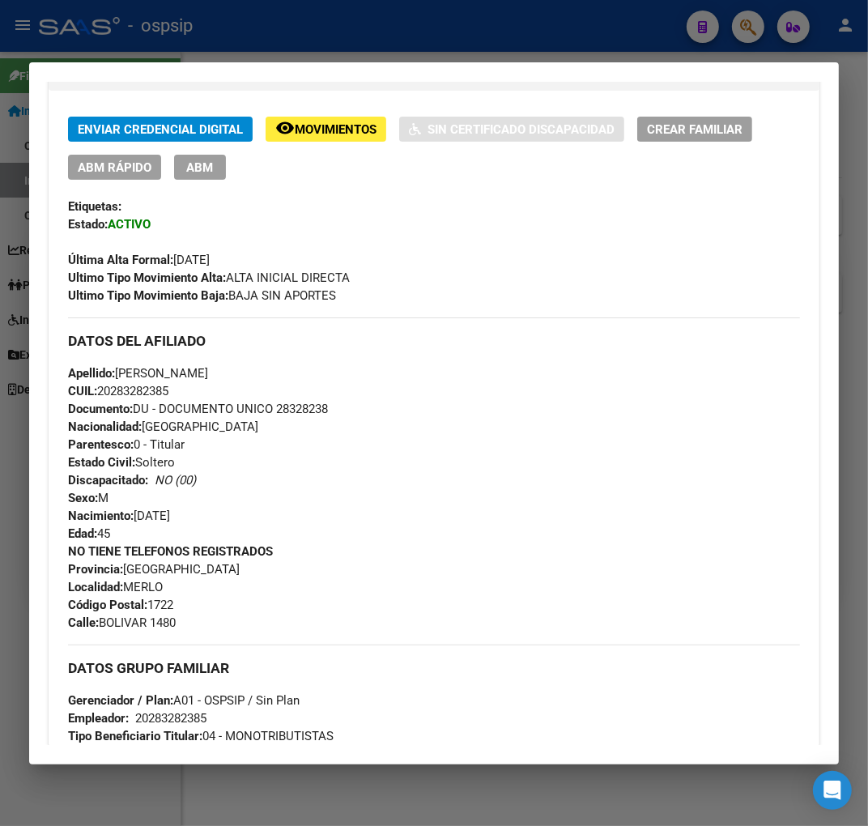
scroll to position [0, 0]
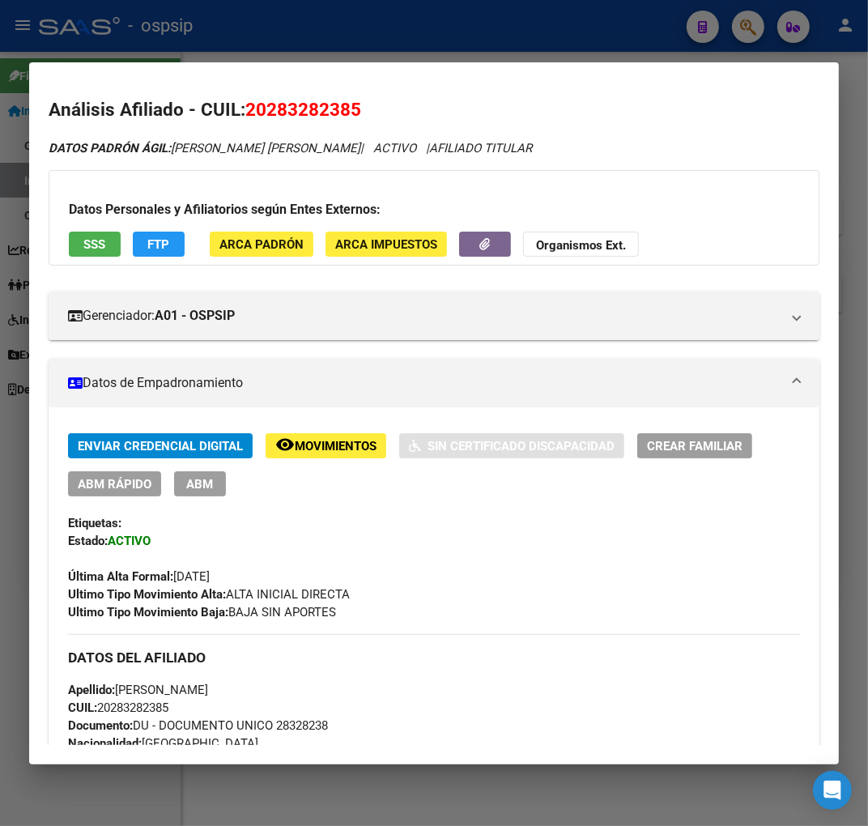
drag, startPoint x: 212, startPoint y: 487, endPoint x: 172, endPoint y: 494, distance: 40.3
click at [212, 486] on span "ABM" at bounding box center [200, 484] width 27 height 15
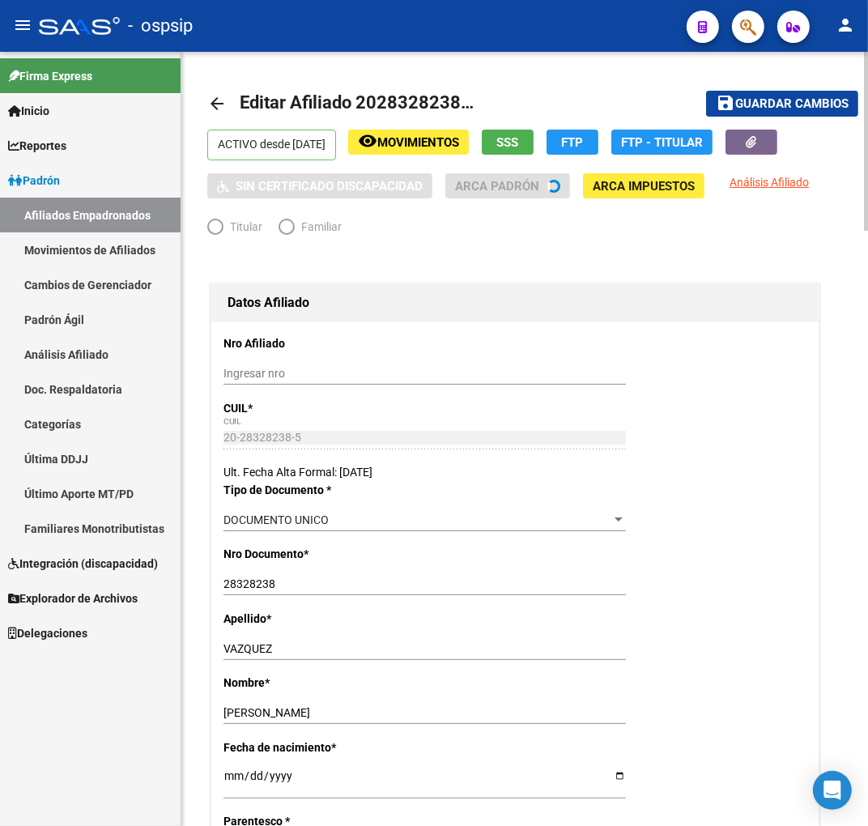
radio input "true"
type input "20-28328238-5"
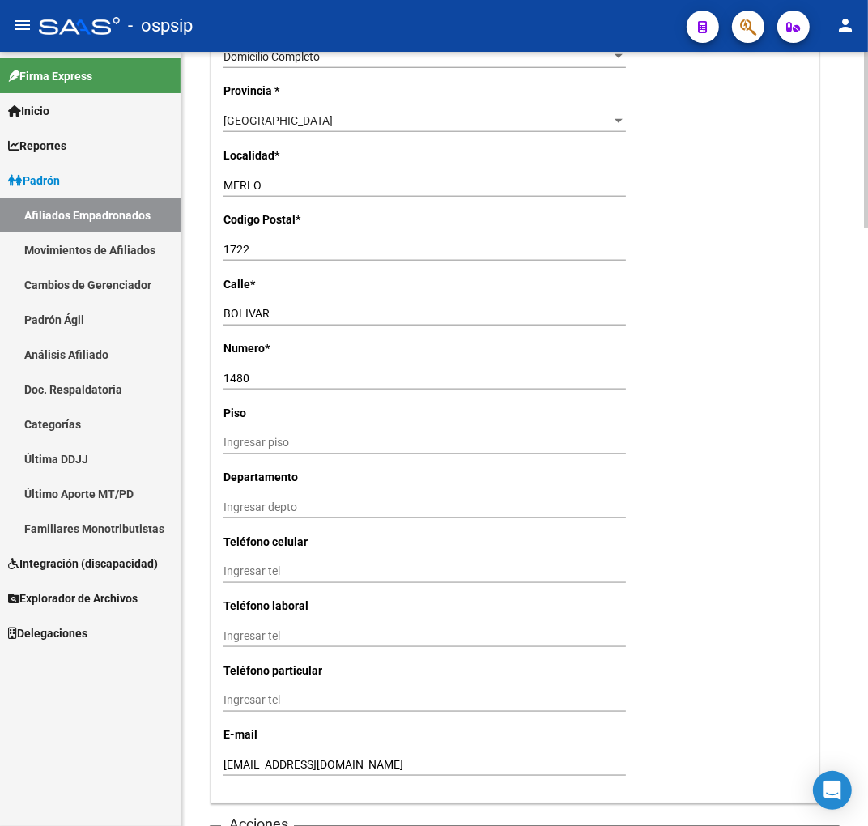
scroll to position [1439, 0]
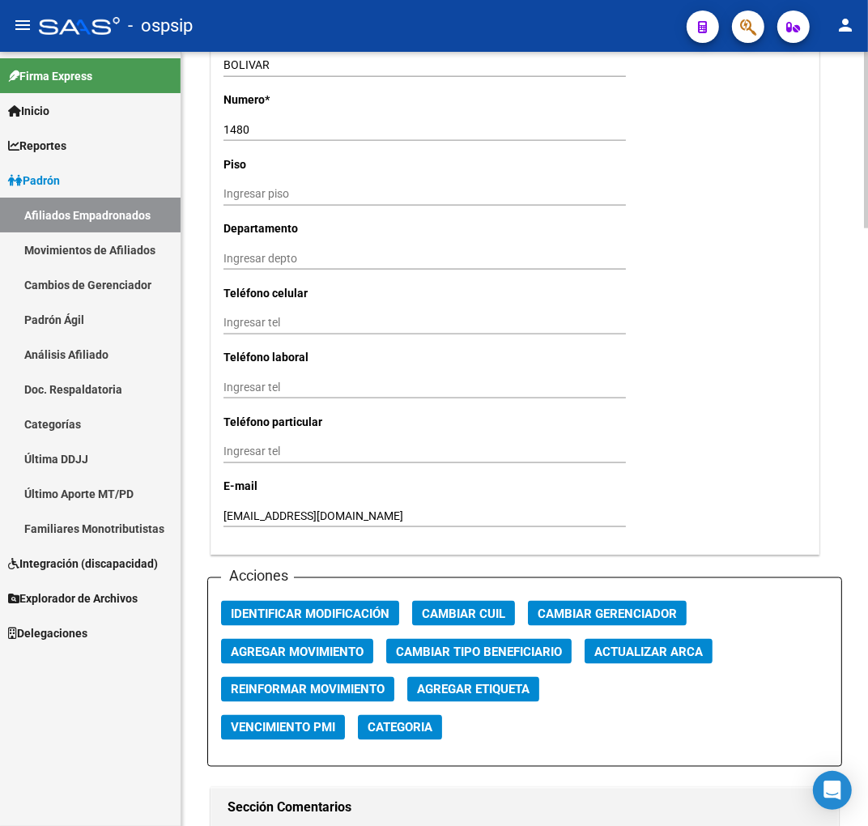
click at [333, 657] on span "Agregar Movimiento" at bounding box center [297, 651] width 133 height 15
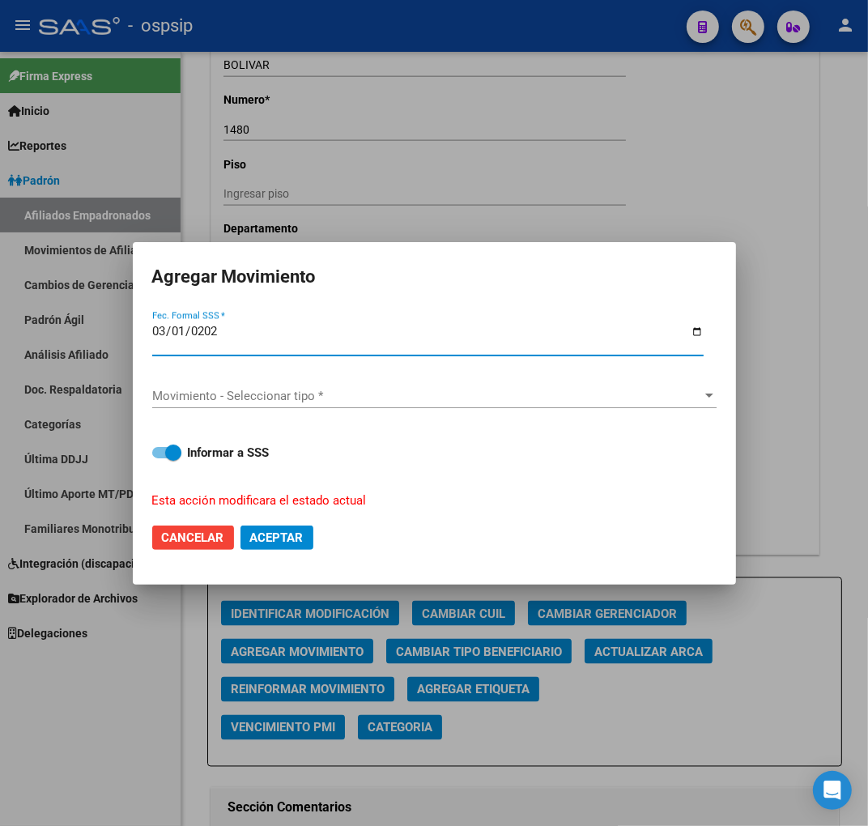
type input "2025-03-01"
click at [359, 384] on div "Movimiento - Seleccionar tipo * Movimiento - Seleccionar tipo *" at bounding box center [434, 396] width 564 height 24
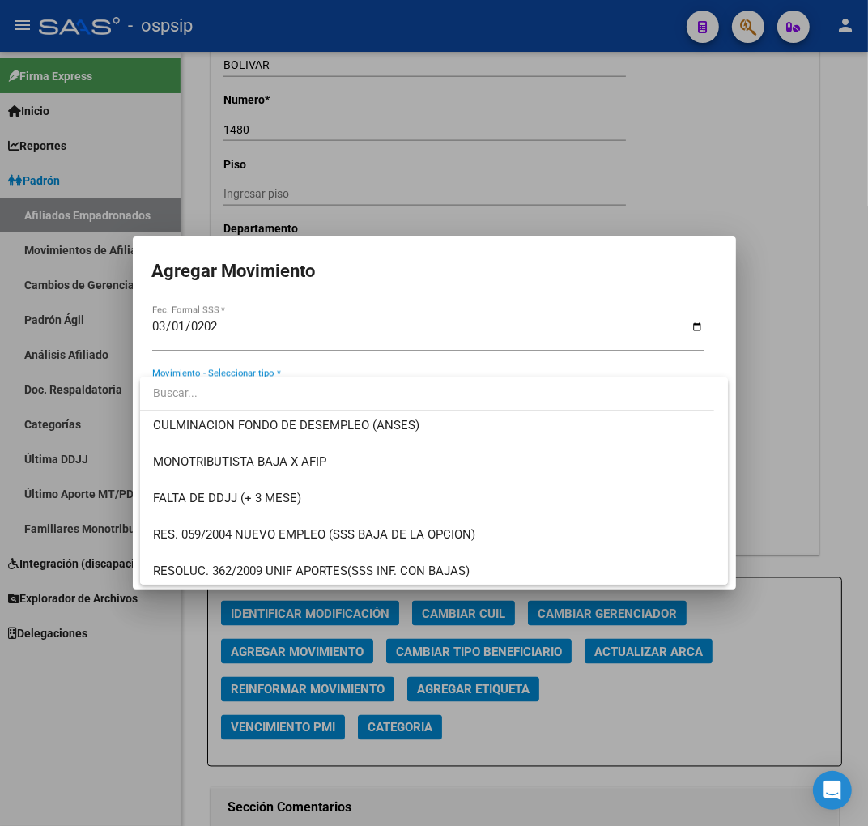
scroll to position [449, 0]
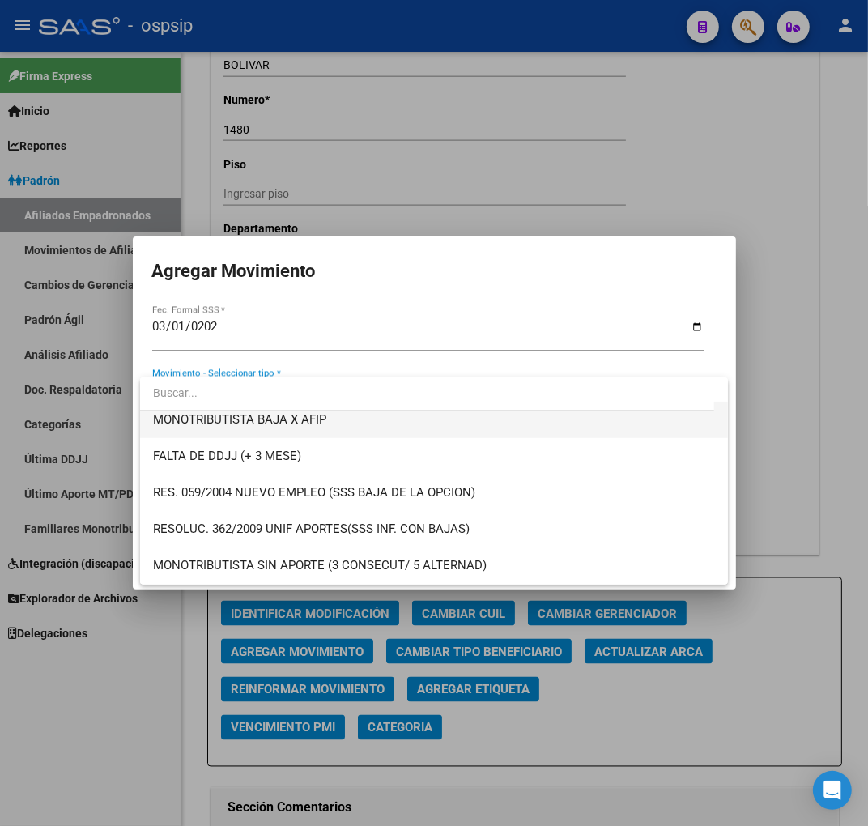
click at [332, 414] on span "MONOTRIBUTISTA BAJA X AFIP" at bounding box center [434, 420] width 562 height 36
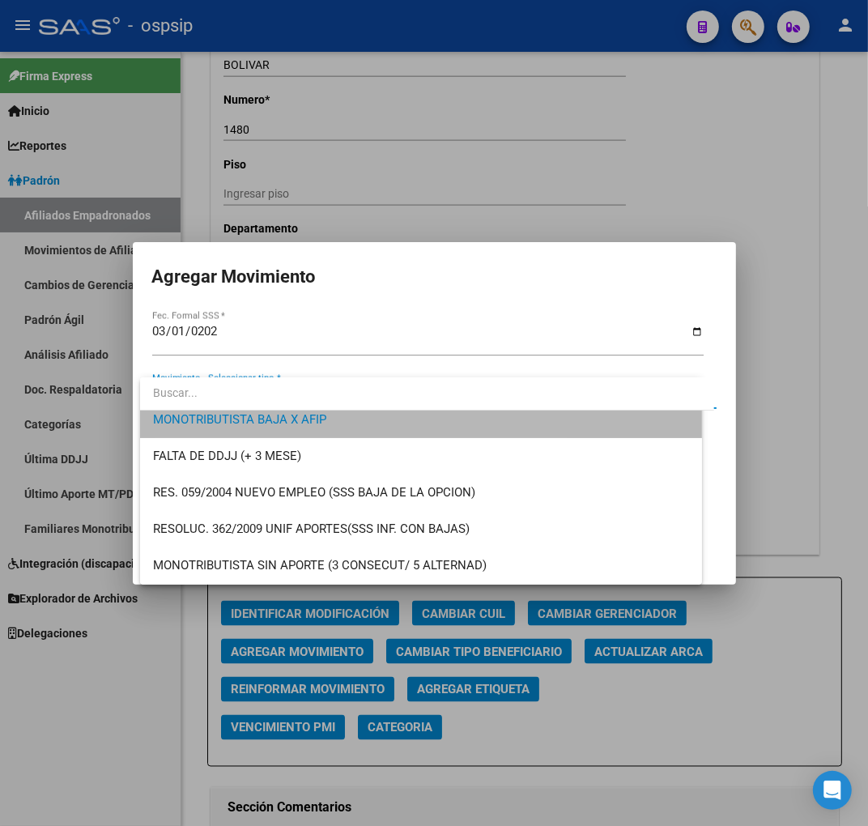
scroll to position [437, 0]
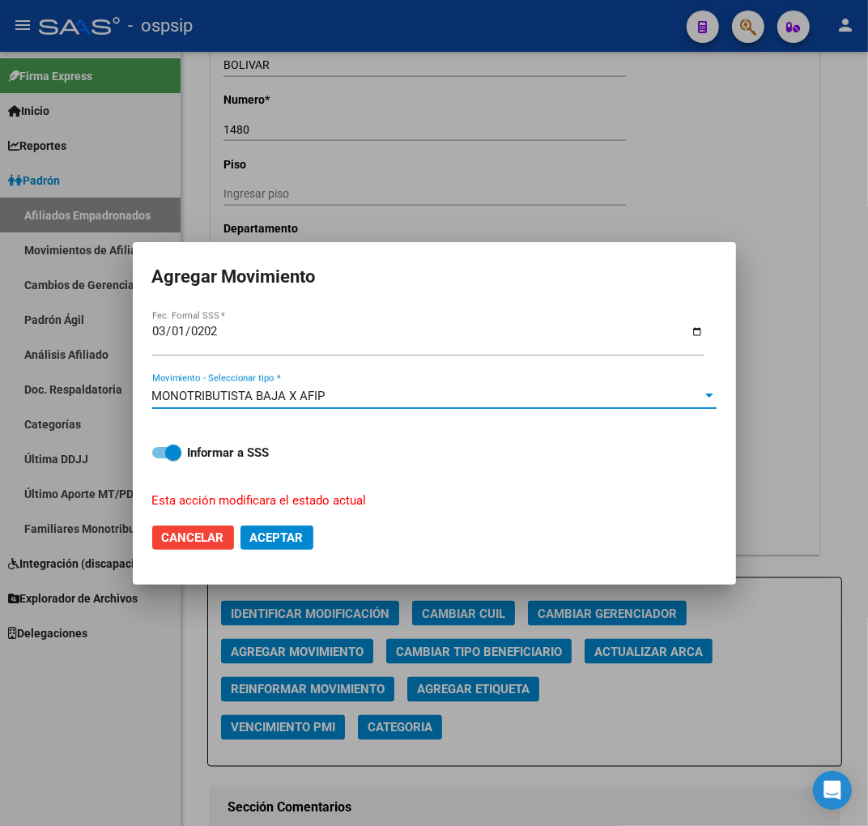
click at [275, 543] on span "Aceptar" at bounding box center [276, 537] width 53 height 15
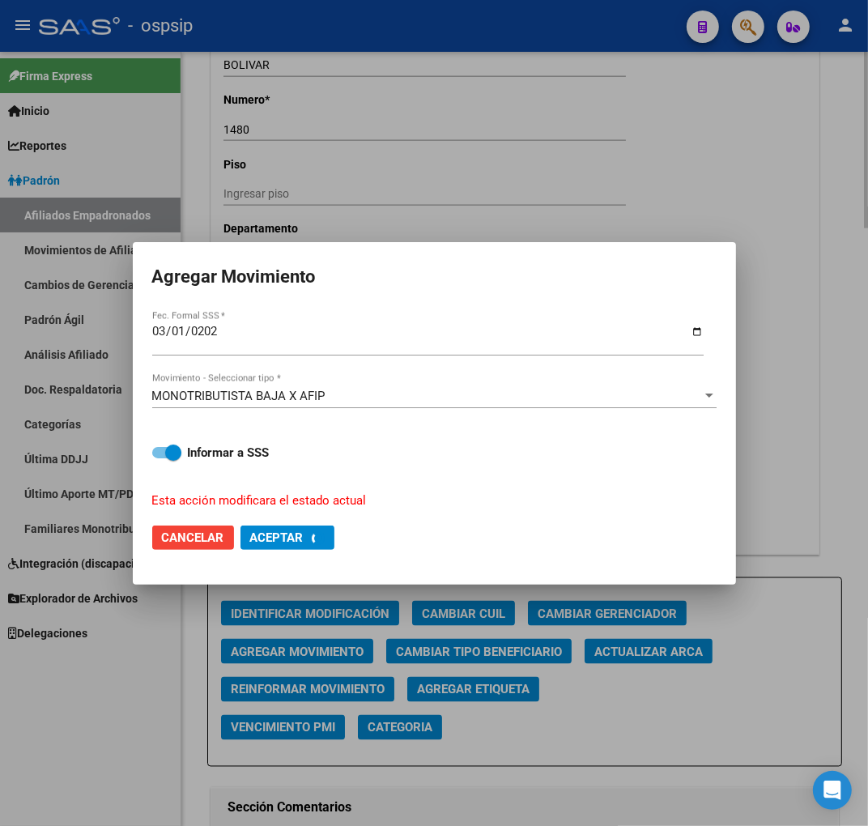
checkbox input "false"
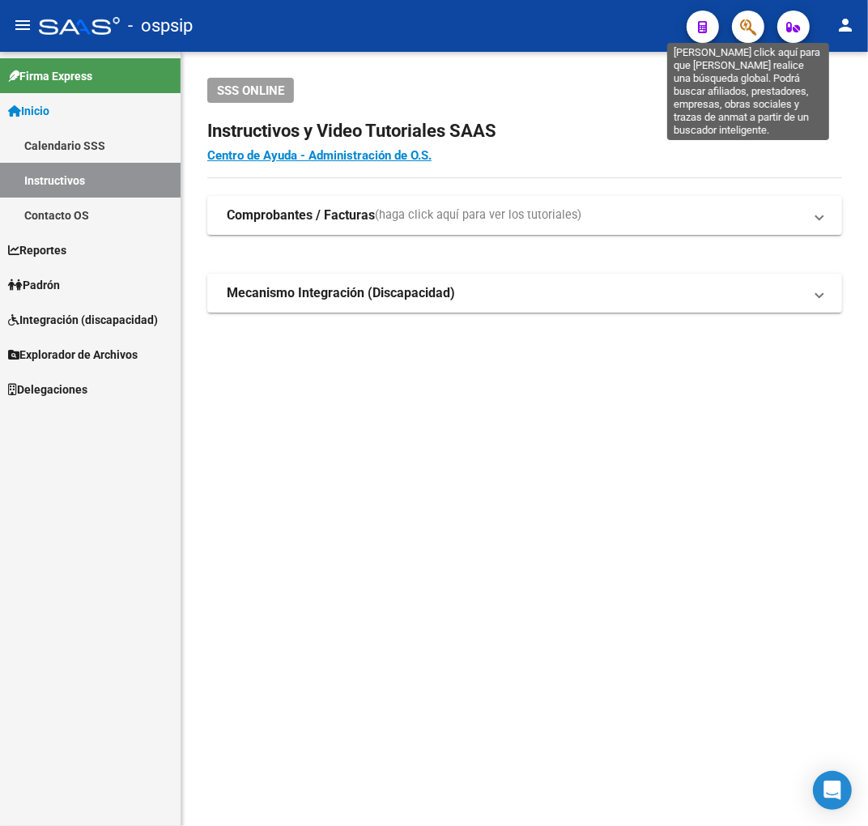
click at [748, 29] on icon "button" at bounding box center [748, 27] width 16 height 19
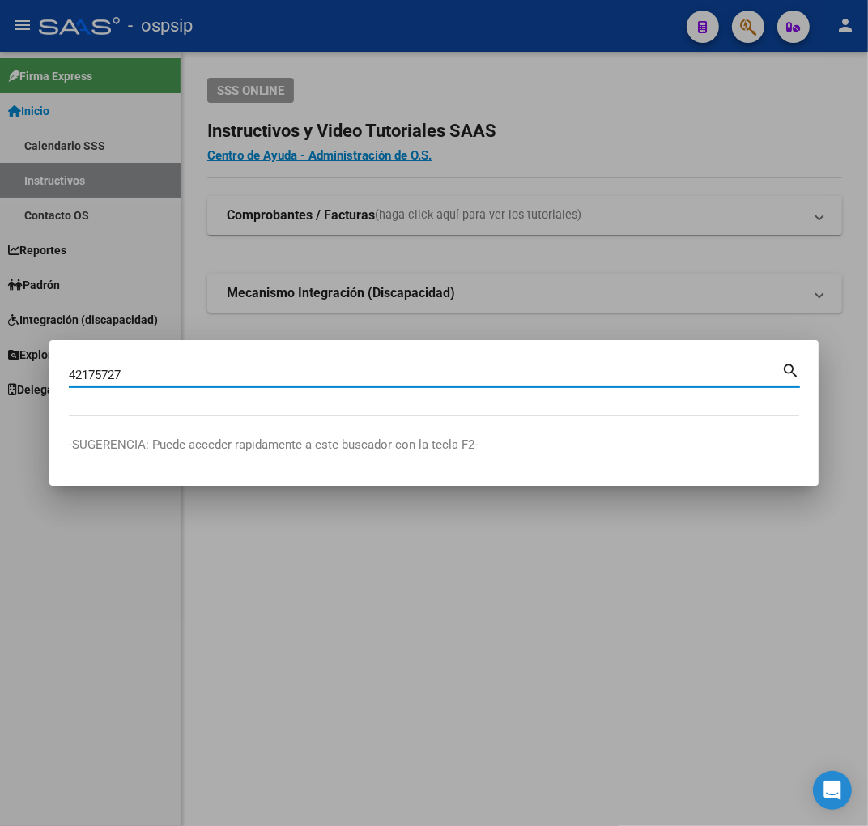
type input "42175727"
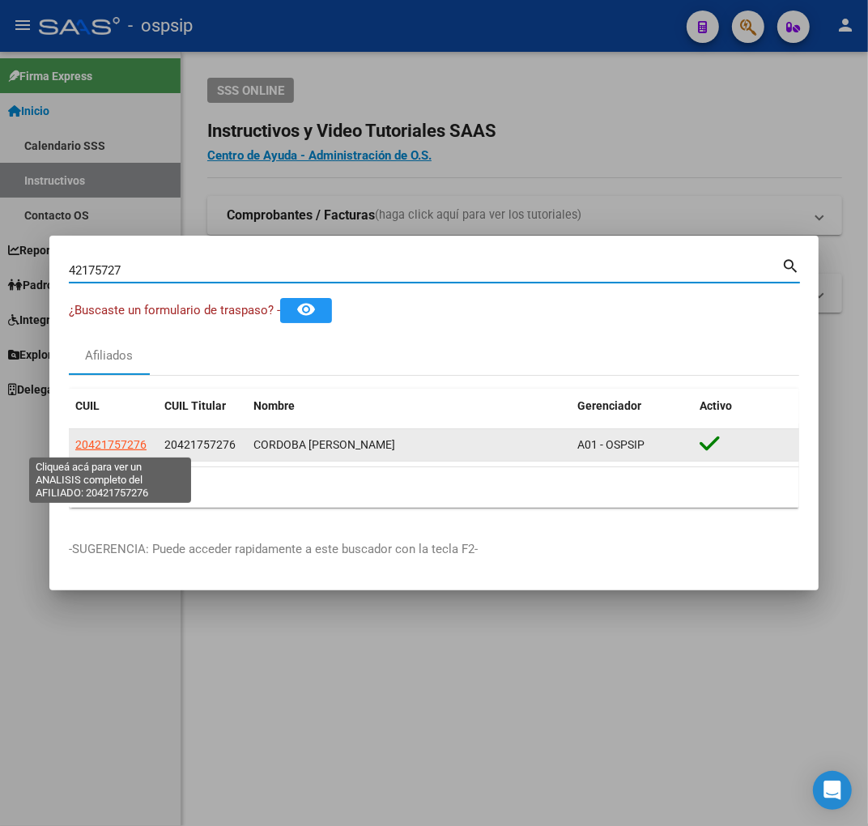
click at [119, 444] on span "20421757276" at bounding box center [110, 444] width 71 height 13
type textarea "20421757276"
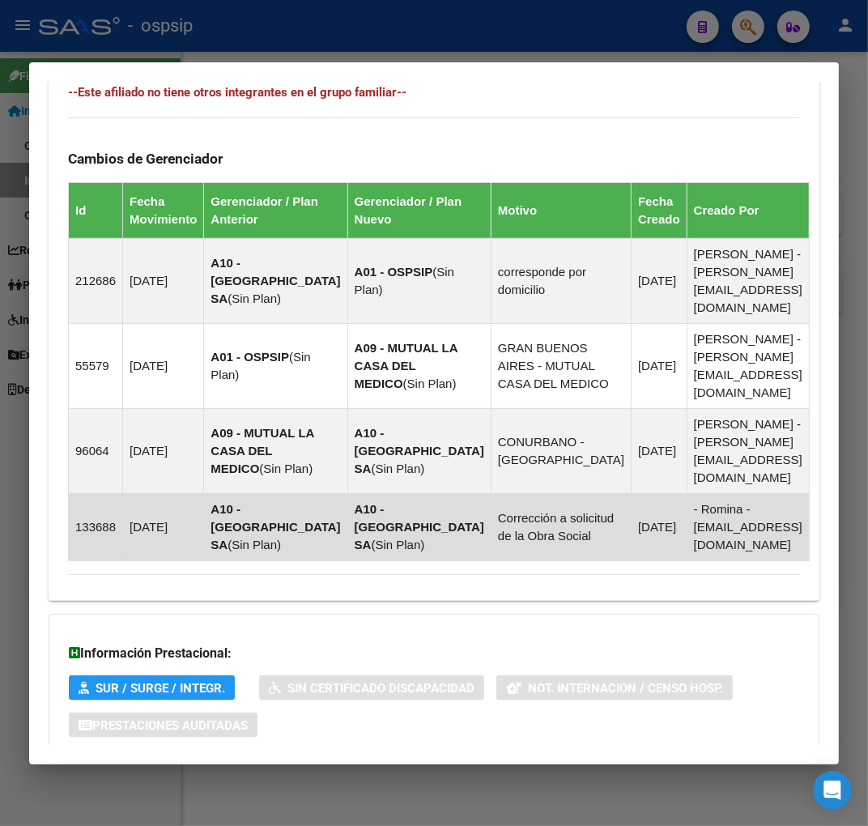
scroll to position [1090, 0]
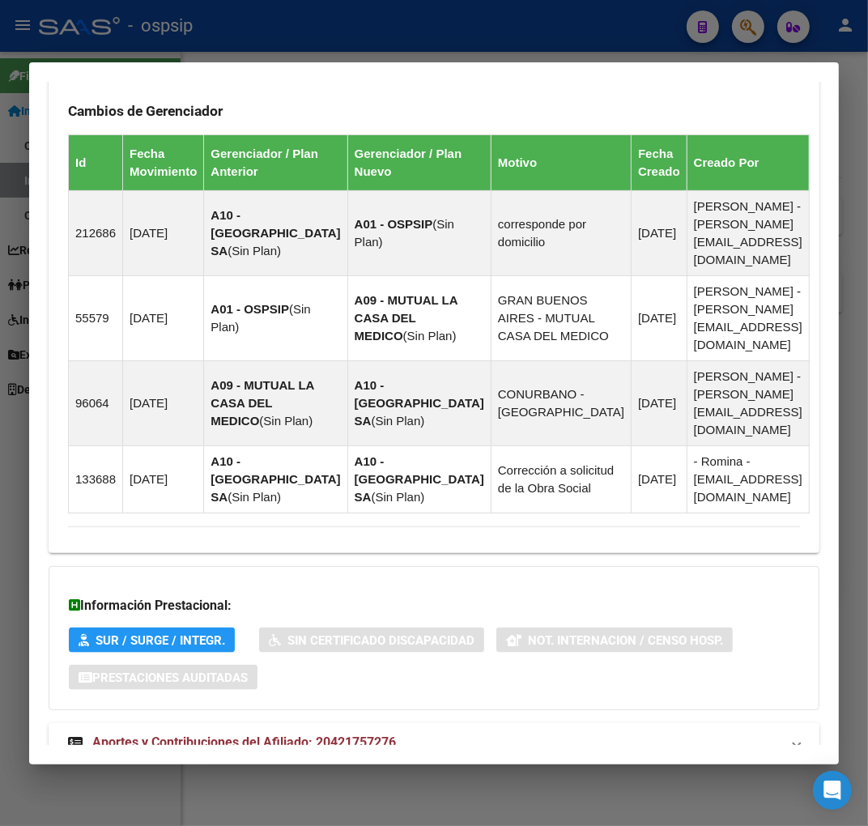
click at [435, 733] on mat-panel-title "Aportes y Contribuciones del Afiliado: 20421757276" at bounding box center [424, 742] width 712 height 19
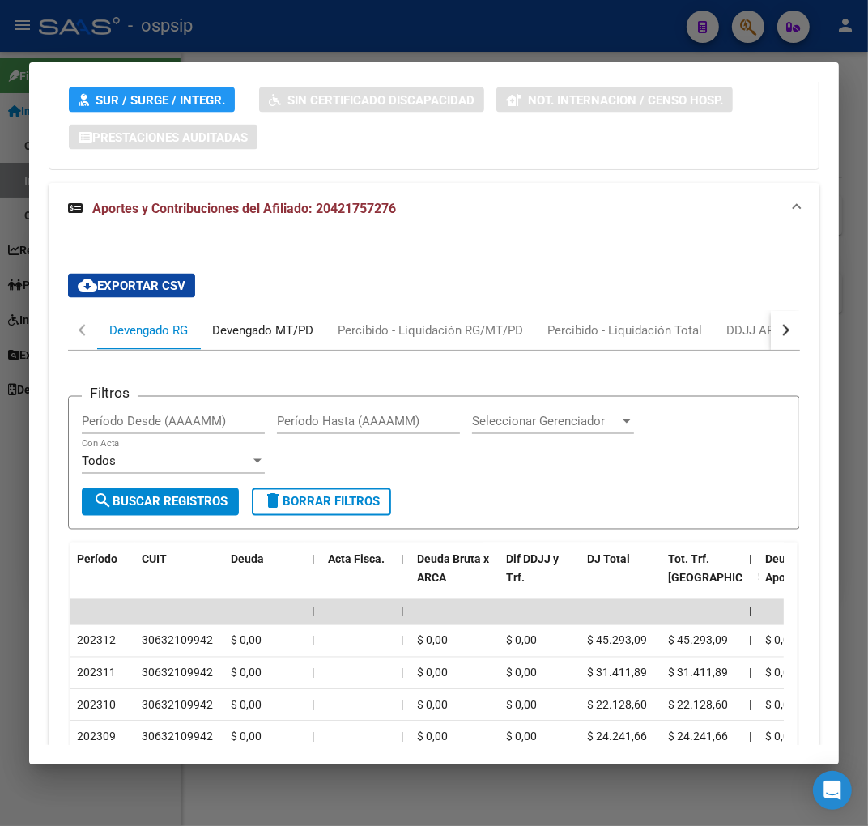
click at [259, 321] on div "Devengado MT/PD" at bounding box center [262, 330] width 101 height 18
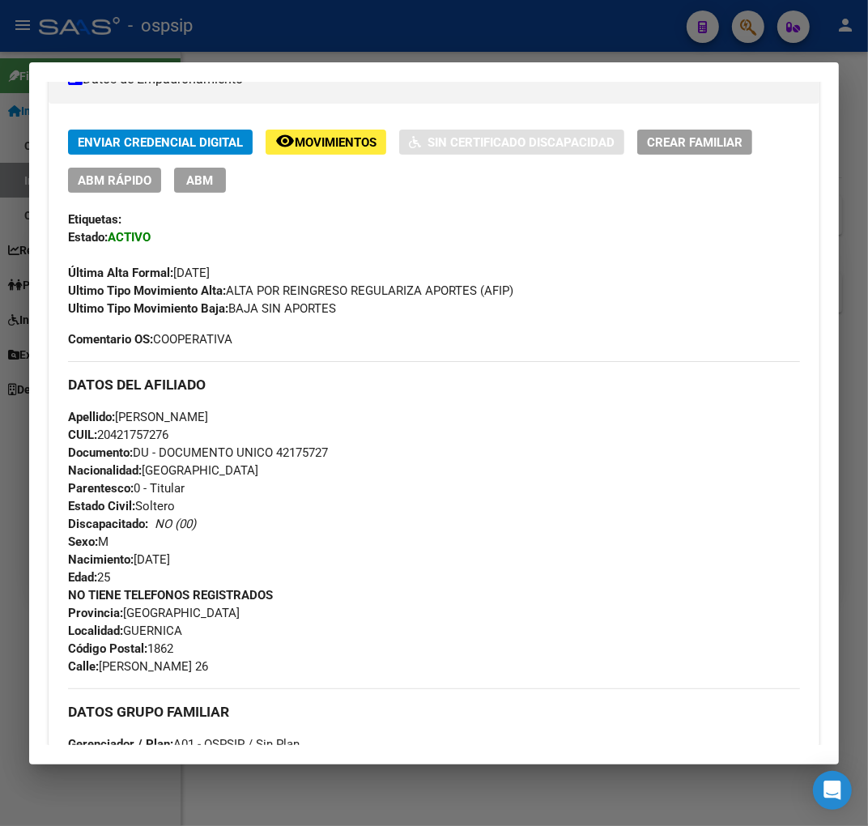
scroll to position [101, 0]
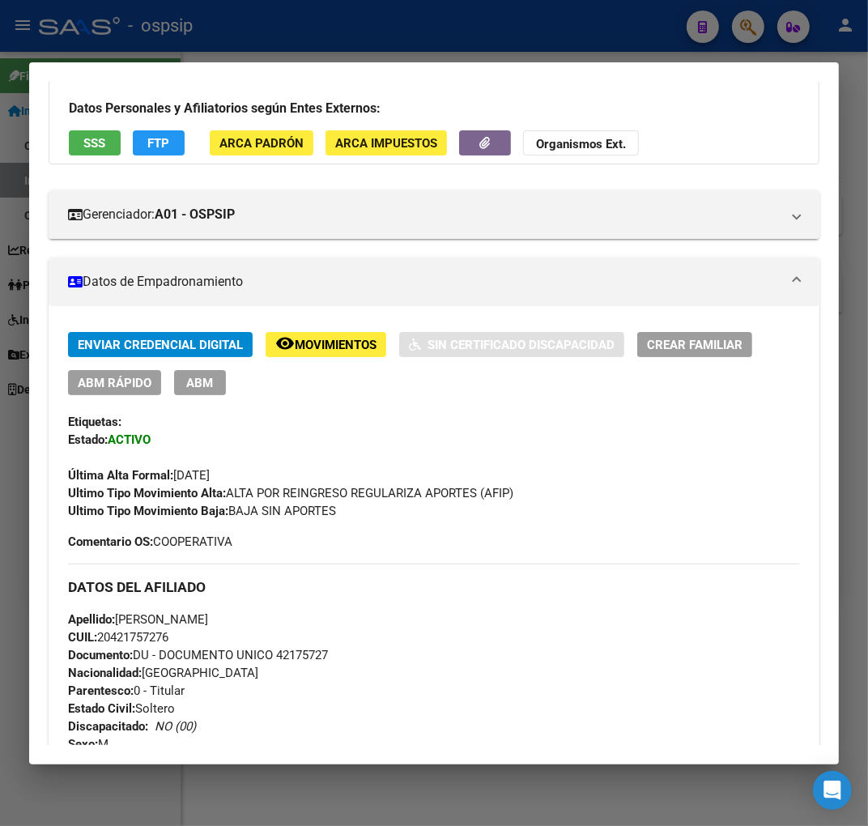
click at [211, 385] on span "ABM" at bounding box center [200, 383] width 27 height 15
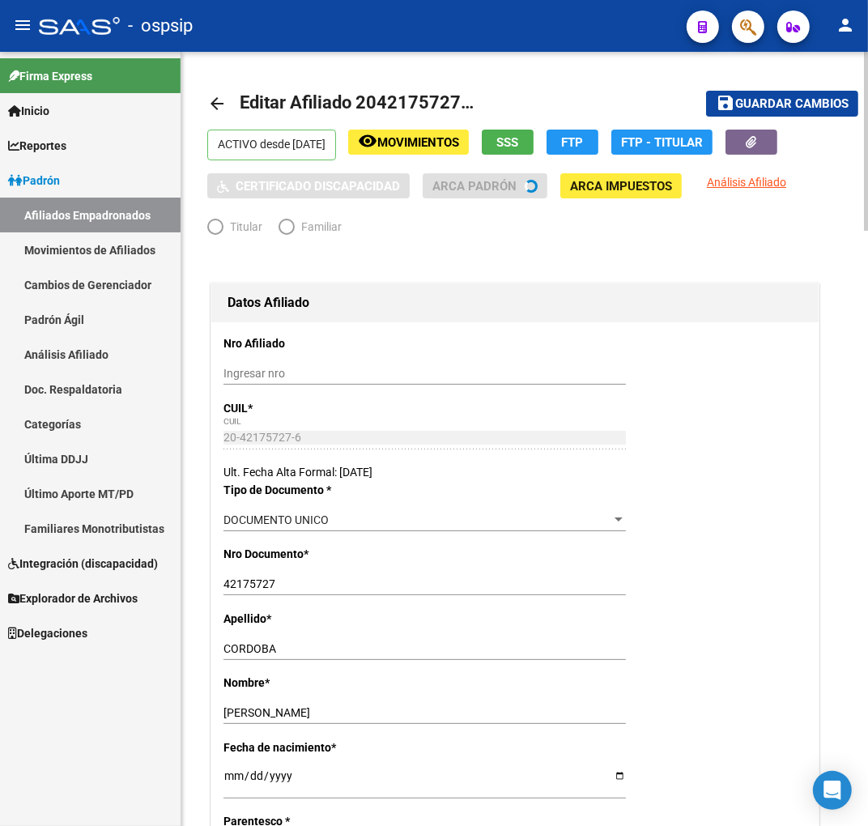
radio input "true"
type input "20-42175727-6"
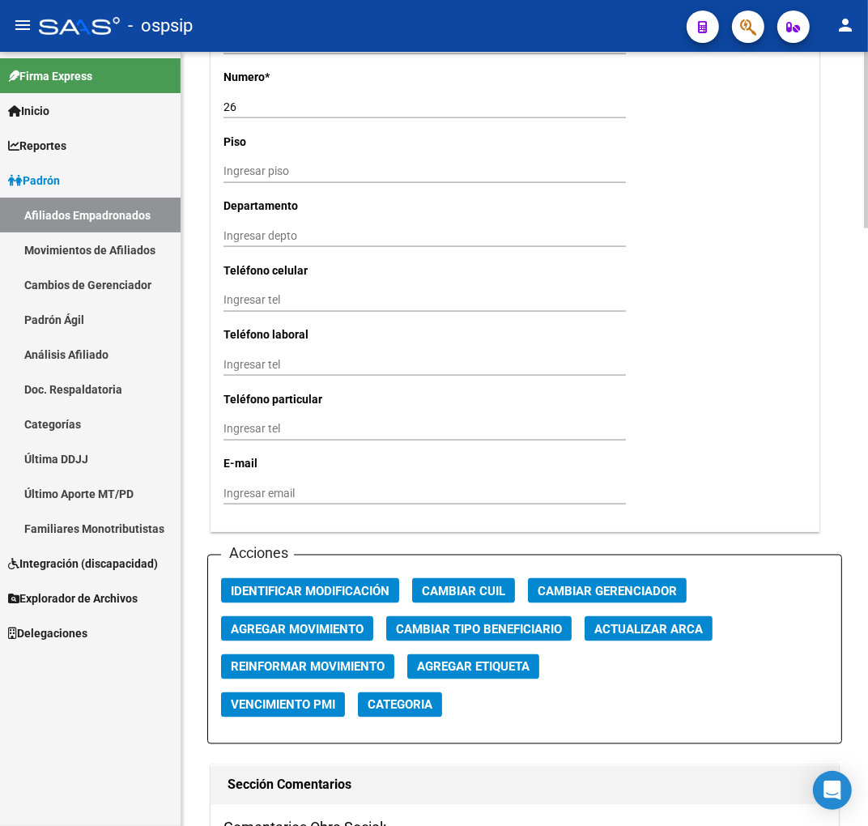
scroll to position [1709, 0]
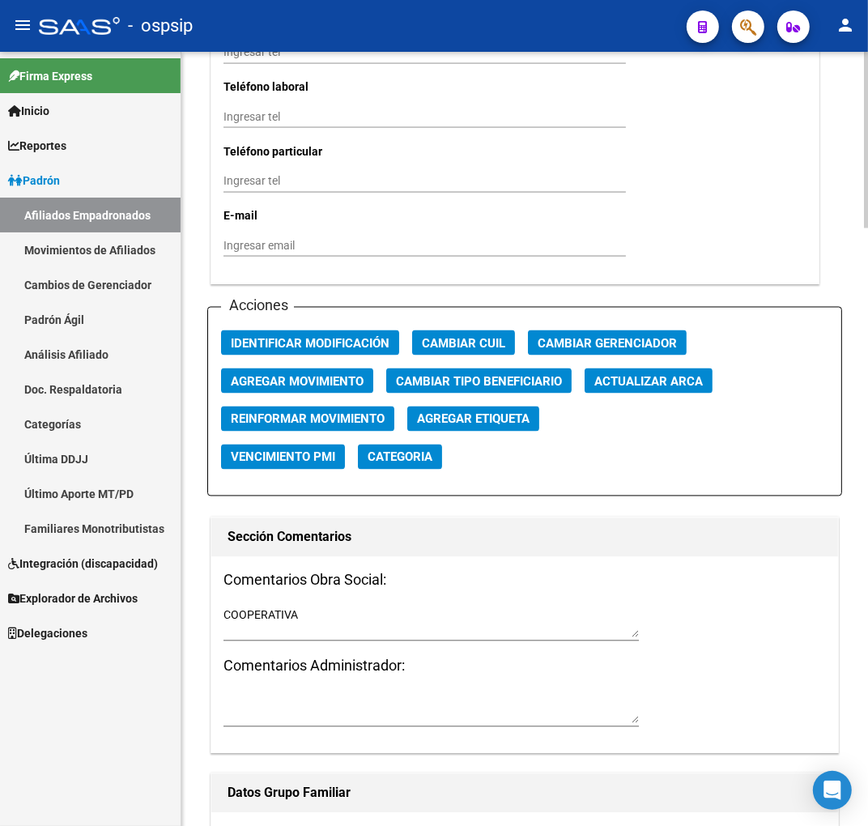
click at [342, 378] on span "Agregar Movimiento" at bounding box center [297, 381] width 133 height 15
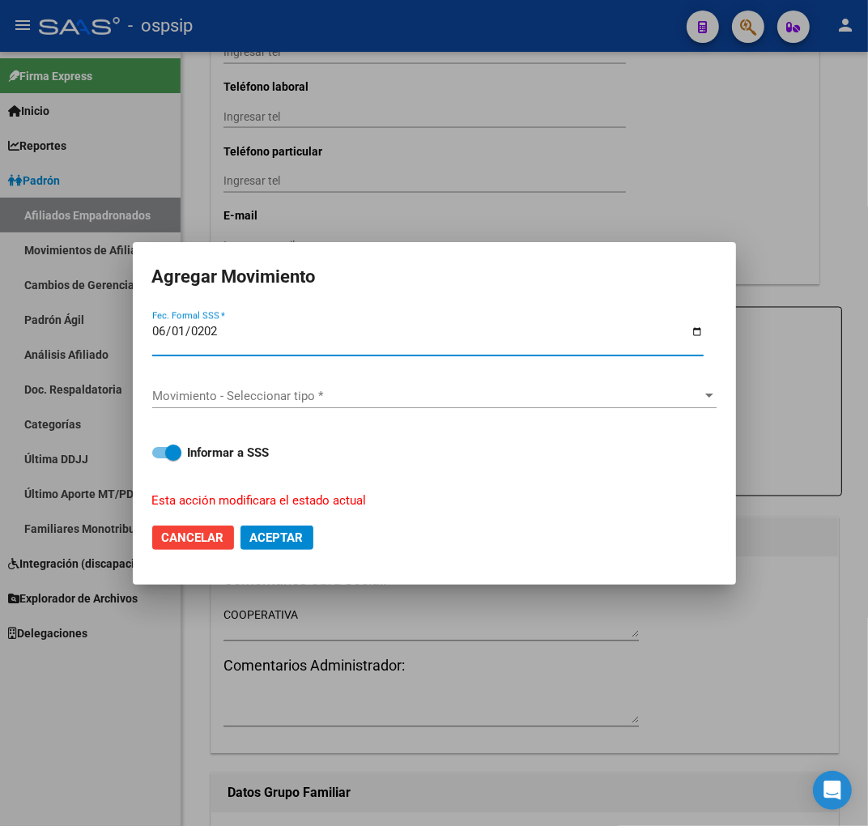
type input "2025-06-01"
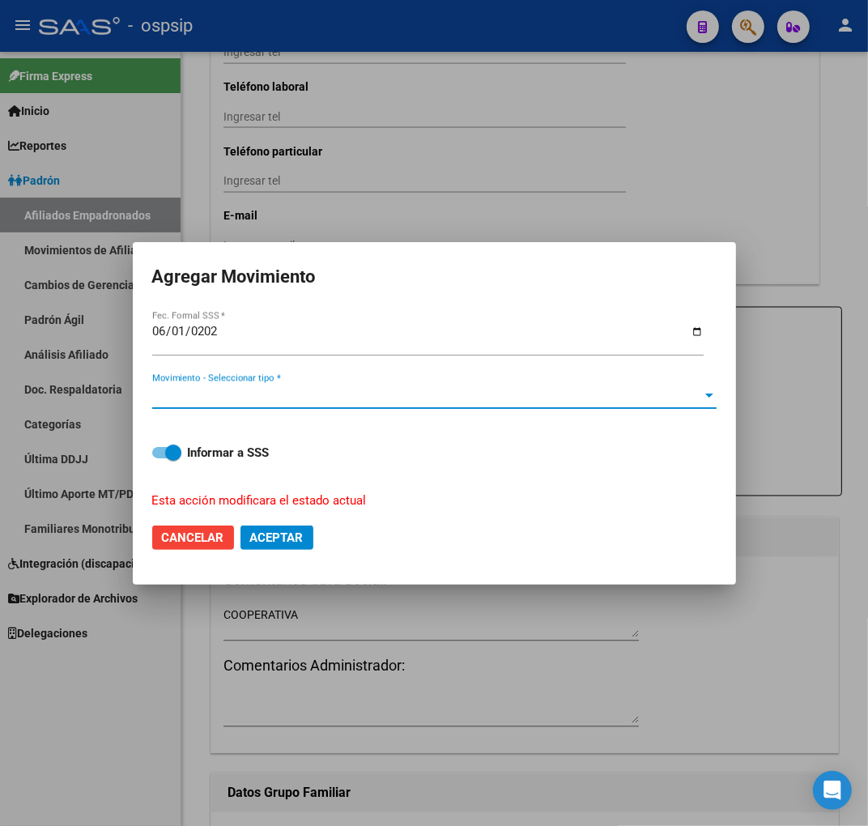
click at [332, 397] on span "Movimiento - Seleccionar tipo *" at bounding box center [427, 396] width 550 height 15
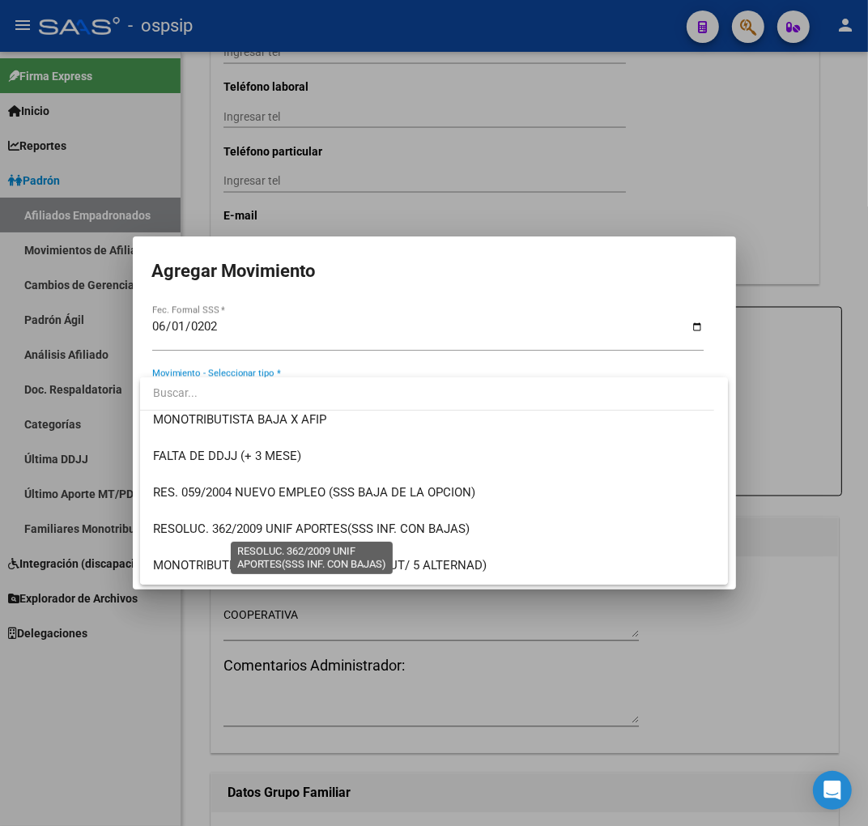
scroll to position [359, 0]
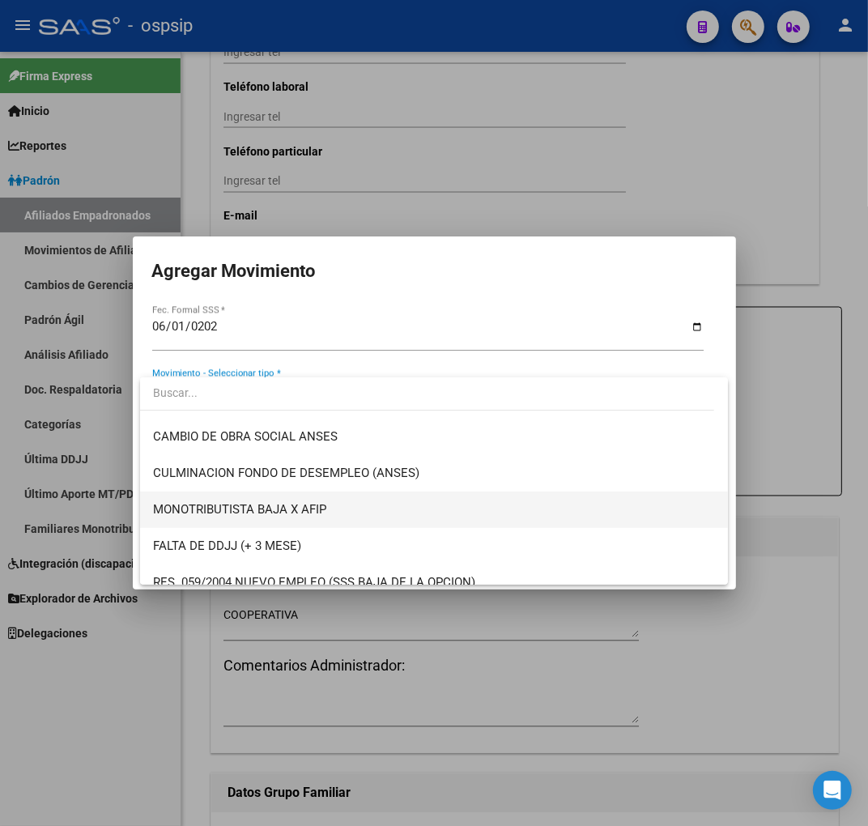
click at [351, 506] on span "MONOTRIBUTISTA BAJA X AFIP" at bounding box center [434, 509] width 562 height 36
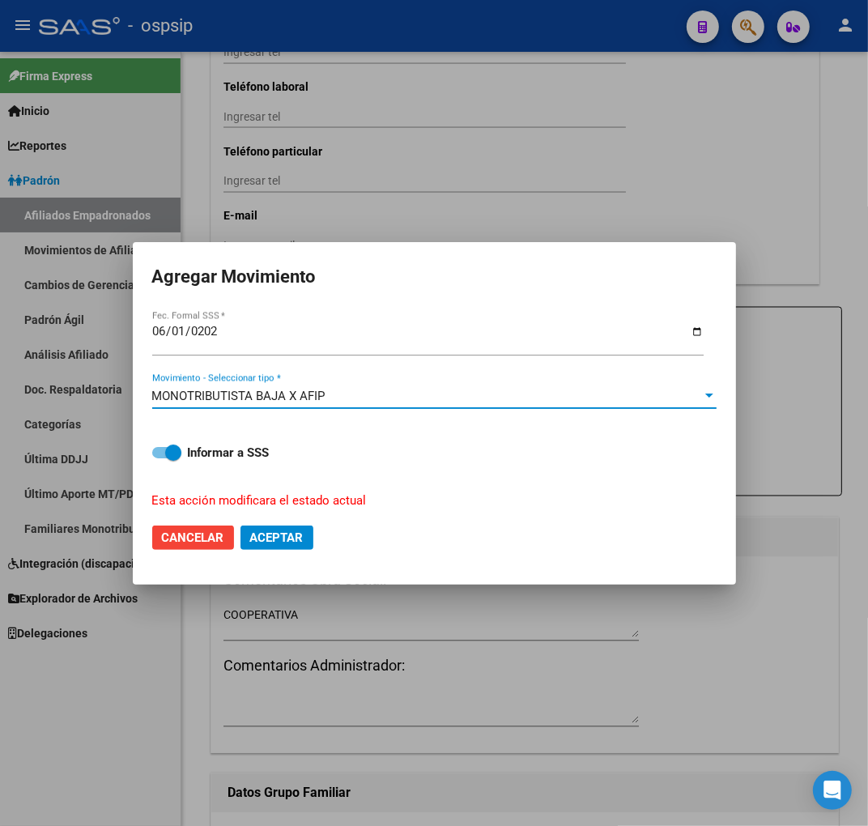
click at [285, 534] on span "Aceptar" at bounding box center [276, 537] width 53 height 15
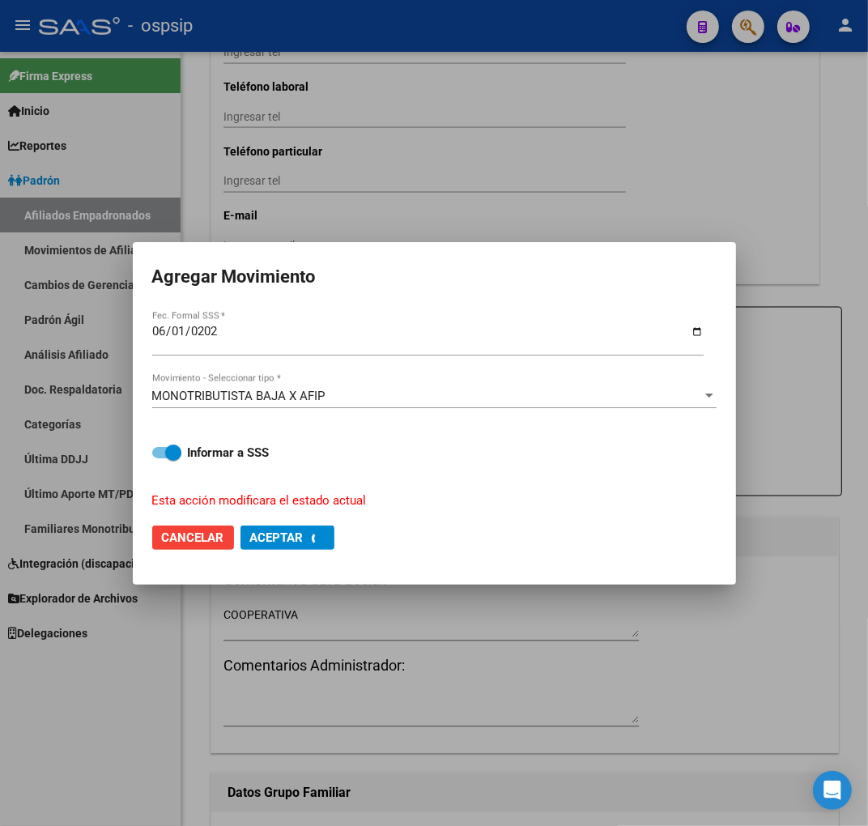
checkbox input "false"
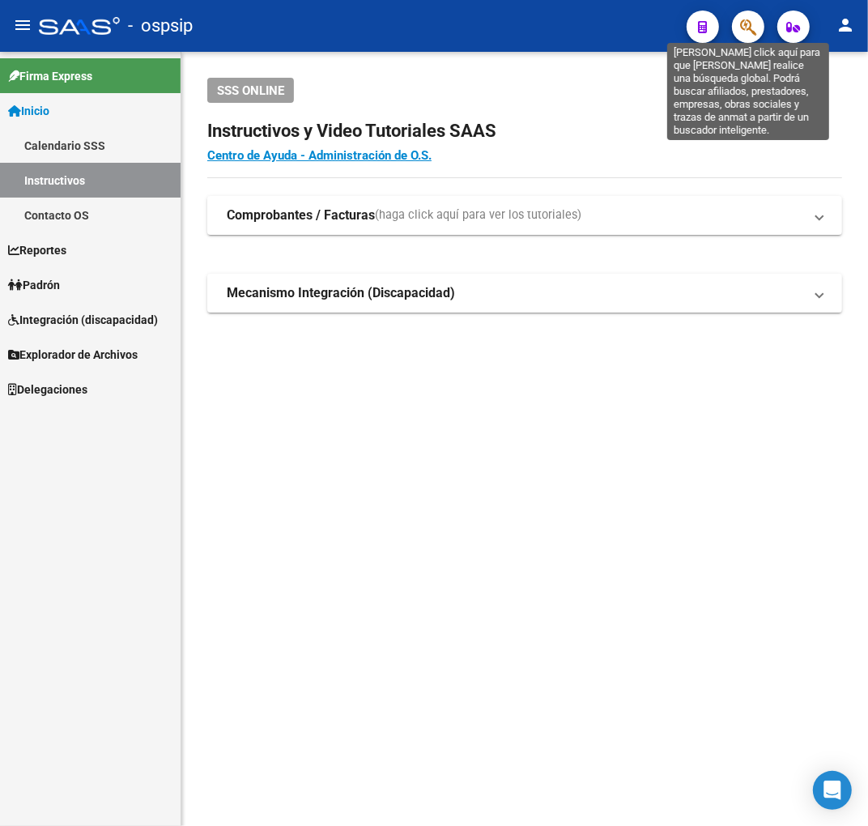
click at [751, 28] on icon "button" at bounding box center [748, 27] width 16 height 19
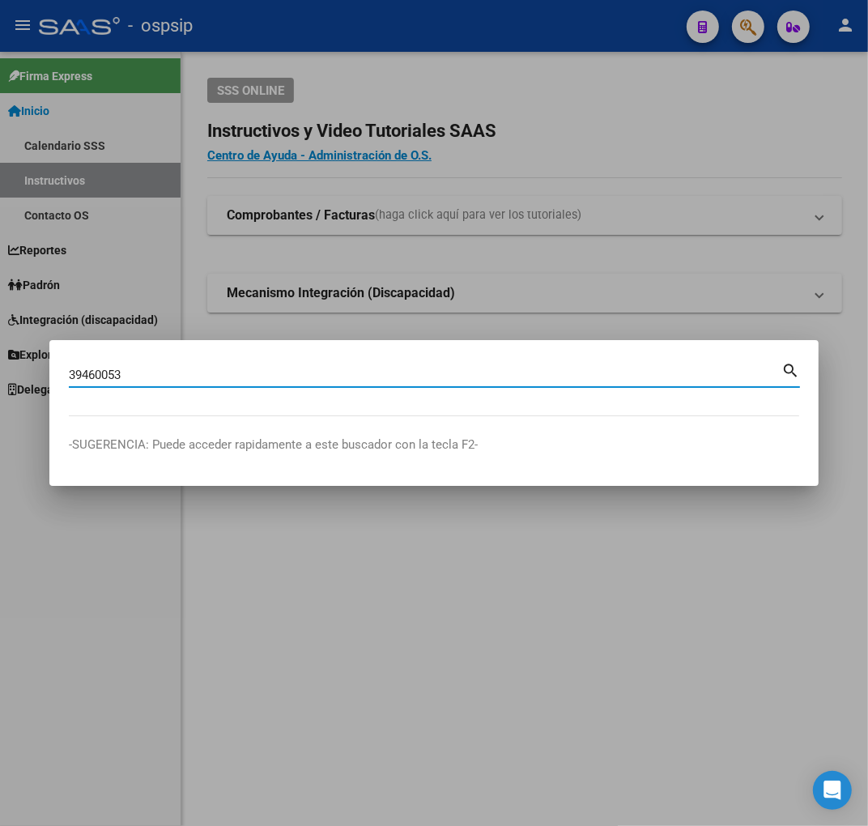
type input "39460053"
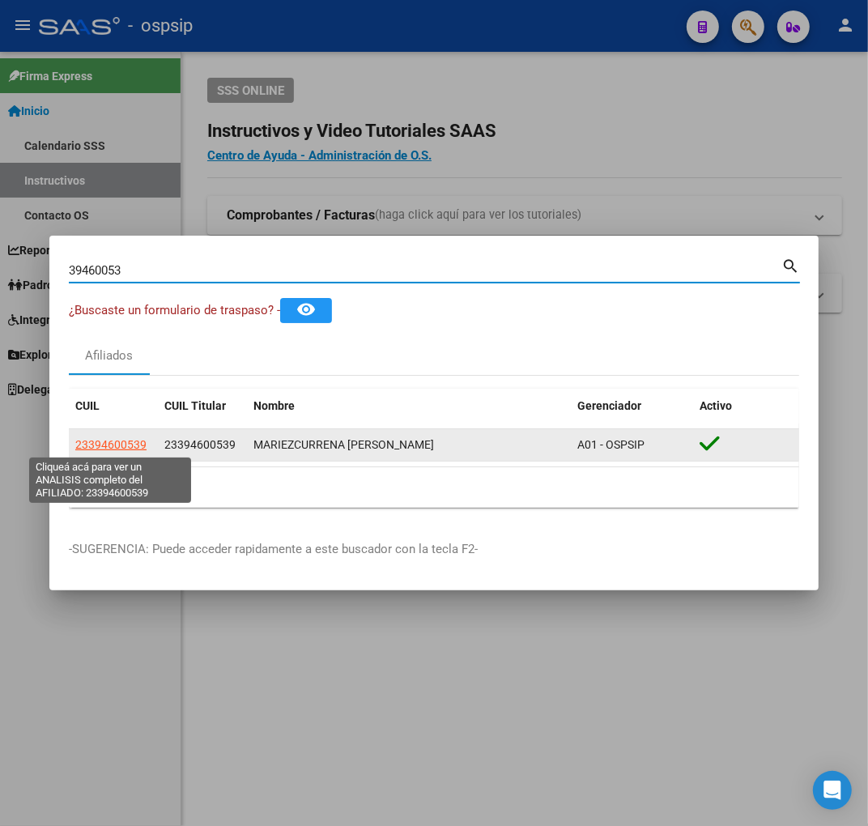
click at [122, 443] on span "23394600539" at bounding box center [110, 444] width 71 height 13
type textarea "23394600539"
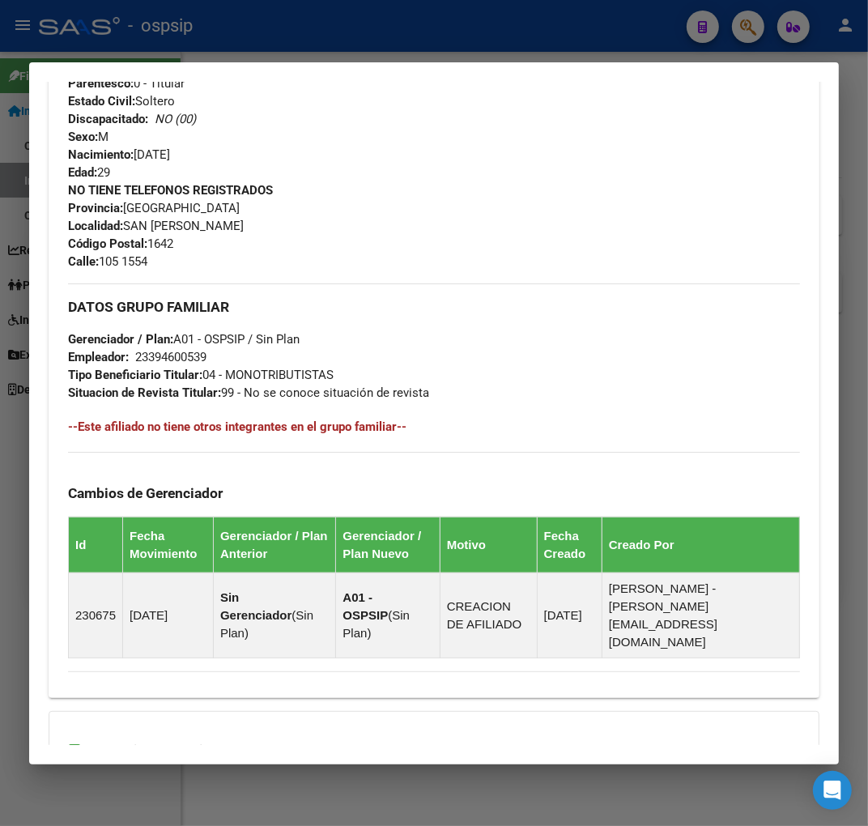
scroll to position [853, 0]
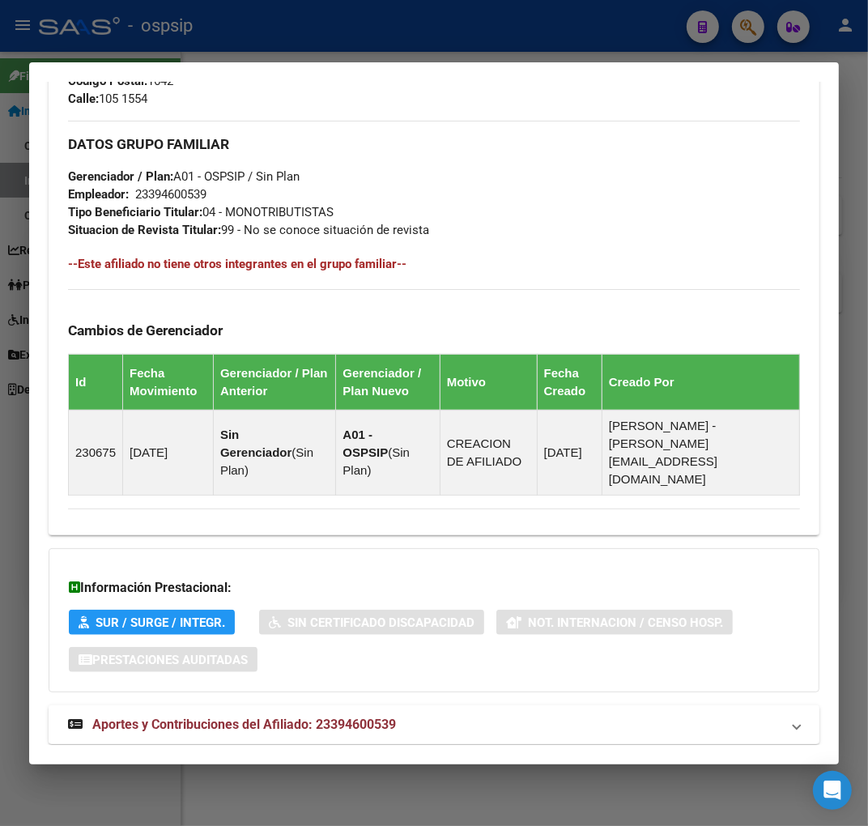
click at [448, 715] on mat-panel-title "Aportes y Contribuciones del Afiliado: 23394600539" at bounding box center [424, 724] width 712 height 19
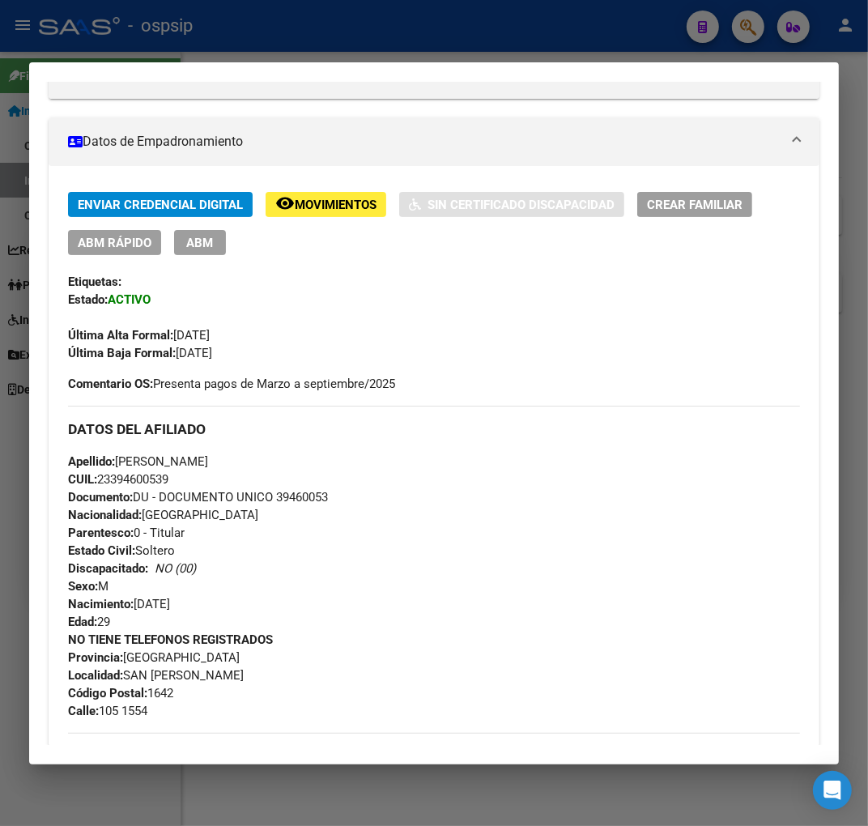
scroll to position [236, 0]
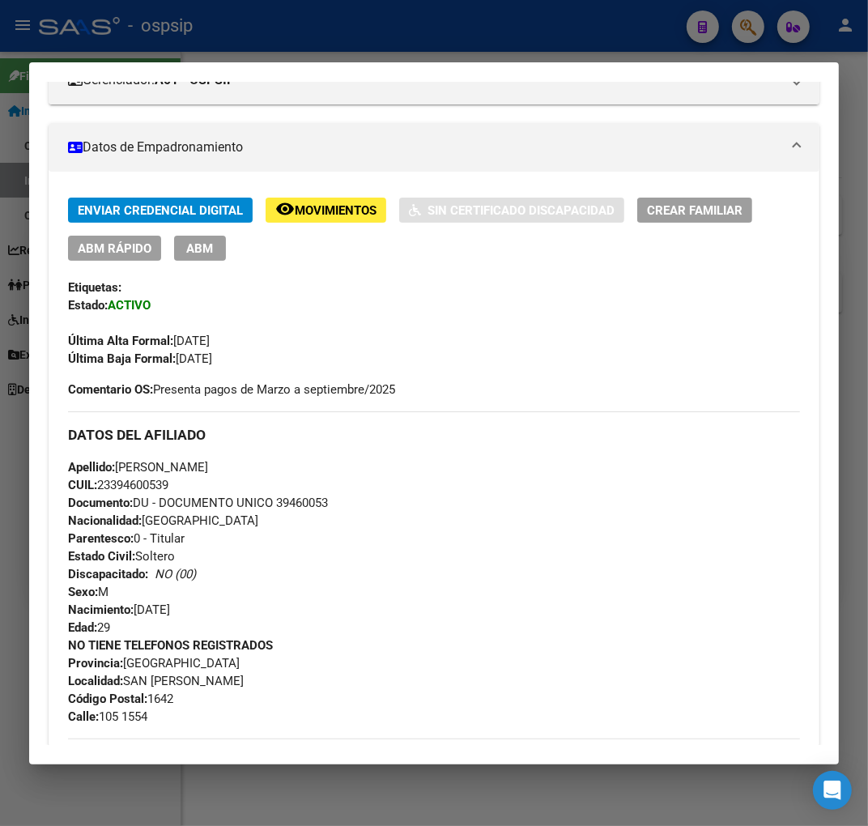
click at [278, 11] on div at bounding box center [434, 413] width 868 height 826
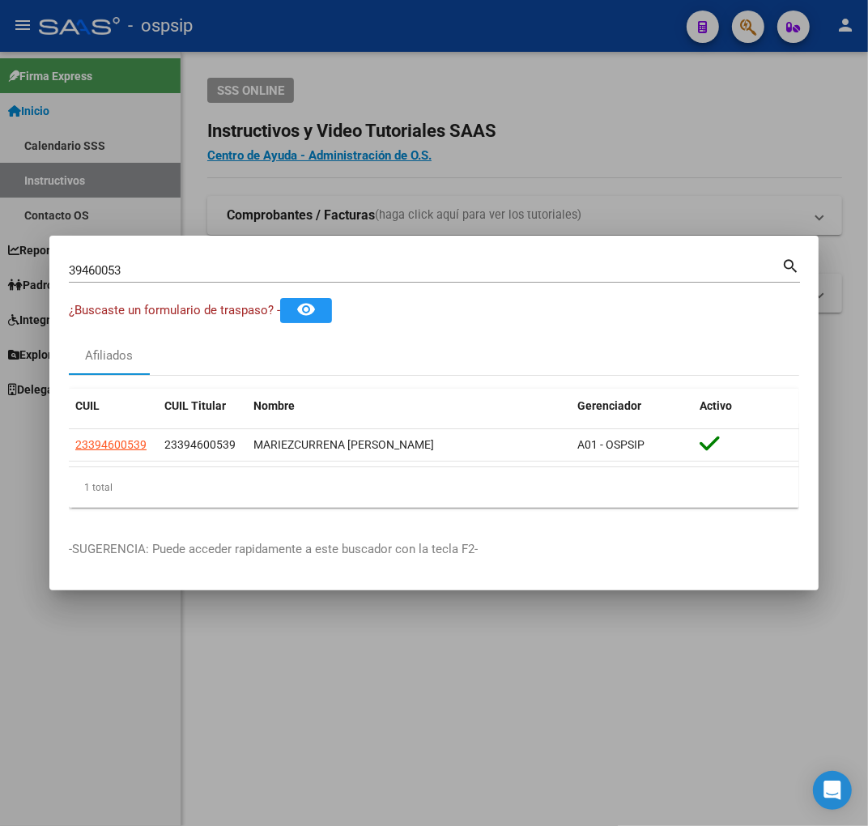
click at [276, 11] on div at bounding box center [434, 413] width 868 height 826
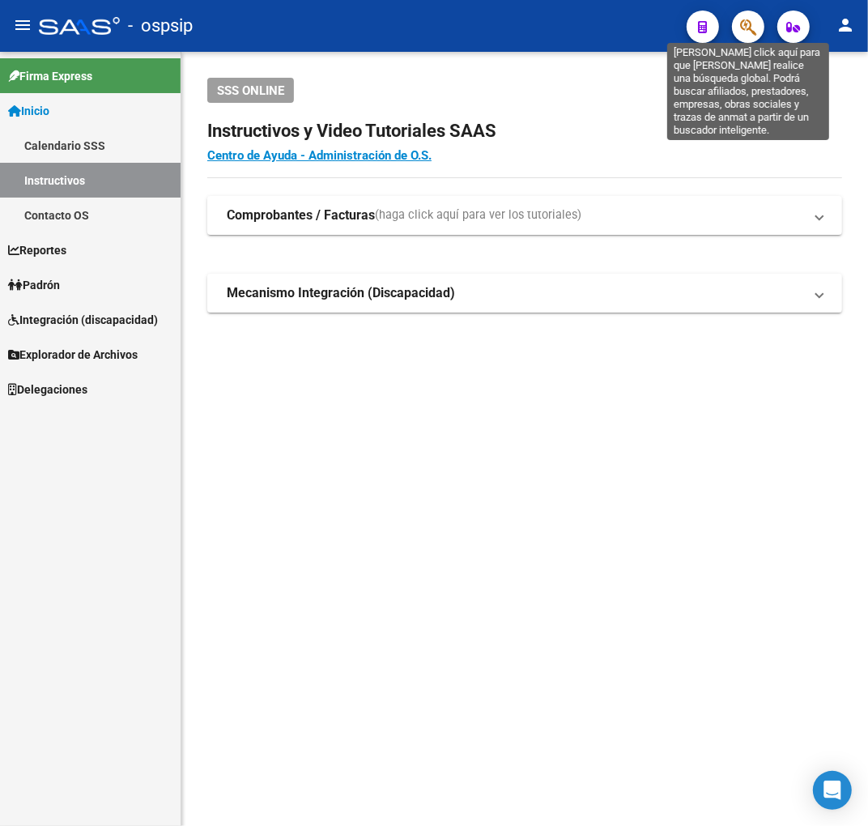
click at [748, 26] on icon "button" at bounding box center [748, 27] width 16 height 19
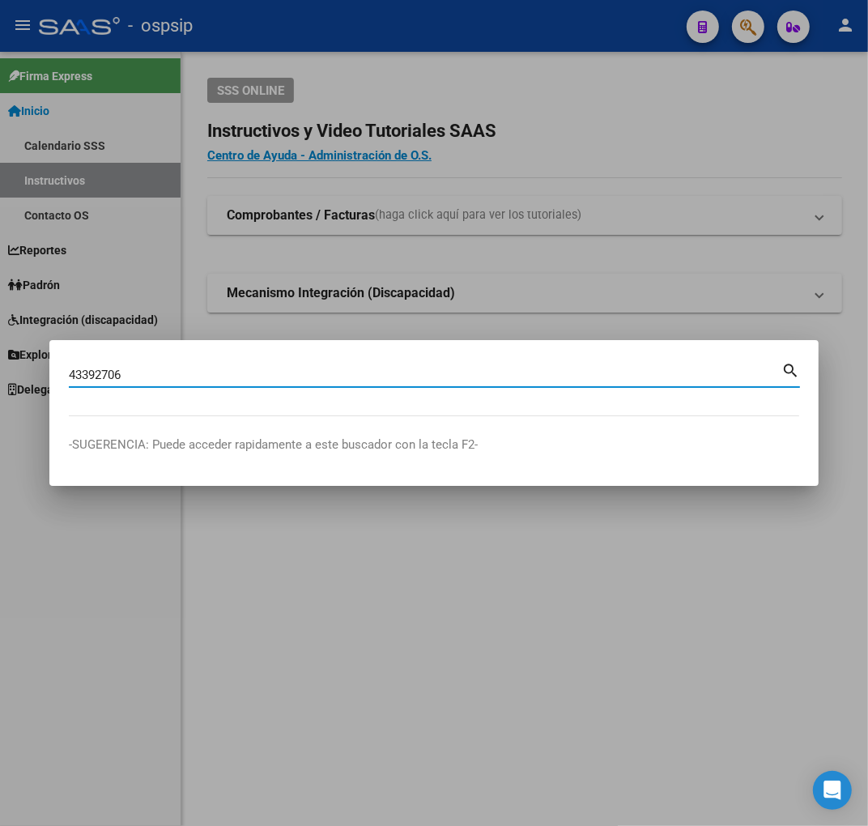
type input "43392706"
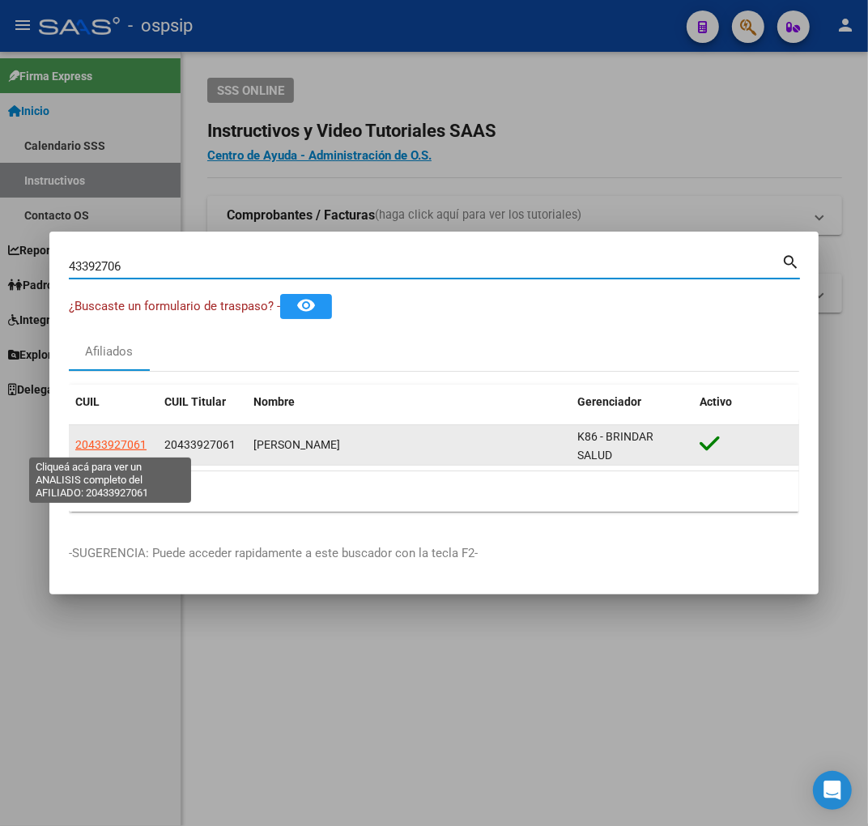
click at [79, 439] on span "20433927061" at bounding box center [110, 444] width 71 height 13
type textarea "20433927061"
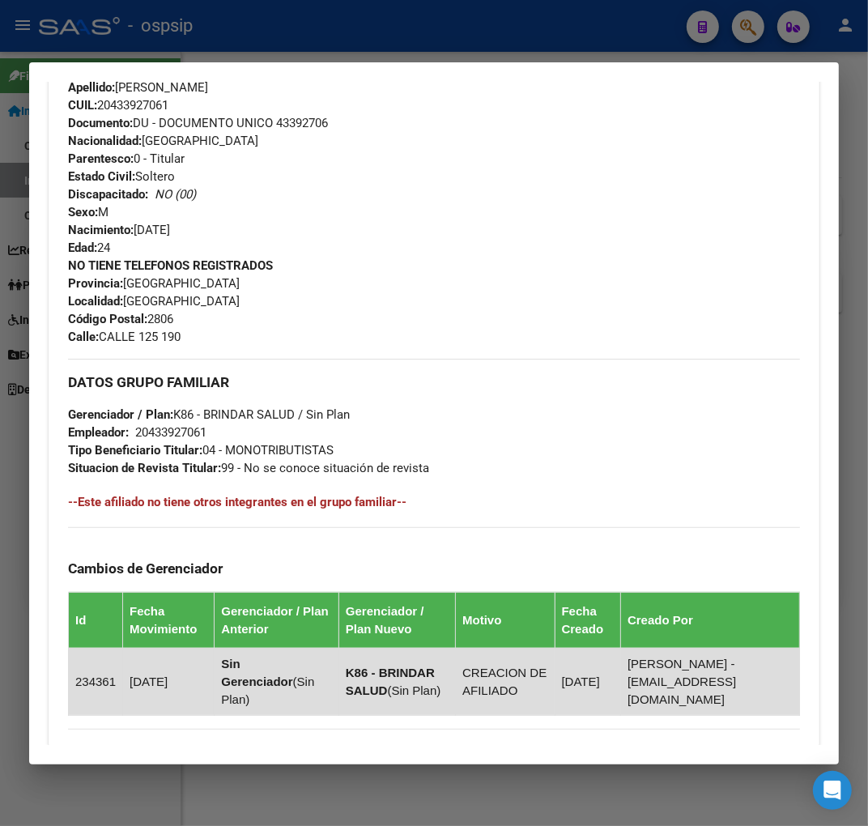
scroll to position [840, 0]
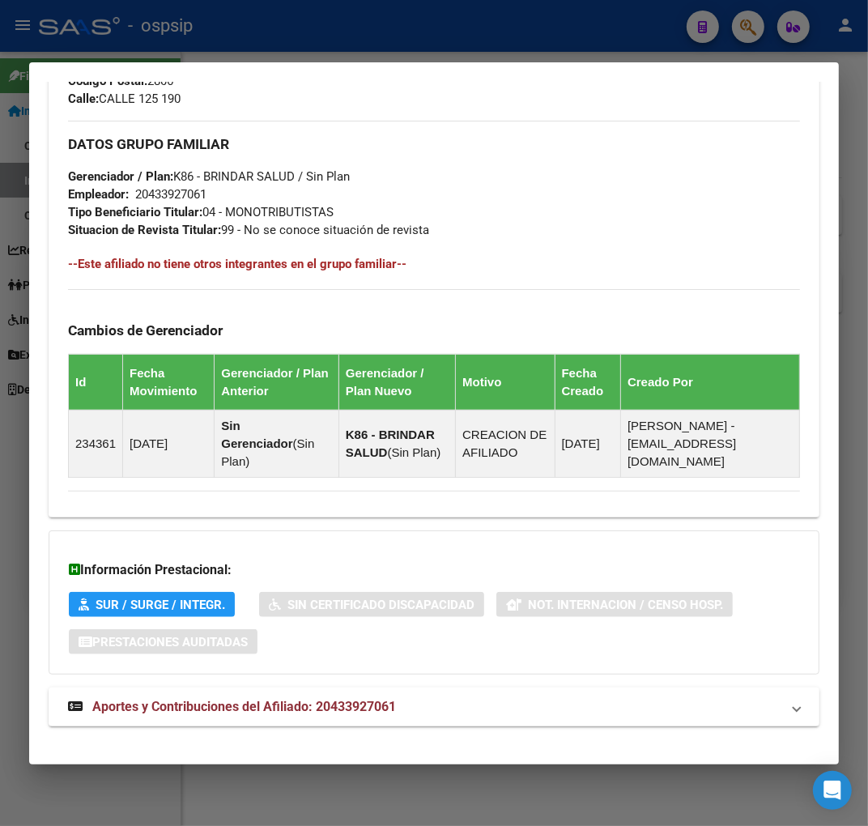
drag, startPoint x: 474, startPoint y: 694, endPoint x: 480, endPoint y: 654, distance: 40.2
click at [473, 697] on mat-panel-title "Aportes y Contribuciones del Afiliado: 20433927061" at bounding box center [424, 706] width 712 height 19
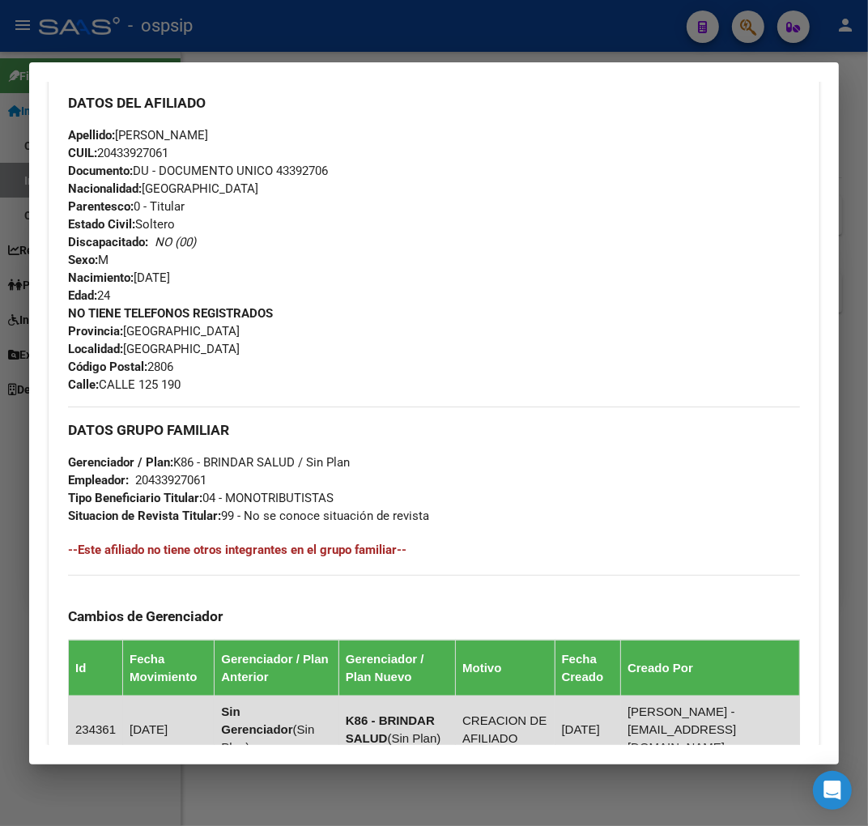
scroll to position [352, 0]
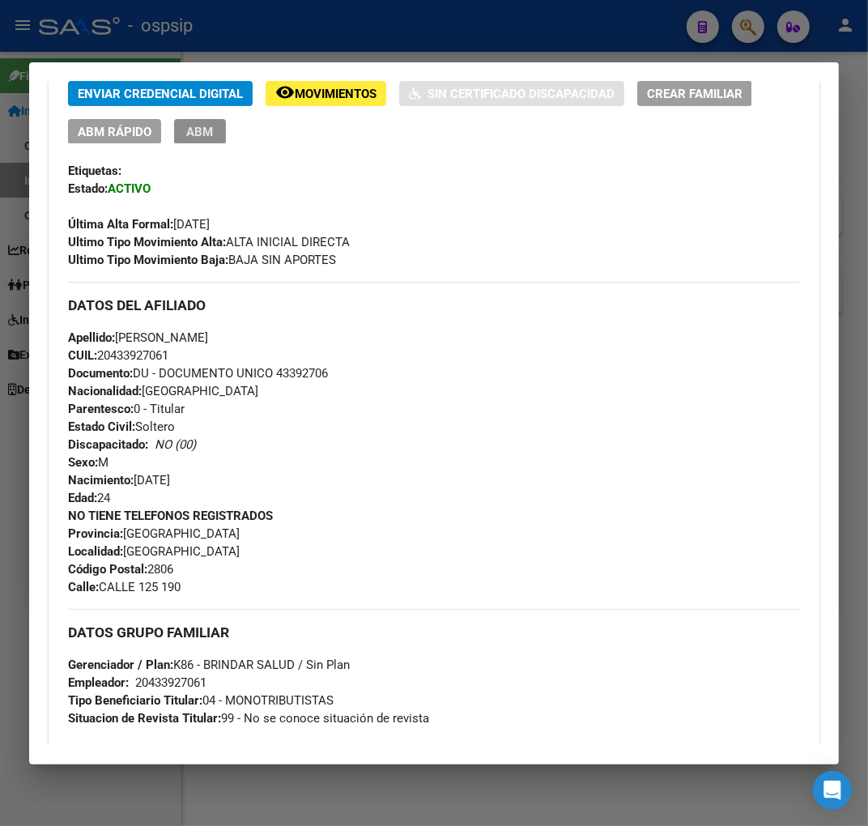
click at [210, 138] on span "ABM" at bounding box center [200, 132] width 27 height 15
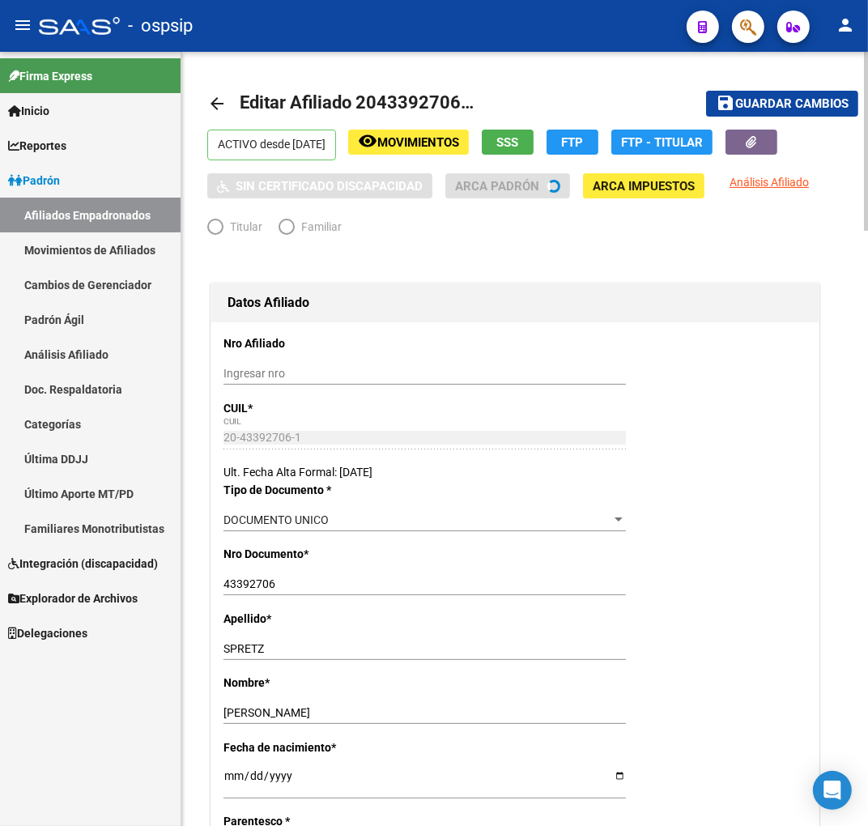
radio input "true"
type input "20-43392706-1"
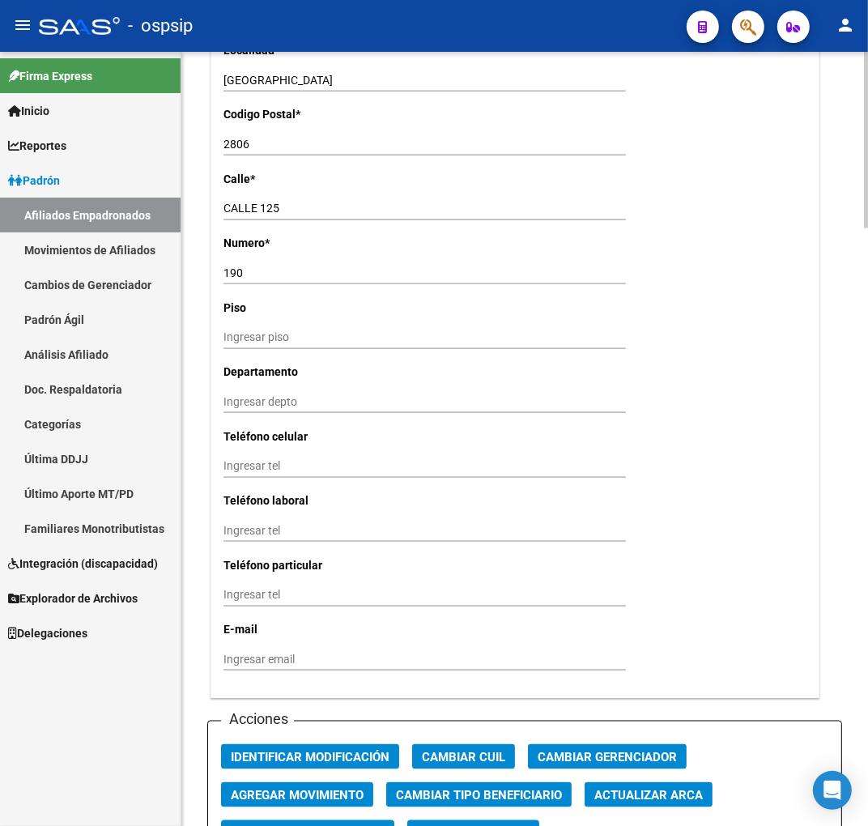
scroll to position [1799, 0]
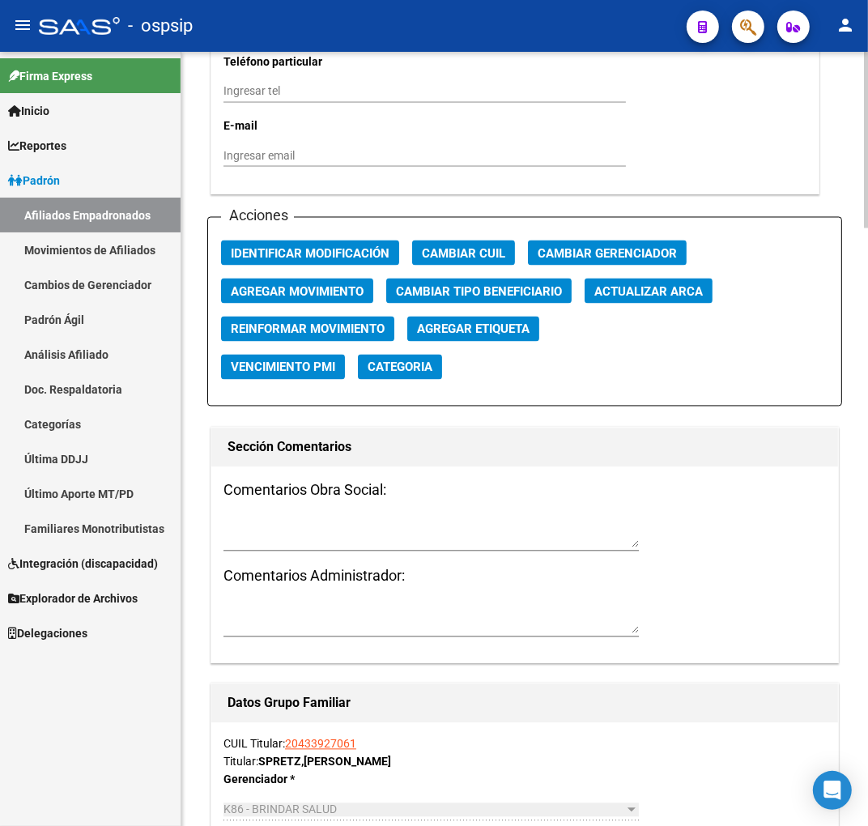
click at [285, 295] on span "Agregar Movimiento" at bounding box center [297, 291] width 133 height 15
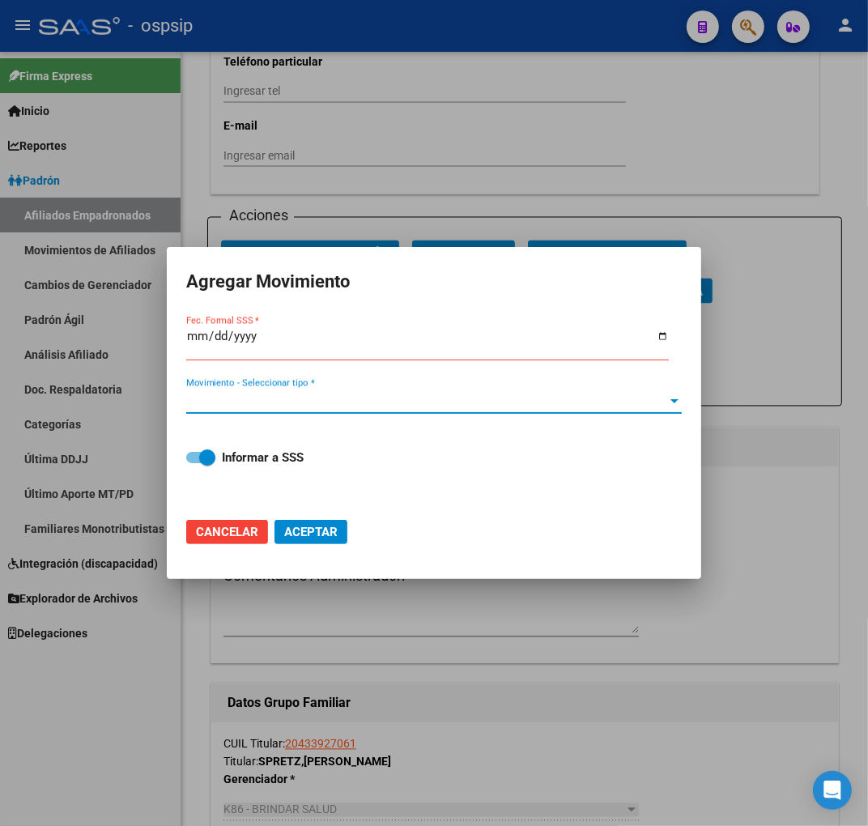
click at [445, 405] on span "Movimiento - Seleccionar tipo *" at bounding box center [426, 400] width 481 height 15
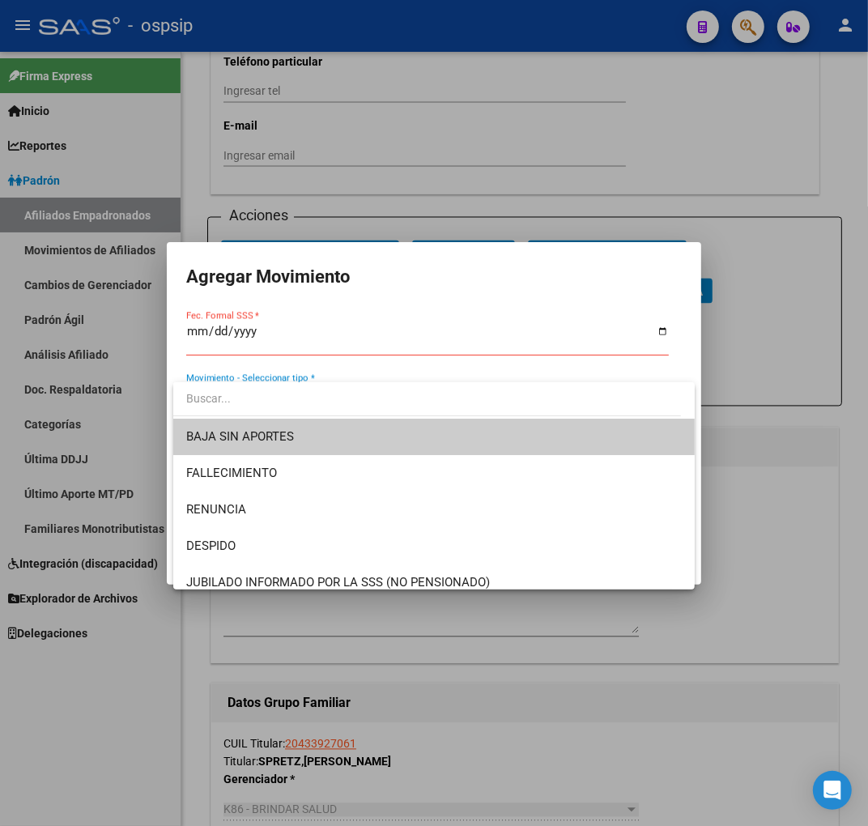
click at [194, 328] on div at bounding box center [434, 413] width 868 height 826
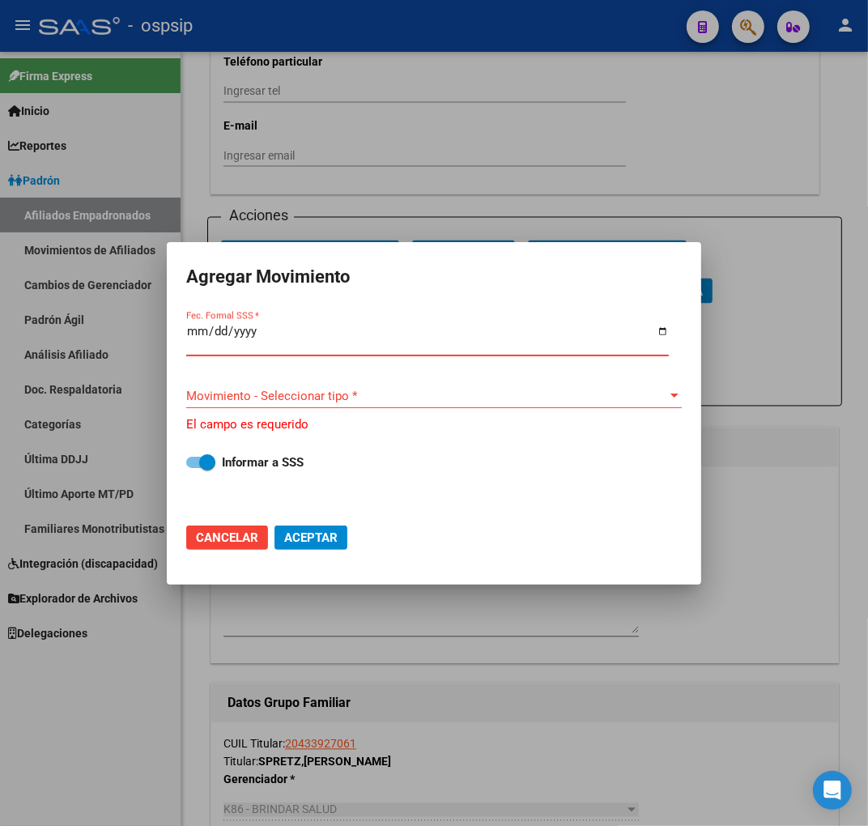
click at [193, 332] on input "Fec. Formal SSS *" at bounding box center [427, 338] width 482 height 26
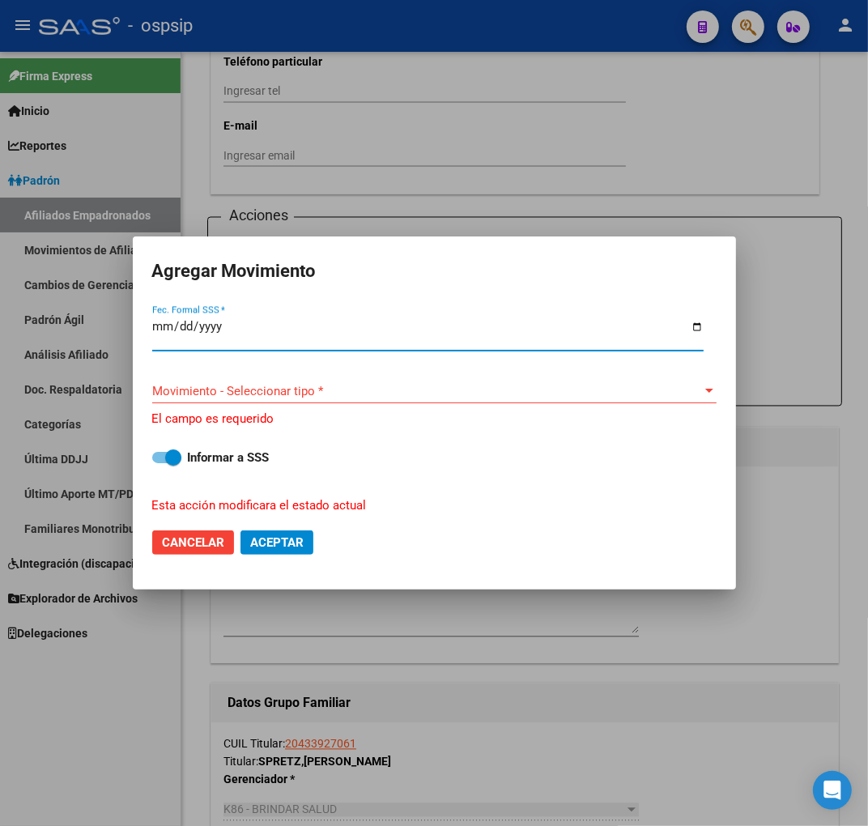
type input "2025-04-30"
click at [273, 392] on span "Movimiento - Seleccionar tipo *" at bounding box center [427, 391] width 550 height 15
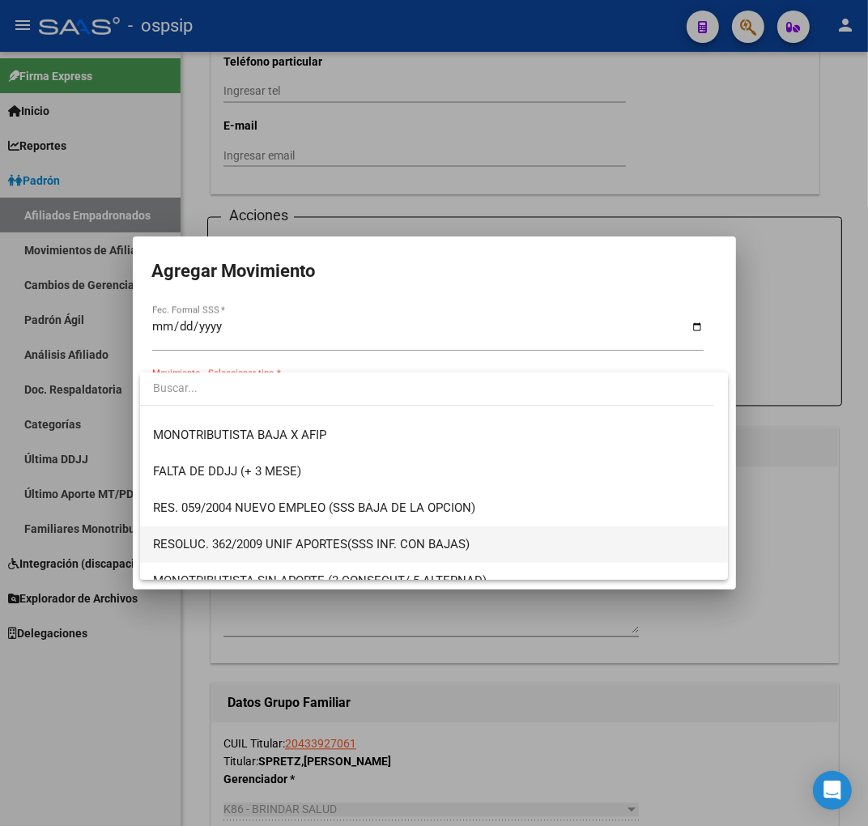
scroll to position [449, 0]
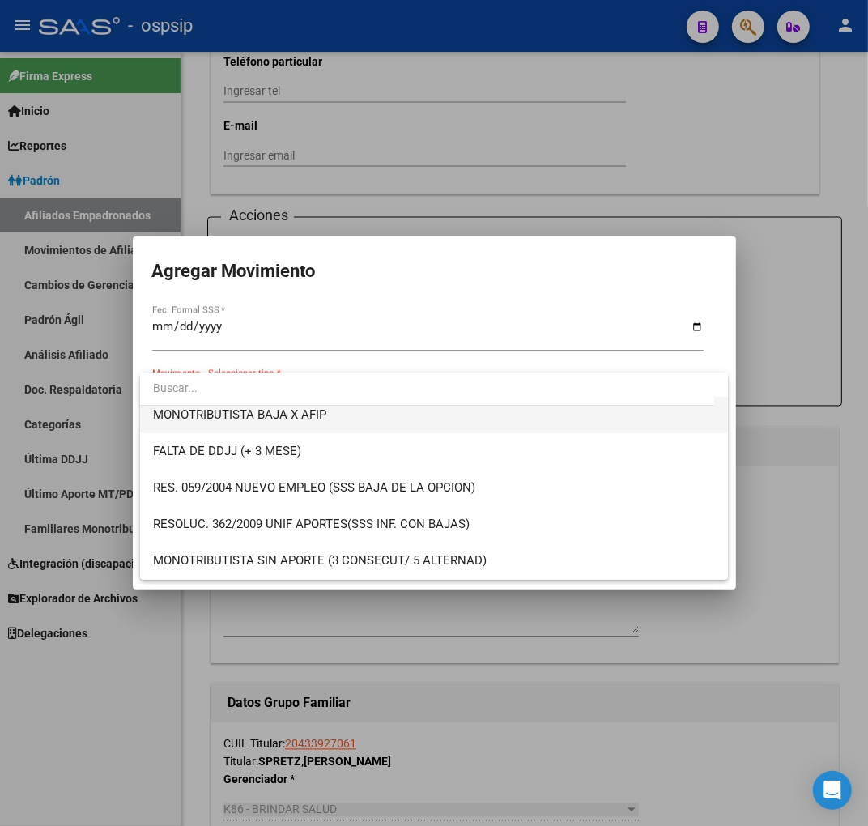
click at [380, 413] on span "MONOTRIBUTISTA BAJA X AFIP" at bounding box center [434, 415] width 562 height 36
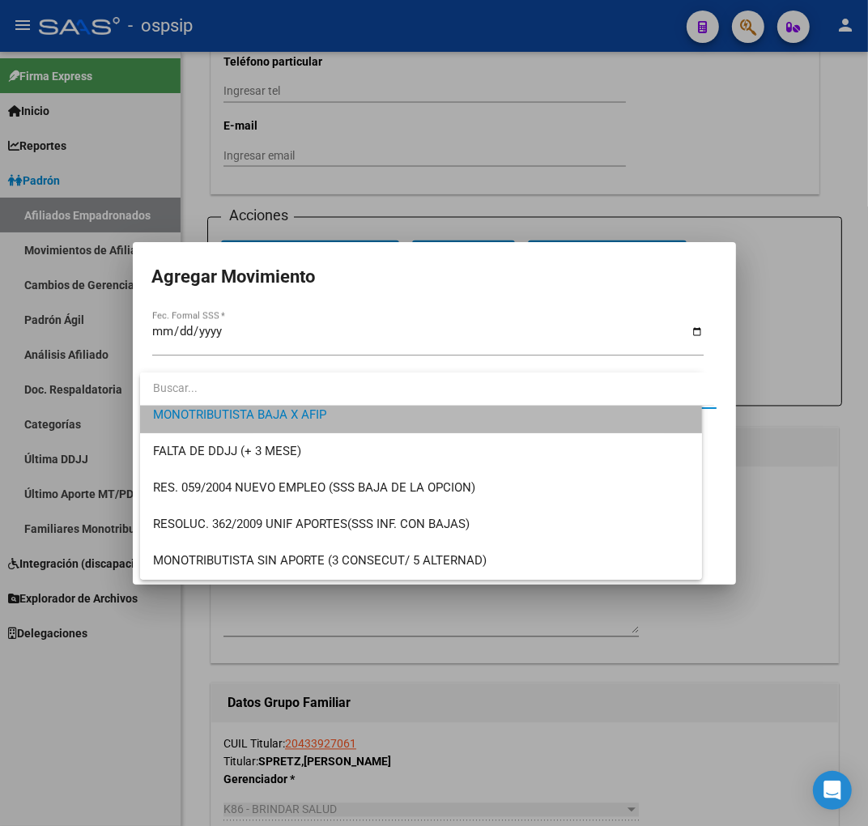
scroll to position [437, 0]
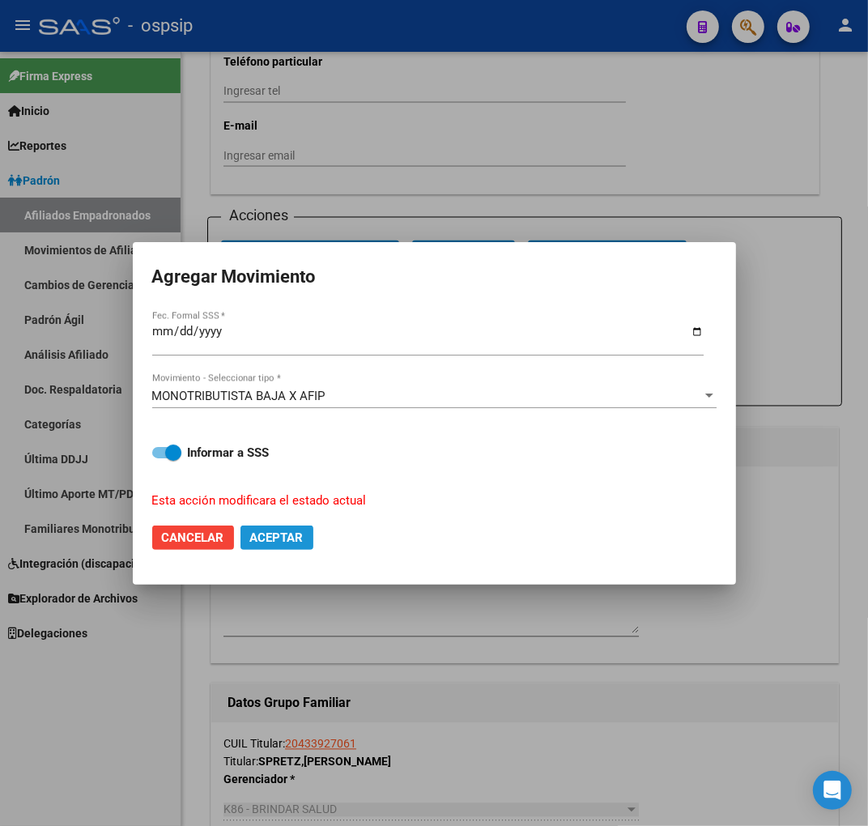
click at [303, 538] on span "Aceptar" at bounding box center [276, 537] width 53 height 15
checkbox input "false"
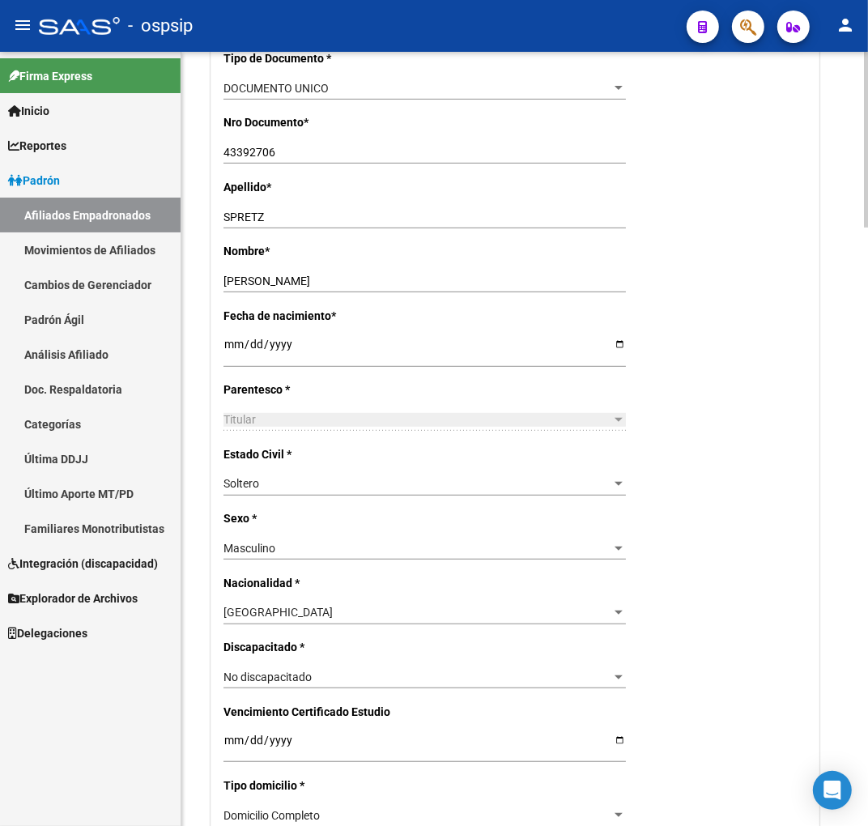
scroll to position [0, 0]
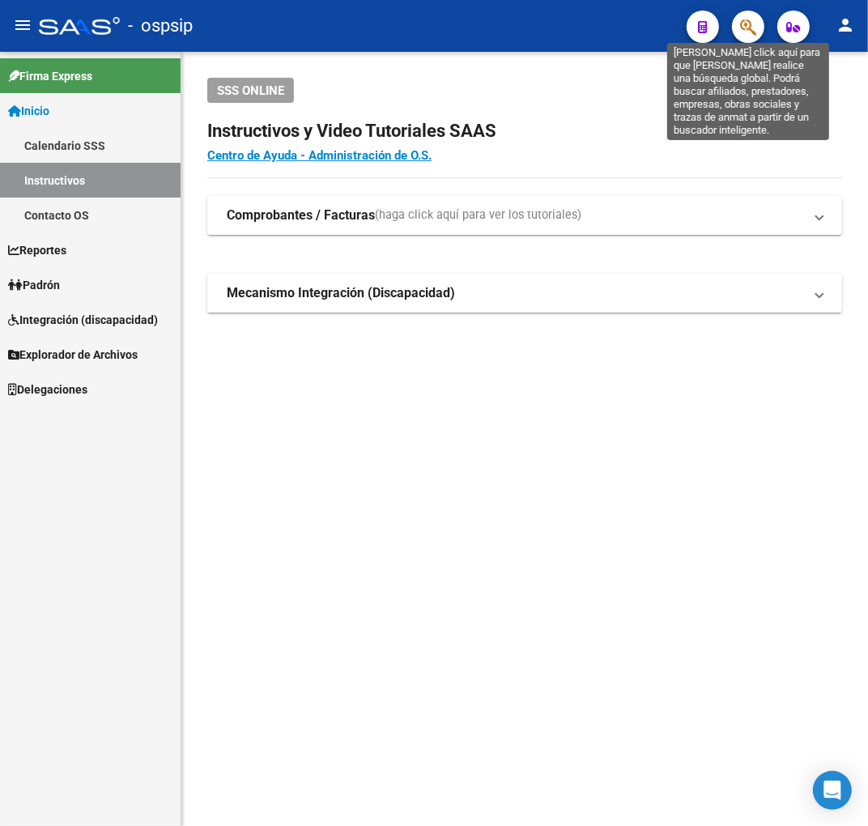
click at [749, 31] on icon "button" at bounding box center [748, 27] width 16 height 19
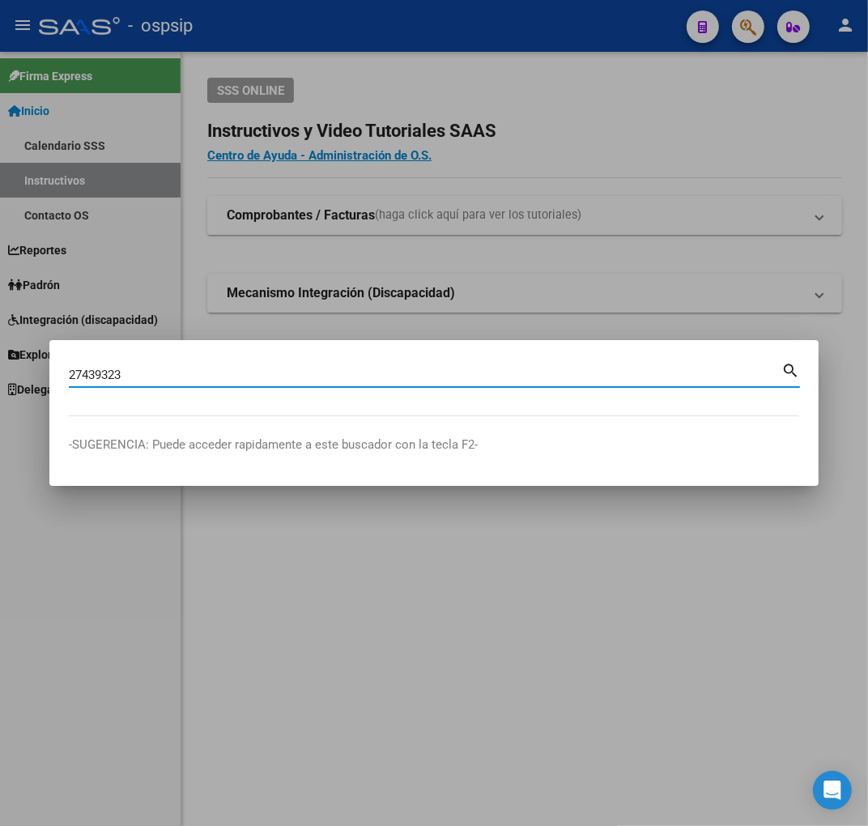
type input "27439323"
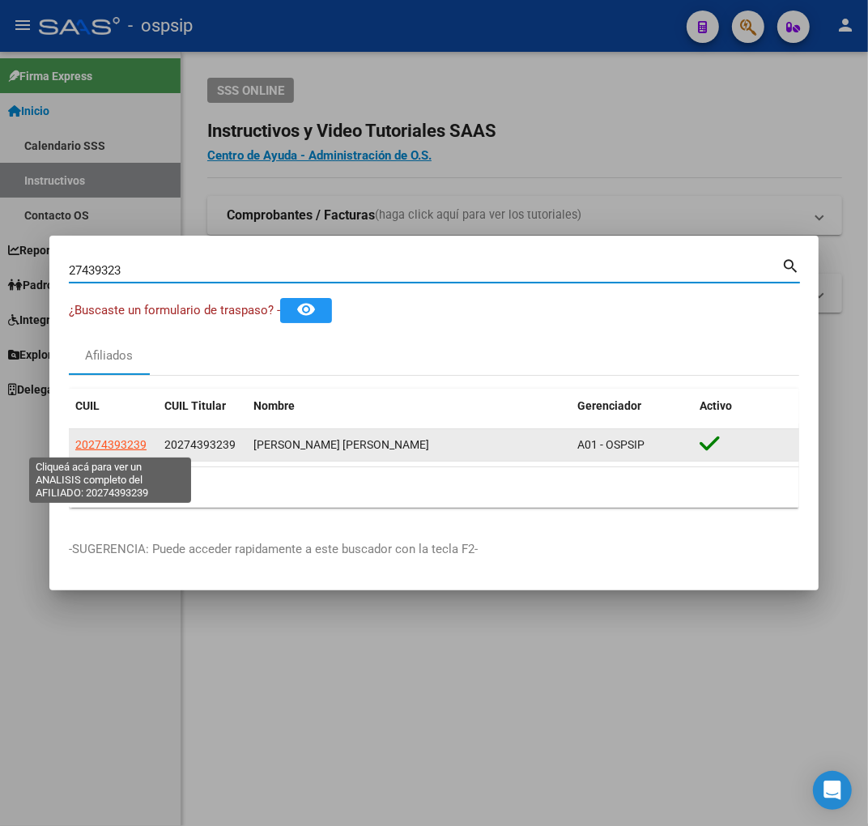
click at [125, 440] on span "20274393239" at bounding box center [110, 444] width 71 height 13
type textarea "20274393239"
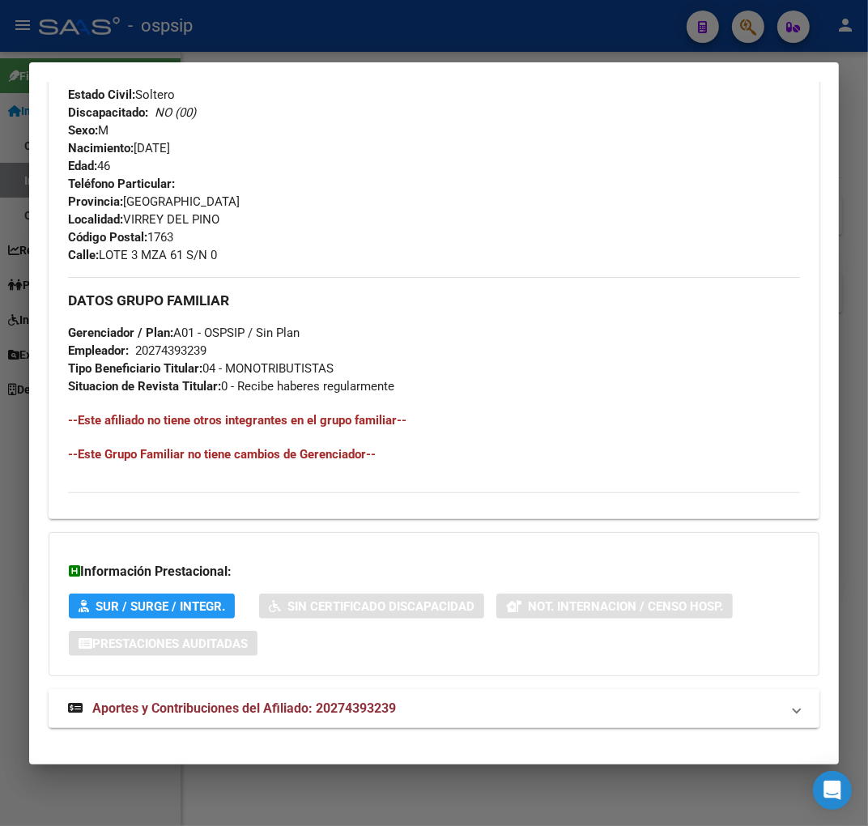
scroll to position [686, 0]
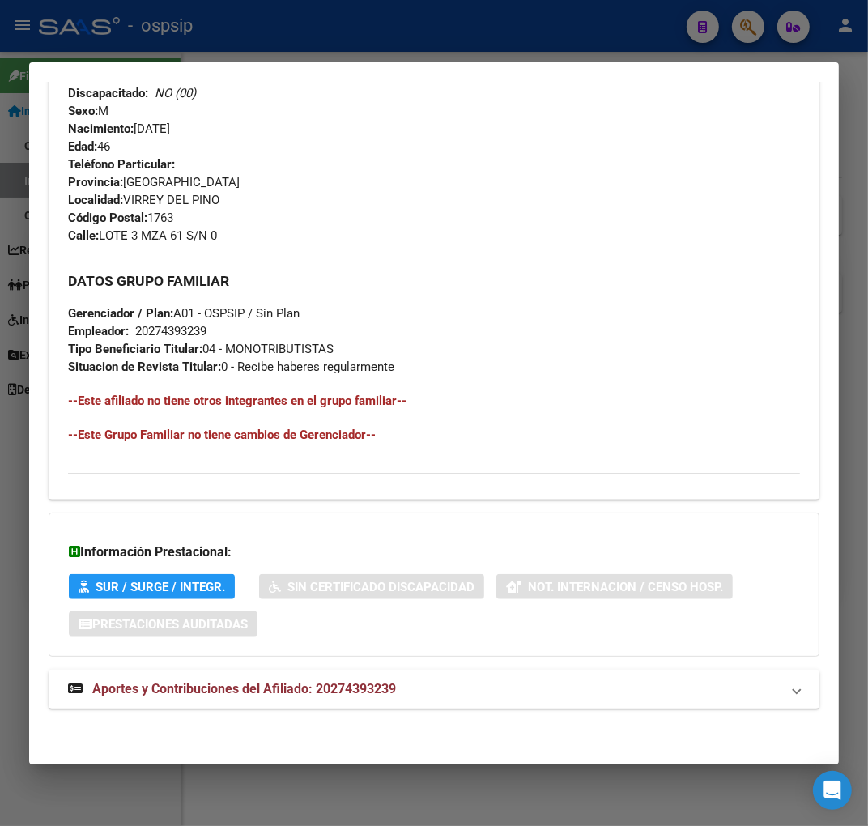
click at [473, 697] on mat-panel-title "Aportes y Contribuciones del Afiliado: 20274393239" at bounding box center [424, 688] width 712 height 19
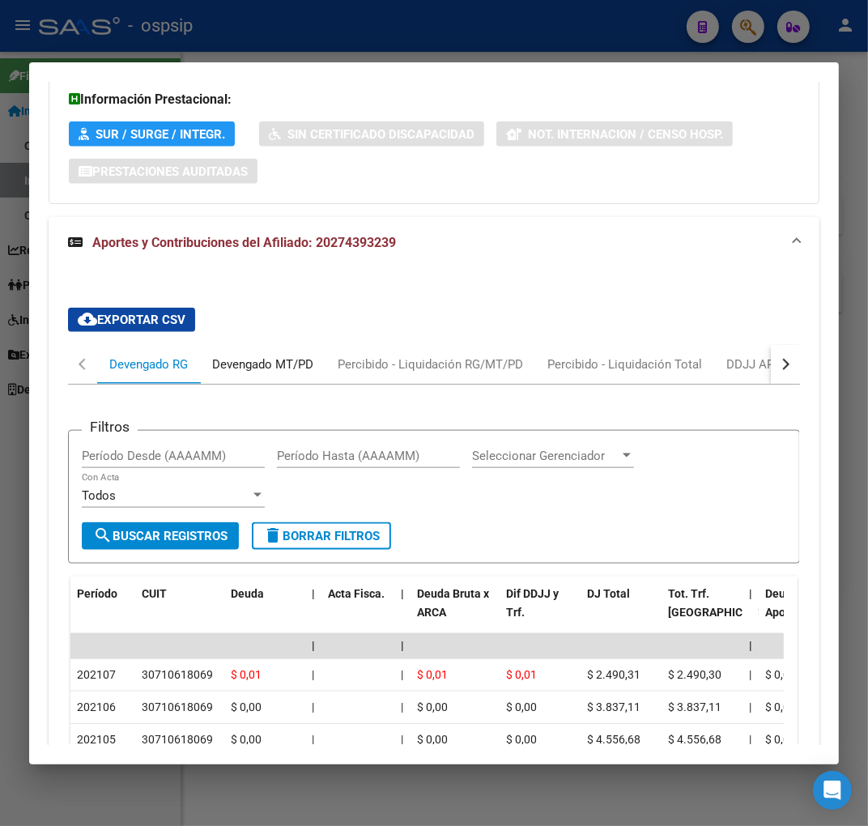
click at [295, 370] on div "Devengado MT/PD" at bounding box center [262, 364] width 101 height 18
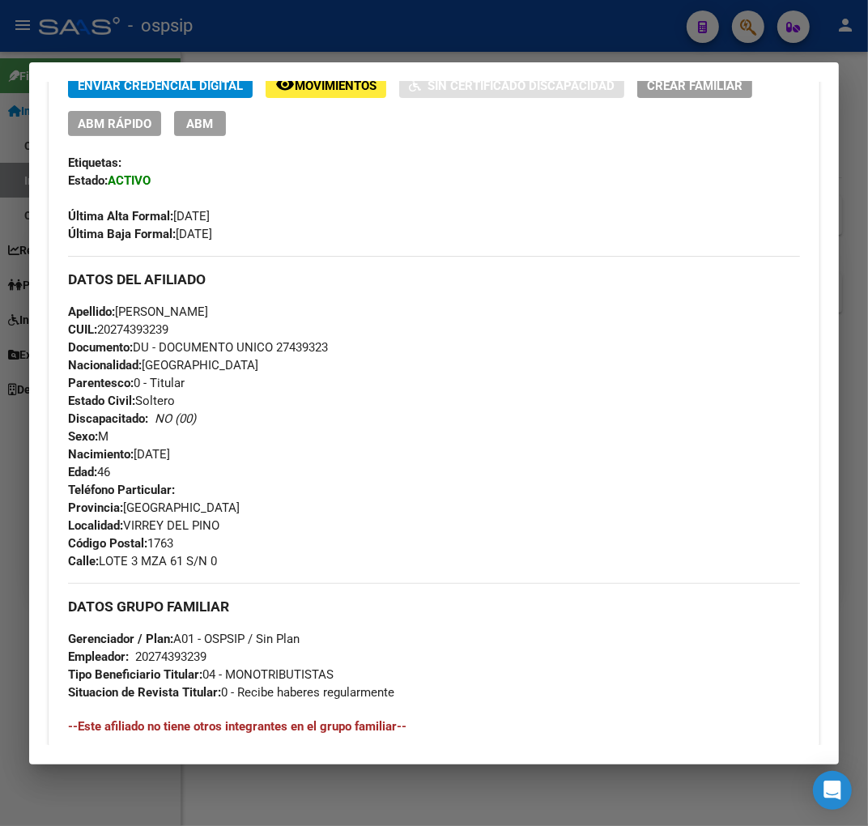
scroll to position [0, 0]
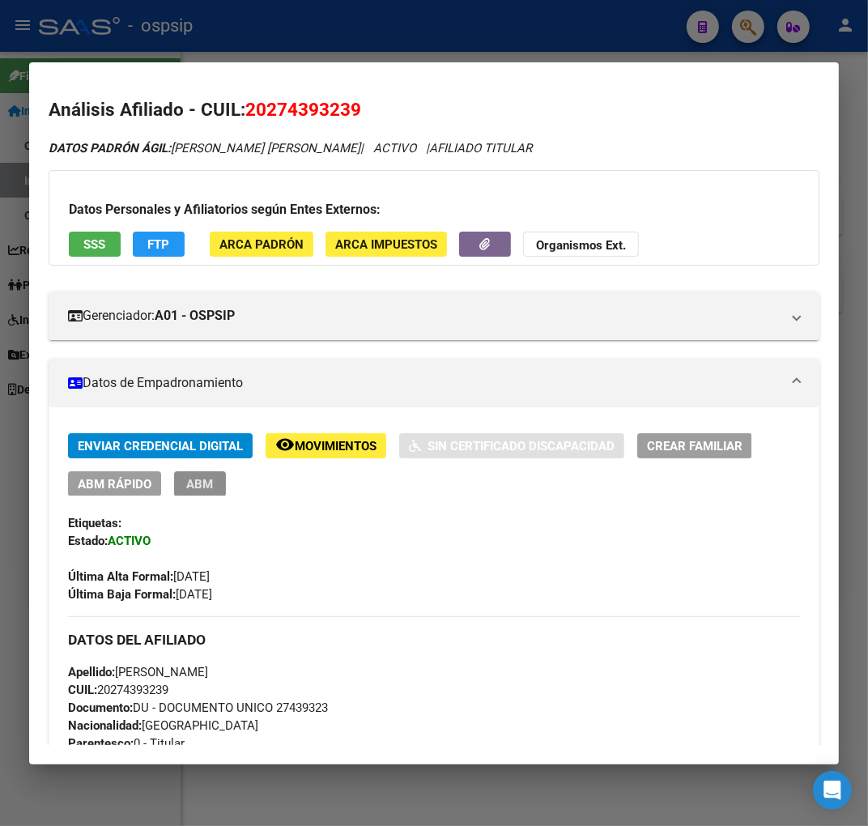
drag, startPoint x: 213, startPoint y: 486, endPoint x: 237, endPoint y: 505, distance: 31.1
click at [213, 487] on button "ABM" at bounding box center [200, 483] width 52 height 25
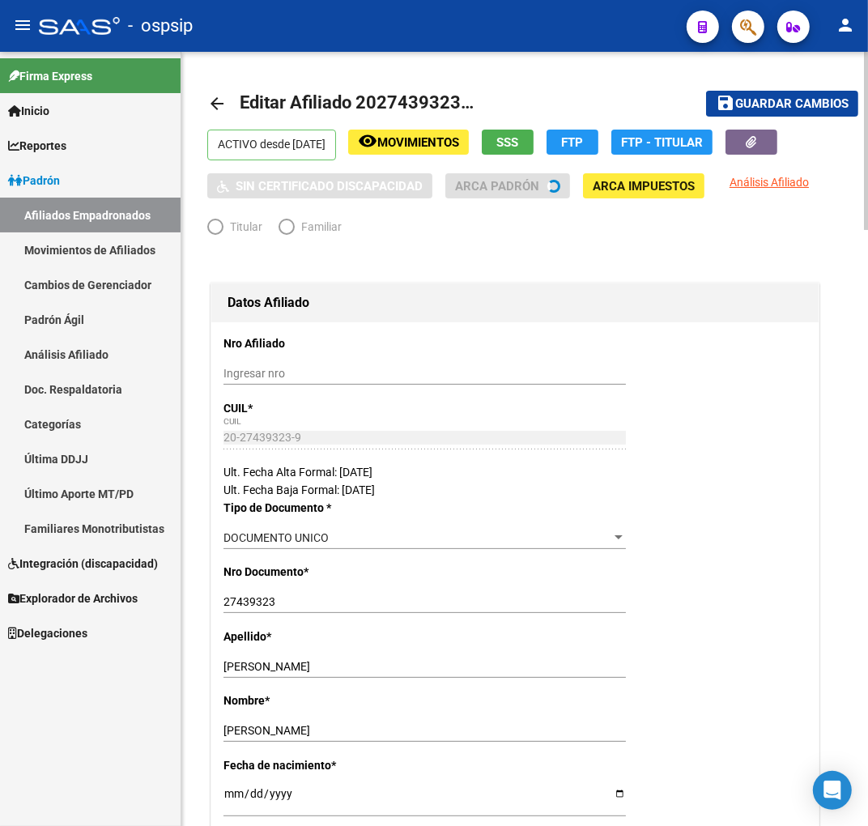
radio input "true"
type input "20-27439323-9"
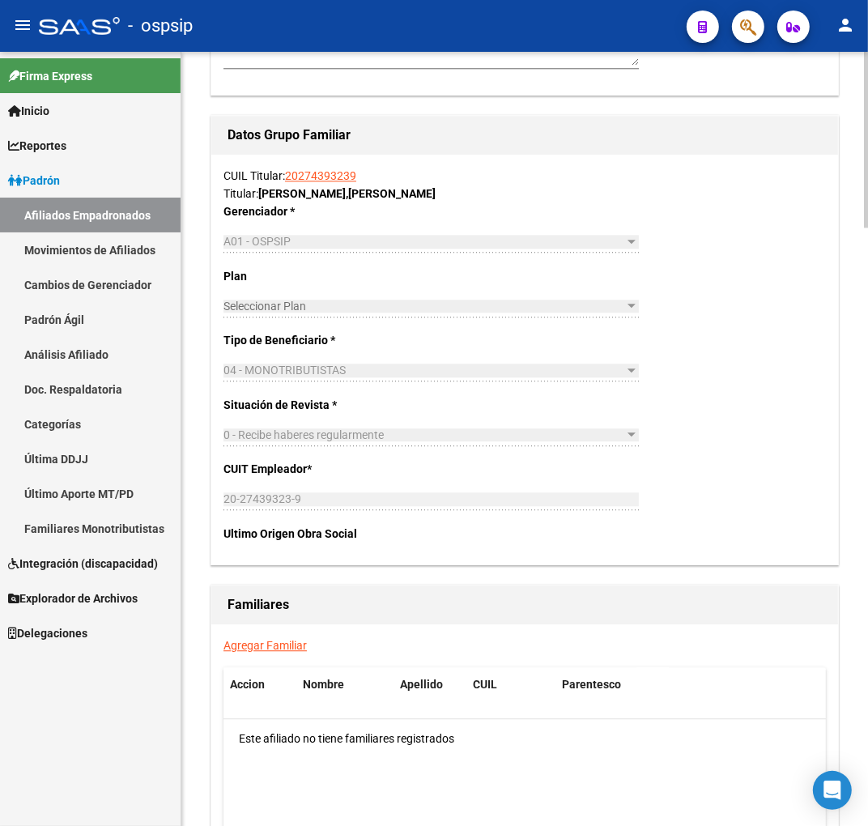
scroll to position [2631, 0]
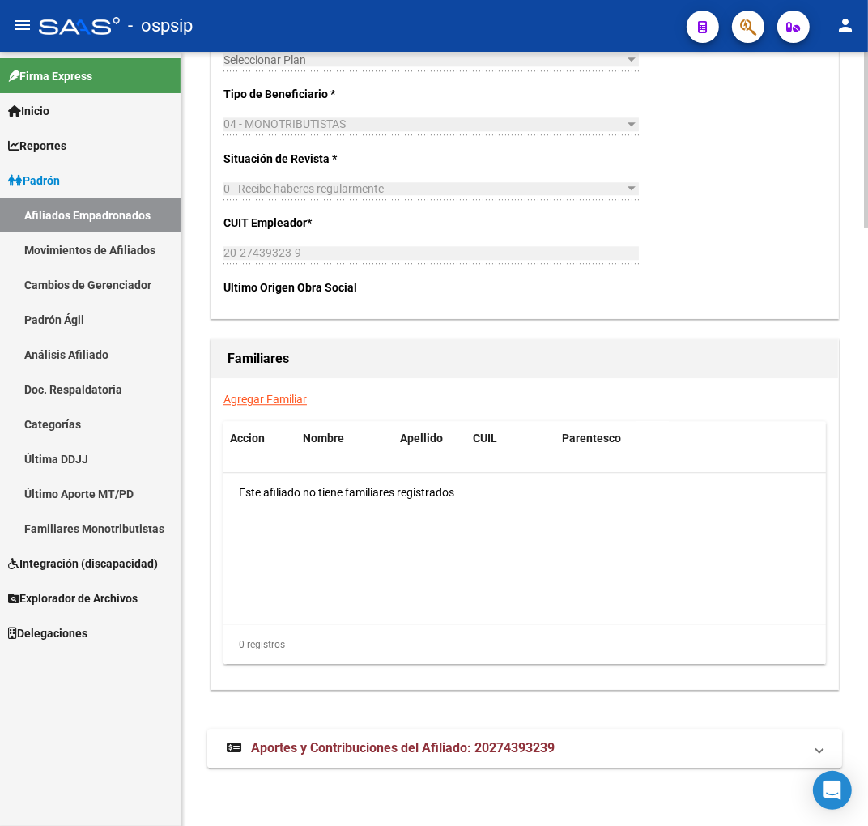
click at [490, 740] on span "Aportes y Contribuciones del Afiliado: 20274393239" at bounding box center [403, 747] width 304 height 15
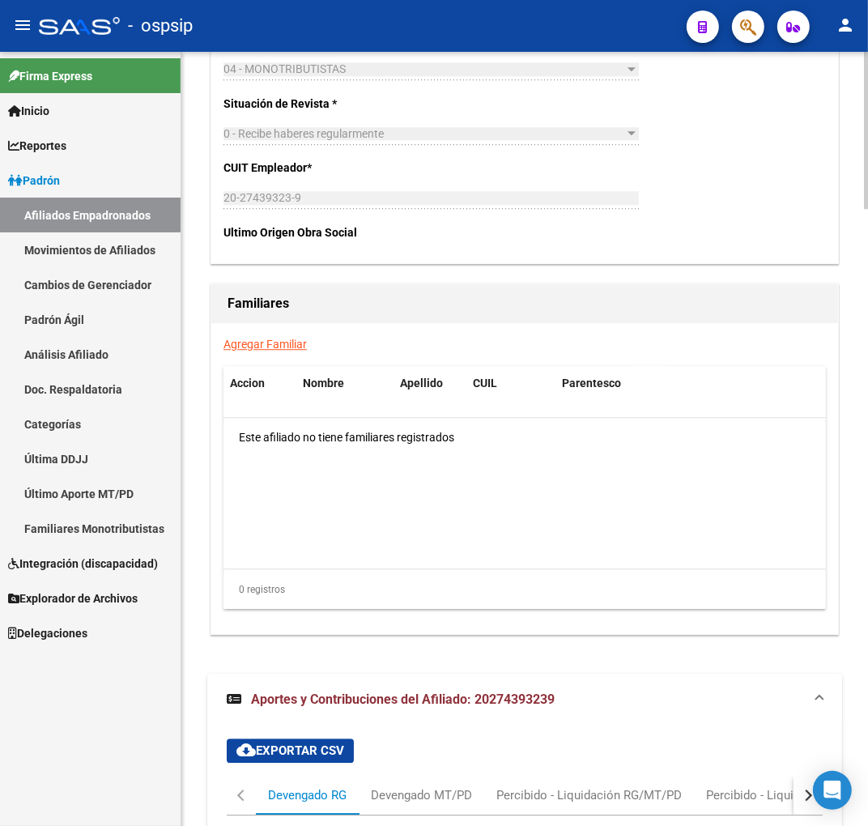
scroll to position [3031, 0]
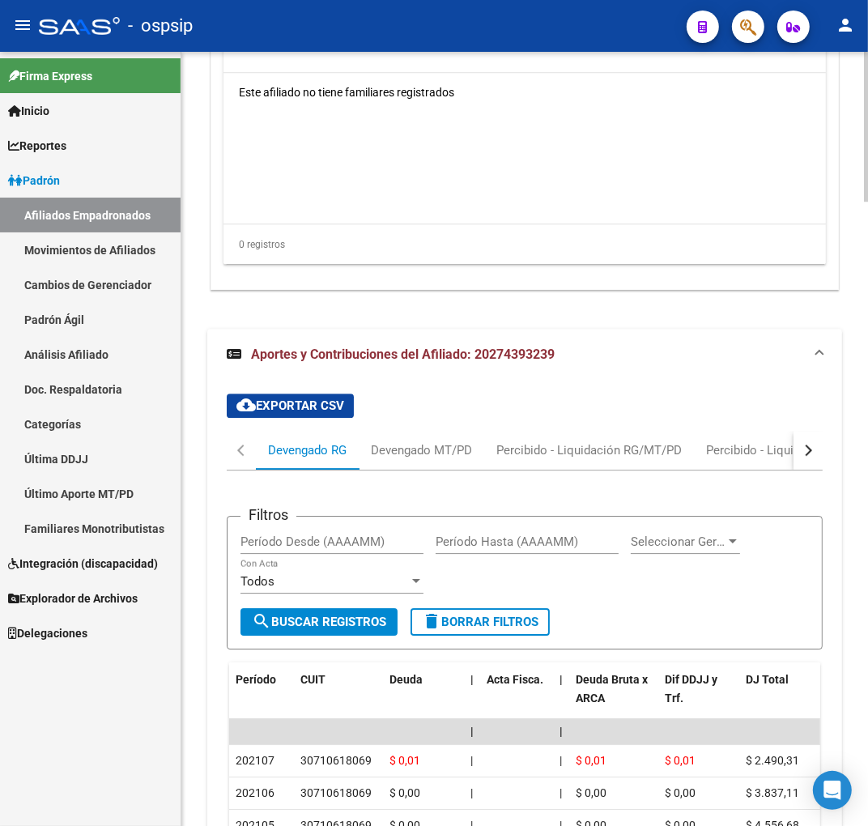
drag, startPoint x: 435, startPoint y: 467, endPoint x: 439, endPoint y: 460, distance: 8.3
click at [438, 463] on mat-tab-group "Devengado RG Devengado MT/PD Percibido - Liquidación RG/MT/PD Percibido - Liqui…" at bounding box center [525, 682] width 596 height 502
click at [442, 455] on div "Devengado MT/PD" at bounding box center [421, 450] width 101 height 18
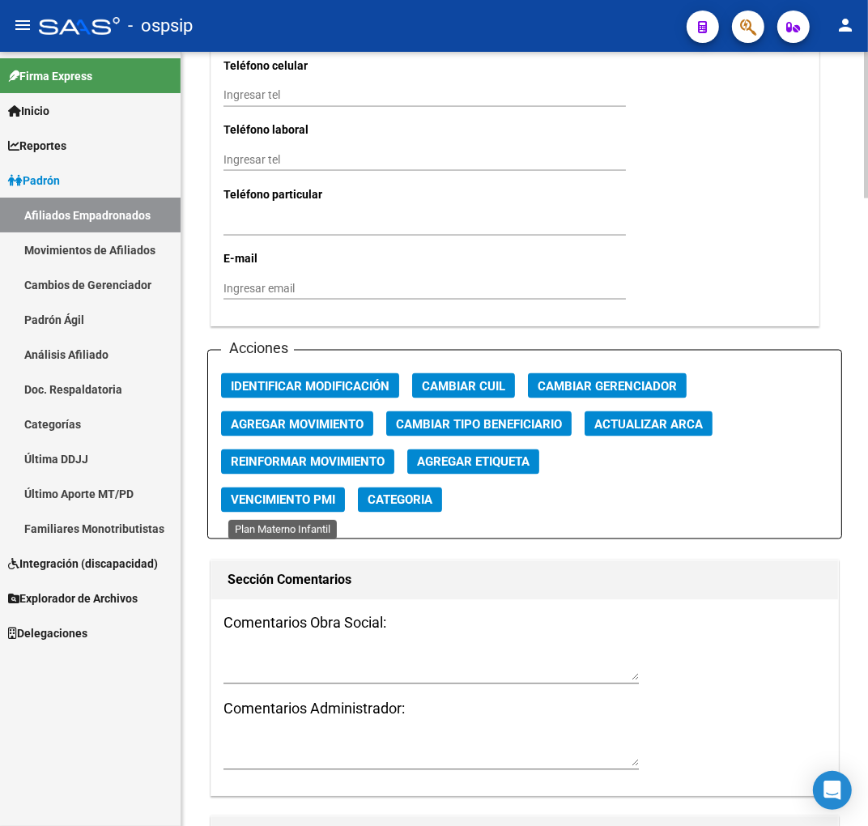
scroll to position [1681, 0]
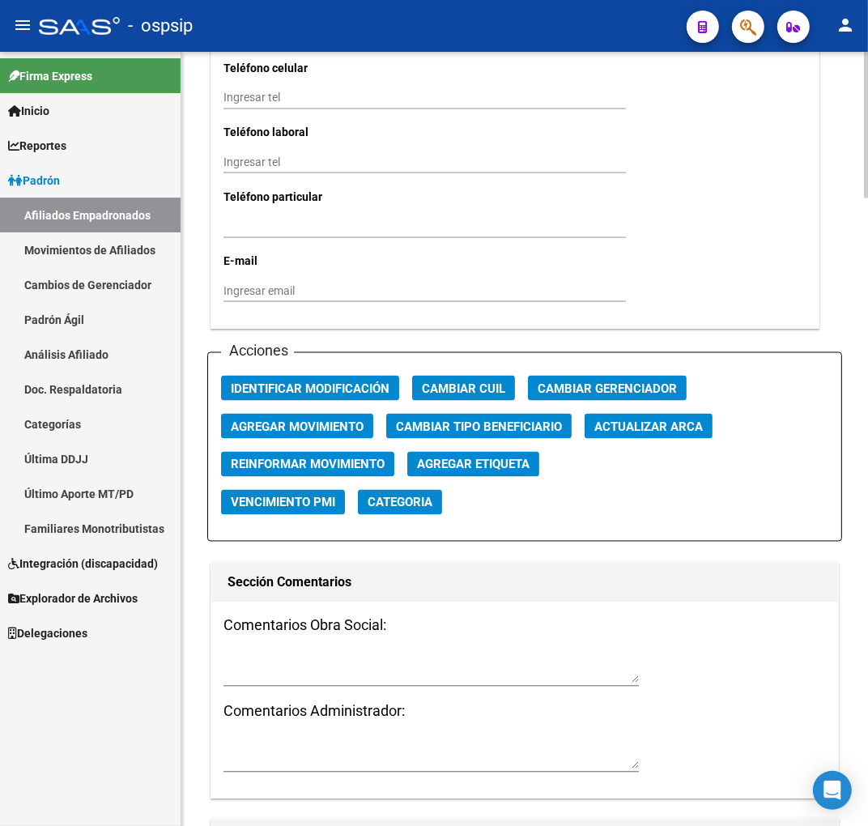
click at [271, 432] on button "Agregar Movimiento" at bounding box center [297, 426] width 152 height 25
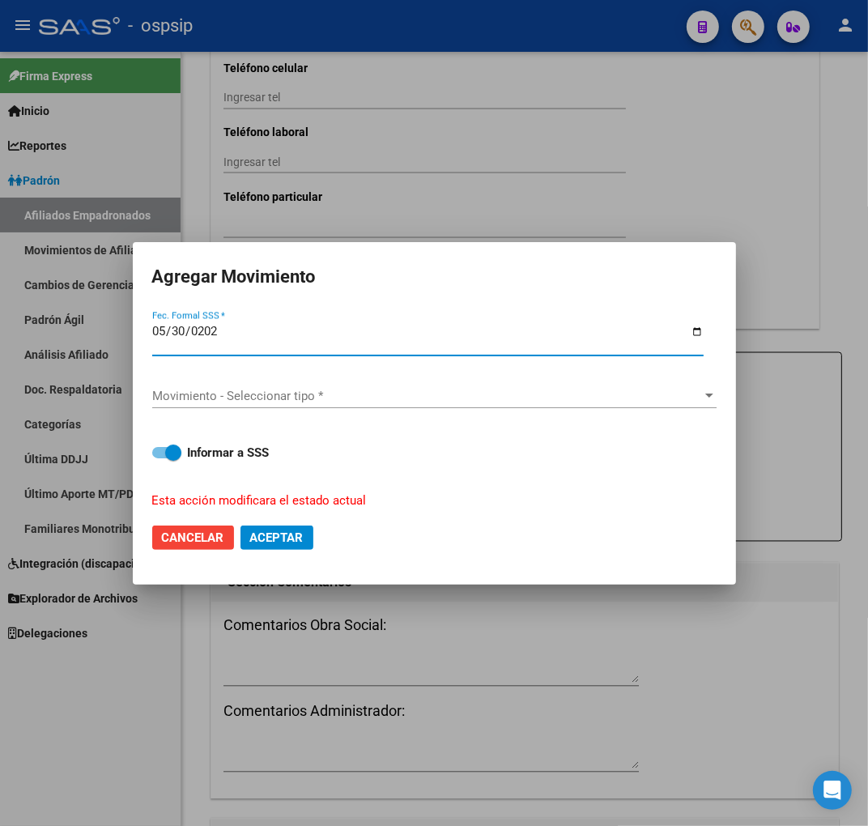
type input "2025-05-30"
click at [337, 402] on div "Movimiento - Seleccionar tipo * Movimiento - Seleccionar tipo *" at bounding box center [434, 396] width 564 height 24
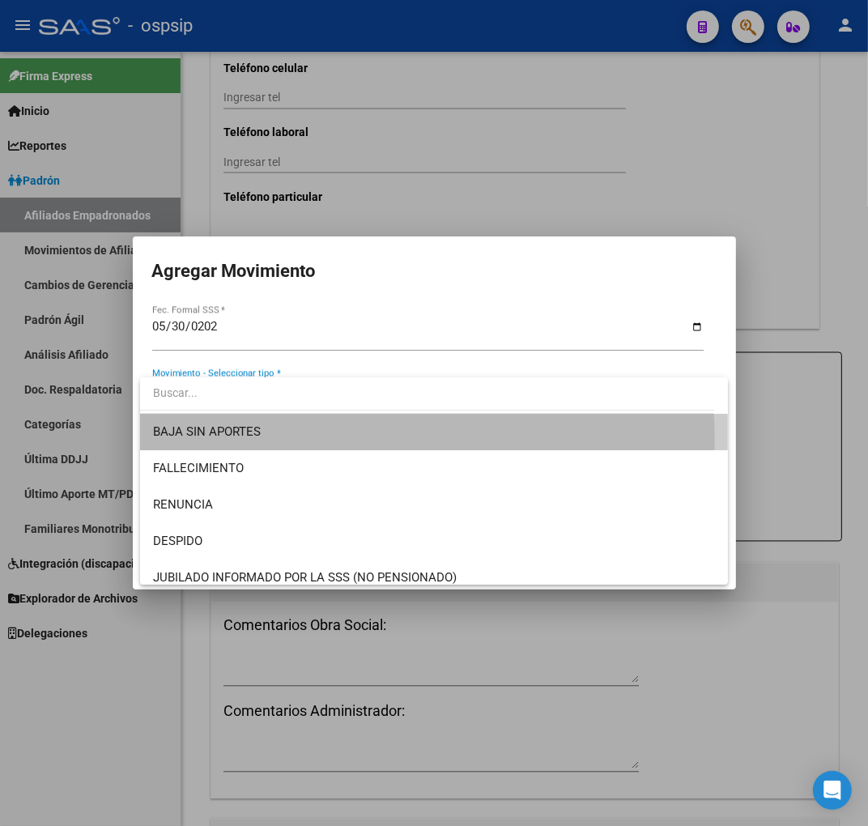
click at [354, 440] on span "BAJA SIN APORTES" at bounding box center [434, 432] width 562 height 36
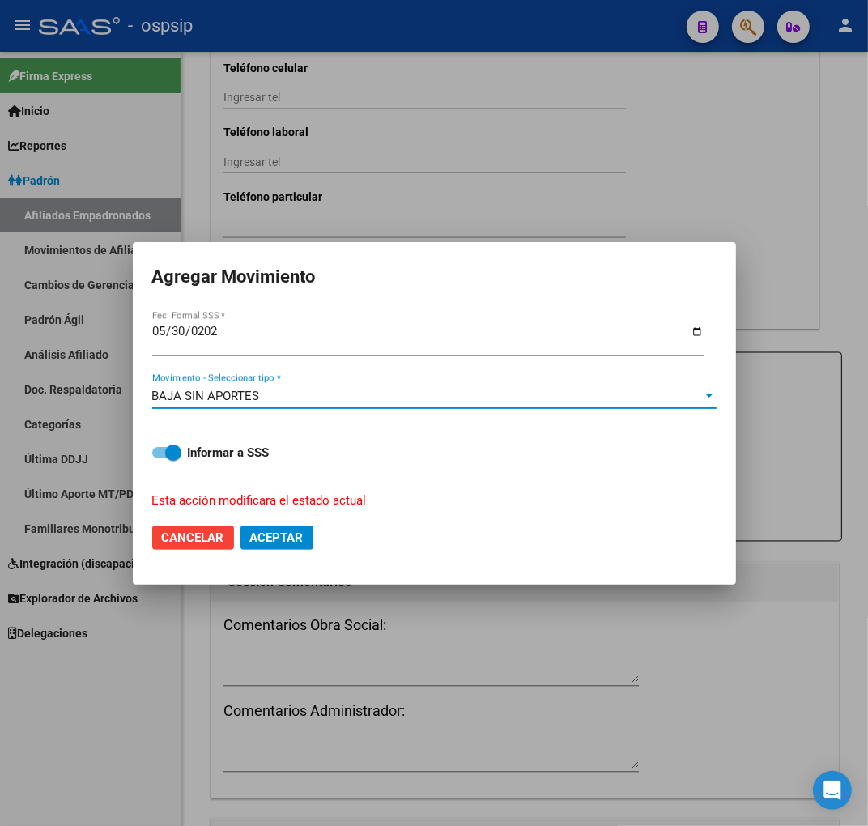
click at [300, 536] on span "Aceptar" at bounding box center [276, 537] width 53 height 15
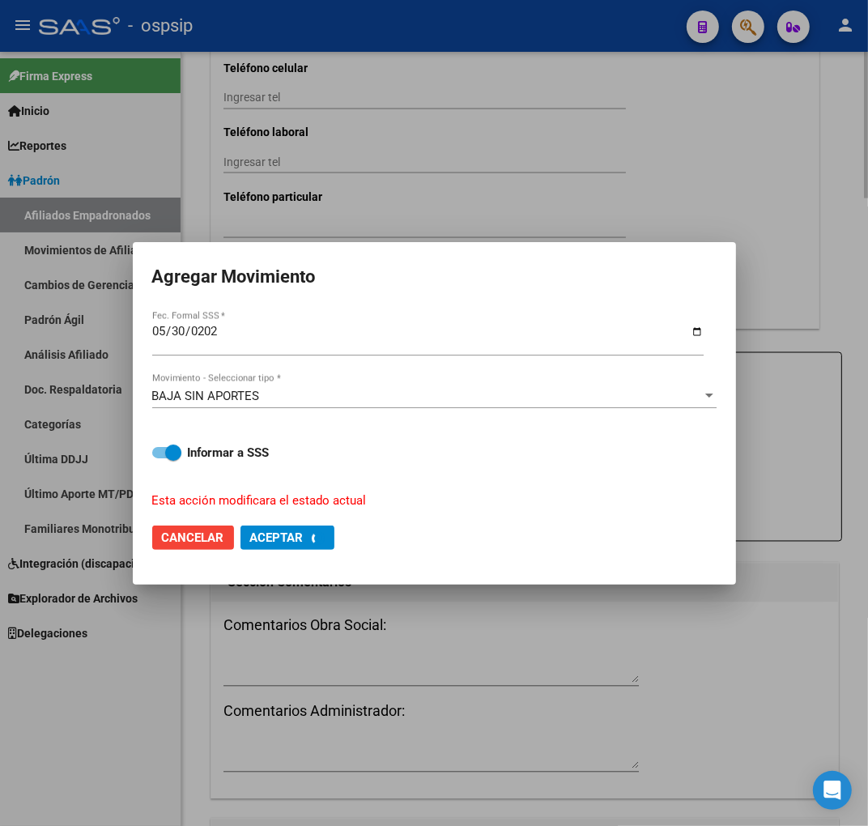
checkbox input "false"
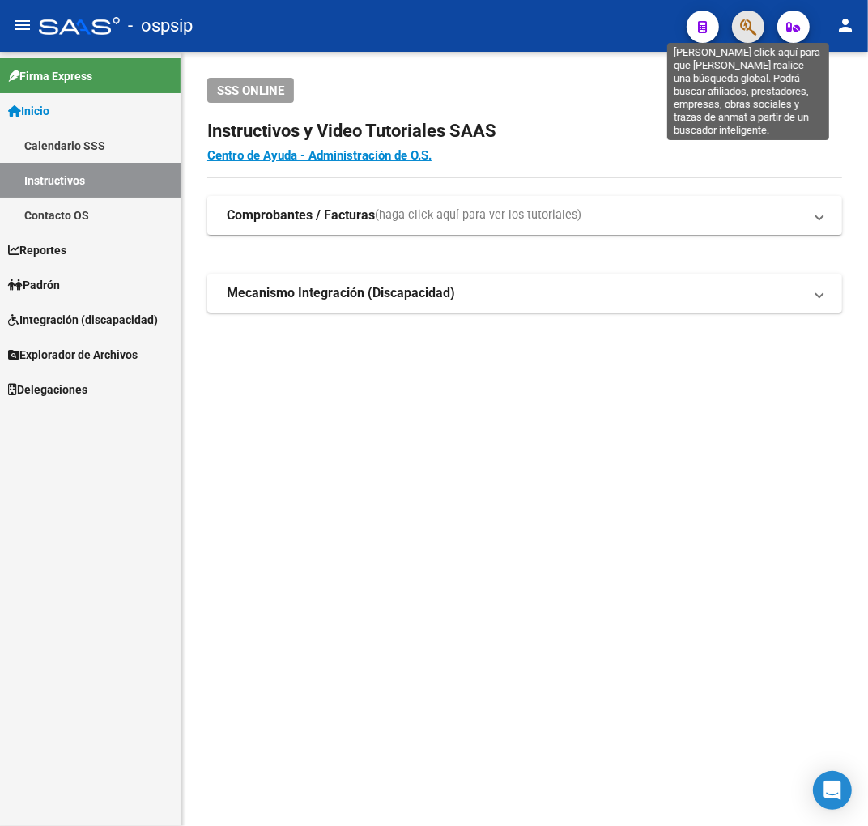
click at [749, 24] on icon "button" at bounding box center [748, 27] width 16 height 19
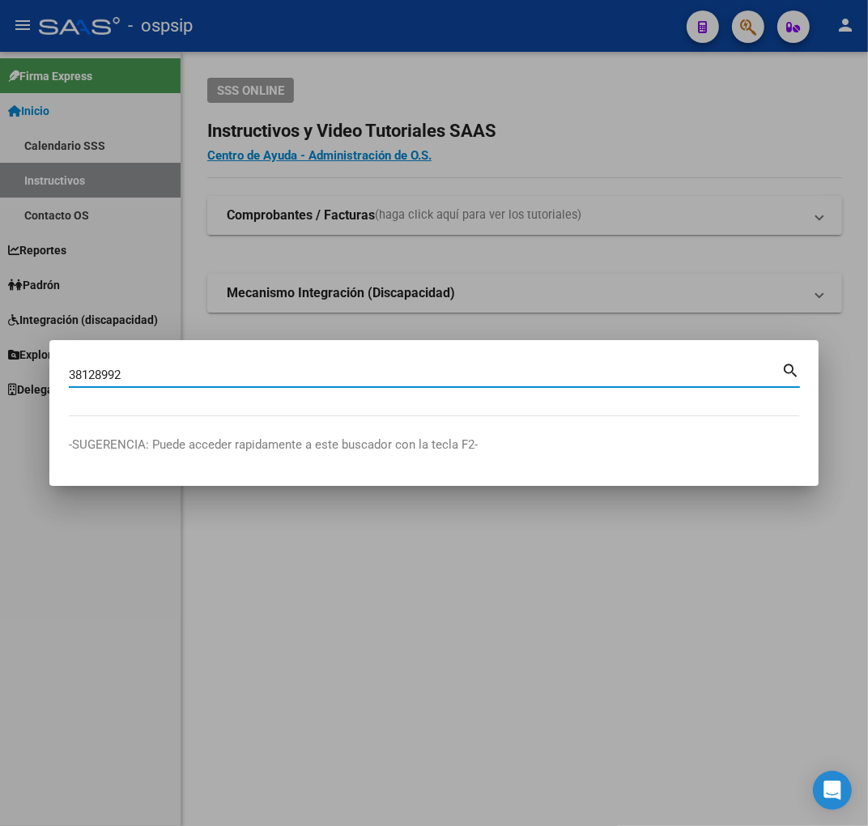
type input "38128992"
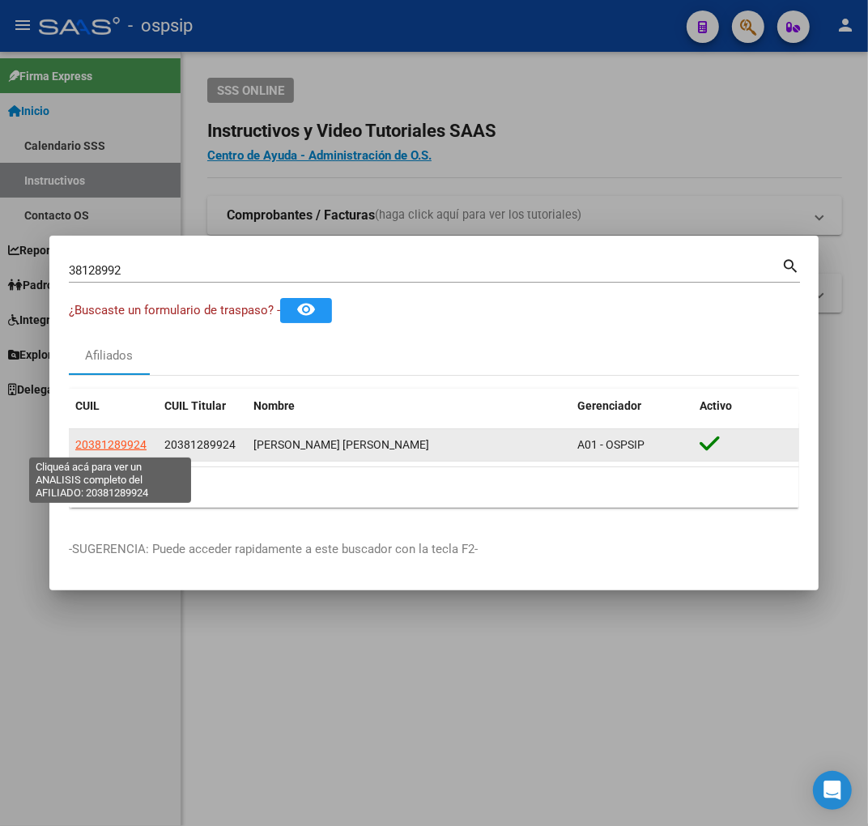
click at [115, 442] on span "20381289924" at bounding box center [110, 444] width 71 height 13
type textarea "20381289924"
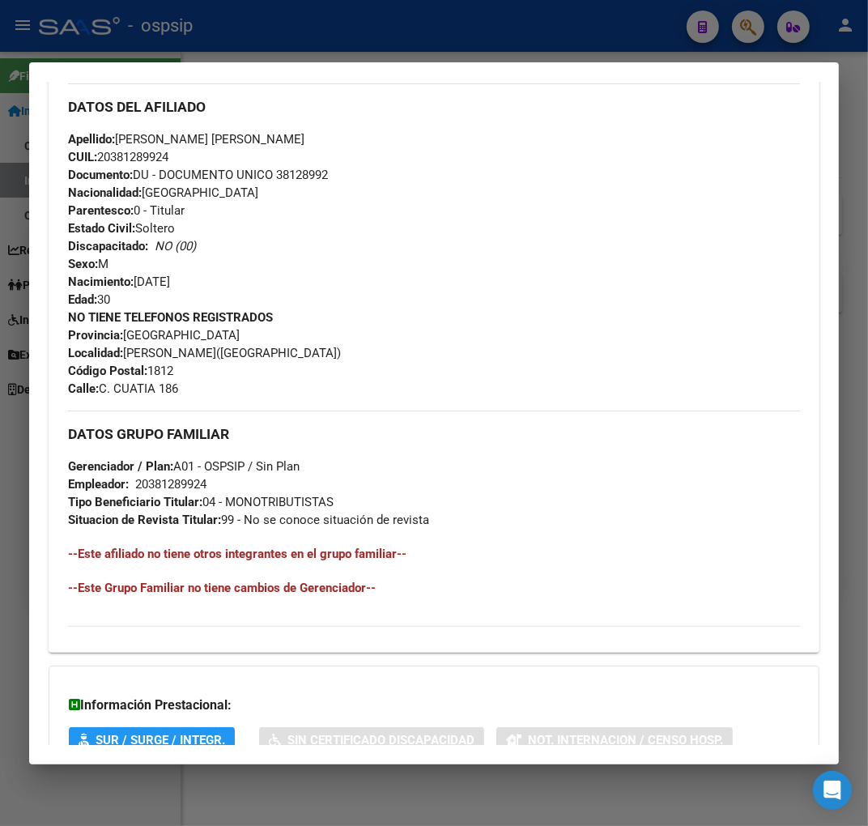
scroll to position [699, 0]
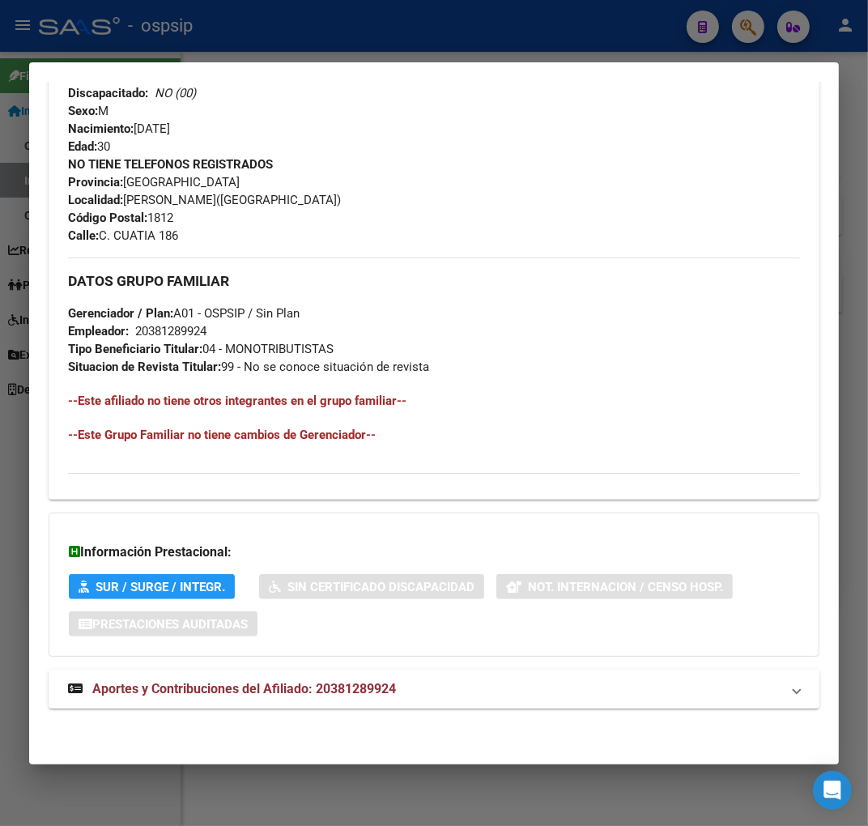
drag, startPoint x: 401, startPoint y: 699, endPoint x: 417, endPoint y: 678, distance: 26.6
click at [401, 697] on mat-expansion-panel-header "Aportes y Contribuciones del Afiliado: 20381289924" at bounding box center [434, 688] width 771 height 39
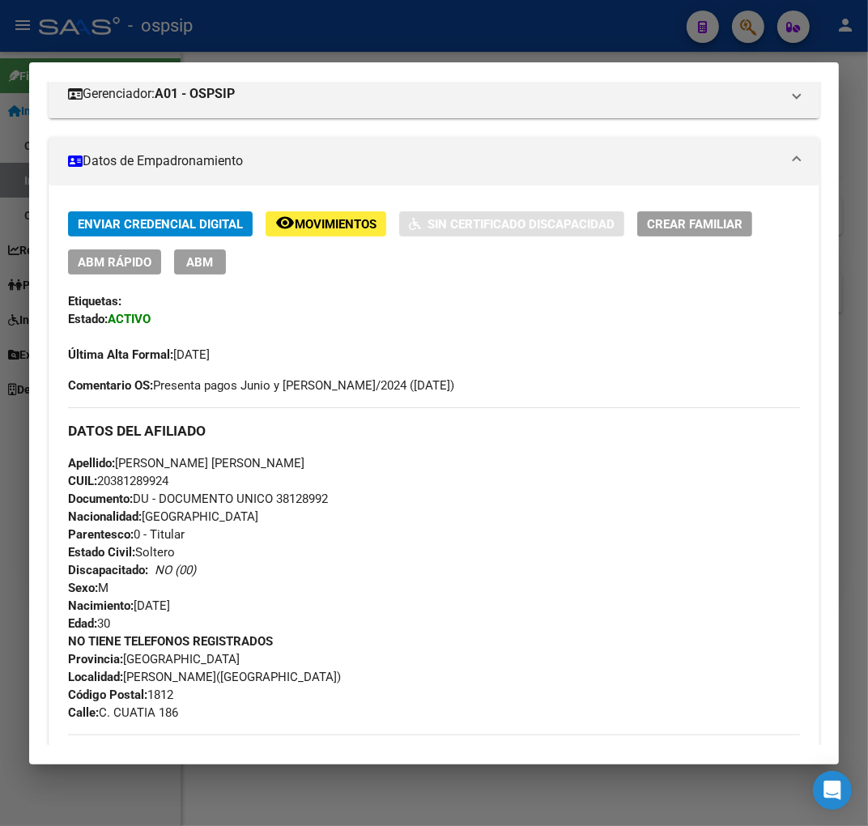
scroll to position [210, 0]
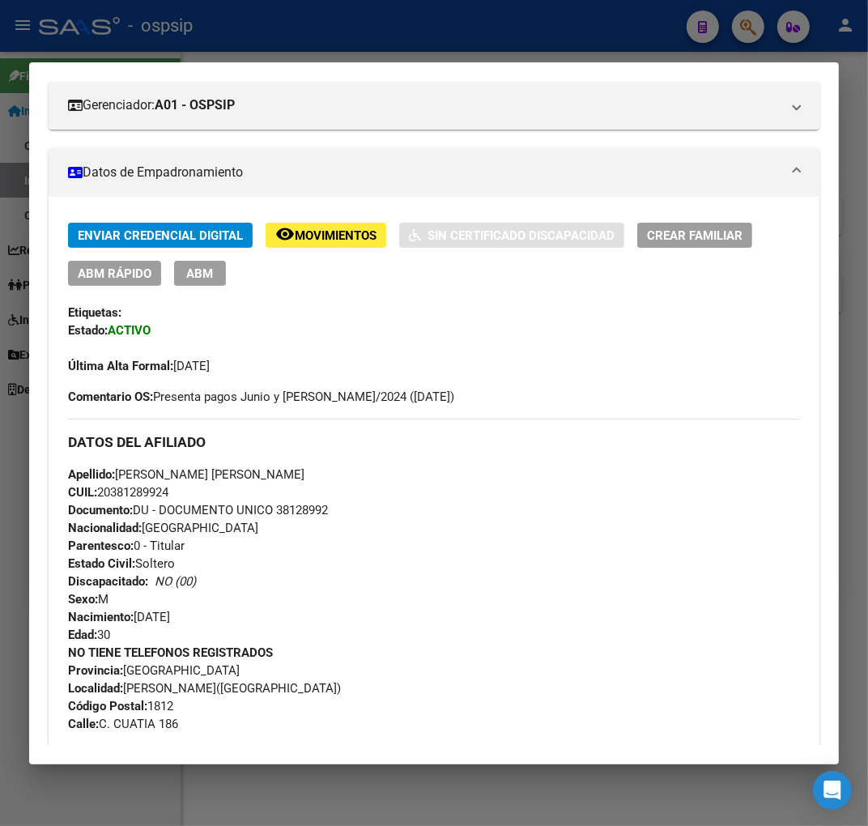
click at [201, 275] on span "ABM" at bounding box center [200, 273] width 27 height 15
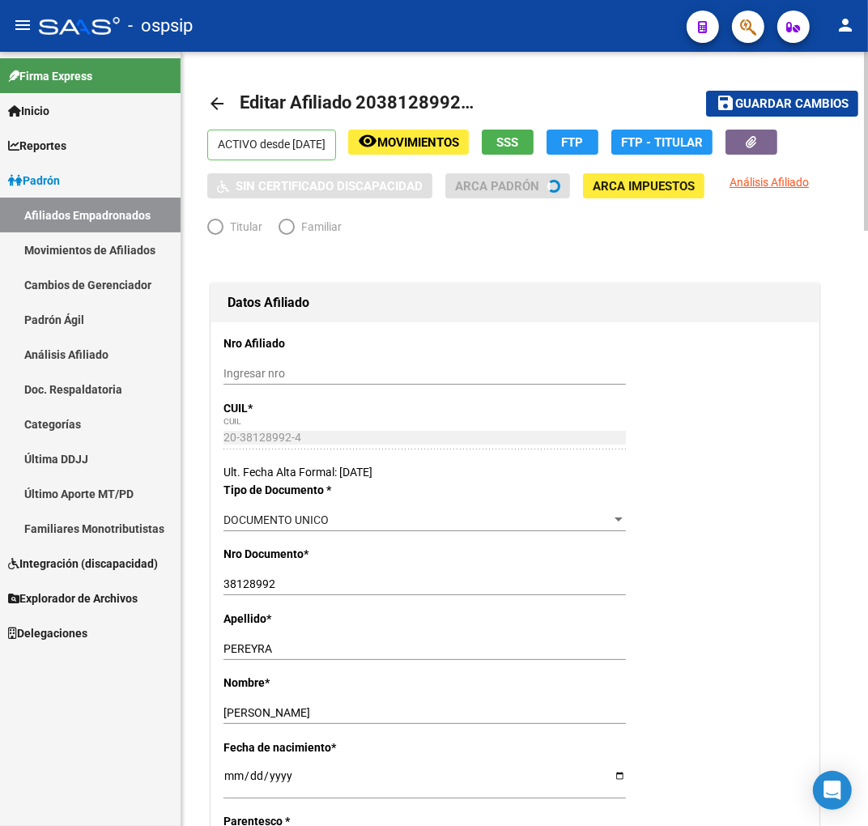
radio input "true"
type input "20-38128992-4"
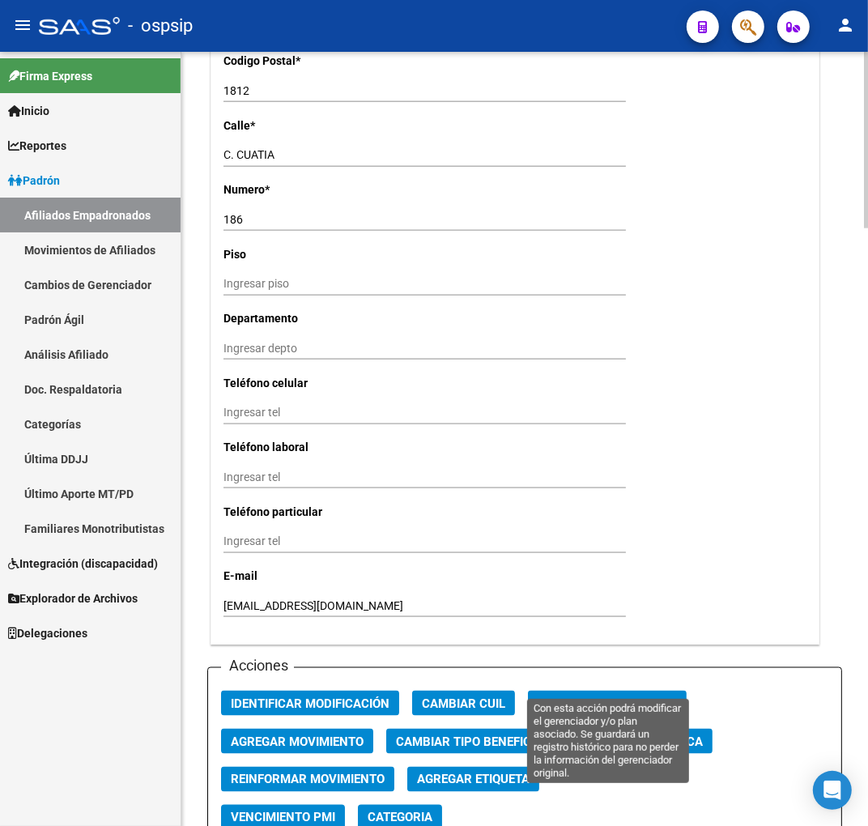
scroll to position [1439, 0]
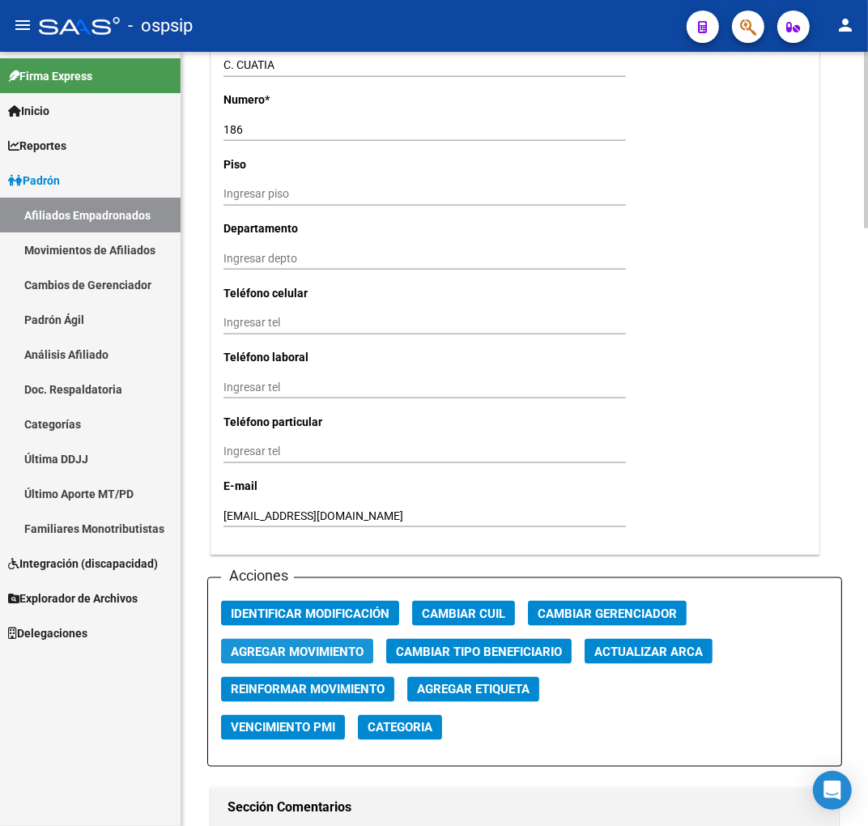
click at [326, 654] on span "Agregar Movimiento" at bounding box center [297, 651] width 133 height 15
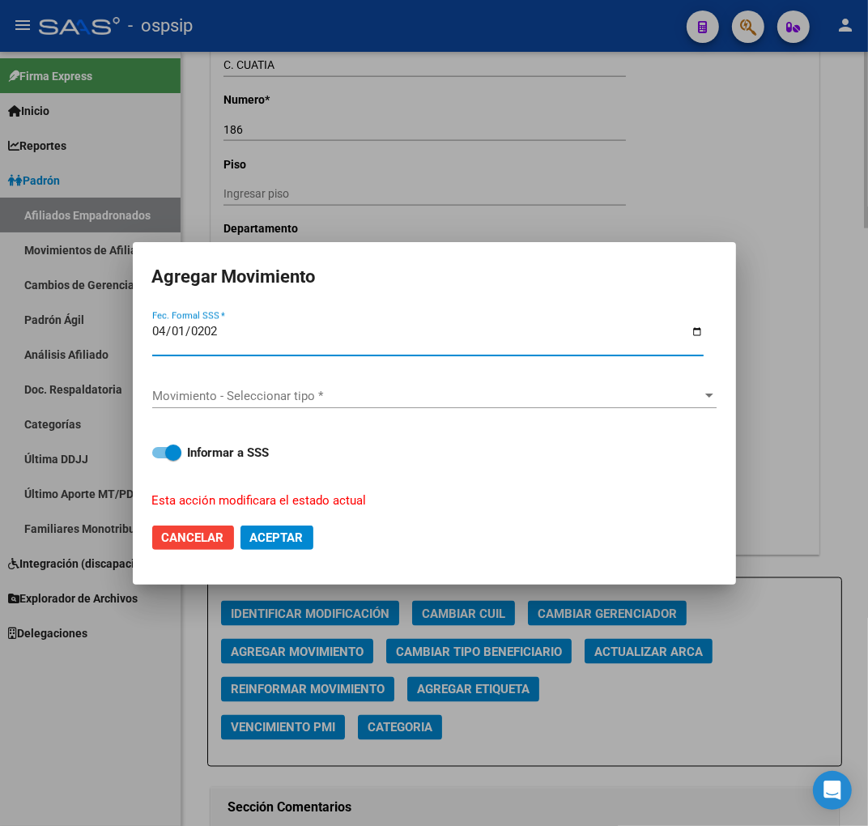
type input "2025-04-01"
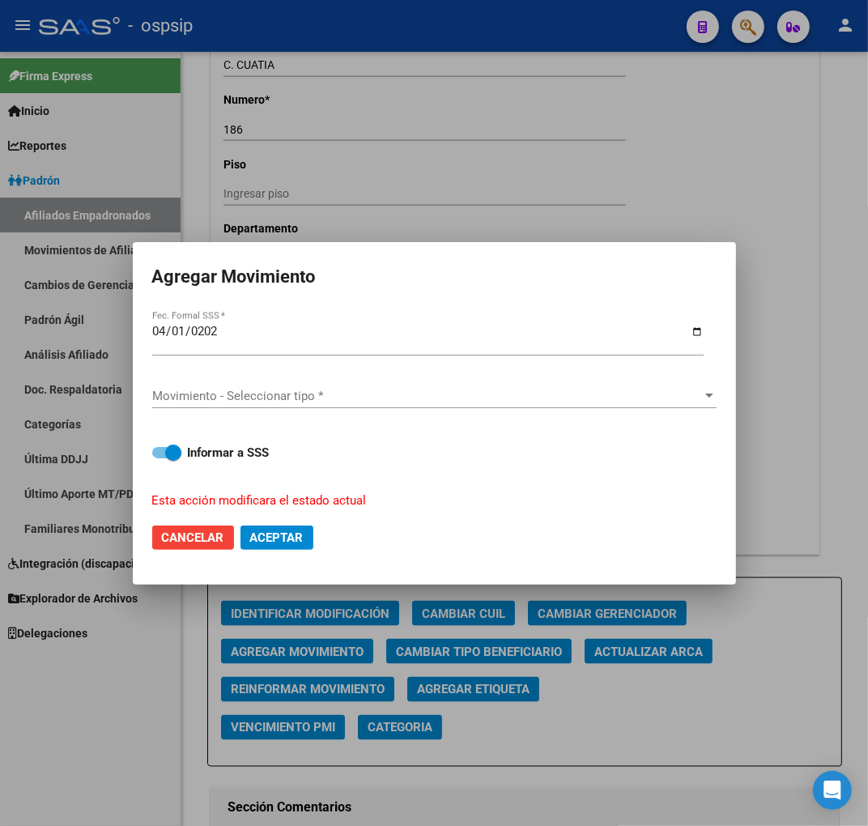
click at [237, 384] on div "Movimiento - Seleccionar tipo * Movimiento - Seleccionar tipo *" at bounding box center [434, 396] width 564 height 24
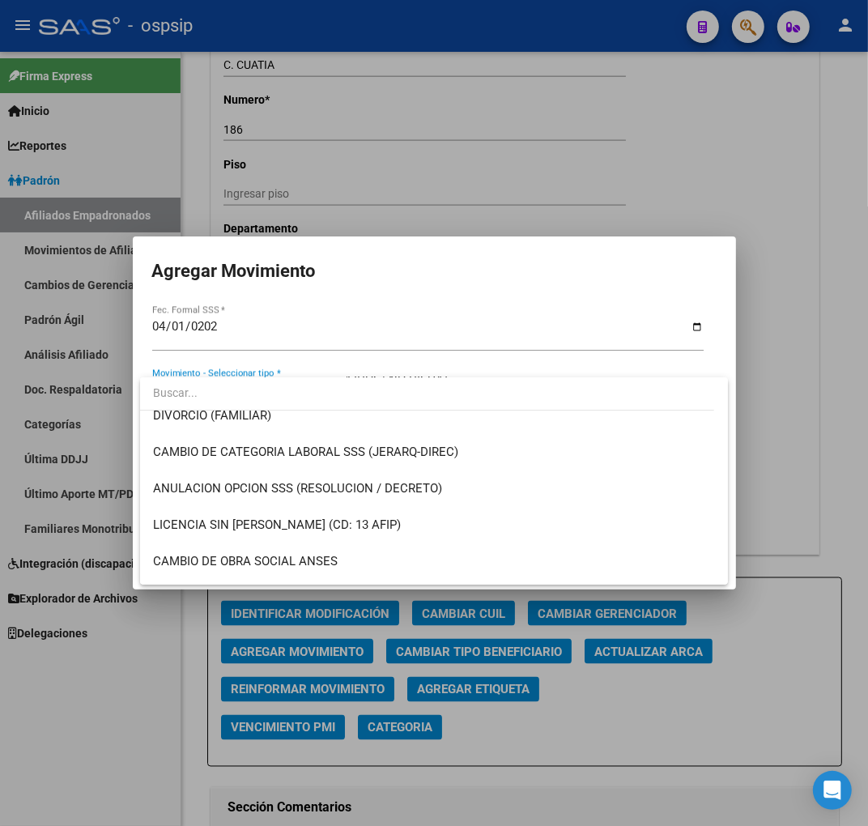
scroll to position [359, 0]
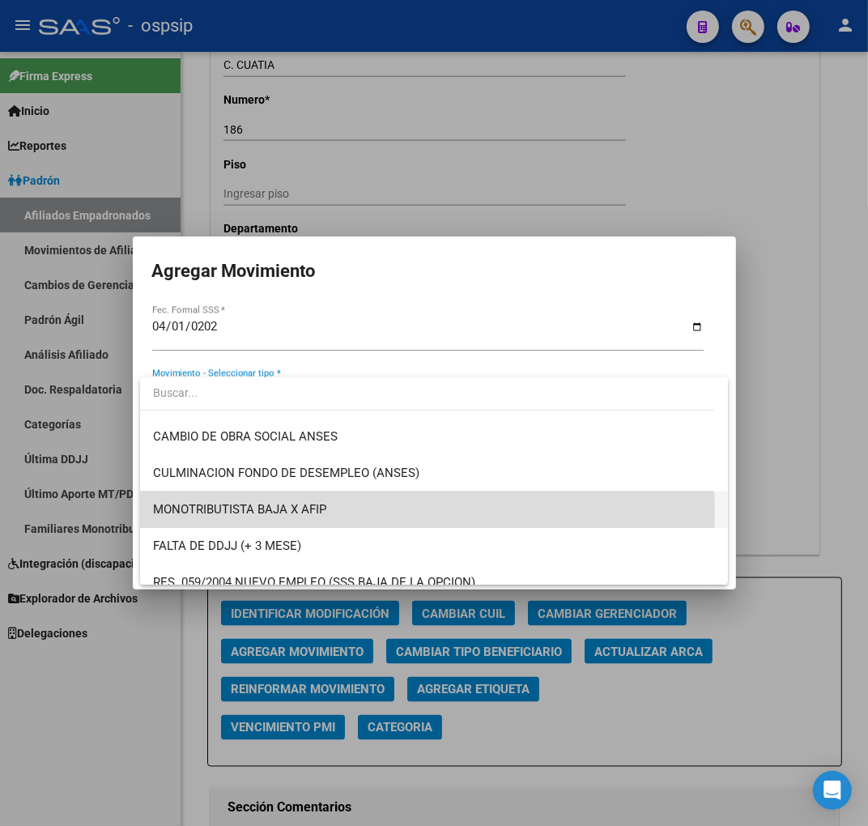
click at [389, 511] on span "MONOTRIBUTISTA BAJA X AFIP" at bounding box center [434, 509] width 562 height 36
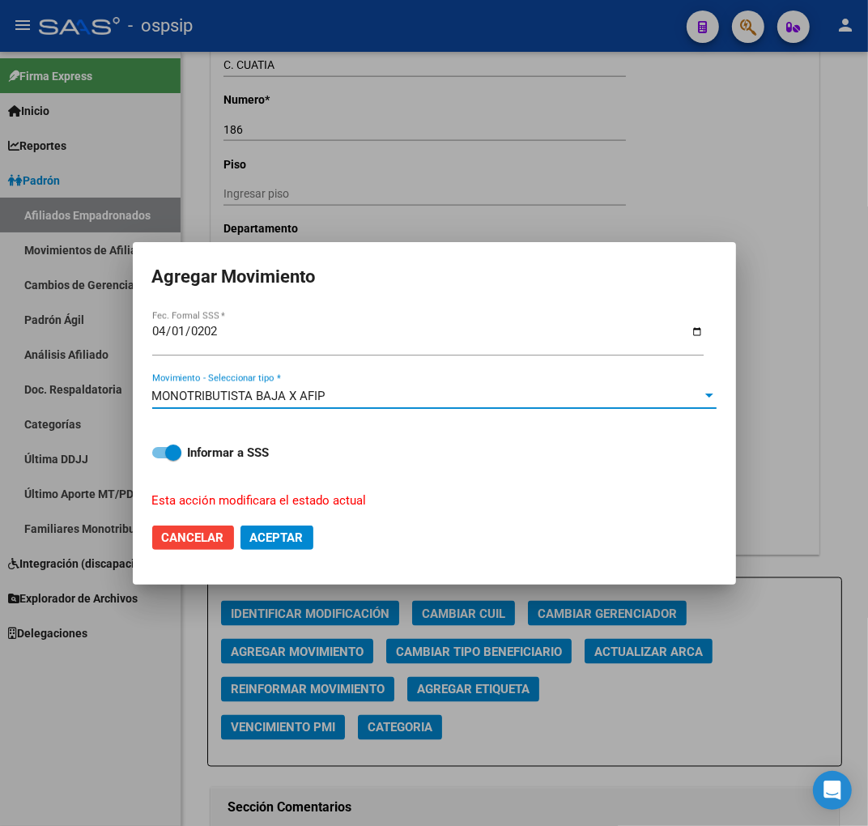
drag, startPoint x: 295, startPoint y: 539, endPoint x: 217, endPoint y: 497, distance: 89.1
click at [294, 540] on span "Aceptar" at bounding box center [276, 537] width 53 height 15
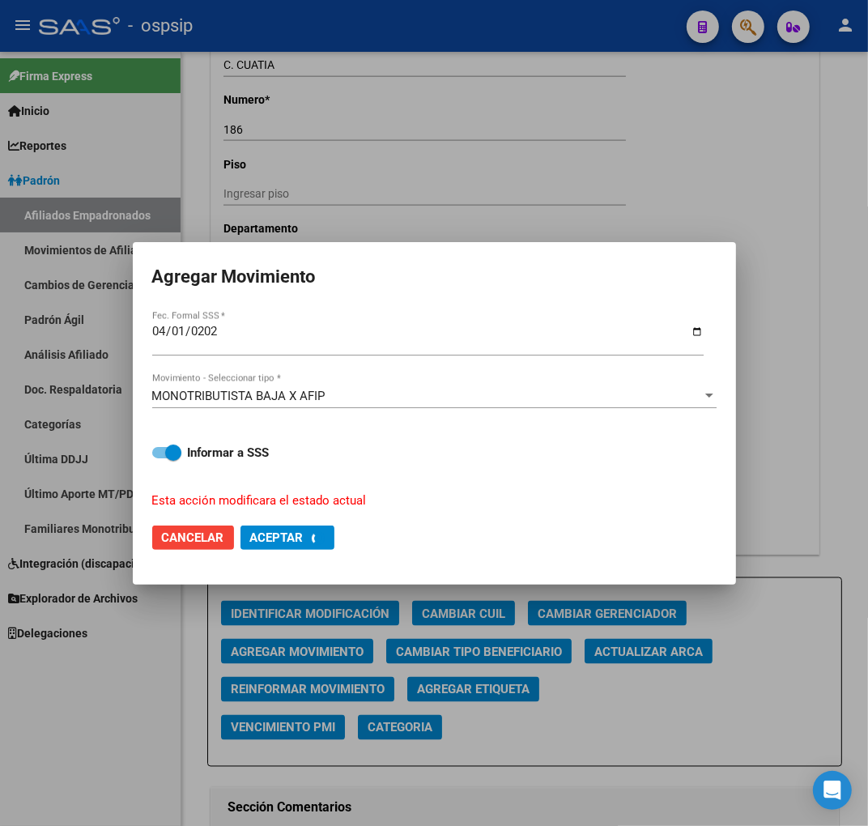
checkbox input "false"
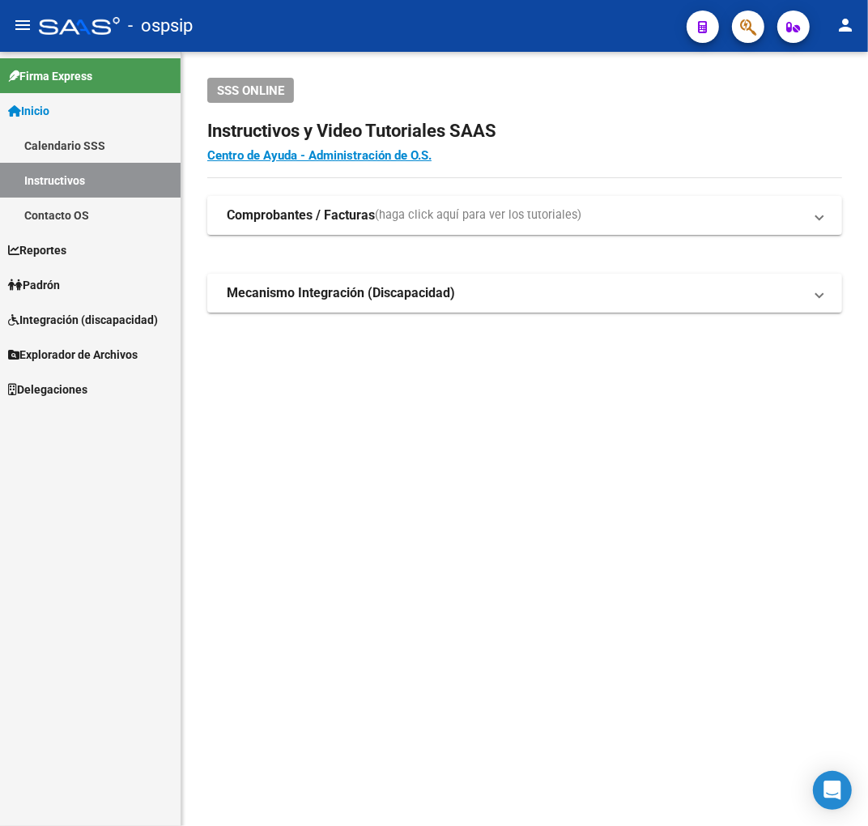
drag, startPoint x: 761, startPoint y: 36, endPoint x: 751, endPoint y: 34, distance: 10.0
click at [754, 36] on div at bounding box center [741, 26] width 45 height 33
click at [748, 35] on icon "button" at bounding box center [748, 27] width 16 height 19
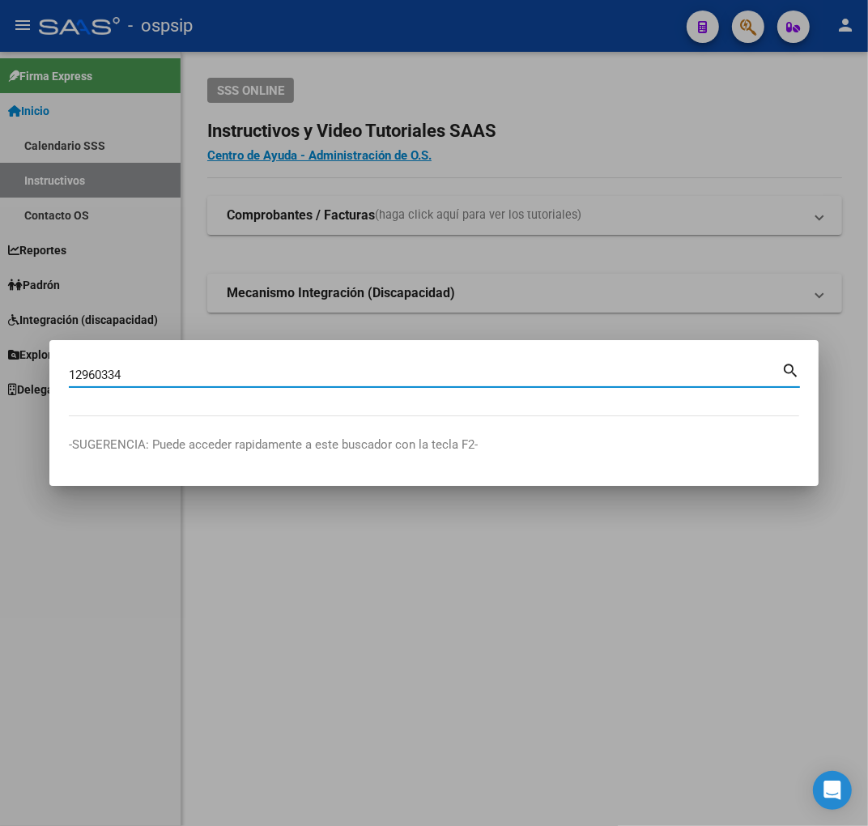
type input "12960334"
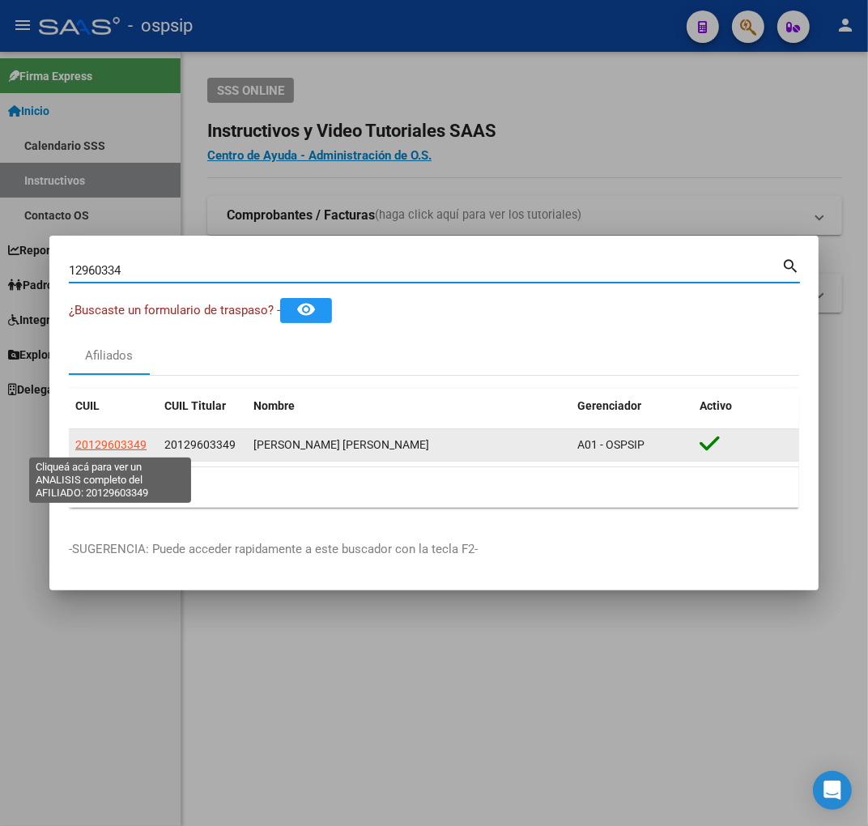
click at [113, 440] on span "20129603349" at bounding box center [110, 444] width 71 height 13
type textarea "20129603349"
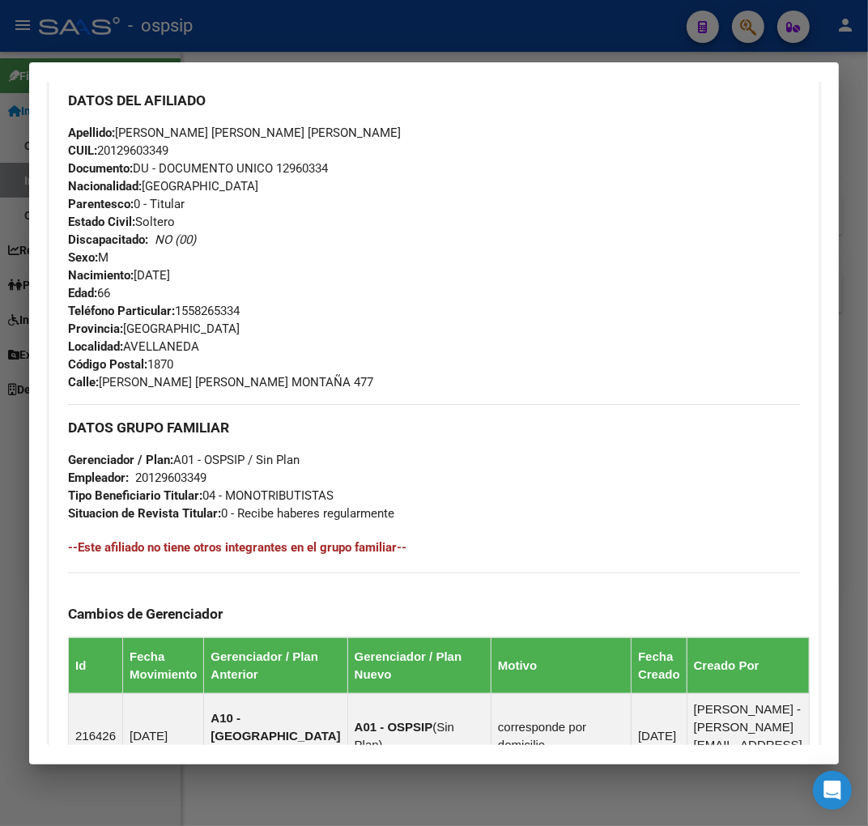
scroll to position [908, 0]
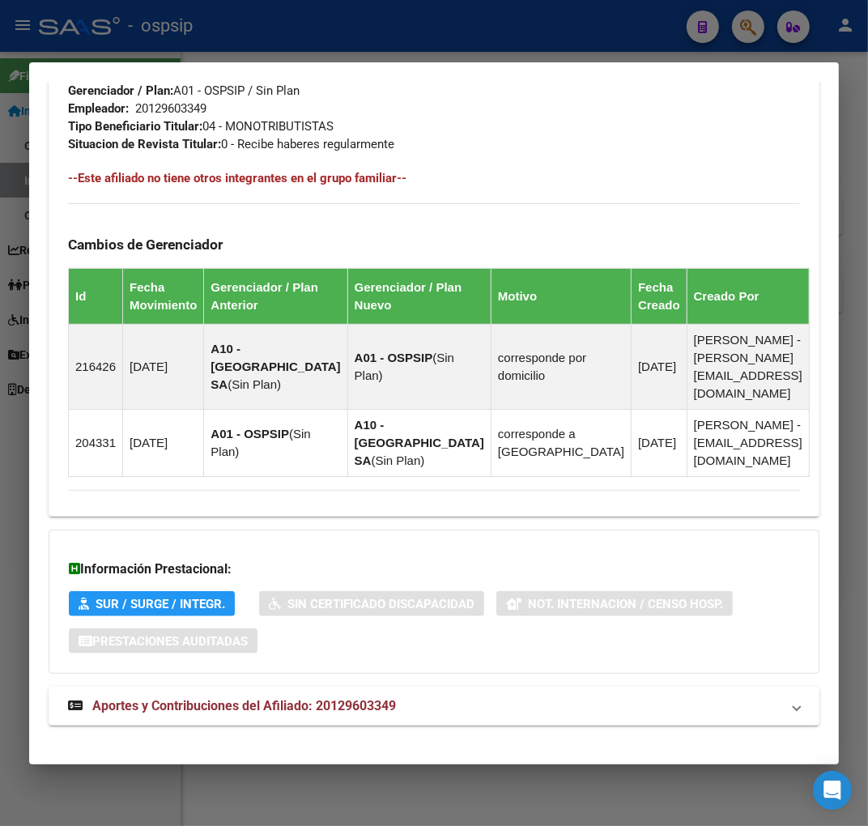
drag, startPoint x: 486, startPoint y: 706, endPoint x: 546, endPoint y: 648, distance: 83.0
click at [486, 703] on mat-expansion-panel-header "Aportes y Contribuciones del Afiliado: 20129603349" at bounding box center [434, 705] width 771 height 39
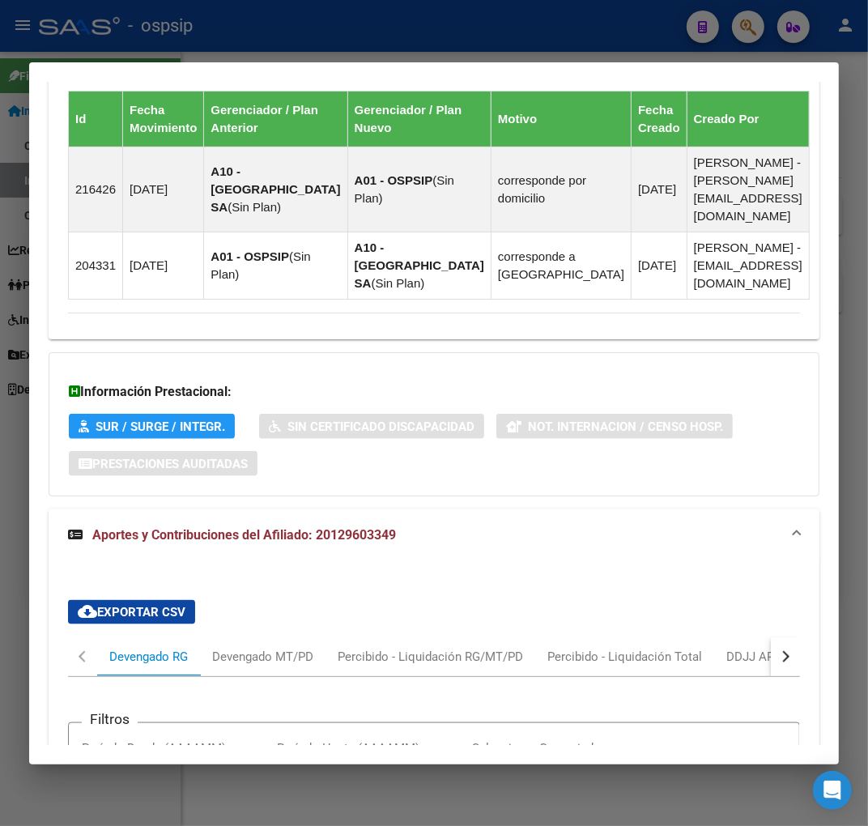
scroll to position [1442, 0]
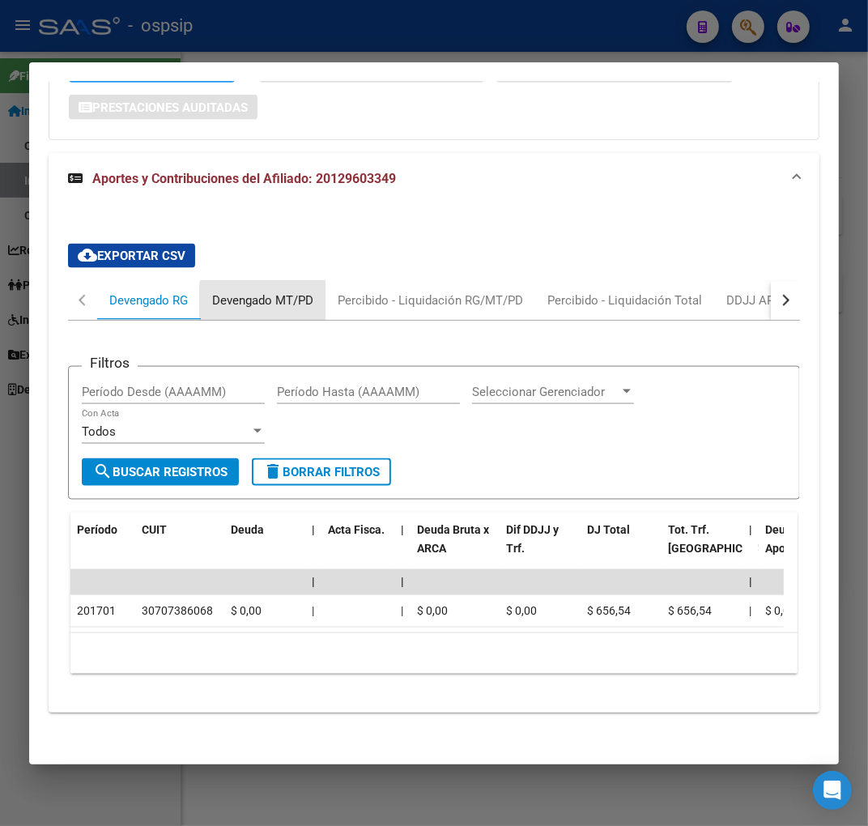
click at [291, 291] on div "Devengado MT/PD" at bounding box center [262, 300] width 101 height 18
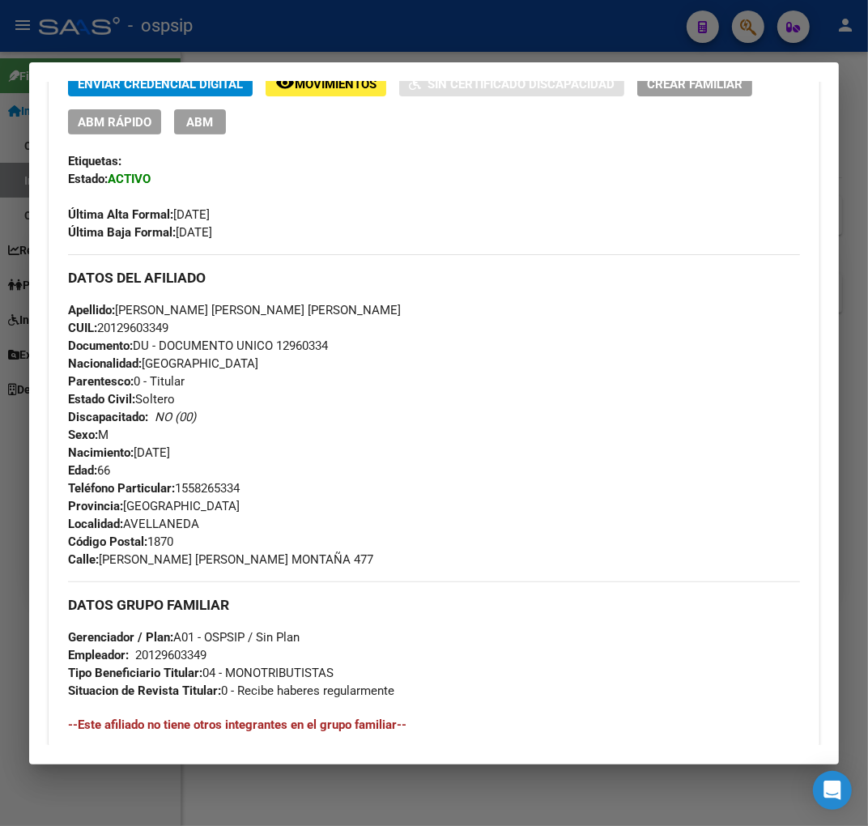
scroll to position [182, 0]
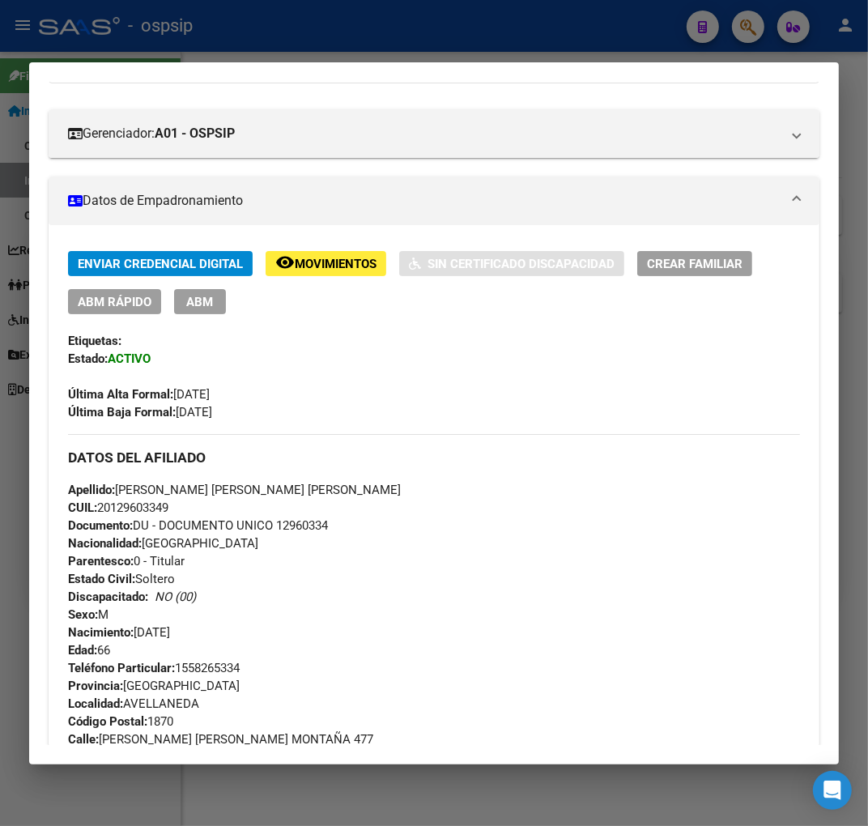
drag, startPoint x: 206, startPoint y: 301, endPoint x: 213, endPoint y: 310, distance: 11.5
click at [206, 301] on span "ABM" at bounding box center [200, 302] width 27 height 15
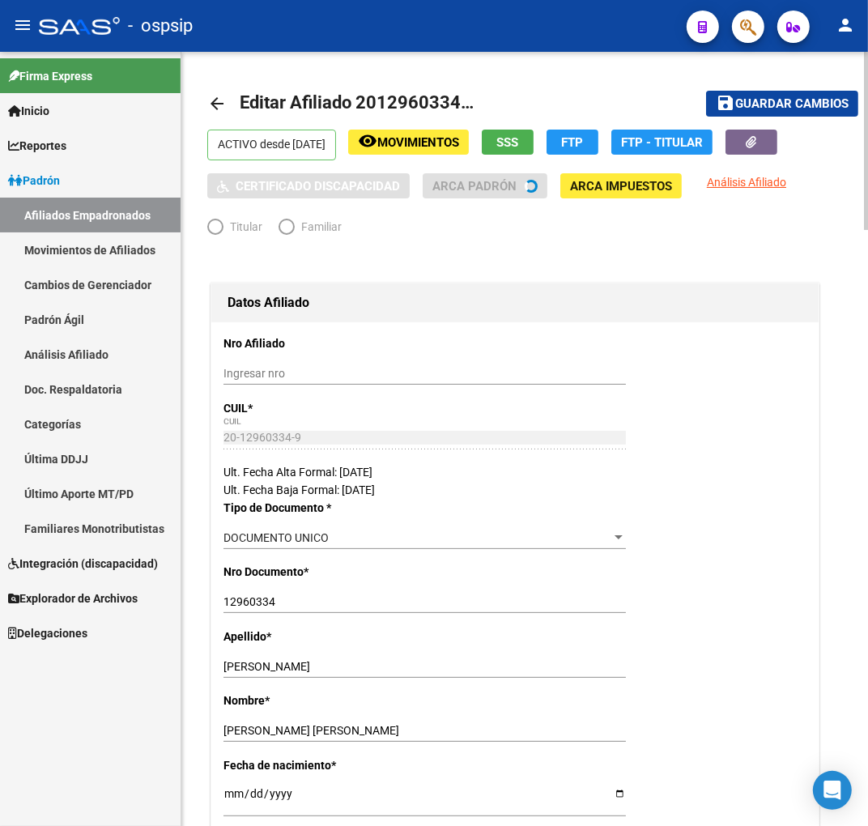
radio input "true"
type input "20-12960334-9"
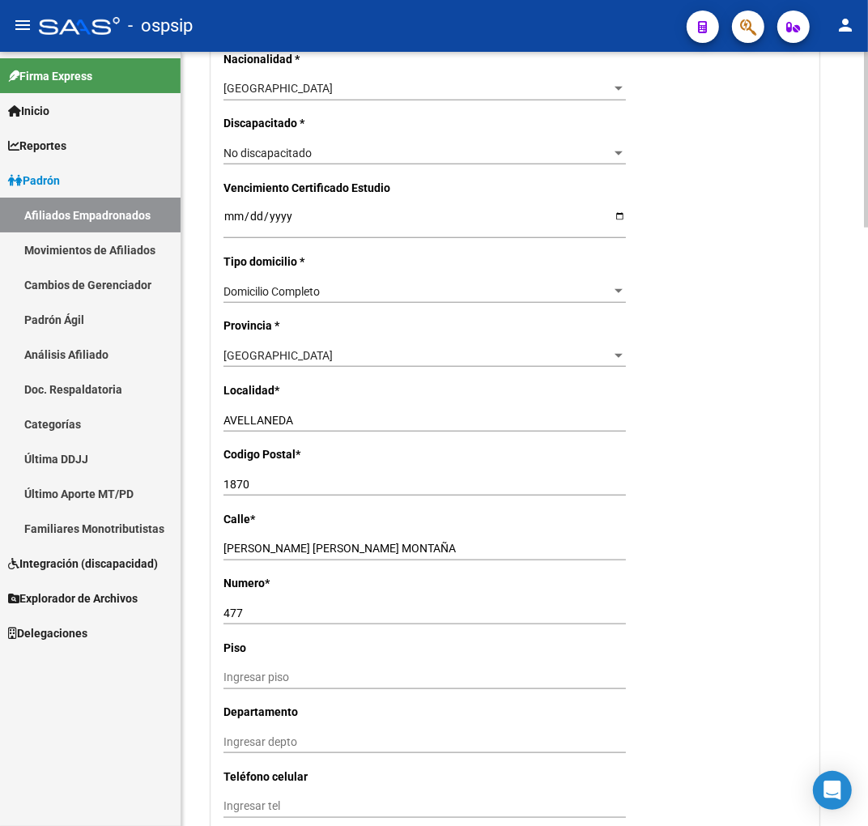
scroll to position [1259, 0]
